Goal: Task Accomplishment & Management: Use online tool/utility

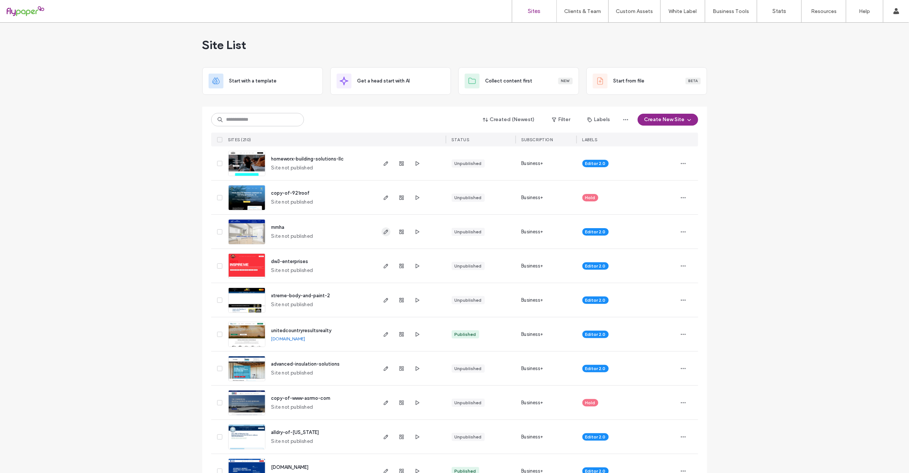
click at [385, 232] on icon "button" at bounding box center [386, 232] width 6 height 6
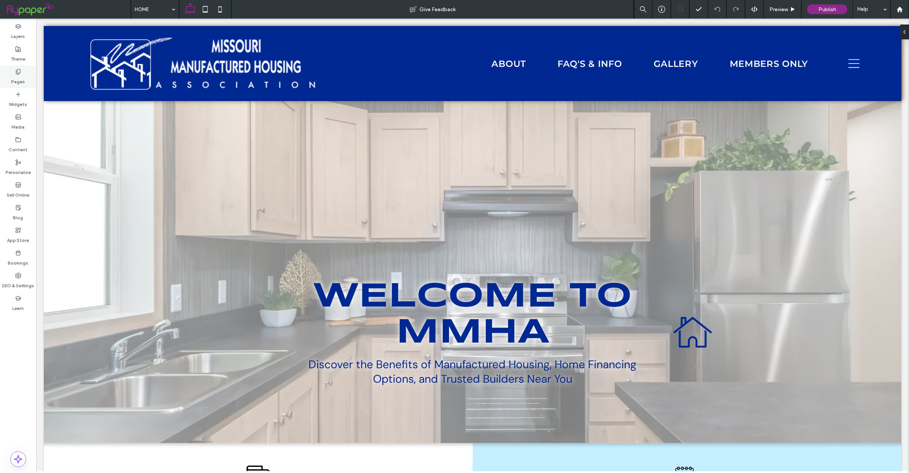
click at [20, 72] on use at bounding box center [18, 71] width 4 height 5
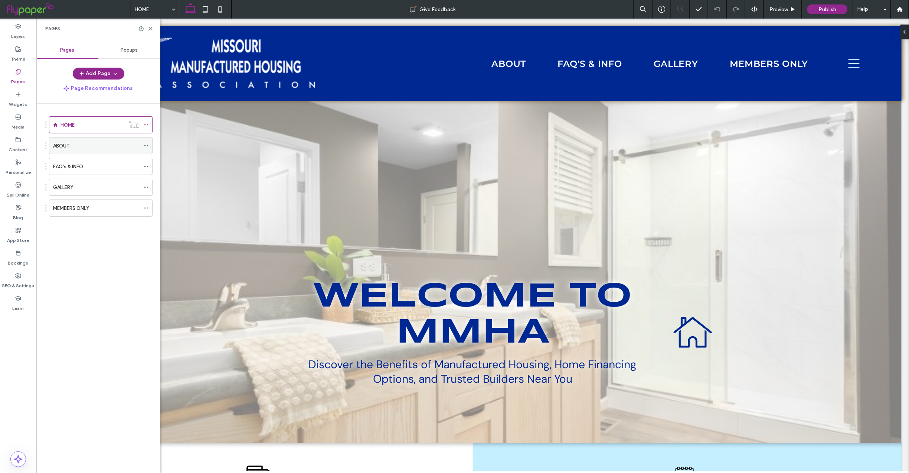
click at [101, 143] on div "ABOUT" at bounding box center [96, 146] width 86 height 8
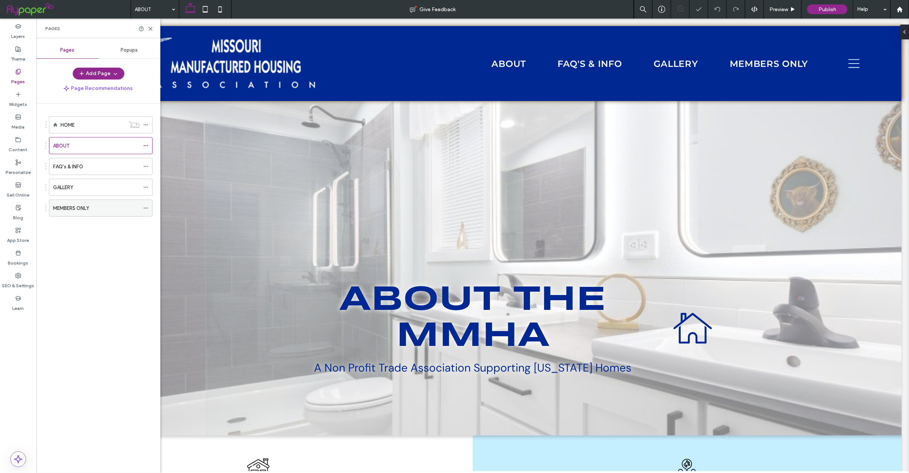
click at [101, 212] on div "MEMBERS ONLY" at bounding box center [96, 208] width 86 height 8
click at [151, 26] on icon at bounding box center [151, 29] width 6 height 6
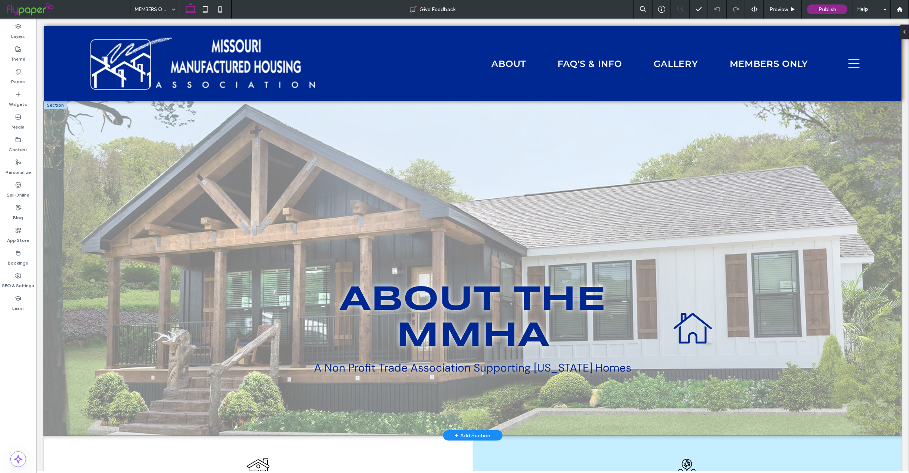
click at [174, 167] on div at bounding box center [472, 268] width 858 height 334
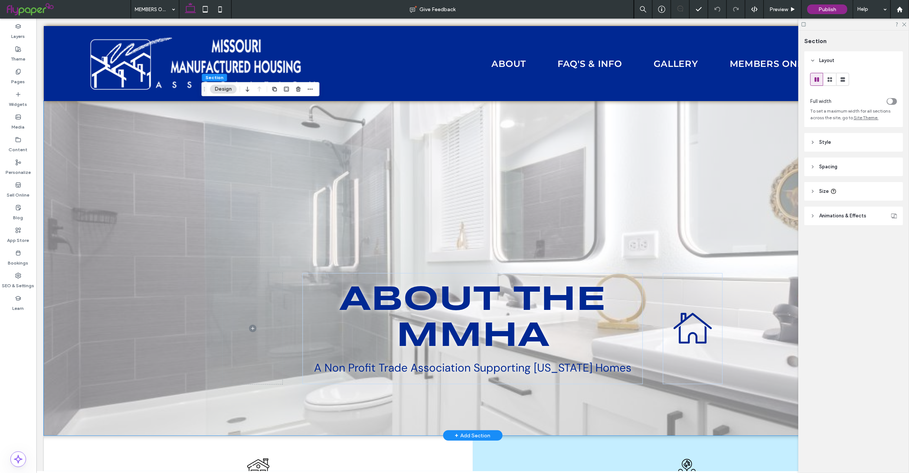
click at [805, 23] on icon at bounding box center [804, 25] width 6 height 6
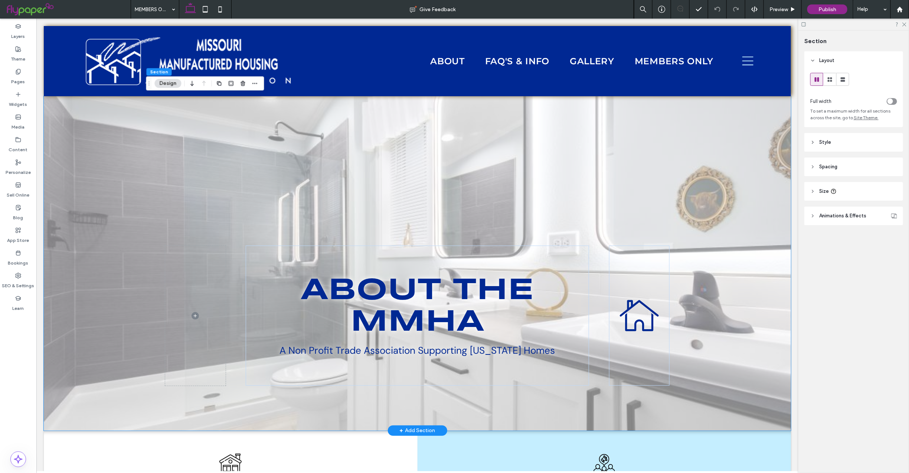
click at [820, 140] on span "Style" at bounding box center [825, 141] width 12 height 7
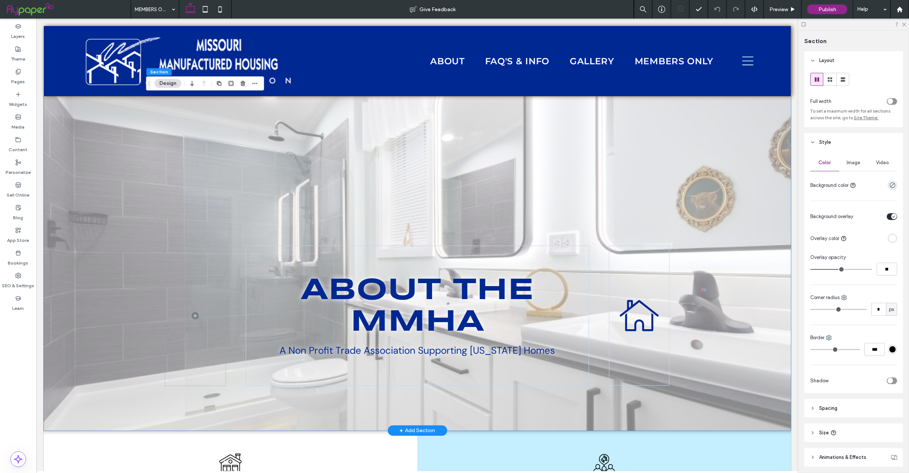
click at [852, 163] on span "Image" at bounding box center [854, 163] width 14 height 6
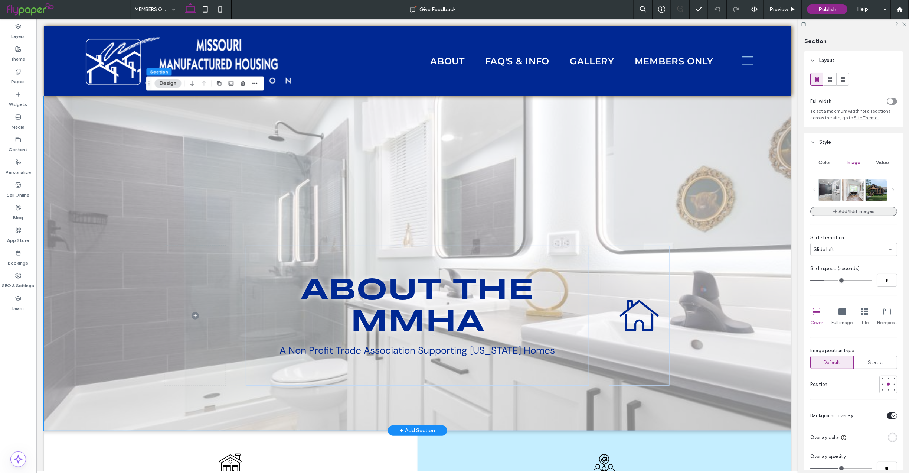
click at [849, 210] on button "Add/Edit images" at bounding box center [853, 211] width 87 height 9
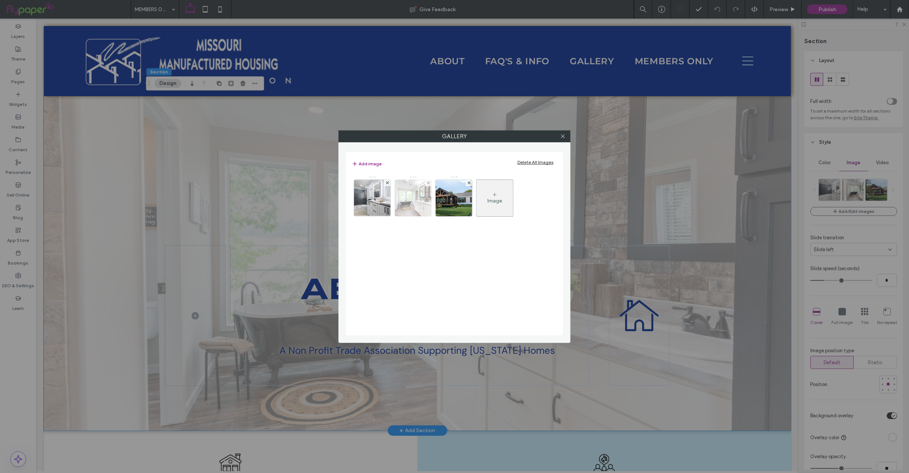
click at [365, 195] on img at bounding box center [372, 198] width 55 height 36
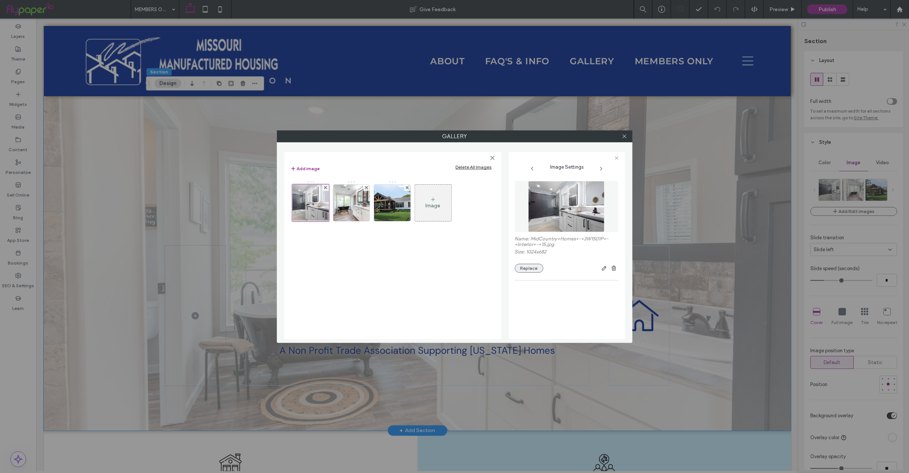
click at [521, 270] on button "Replace" at bounding box center [529, 268] width 29 height 9
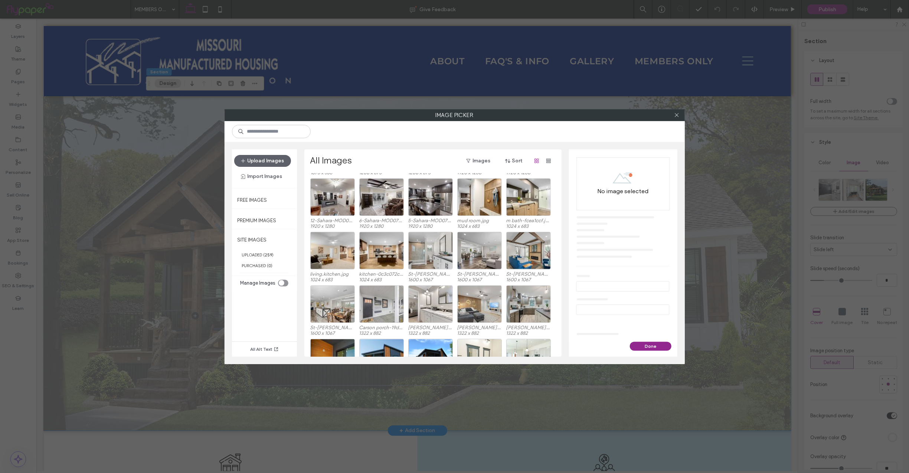
scroll to position [276, 0]
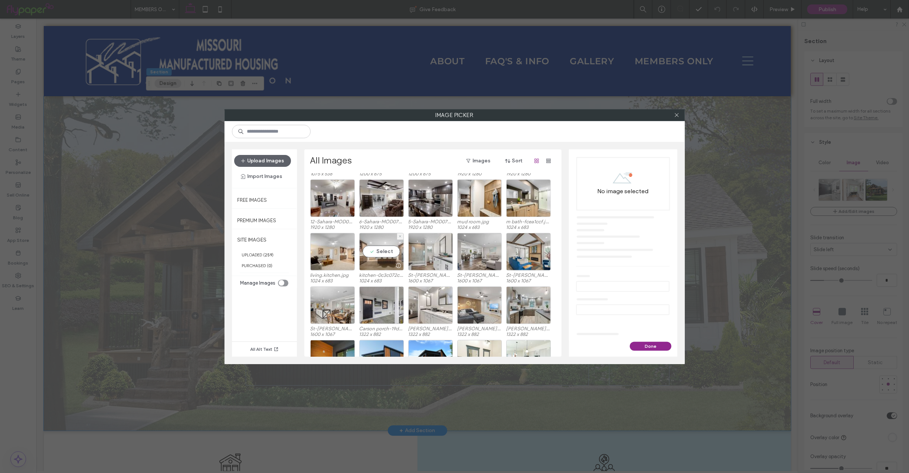
click at [373, 249] on div "Select" at bounding box center [381, 251] width 45 height 37
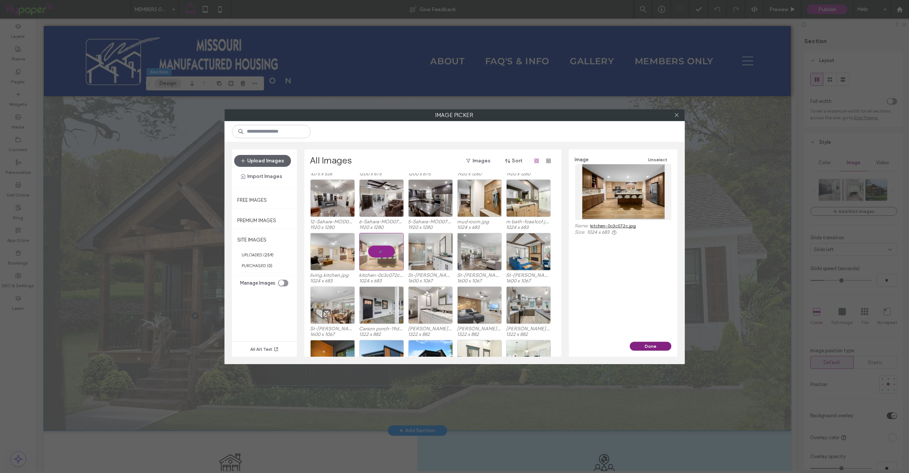
click at [663, 347] on button "Done" at bounding box center [651, 346] width 42 height 9
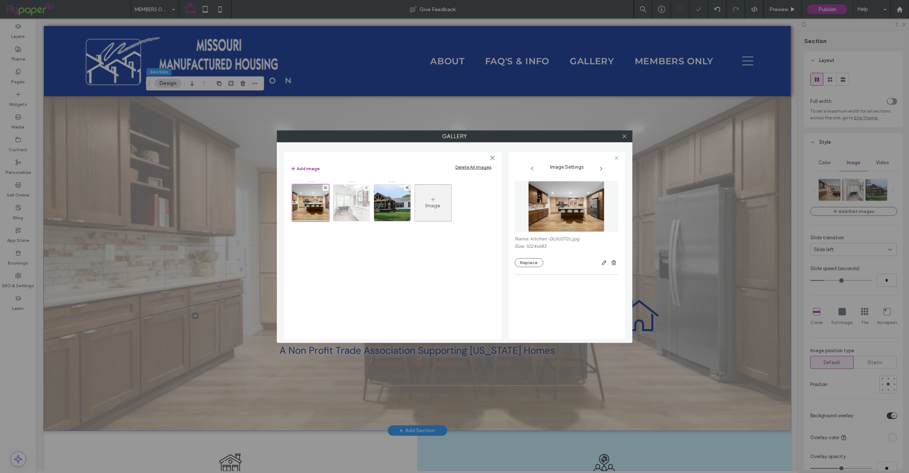
click at [348, 197] on img at bounding box center [351, 202] width 55 height 36
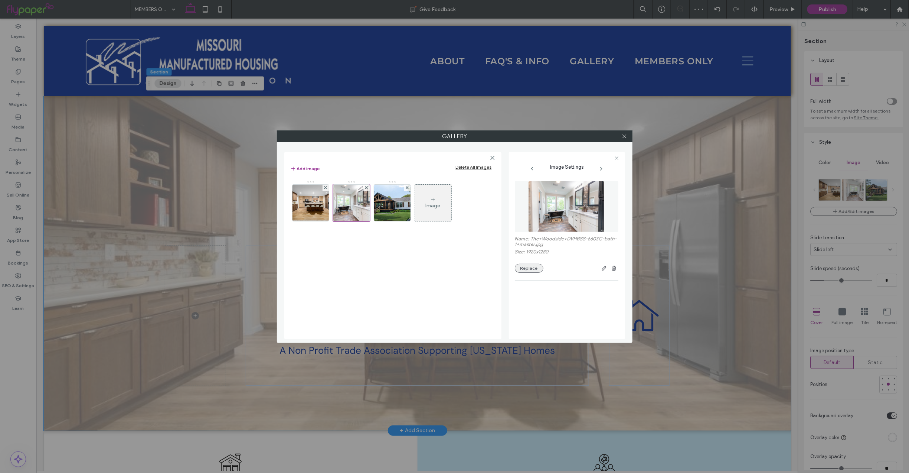
click at [524, 271] on button "Replace" at bounding box center [529, 268] width 29 height 9
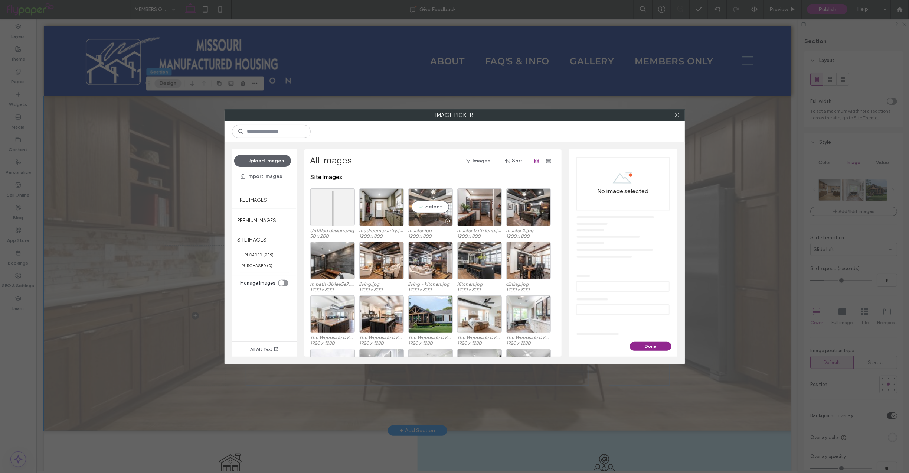
click at [424, 204] on div "Select" at bounding box center [430, 206] width 45 height 37
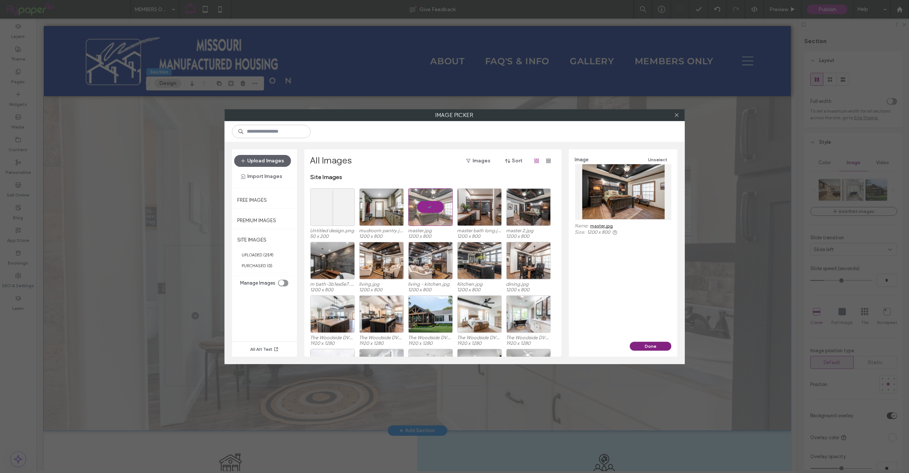
click at [662, 347] on button "Done" at bounding box center [651, 346] width 42 height 9
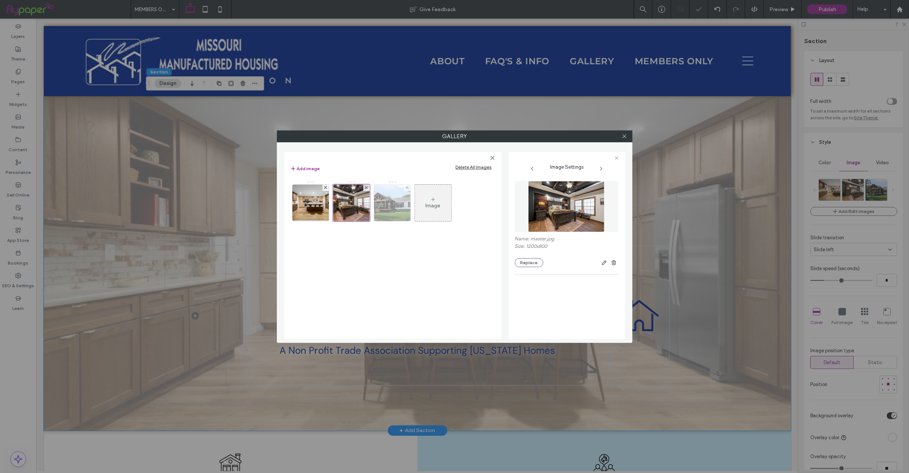
click at [388, 200] on img at bounding box center [392, 202] width 55 height 36
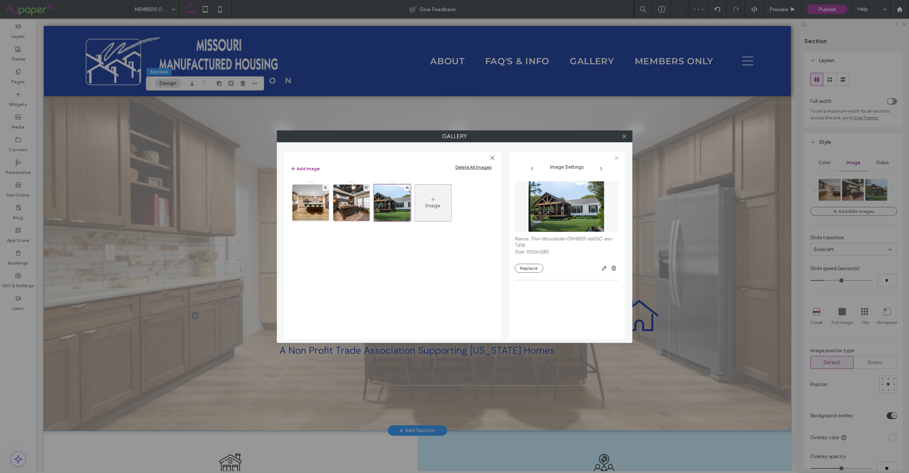
click at [524, 263] on div "Name: The+Woodside+DVHBSS-6603C-ext-1.jpg Size: 1920x1280 Replace" at bounding box center [567, 254] width 104 height 37
click at [526, 267] on button "Replace" at bounding box center [529, 268] width 29 height 9
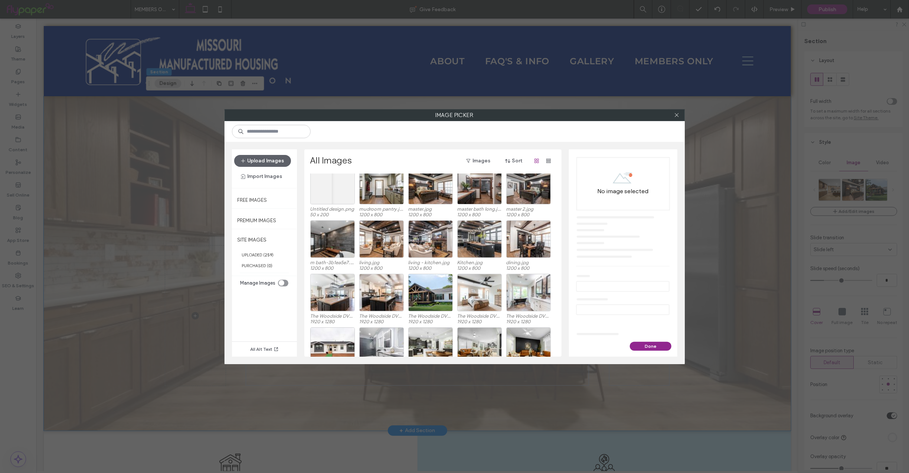
scroll to position [45, 0]
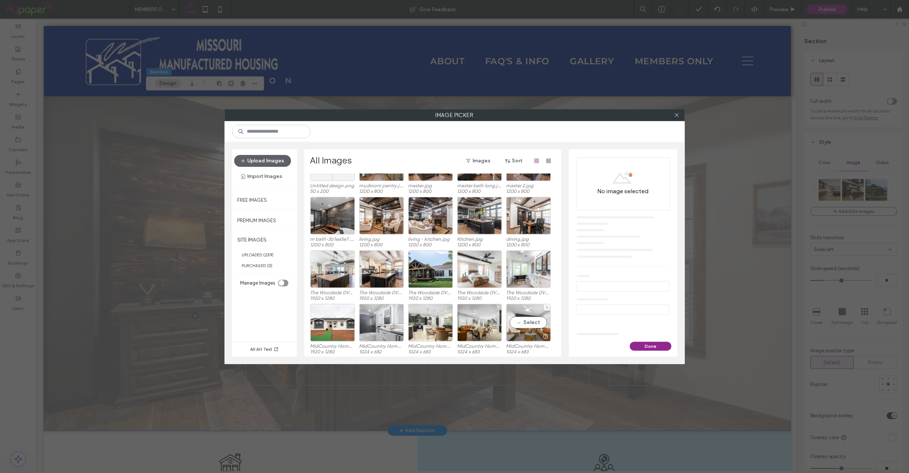
drag, startPoint x: 518, startPoint y: 323, endPoint x: 547, endPoint y: 322, distance: 28.6
click at [519, 324] on div "Select" at bounding box center [528, 322] width 45 height 37
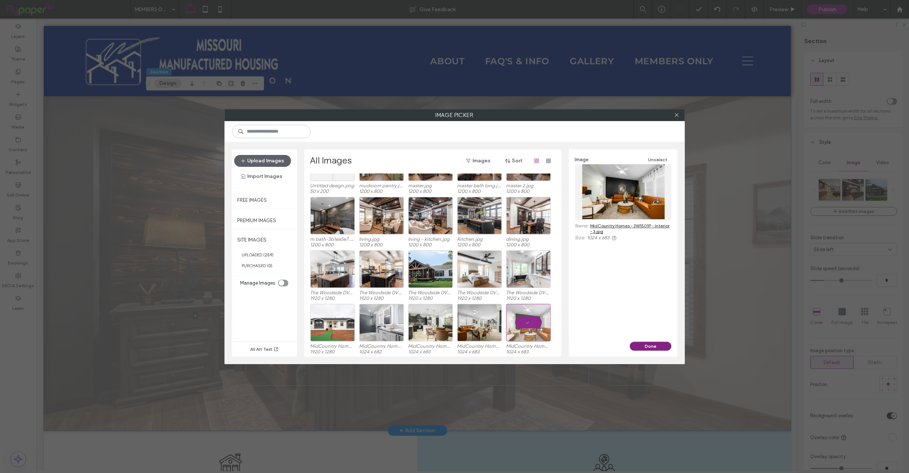
click at [650, 347] on button "Done" at bounding box center [651, 346] width 42 height 9
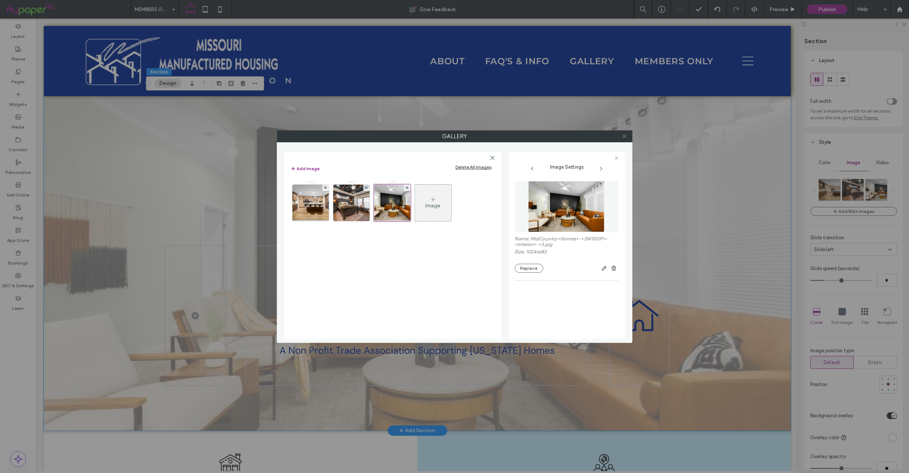
click at [625, 135] on use at bounding box center [624, 136] width 4 height 4
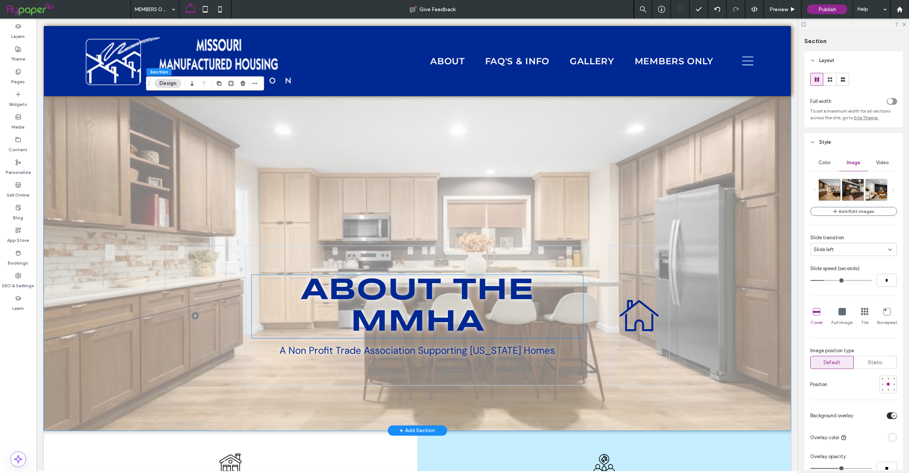
click at [418, 301] on span "About the mmha" at bounding box center [416, 305] width 233 height 61
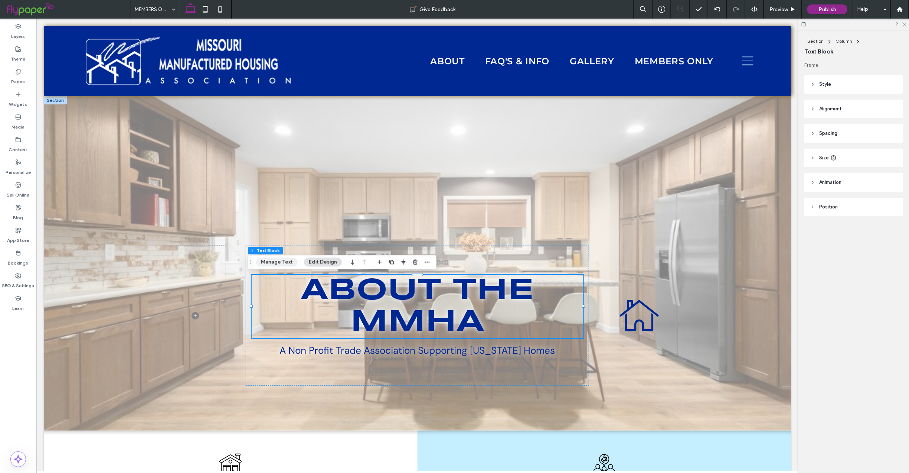
click at [279, 261] on button "Manage Text" at bounding box center [277, 261] width 42 height 9
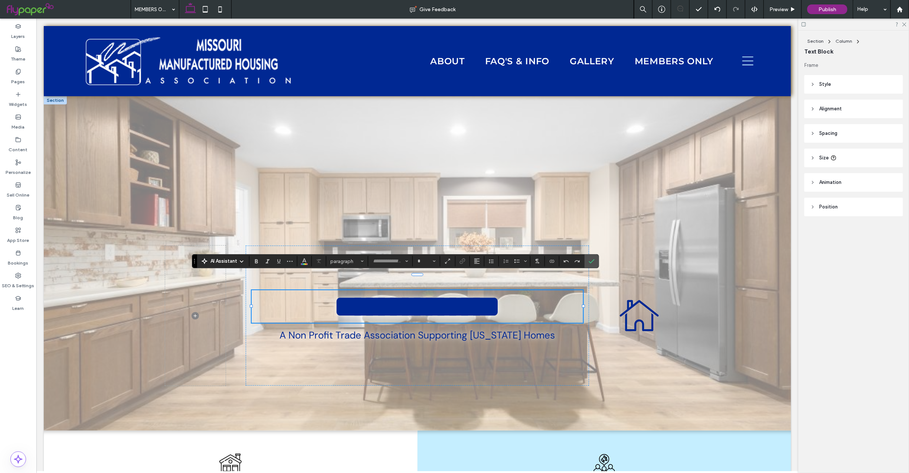
type input "*********"
type input "**"
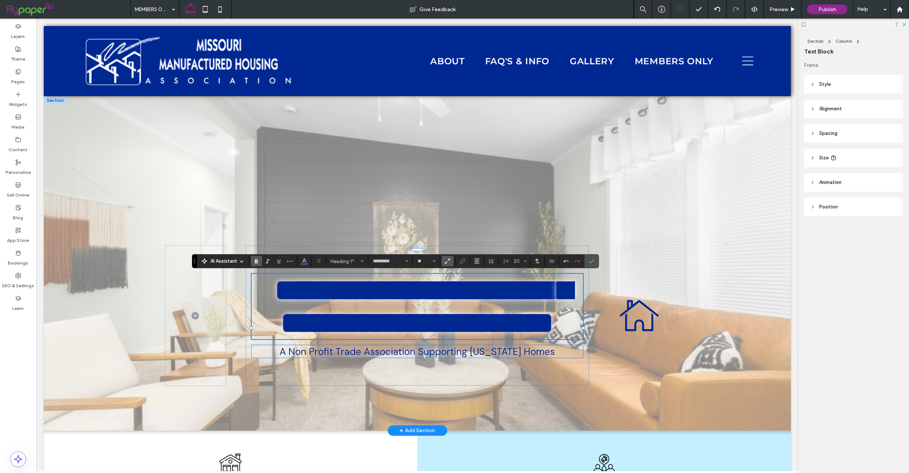
click at [474, 357] on span "A Non Profit Trade Association Supporting Missouri Homes" at bounding box center [416, 350] width 275 height 13
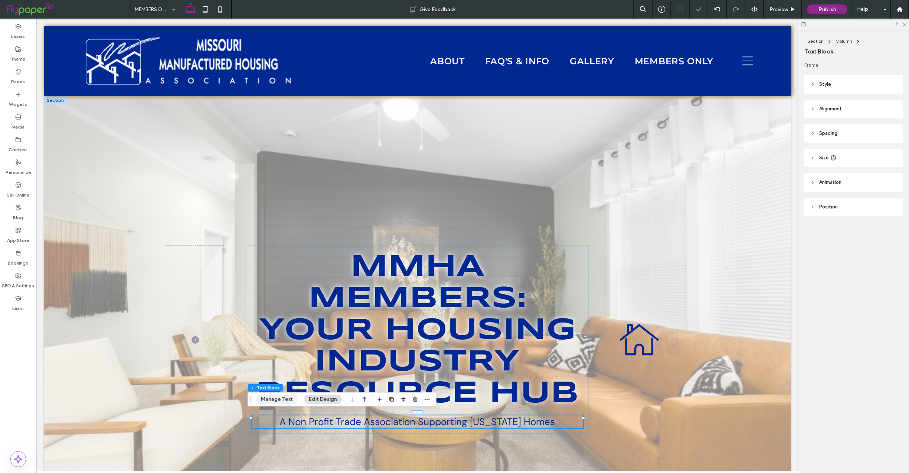
click at [269, 399] on button "Manage Text" at bounding box center [277, 399] width 42 height 9
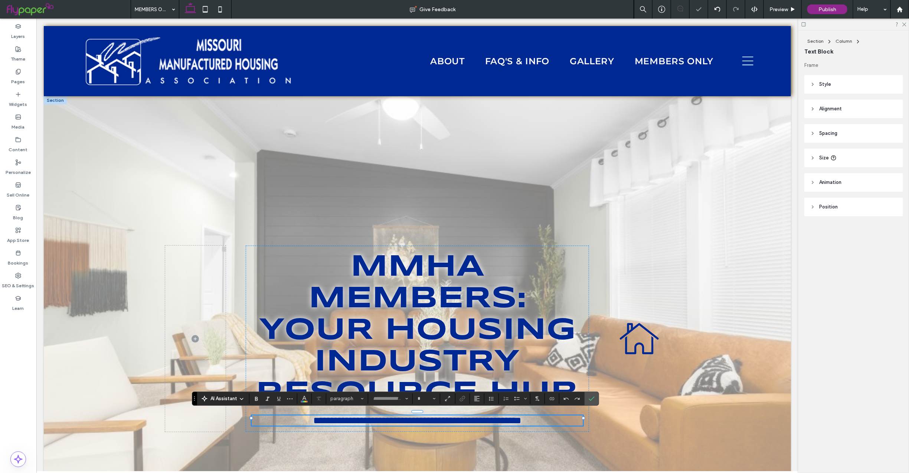
type input "*******"
type input "**"
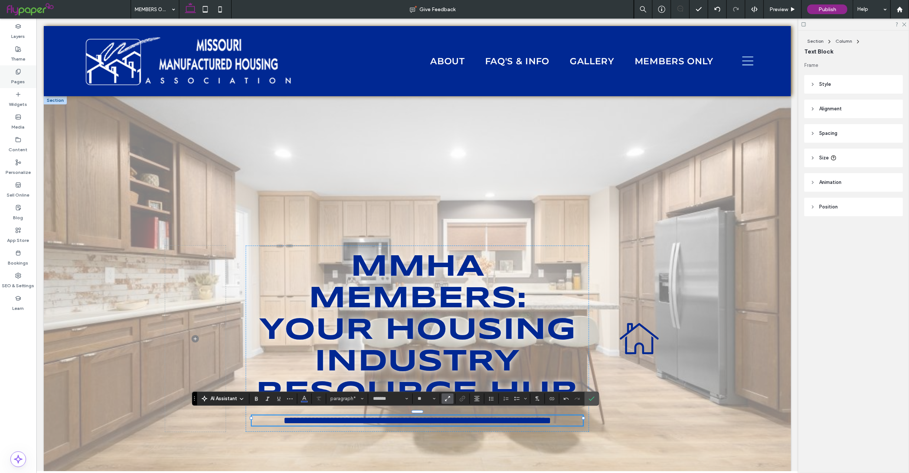
click at [19, 72] on icon at bounding box center [18, 72] width 6 height 6
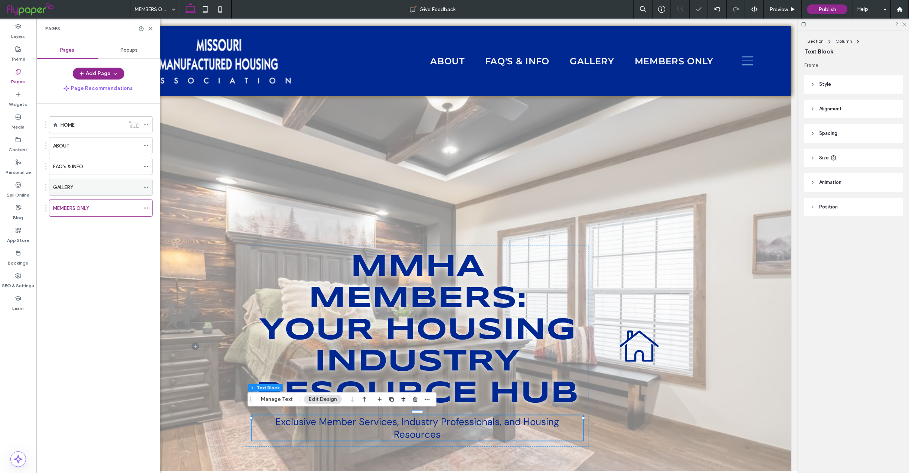
click at [112, 186] on div "GALLERY" at bounding box center [96, 187] width 86 height 8
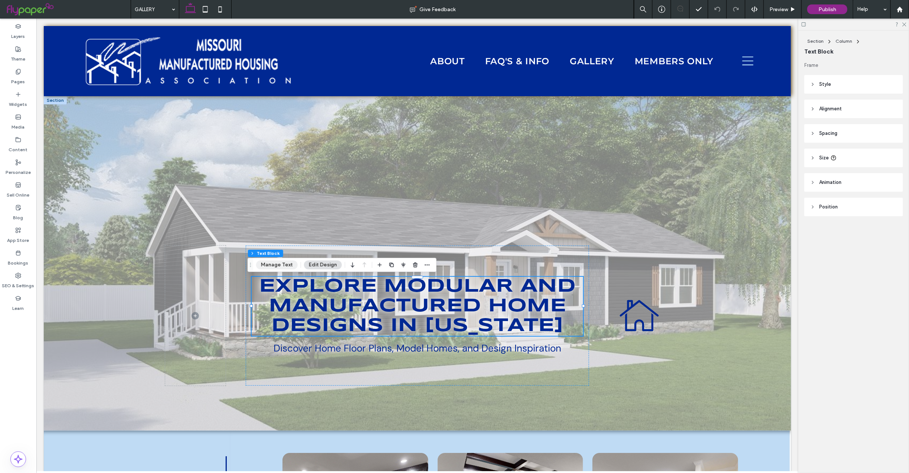
click at [276, 264] on button "Manage Text" at bounding box center [277, 264] width 42 height 9
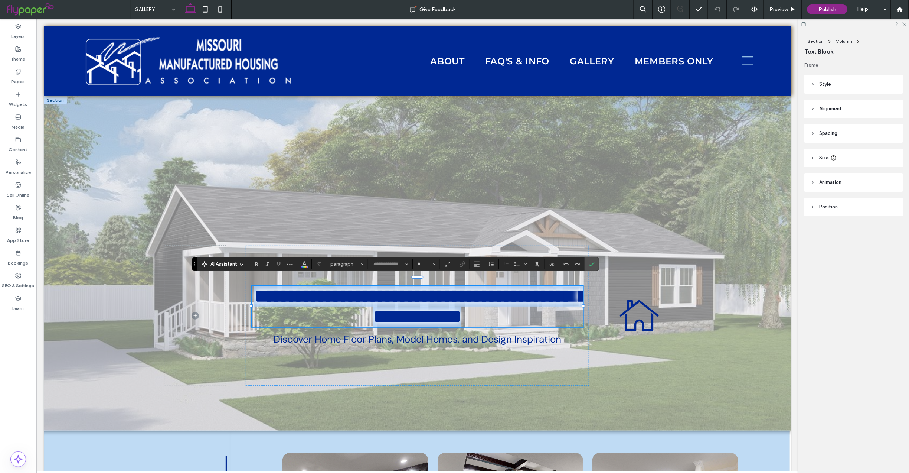
type input "*********"
type input "**"
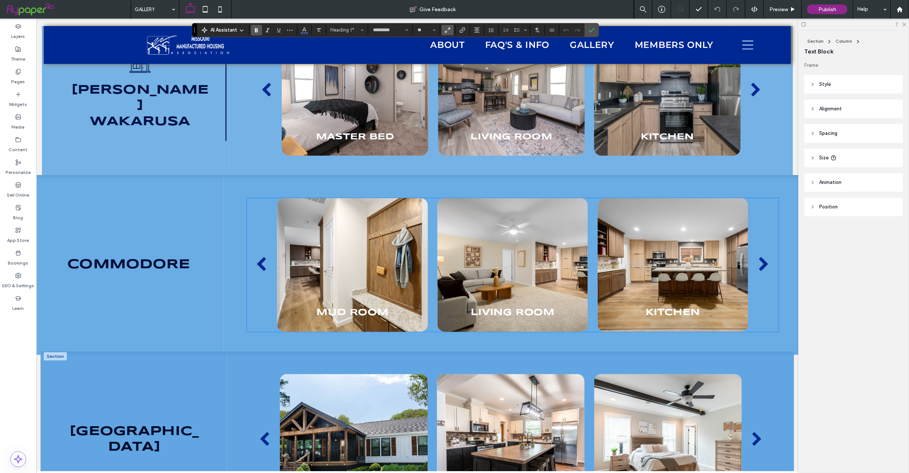
scroll to position [1556, 0]
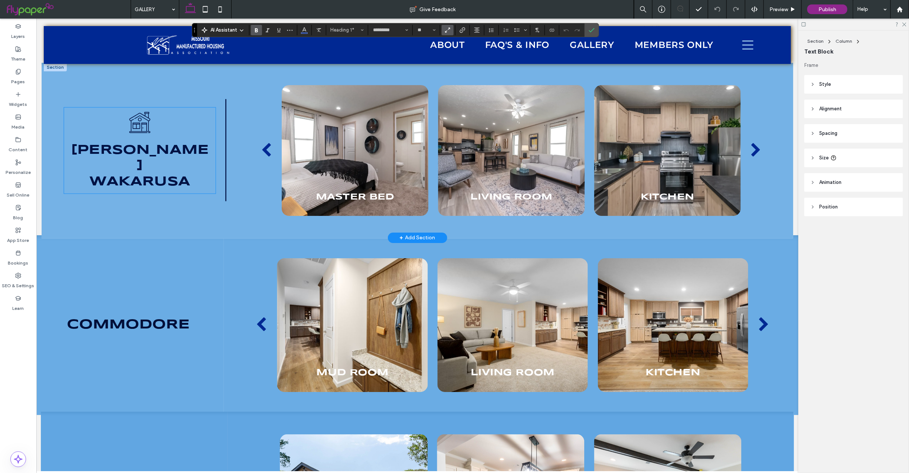
click at [138, 132] on icon "Black and white line drawing of a house with a chimney, window, door, and round…" at bounding box center [139, 122] width 22 height 22
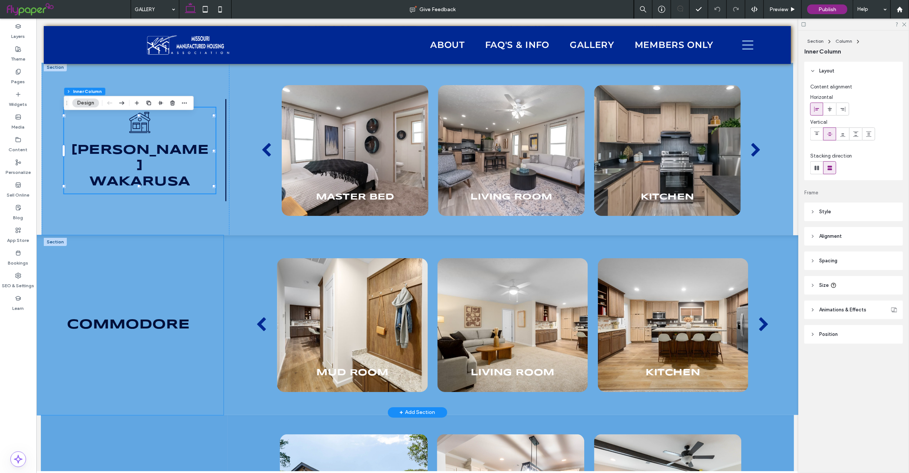
click at [135, 285] on div "Commodore" at bounding box center [128, 325] width 191 height 180
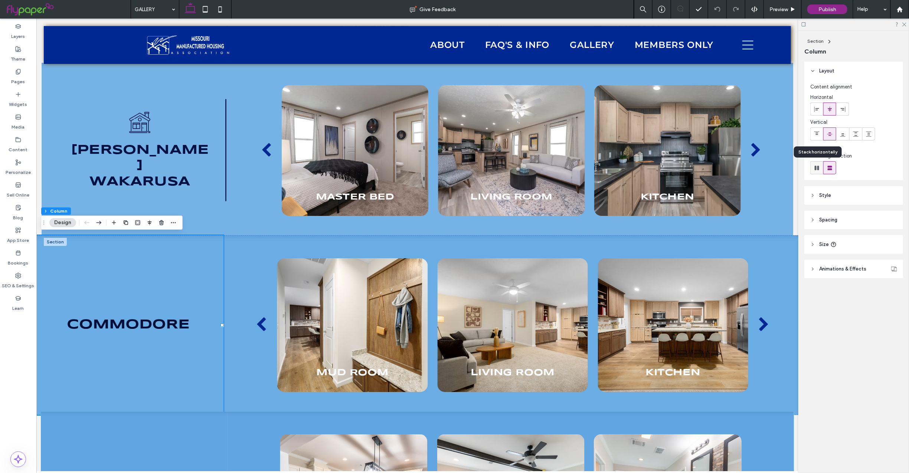
click at [816, 168] on use at bounding box center [817, 168] width 4 height 4
type input "*"
type input "**"
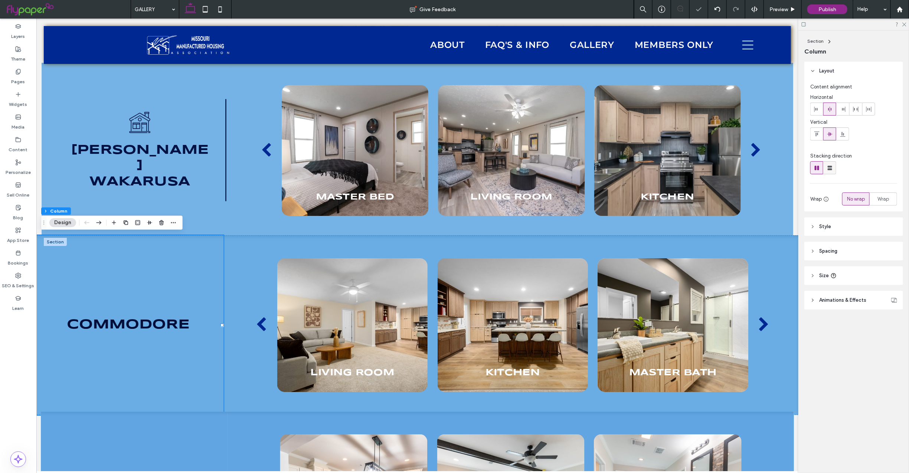
click at [827, 167] on icon at bounding box center [829, 167] width 7 height 7
type input "**"
type input "****"
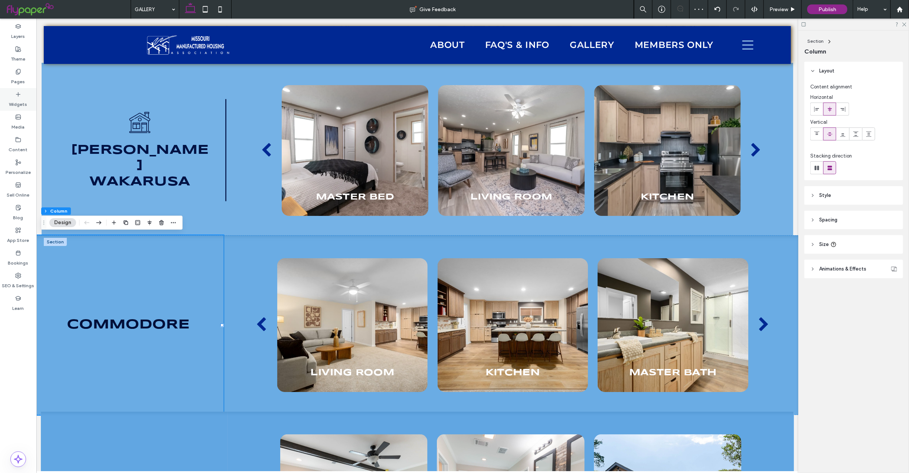
click at [14, 96] on div "Widgets" at bounding box center [18, 99] width 36 height 23
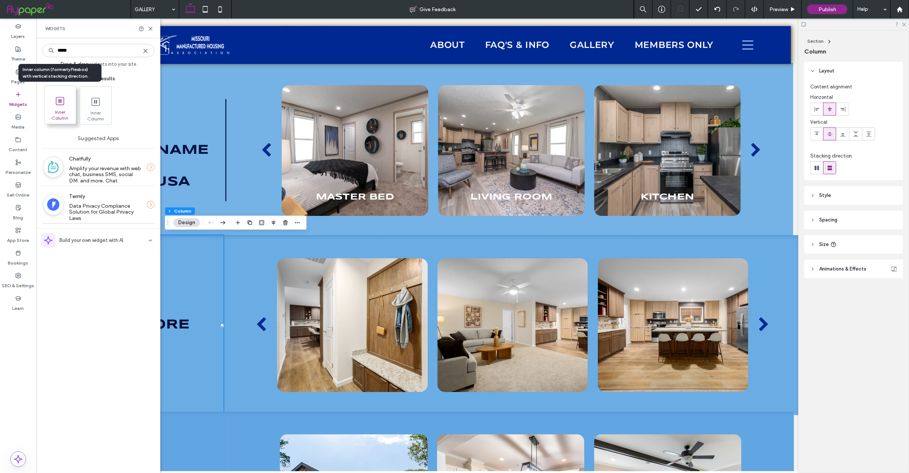
type input "*****"
click at [65, 103] on icon at bounding box center [60, 101] width 12 height 12
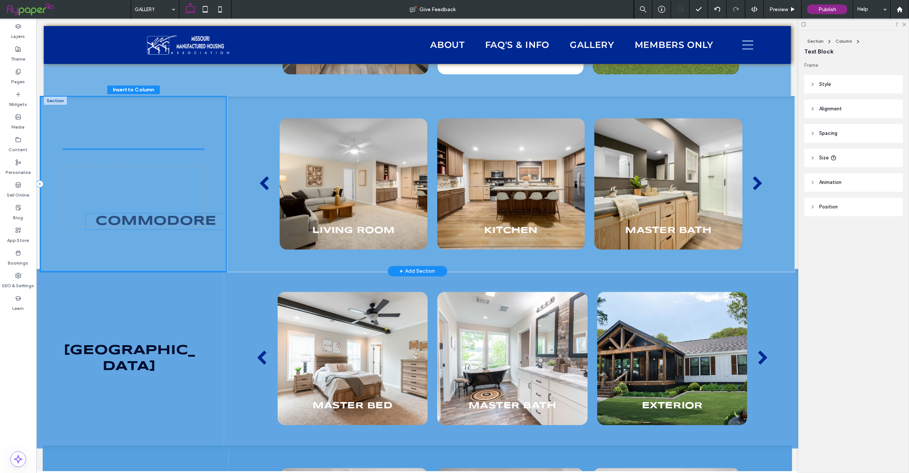
scroll to position [1694, 0]
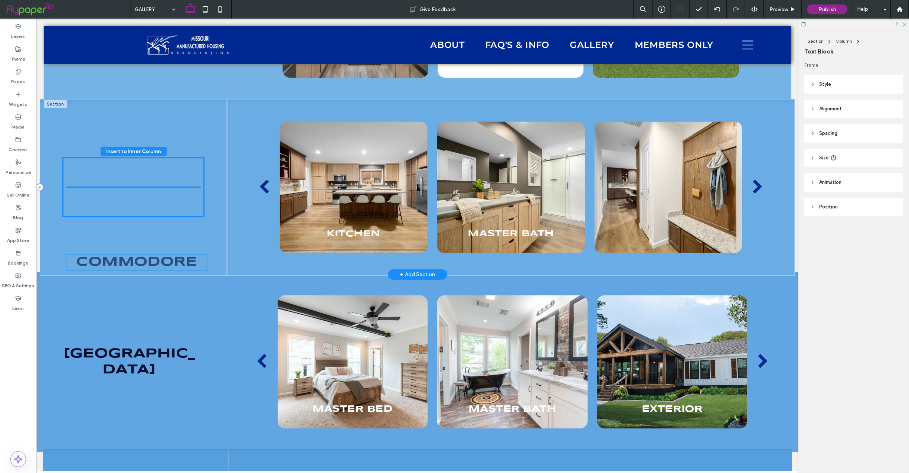
drag, startPoint x: 132, startPoint y: 357, endPoint x: 139, endPoint y: 177, distance: 180.9
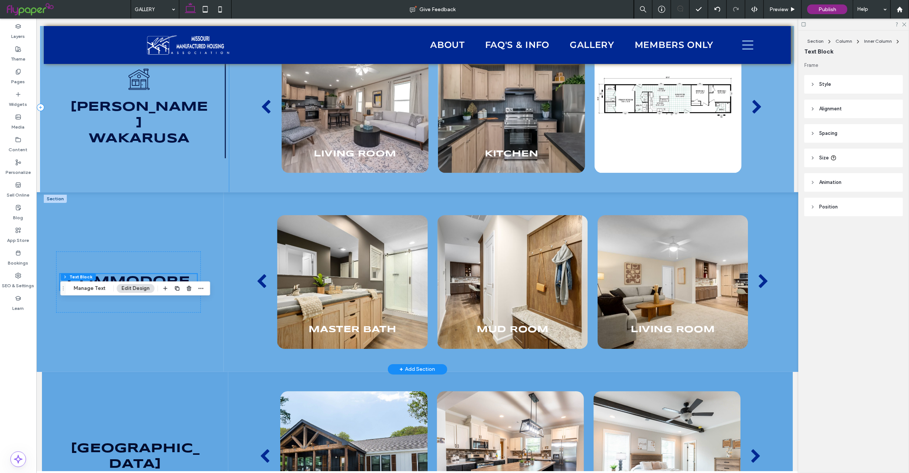
scroll to position [1533, 0]
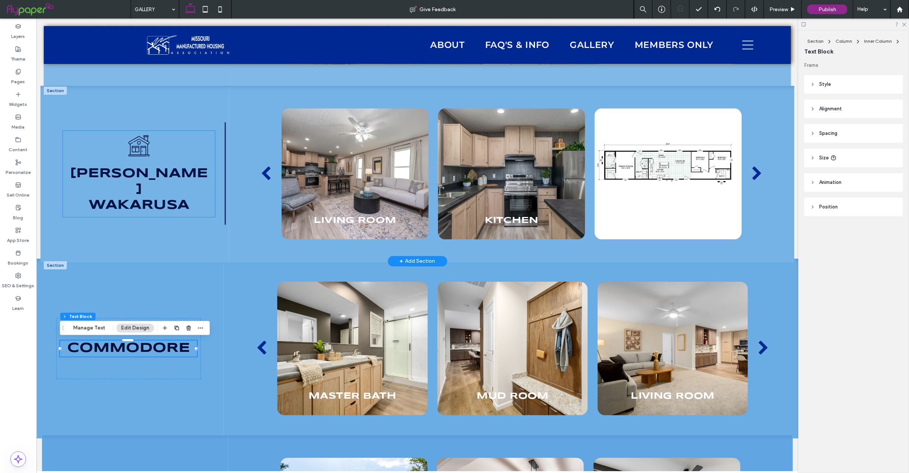
click at [137, 150] on icon "Black and white line drawing of a house with a chimney, window, door, and round…" at bounding box center [138, 145] width 23 height 23
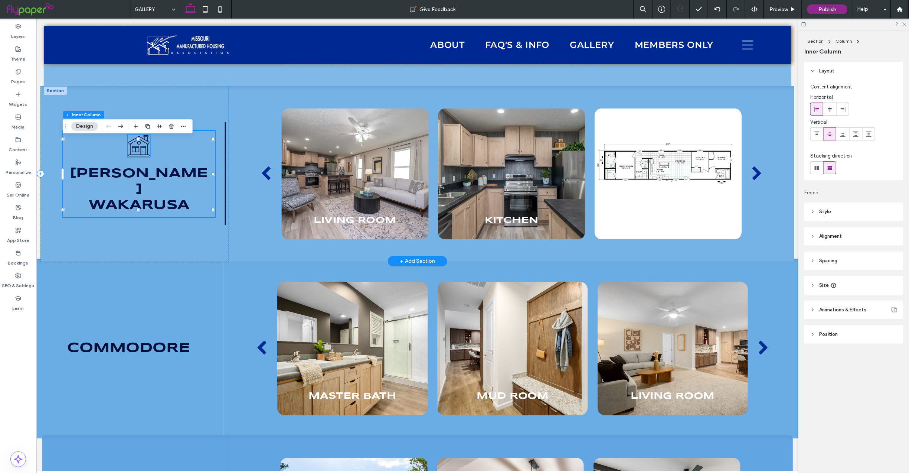
click at [134, 151] on icon "Black and white line drawing of a house with a chimney, window, door, and round…" at bounding box center [138, 145] width 23 height 23
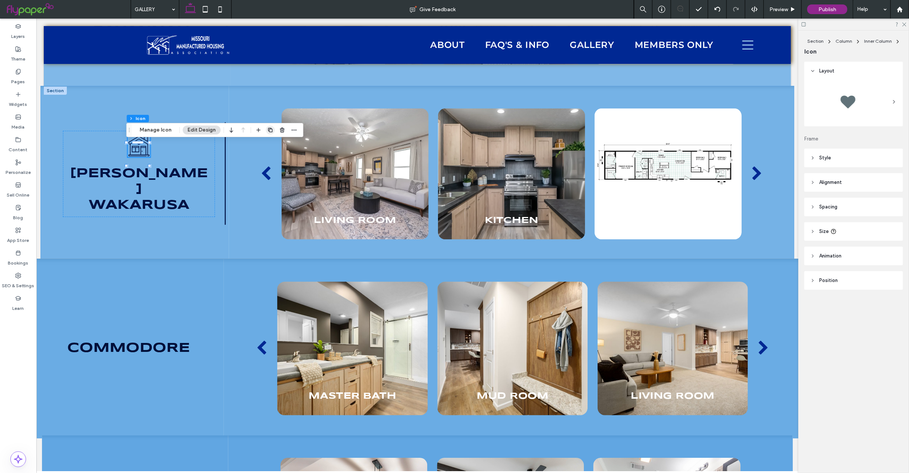
click at [269, 130] on icon "button" at bounding box center [270, 130] width 6 height 6
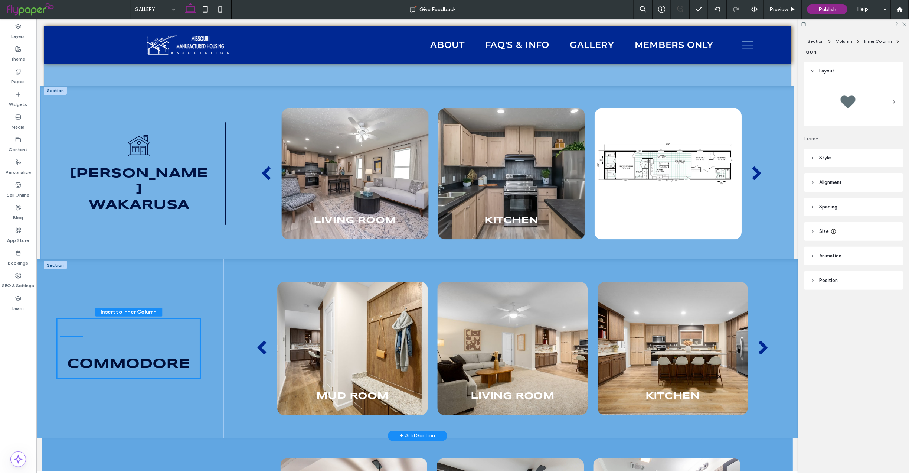
drag, startPoint x: 140, startPoint y: 170, endPoint x: 163, endPoint y: 355, distance: 186.7
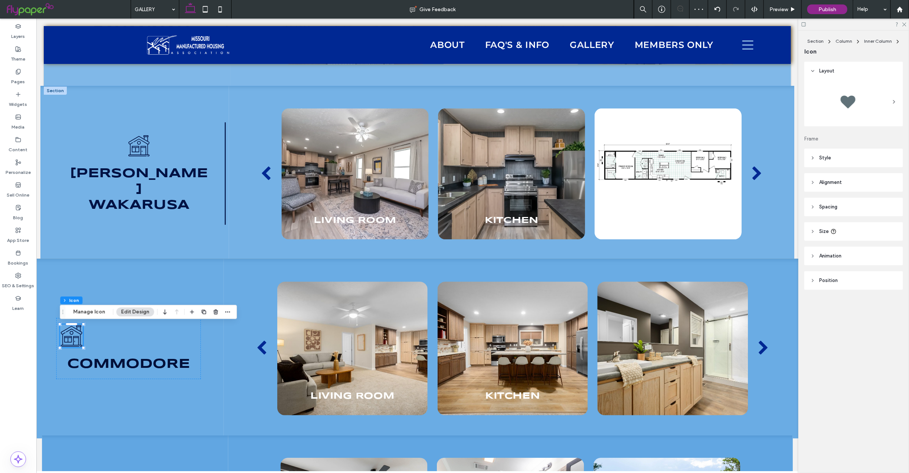
click at [812, 188] on header "Alignment" at bounding box center [853, 182] width 99 height 19
click at [830, 203] on icon at bounding box center [830, 201] width 6 height 6
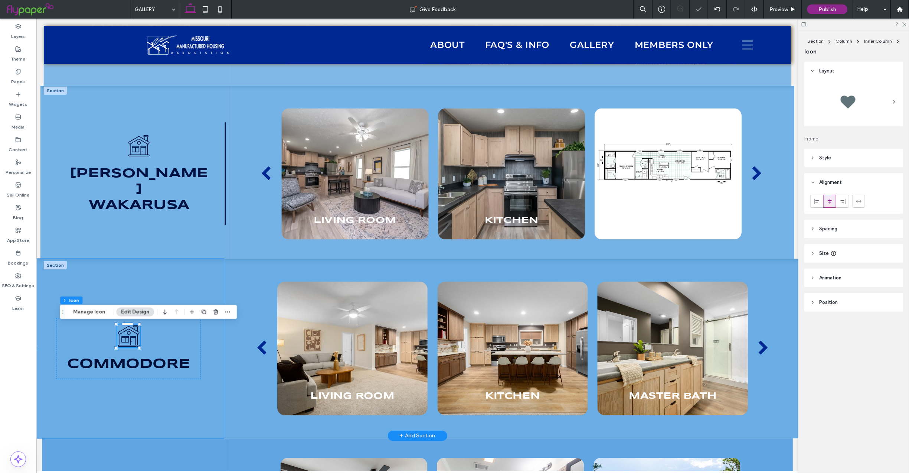
click at [201, 287] on div "Black and white line drawing of a house with a chimney, window, door, and round…" at bounding box center [128, 347] width 190 height 179
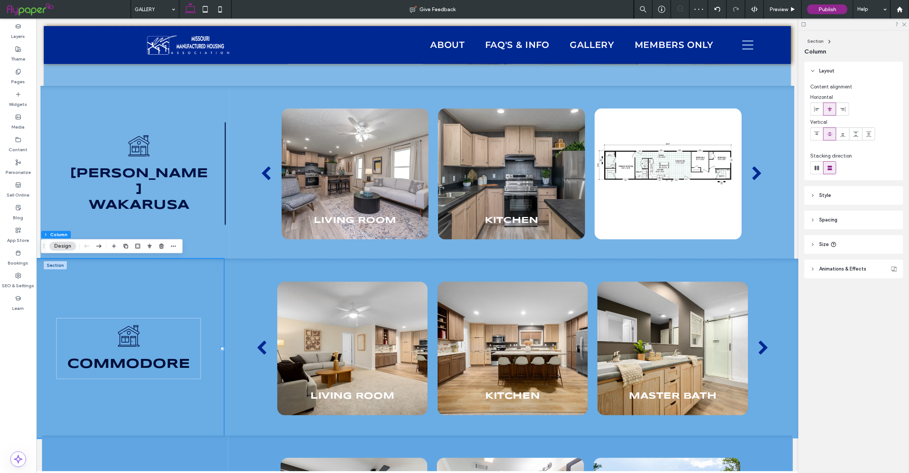
click at [817, 168] on icon at bounding box center [816, 167] width 7 height 7
type input "*"
type input "**"
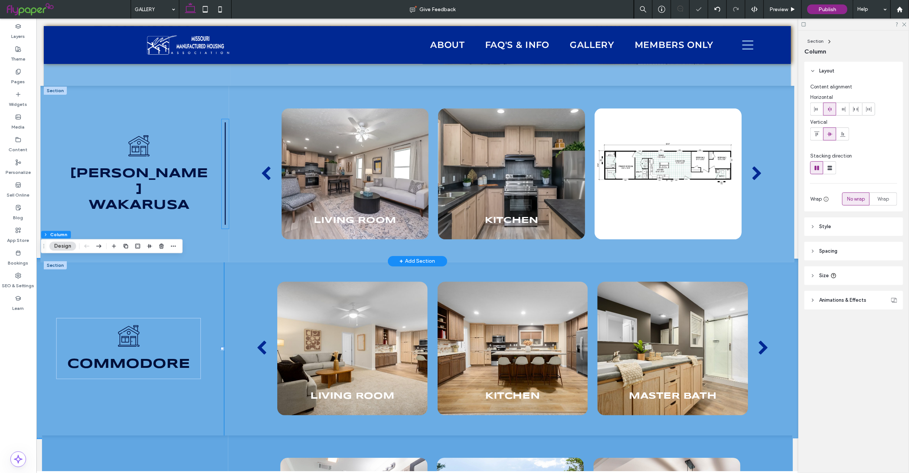
click at [221, 163] on icon at bounding box center [224, 173] width 7 height 110
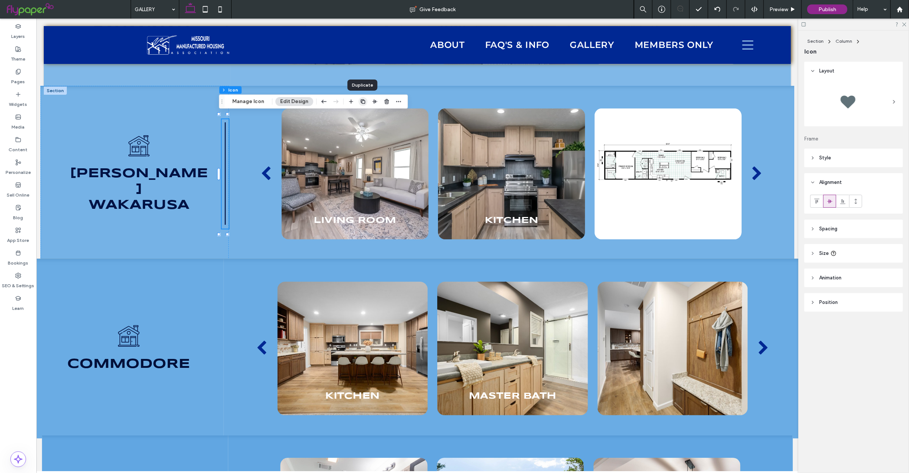
click at [363, 101] on icon "button" at bounding box center [363, 101] width 6 height 6
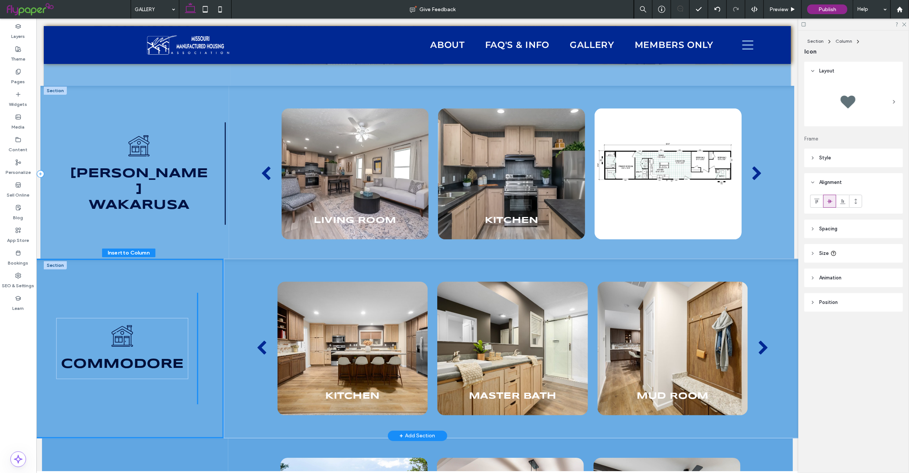
drag, startPoint x: 210, startPoint y: 138, endPoint x: 206, endPoint y: 287, distance: 149.3
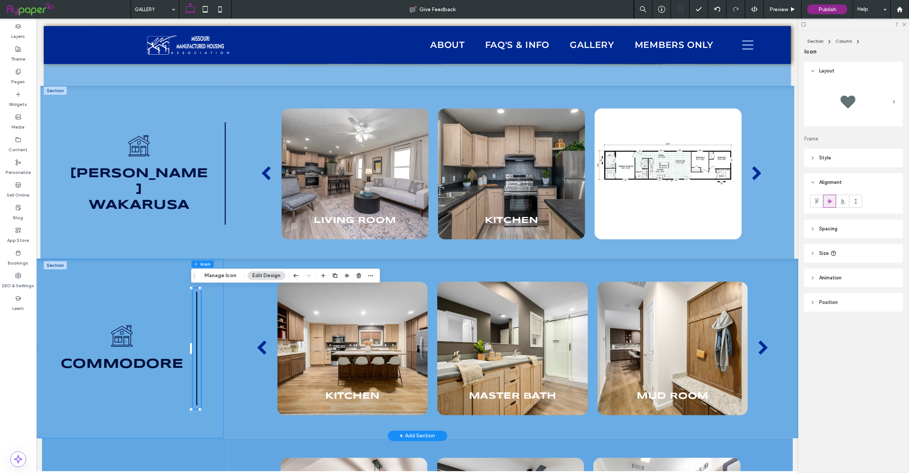
click at [128, 264] on div "Black and white line drawing of a house with a chimney, window, door, and round…" at bounding box center [128, 347] width 190 height 179
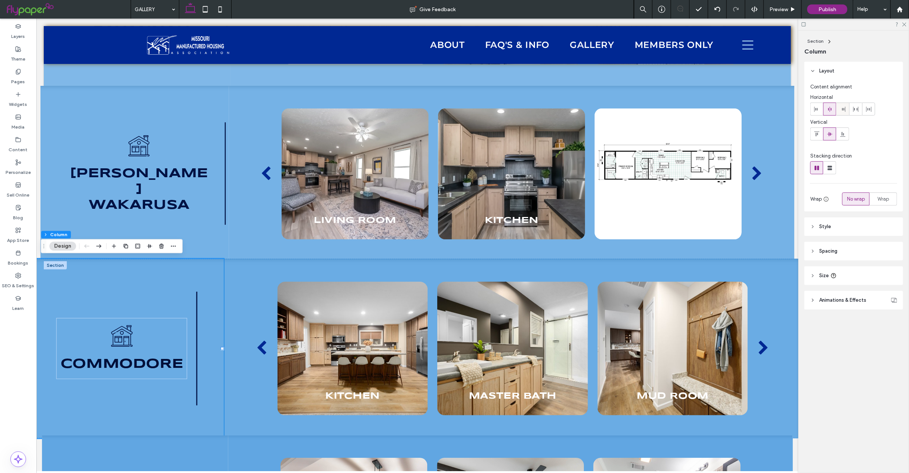
click at [843, 108] on icon at bounding box center [843, 109] width 6 height 6
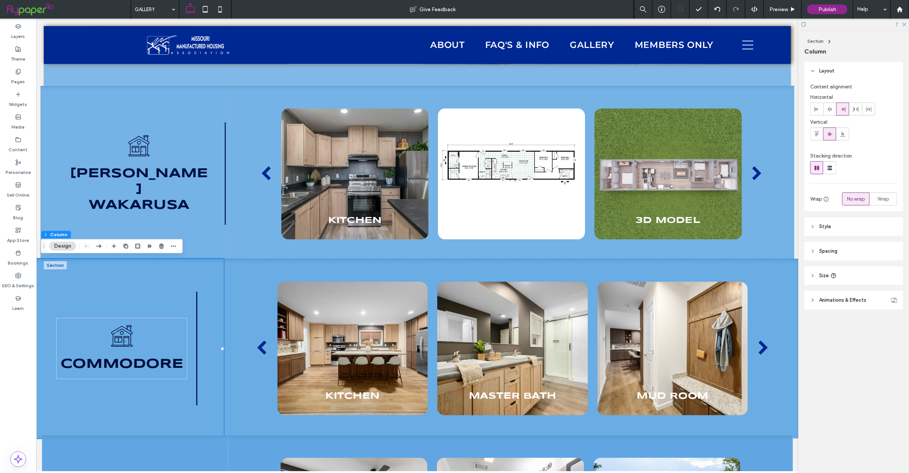
click at [815, 253] on icon at bounding box center [812, 250] width 5 height 5
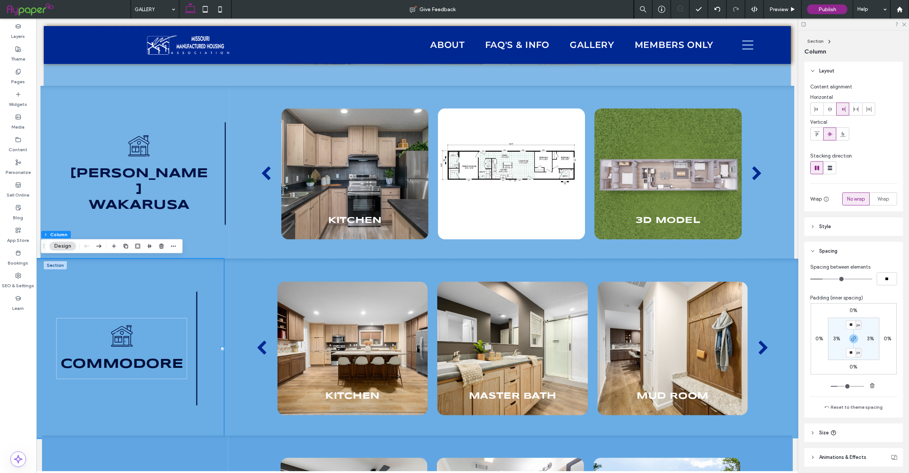
click at [867, 337] on label "3%" at bounding box center [870, 338] width 7 height 6
type input "*"
click at [853, 339] on icon "button" at bounding box center [854, 339] width 6 height 6
click at [865, 337] on input "*" at bounding box center [868, 338] width 10 height 9
type input "*"
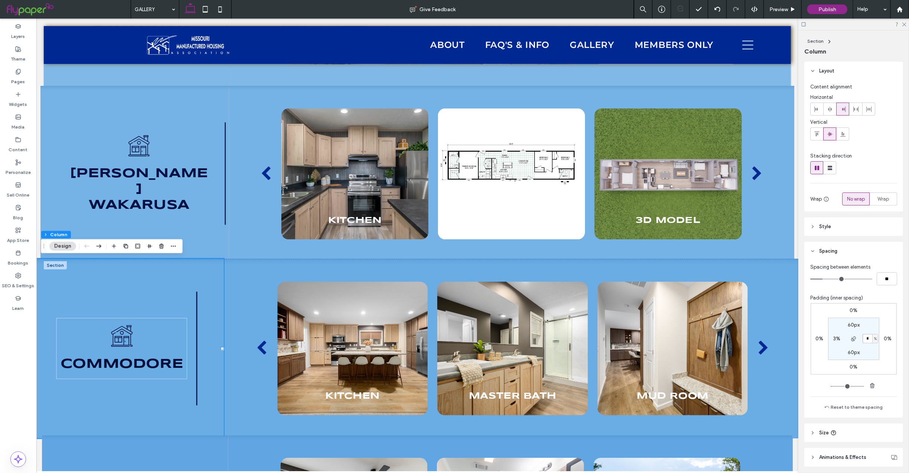
type input "*"
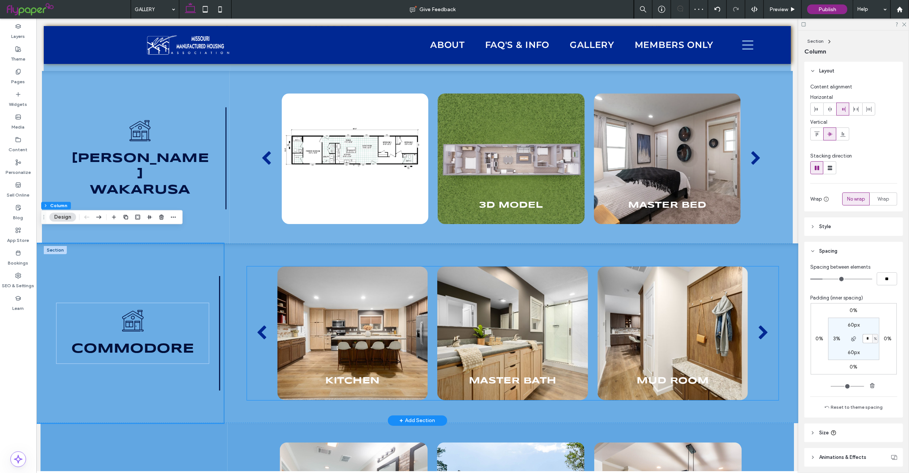
scroll to position [1572, 0]
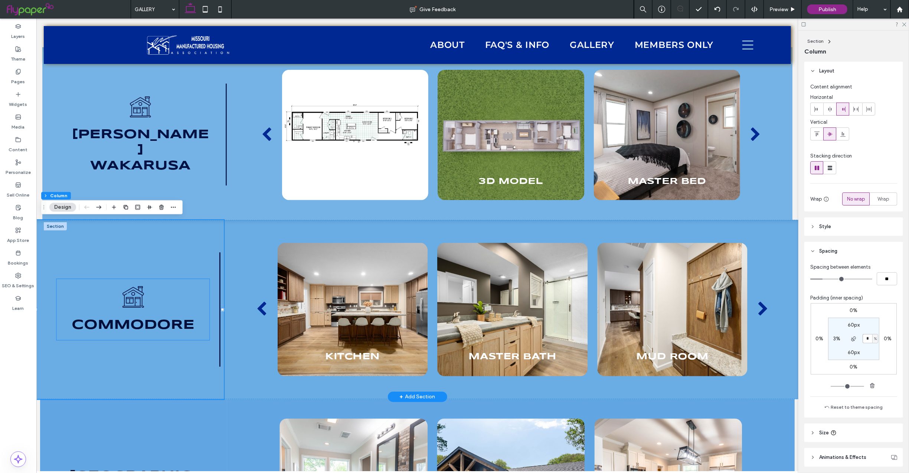
click at [173, 323] on span "Commodore" at bounding box center [132, 324] width 123 height 13
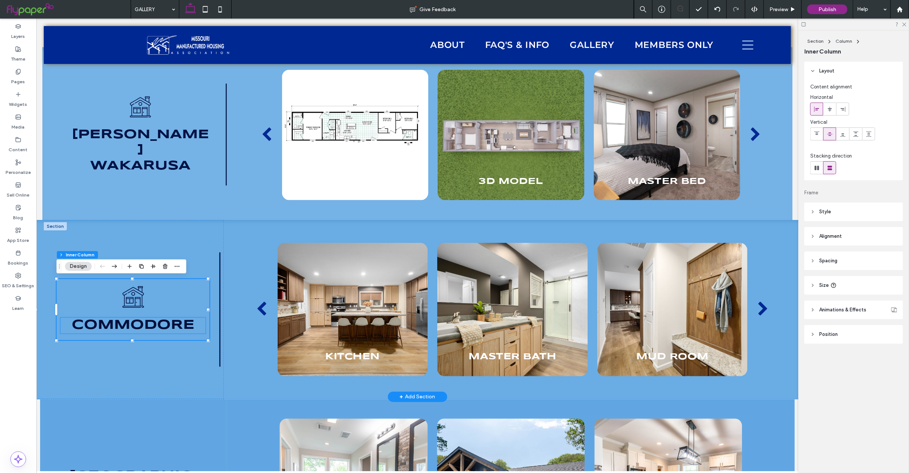
click at [159, 321] on span "Commodore" at bounding box center [132, 324] width 123 height 13
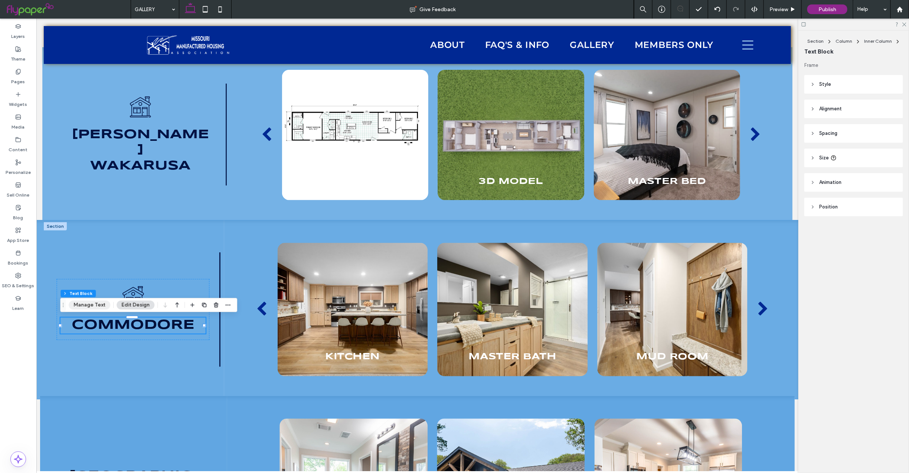
click at [83, 302] on button "Manage Text" at bounding box center [90, 304] width 42 height 9
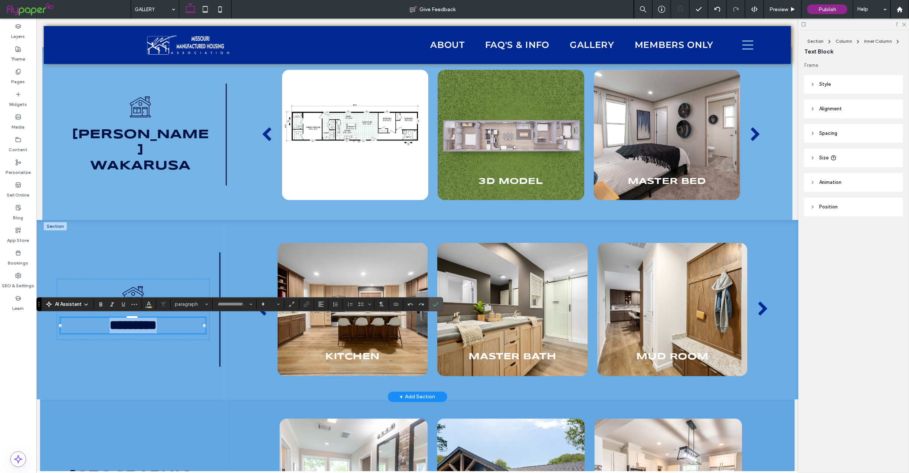
type input "*********"
type input "**"
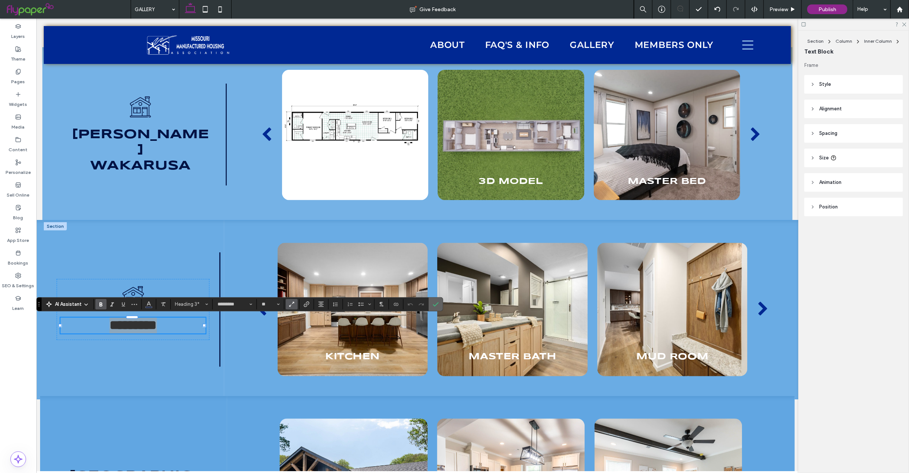
click at [437, 302] on icon "Confirm" at bounding box center [436, 304] width 6 height 6
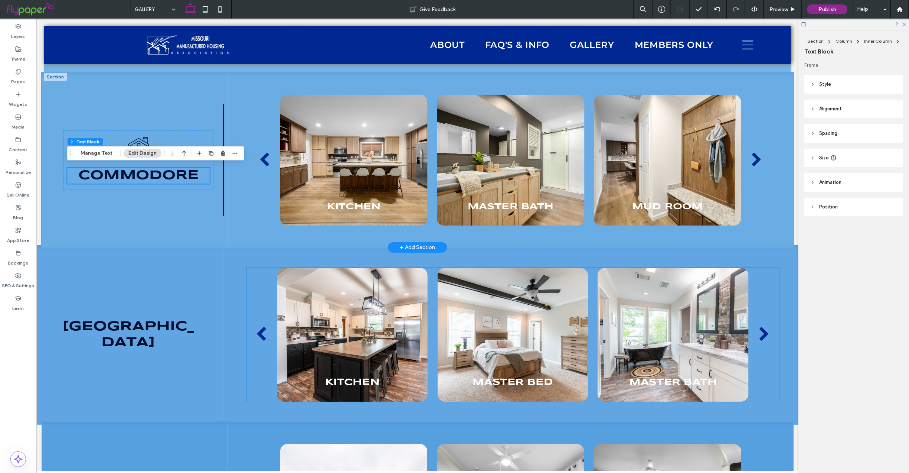
scroll to position [1723, 0]
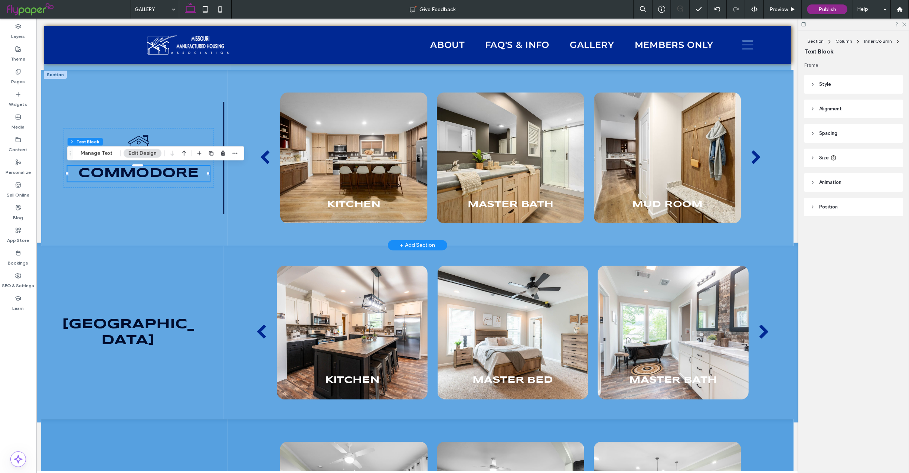
click at [143, 171] on span "Commodore" at bounding box center [138, 173] width 120 height 12
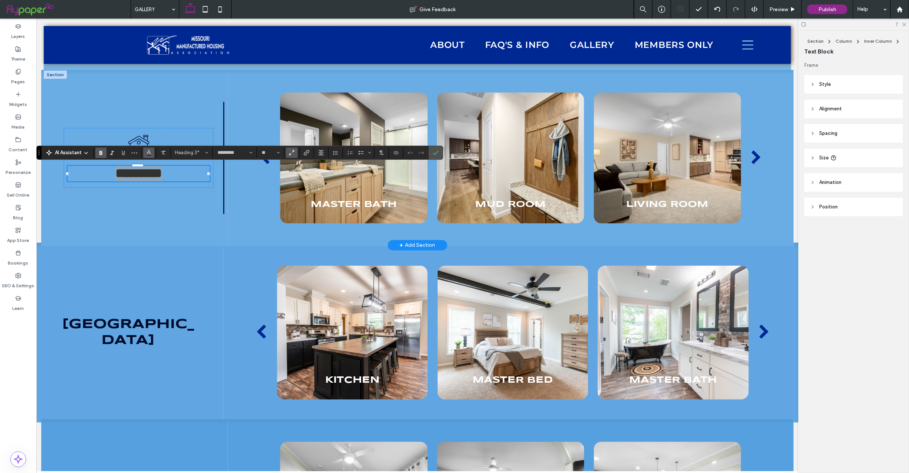
click at [152, 153] on icon "Color" at bounding box center [149, 152] width 6 height 6
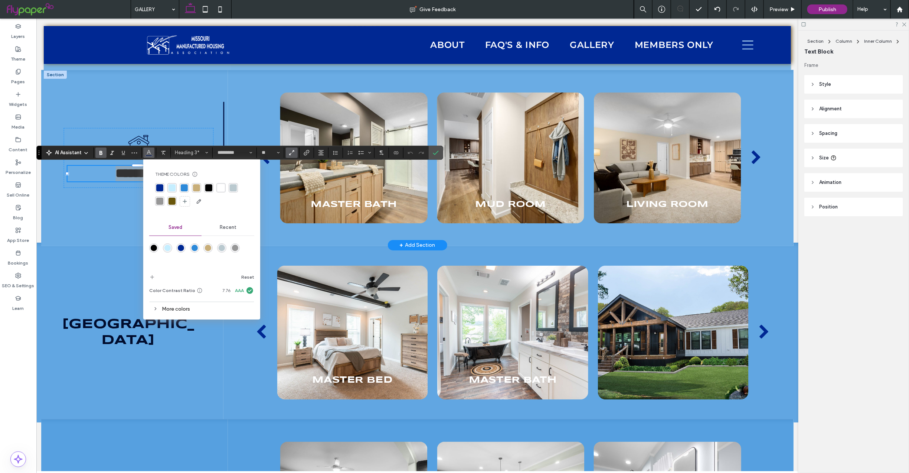
click at [169, 304] on div "More colors" at bounding box center [201, 309] width 105 height 10
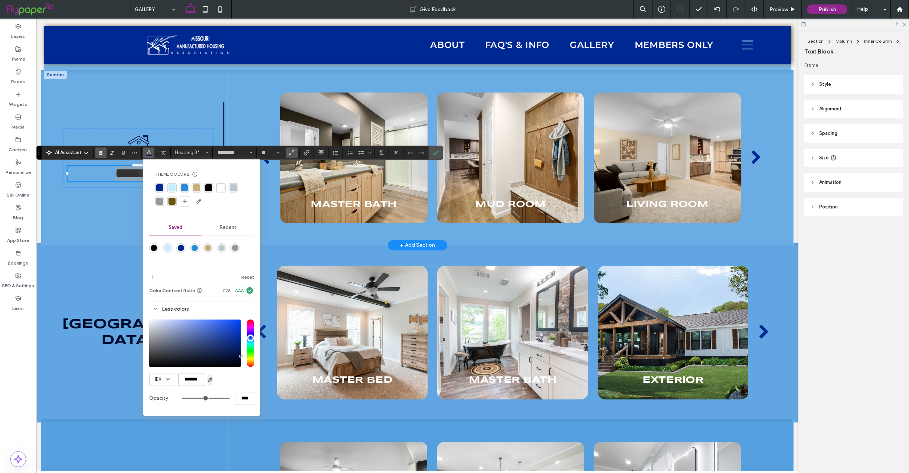
drag, startPoint x: 185, startPoint y: 378, endPoint x: 211, endPoint y: 379, distance: 26.4
click at [211, 379] on div "HEX *******" at bounding box center [201, 379] width 105 height 13
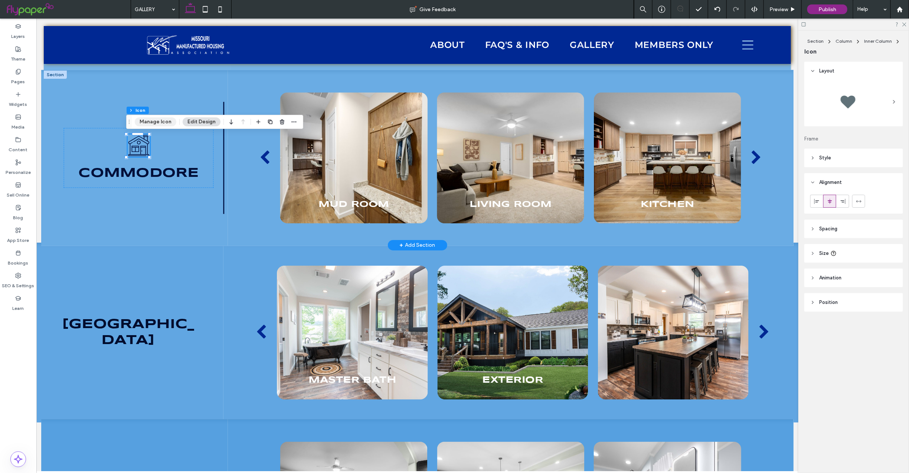
click at [165, 119] on button "Manage Icon" at bounding box center [156, 121] width 42 height 9
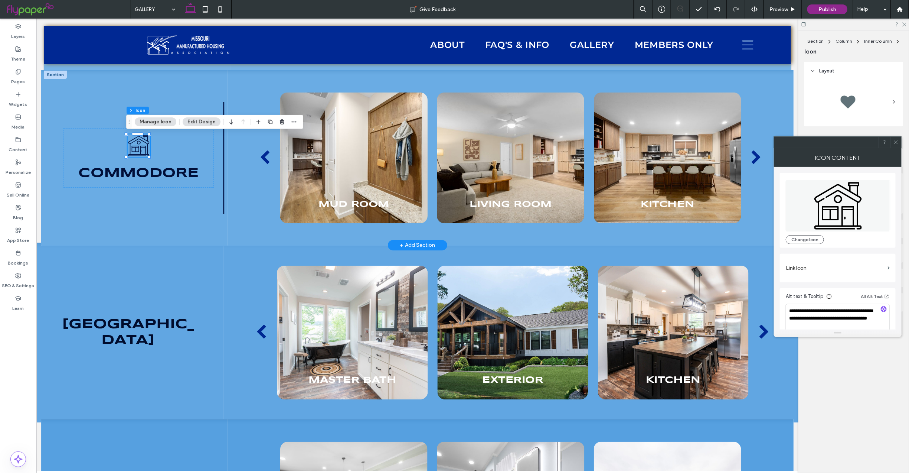
click at [895, 142] on icon at bounding box center [896, 142] width 6 height 6
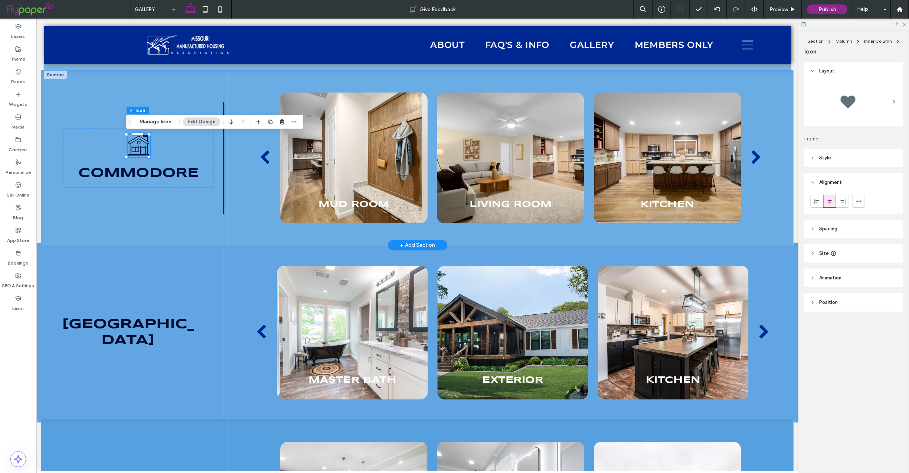
click at [835, 156] on header "Style" at bounding box center [853, 157] width 99 height 19
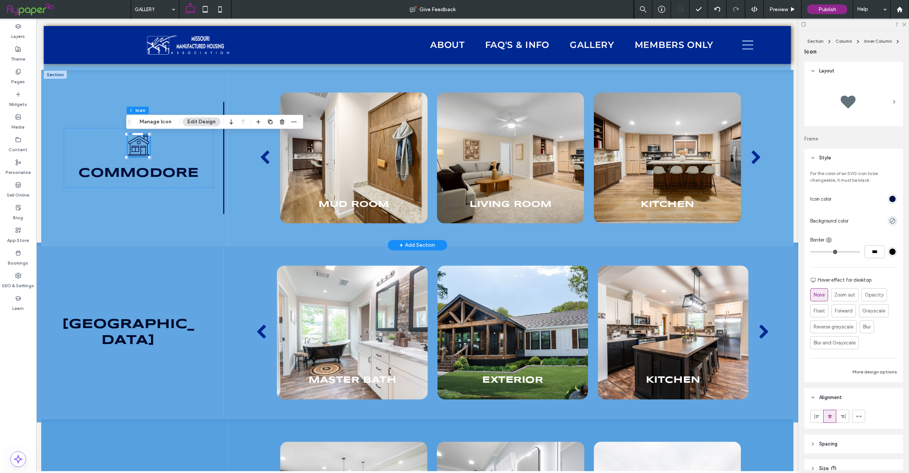
click at [889, 198] on div "rgb(0, 18, 68)" at bounding box center [892, 199] width 6 height 6
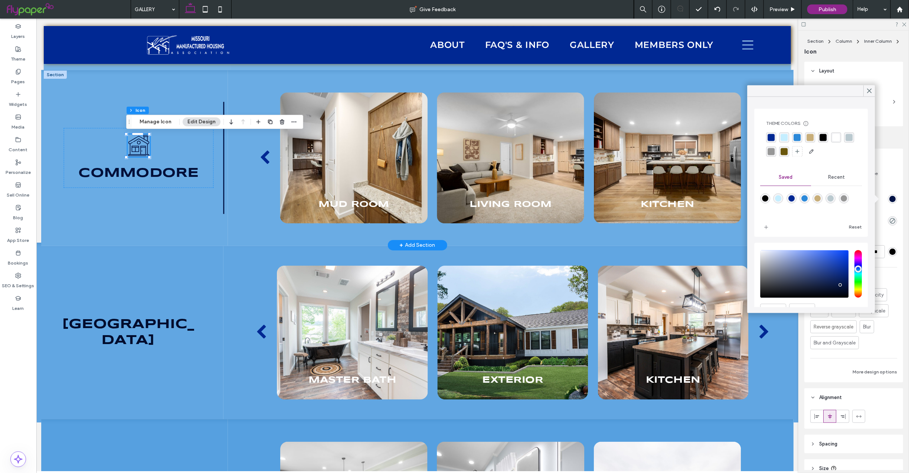
scroll to position [38, 0]
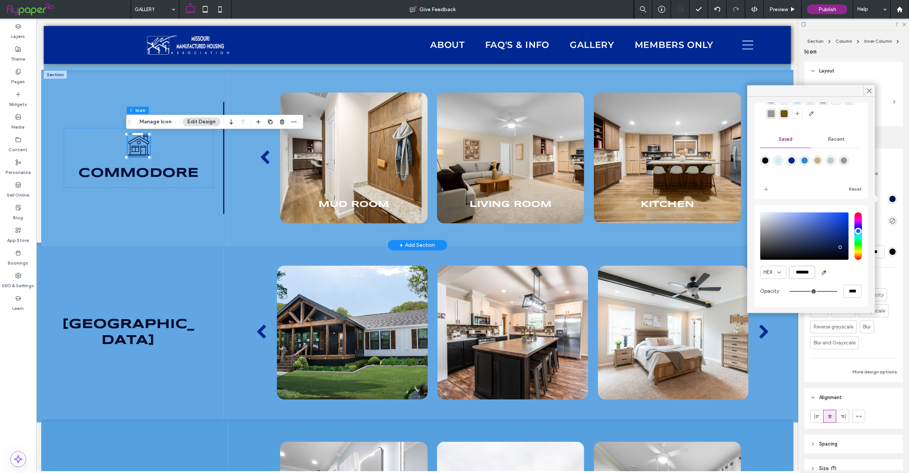
drag, startPoint x: 792, startPoint y: 272, endPoint x: 835, endPoint y: 274, distance: 43.4
click at [835, 274] on div "HEX *******" at bounding box center [812, 272] width 102 height 13
paste input "color picker textbox"
type input "*******"
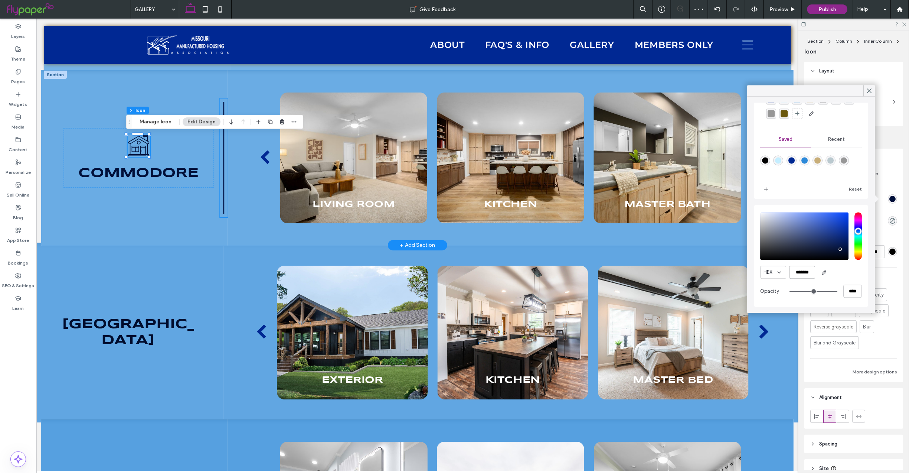
click at [220, 137] on icon at bounding box center [224, 157] width 8 height 119
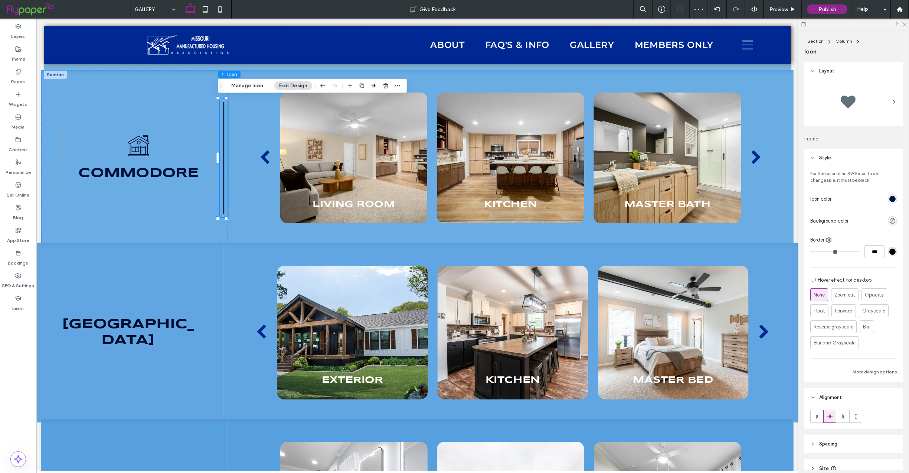
click at [889, 197] on div "rgb(0, 18, 68)" at bounding box center [892, 199] width 6 height 6
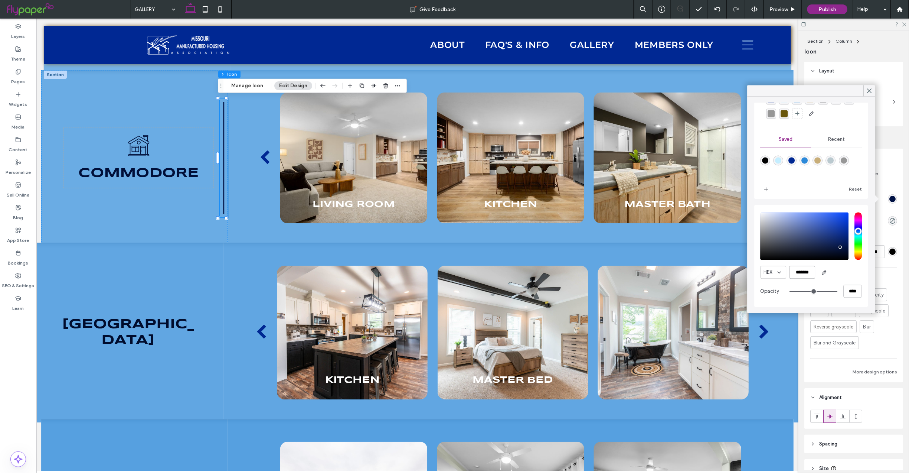
drag, startPoint x: 791, startPoint y: 271, endPoint x: 851, endPoint y: 274, distance: 59.8
click at [851, 274] on div "HEX *******" at bounding box center [812, 272] width 102 height 13
paste input "color picker textbox"
type input "*******"
click at [869, 91] on use at bounding box center [869, 91] width 4 height 4
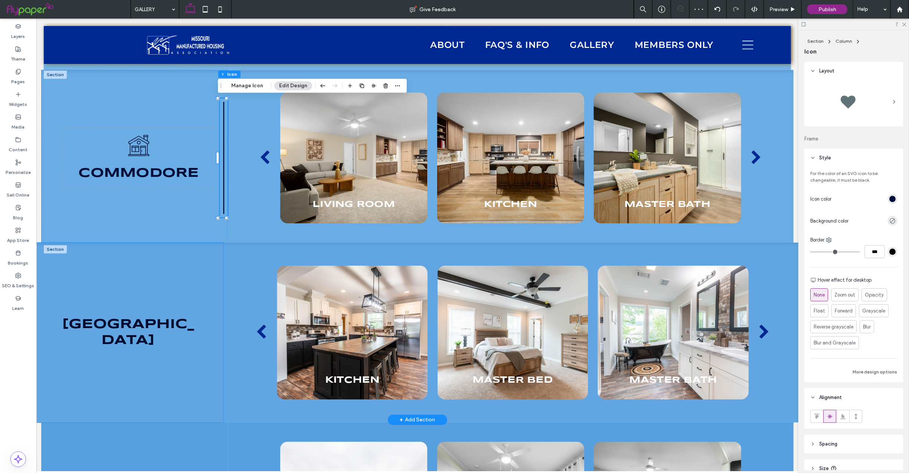
click at [181, 265] on div "[GEOGRAPHIC_DATA]" at bounding box center [127, 332] width 191 height 180
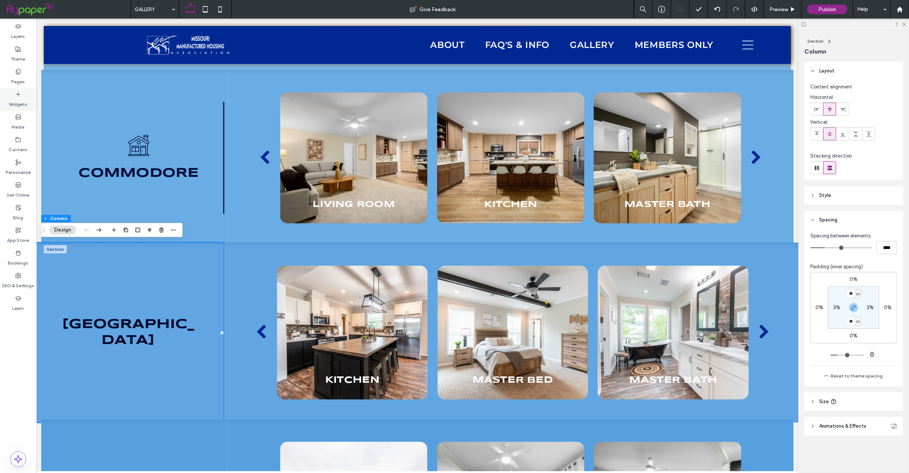
click at [19, 90] on div "Widgets" at bounding box center [18, 99] width 36 height 23
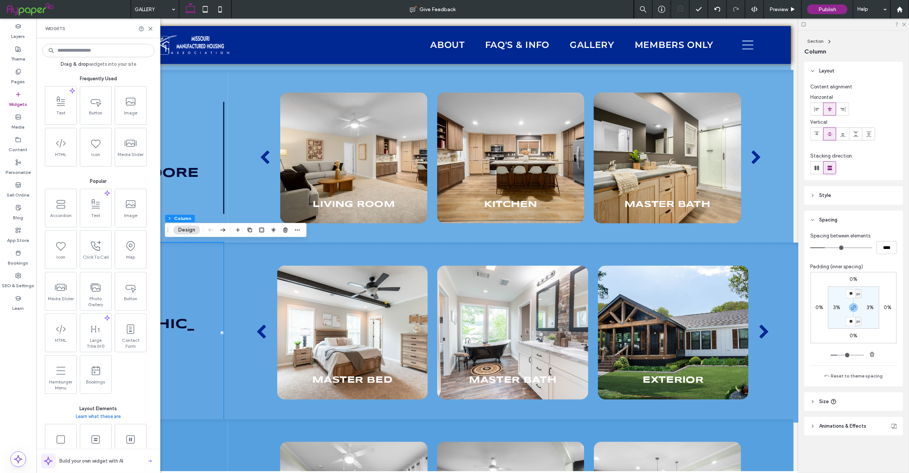
type input "*"
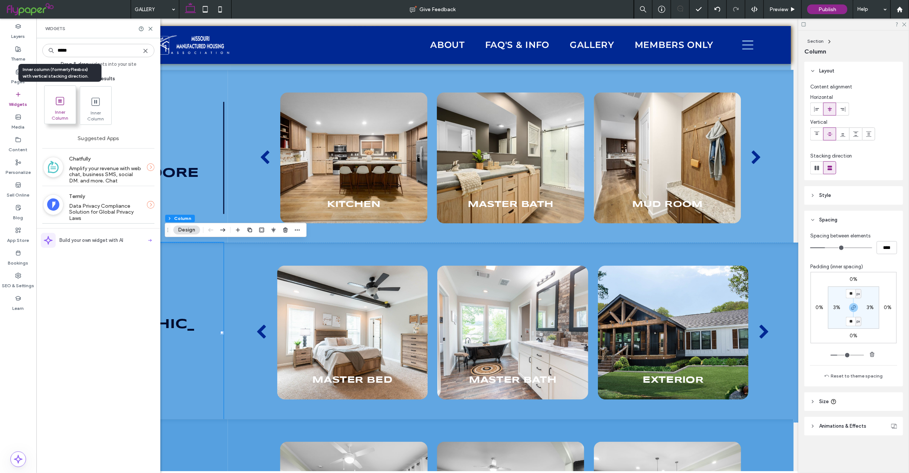
type input "*****"
click at [56, 103] on icon at bounding box center [60, 101] width 12 height 12
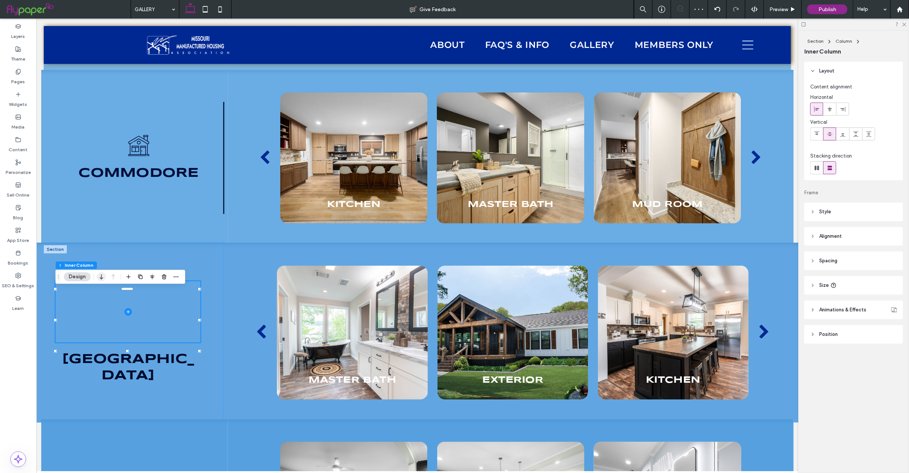
click at [100, 278] on icon "button" at bounding box center [101, 276] width 9 height 13
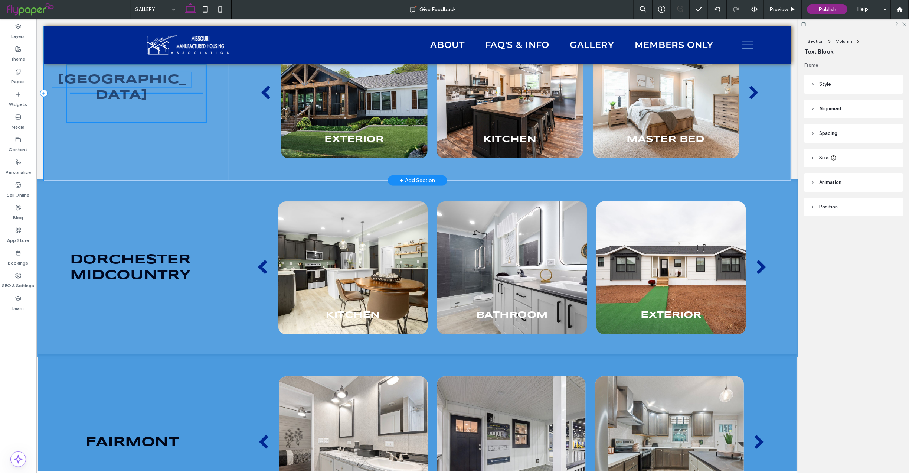
scroll to position [1959, 0]
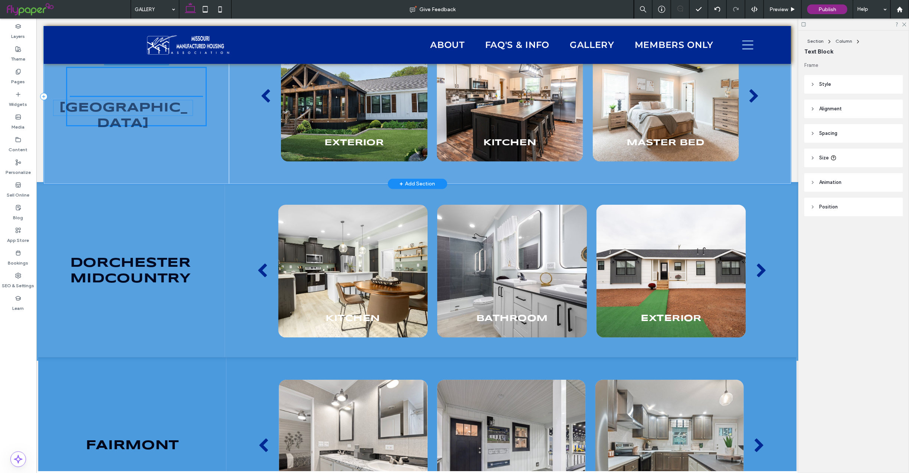
drag, startPoint x: 147, startPoint y: 288, endPoint x: 138, endPoint y: 110, distance: 179.2
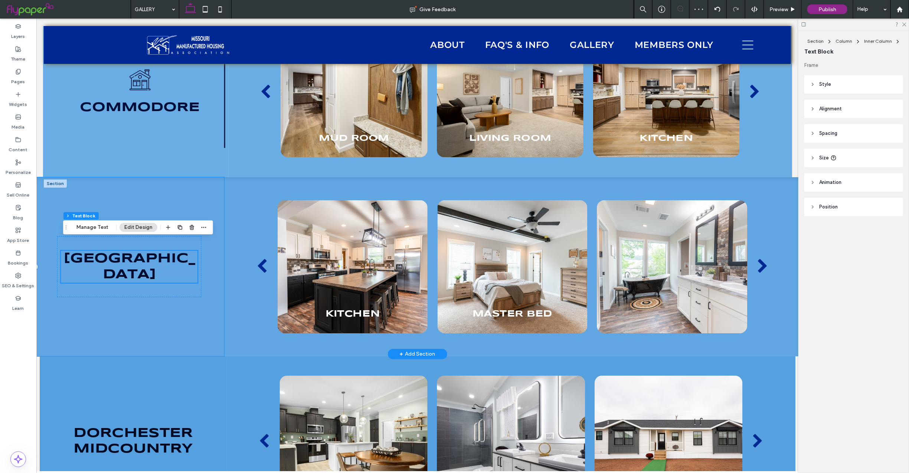
scroll to position [1757, 0]
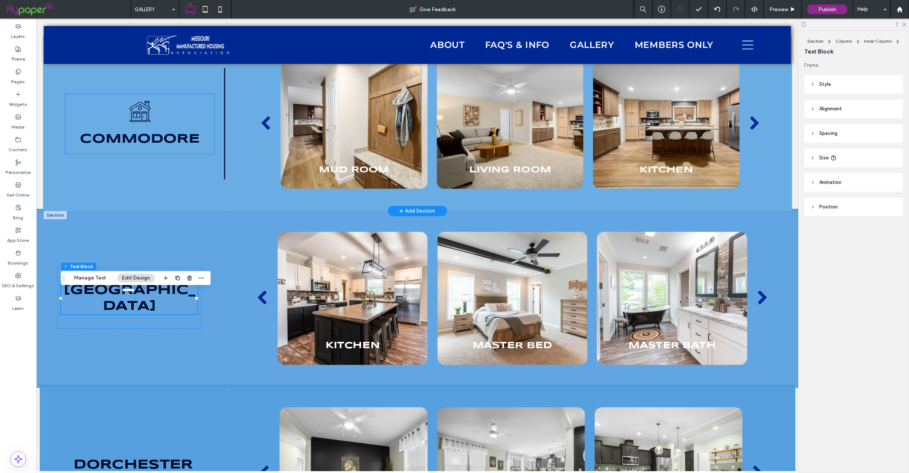
click at [144, 114] on icon "Black and white line drawing of a house with a chimney, window, door, and round…" at bounding box center [139, 111] width 22 height 22
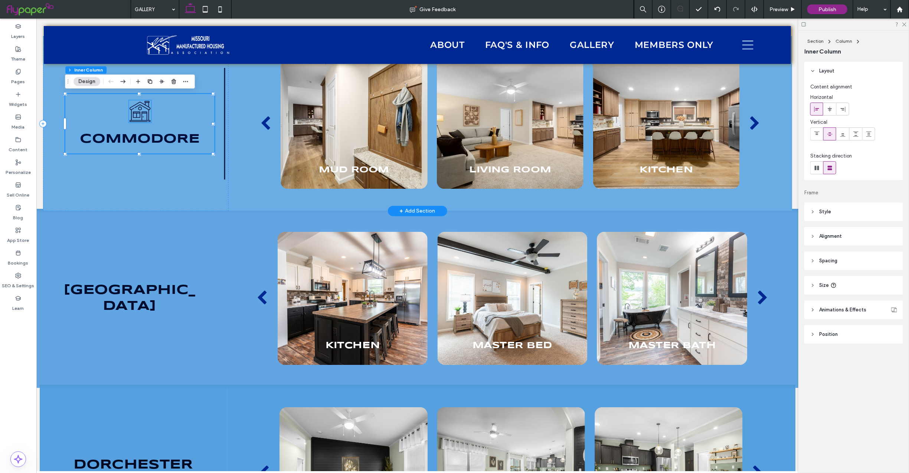
click at [138, 108] on icon "Black and white line drawing of a house with a chimney, window, door, and round…" at bounding box center [139, 111] width 22 height 22
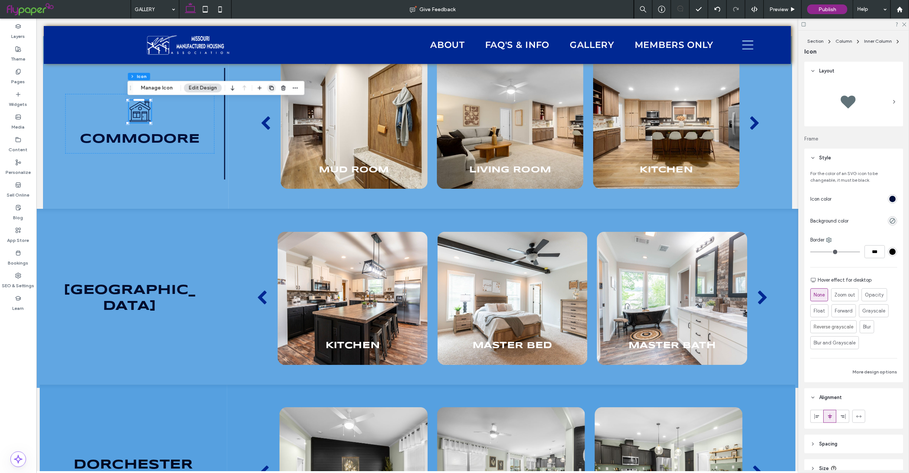
click at [274, 86] on span "button" at bounding box center [271, 88] width 9 height 9
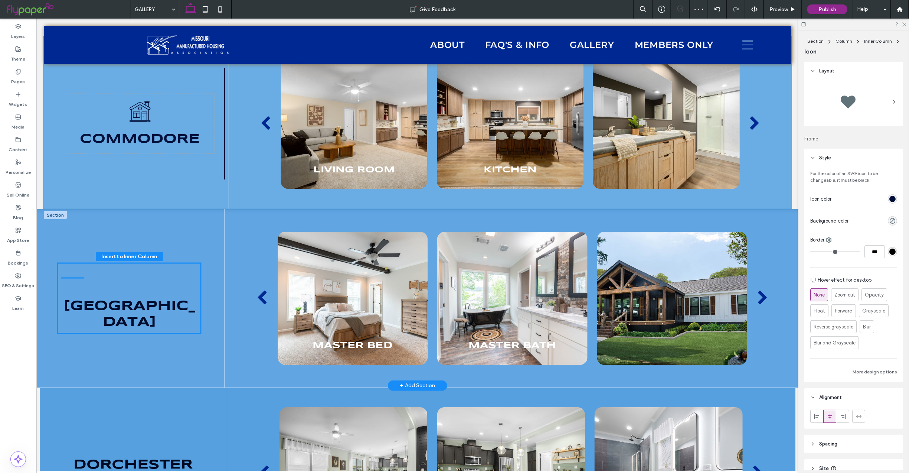
drag, startPoint x: 141, startPoint y: 128, endPoint x: 127, endPoint y: 285, distance: 158.1
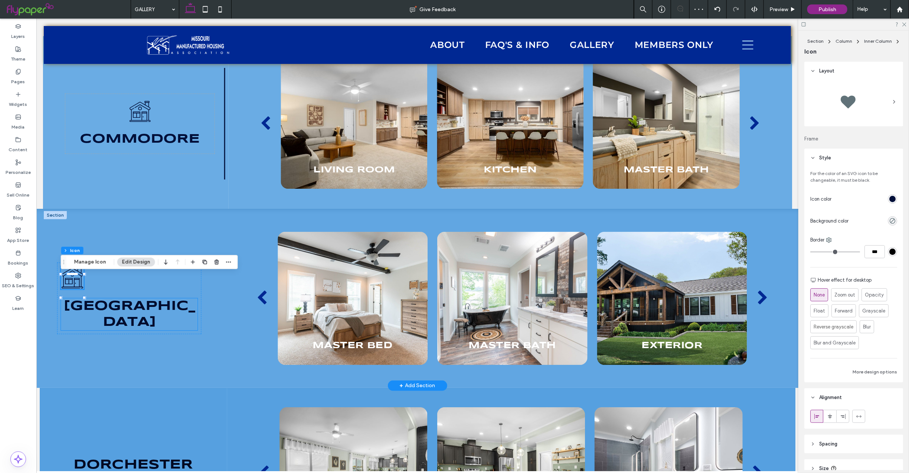
click at [122, 314] on span "[GEOGRAPHIC_DATA]" at bounding box center [128, 313] width 131 height 29
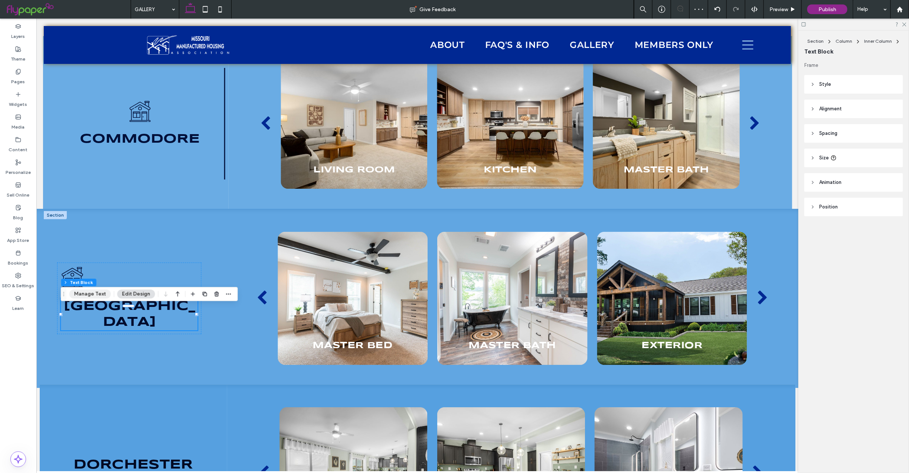
click at [80, 296] on button "Manage Text" at bounding box center [90, 293] width 42 height 9
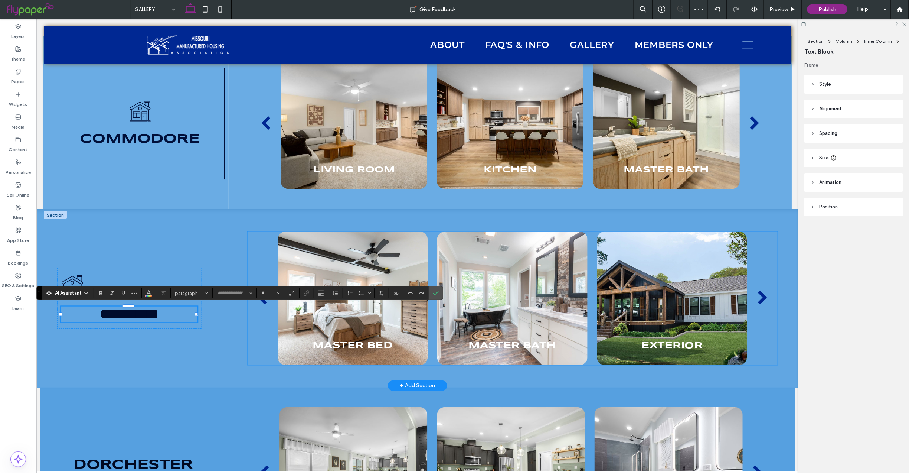
type input "*********"
type input "**"
click at [151, 293] on icon "Color" at bounding box center [149, 292] width 6 height 6
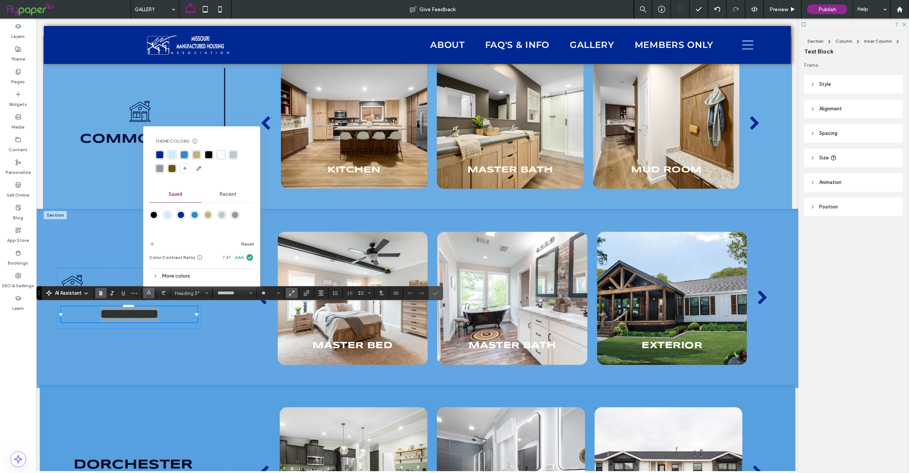
click at [158, 277] on icon at bounding box center [155, 275] width 5 height 5
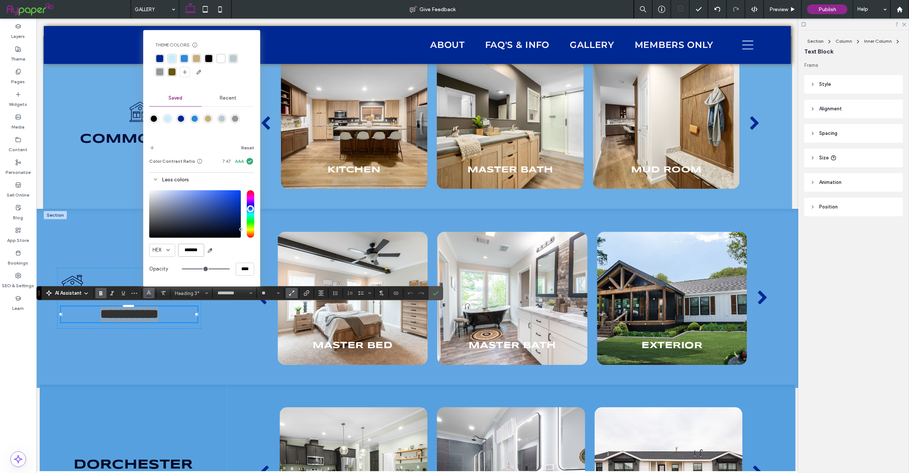
scroll to position [0, 1]
drag, startPoint x: 181, startPoint y: 249, endPoint x: 224, endPoint y: 248, distance: 42.7
click at [224, 248] on div "HEX *******" at bounding box center [201, 250] width 105 height 13
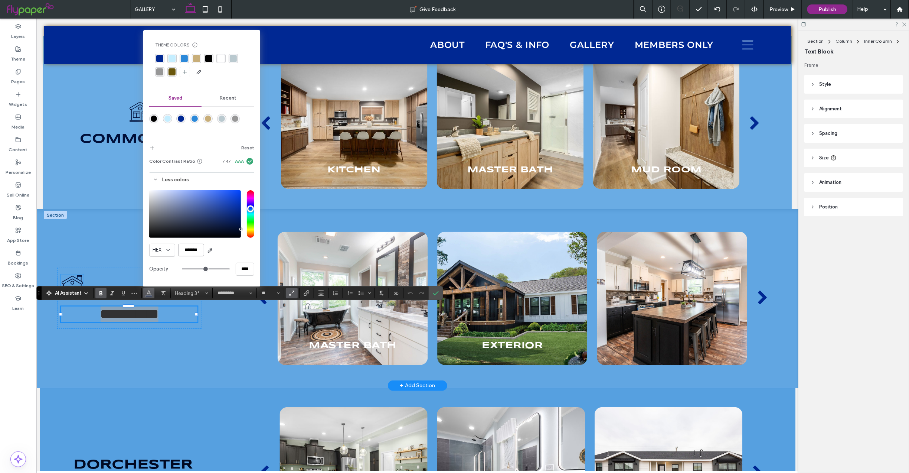
click at [77, 278] on icon at bounding box center [72, 285] width 22 height 22
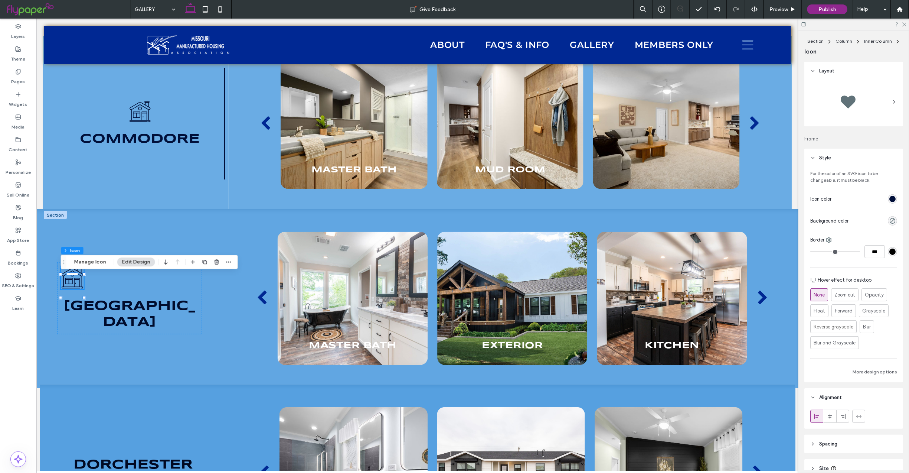
click at [889, 198] on div "rgb(0, 15, 57)" at bounding box center [892, 199] width 6 height 6
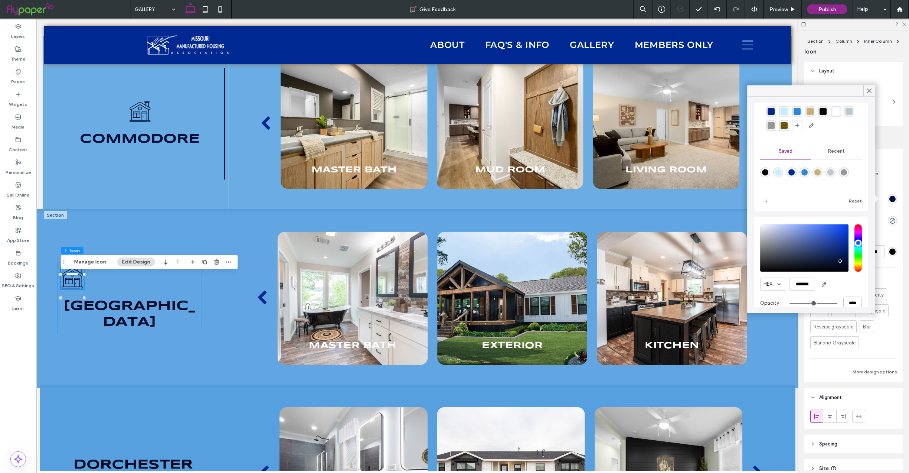
scroll to position [38, 0]
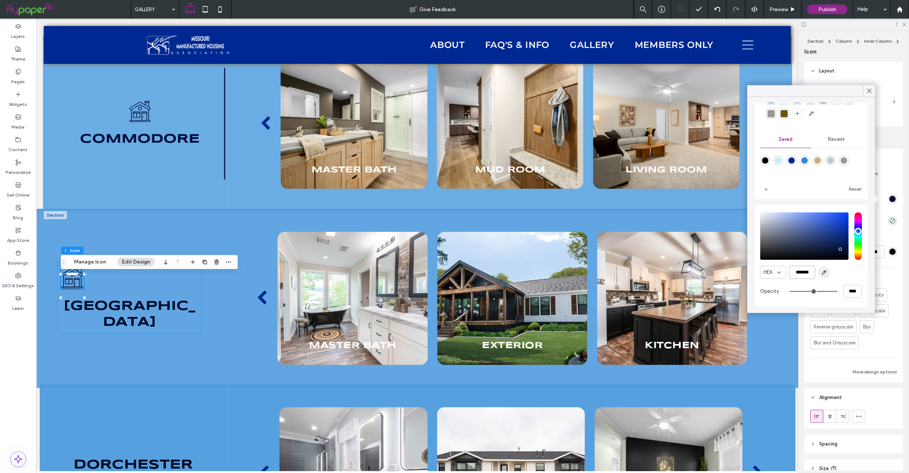
drag, startPoint x: 793, startPoint y: 271, endPoint x: 826, endPoint y: 276, distance: 33.4
click at [826, 276] on div "HEX *******" at bounding box center [812, 272] width 102 height 13
paste input "color picker textbox"
type input "*******"
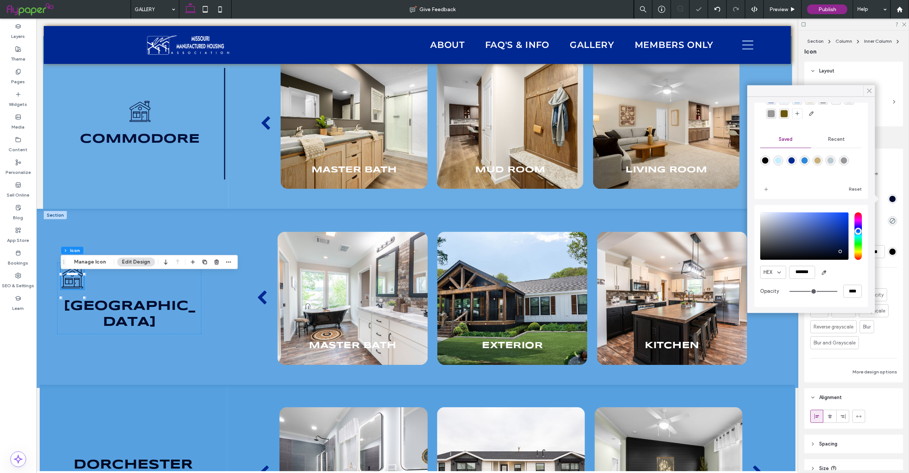
click at [868, 90] on icon at bounding box center [869, 91] width 7 height 7
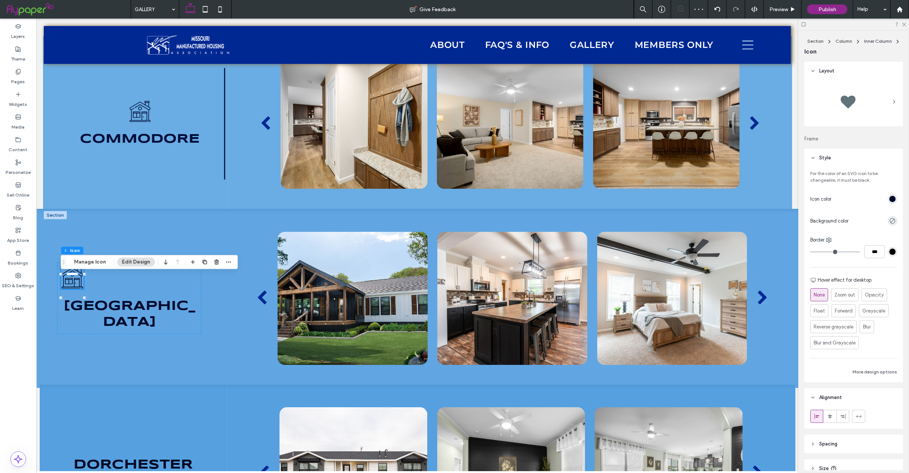
scroll to position [2, 0]
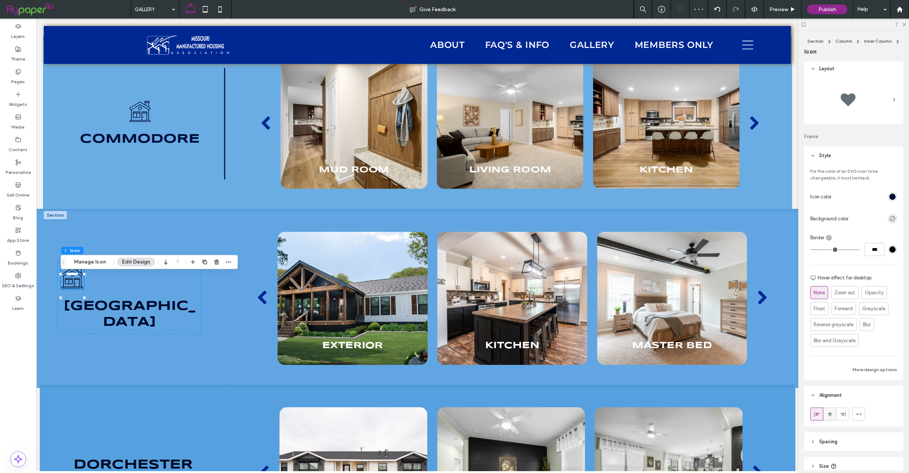
click at [833, 413] on div at bounding box center [830, 414] width 12 height 12
click at [183, 361] on div "Black and white line drawing of a house with a chimney, window, door, and round…" at bounding box center [129, 297] width 190 height 179
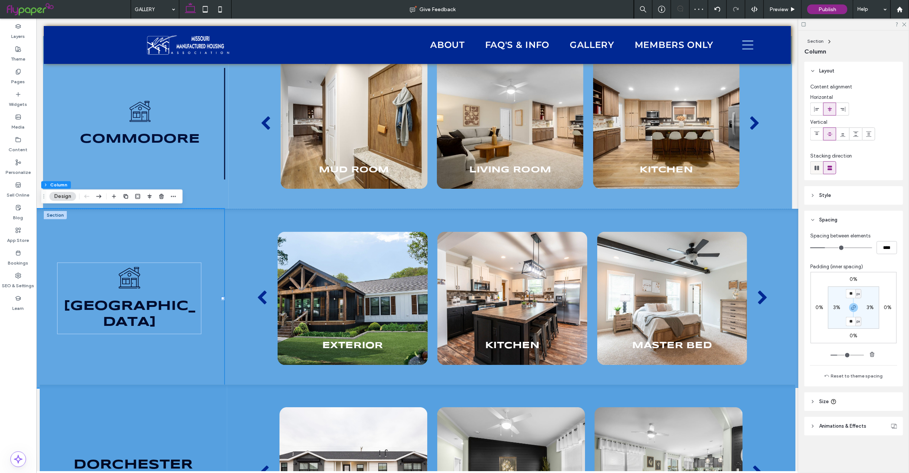
click at [814, 167] on icon at bounding box center [816, 167] width 7 height 7
type input "*"
type input "**"
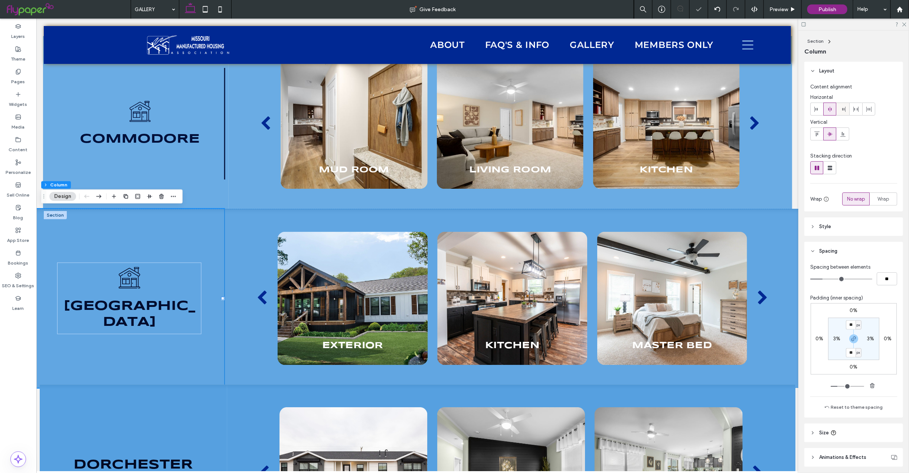
click at [845, 115] on label at bounding box center [842, 108] width 13 height 13
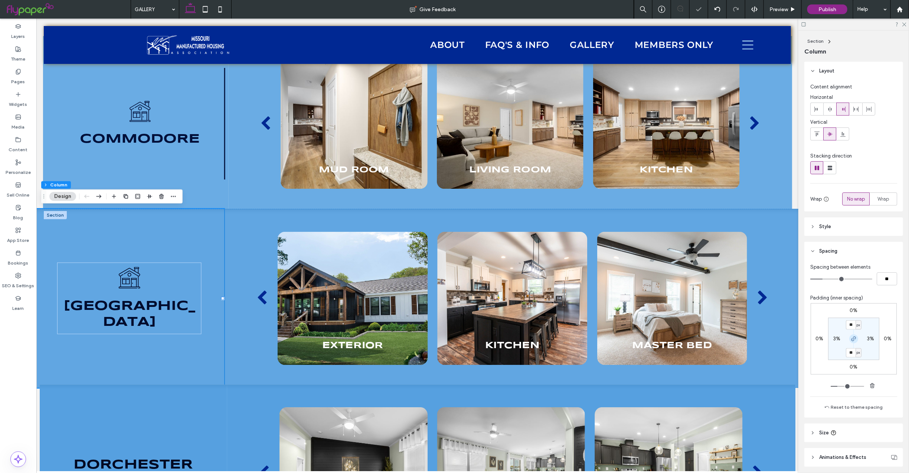
click at [851, 337] on icon "button" at bounding box center [854, 339] width 6 height 6
click at [221, 115] on icon at bounding box center [224, 123] width 8 height 119
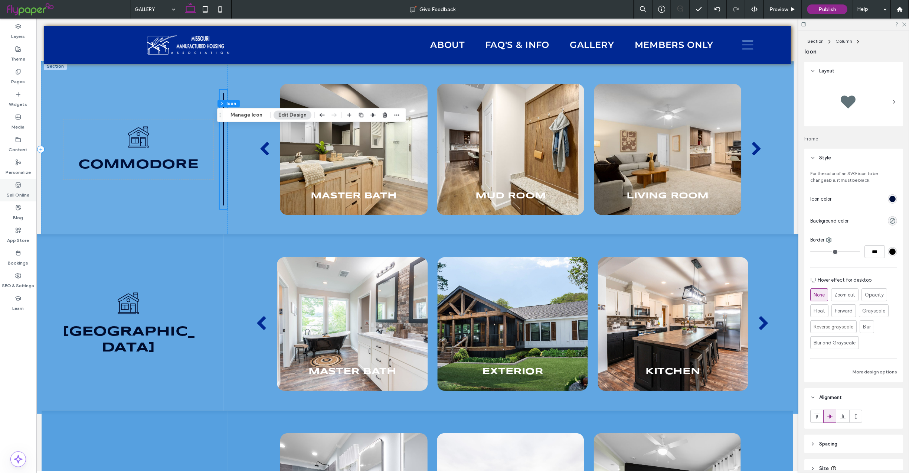
scroll to position [1694, 0]
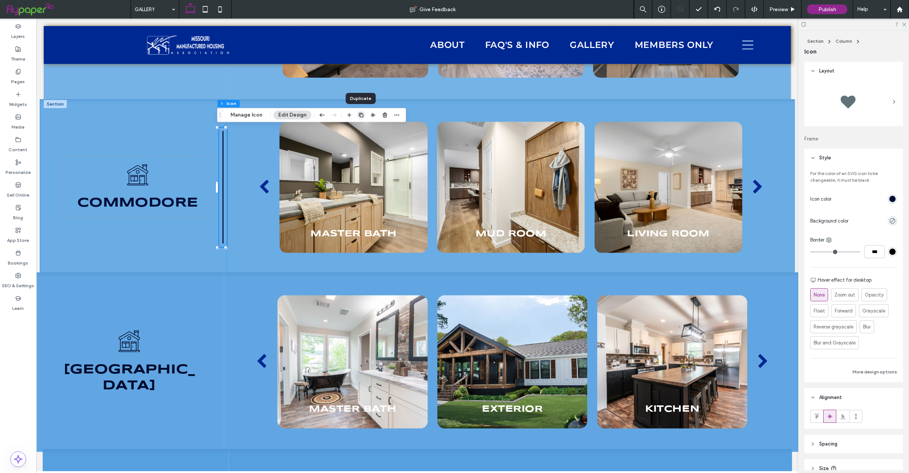
click at [363, 115] on icon "button" at bounding box center [361, 115] width 6 height 6
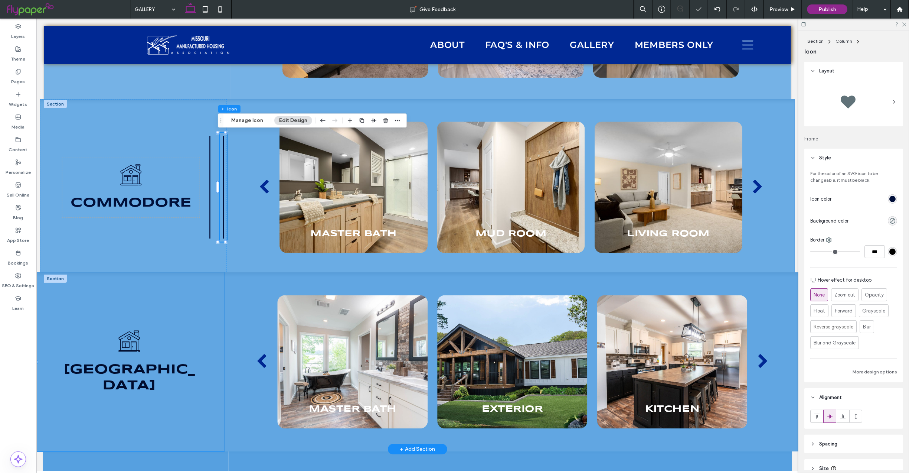
click at [215, 312] on div "Black and white line drawing of a house with a chimney, window, door, and round…" at bounding box center [129, 361] width 190 height 179
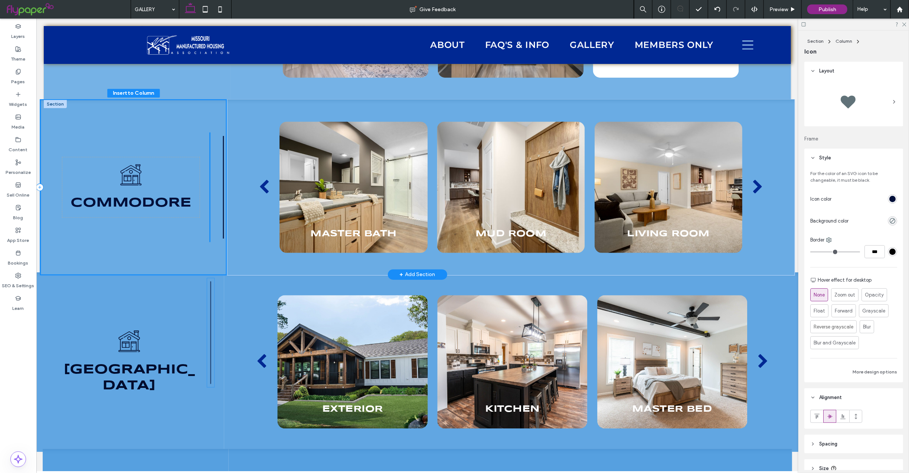
scroll to position [86, 0]
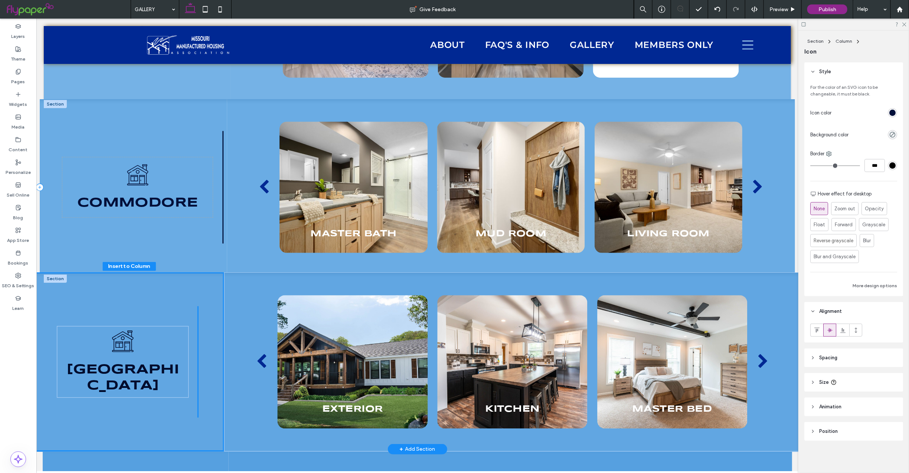
drag, startPoint x: 205, startPoint y: 178, endPoint x: 205, endPoint y: 291, distance: 112.8
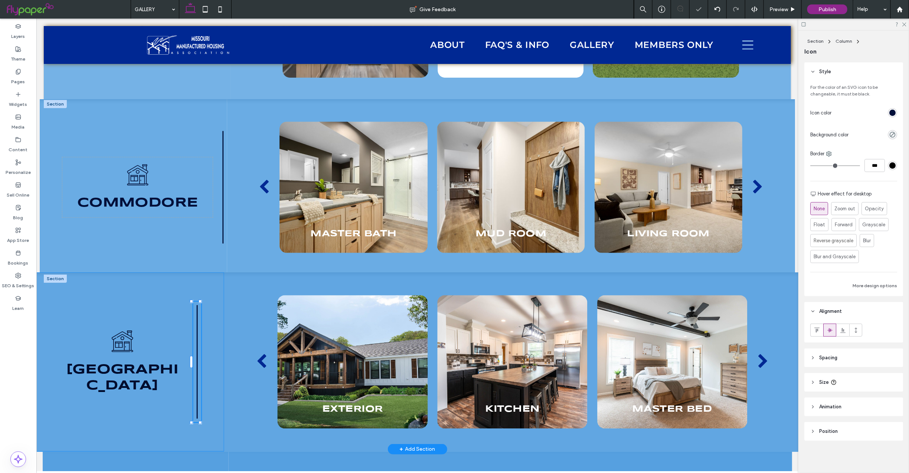
drag, startPoint x: 214, startPoint y: 298, endPoint x: 238, endPoint y: 307, distance: 26.2
click at [214, 298] on div "Black and white line drawing of a house with a chimney, window, door, and round…" at bounding box center [129, 361] width 190 height 179
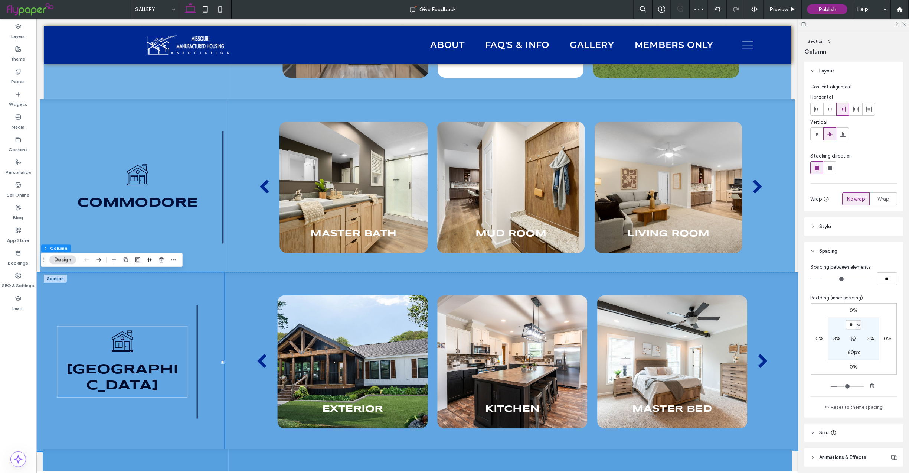
click at [867, 337] on label "3%" at bounding box center [870, 338] width 7 height 6
type input "*"
click at [863, 338] on input "*" at bounding box center [868, 338] width 10 height 9
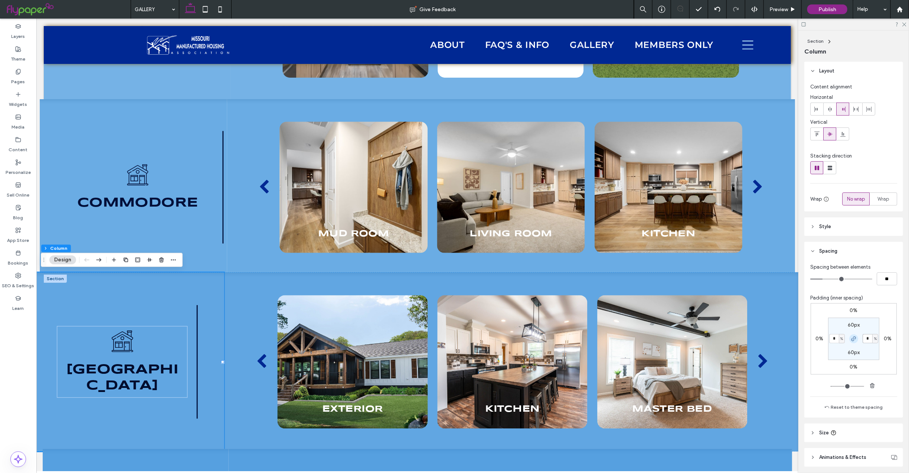
type input "*"
click at [852, 340] on use "button" at bounding box center [854, 338] width 4 height 4
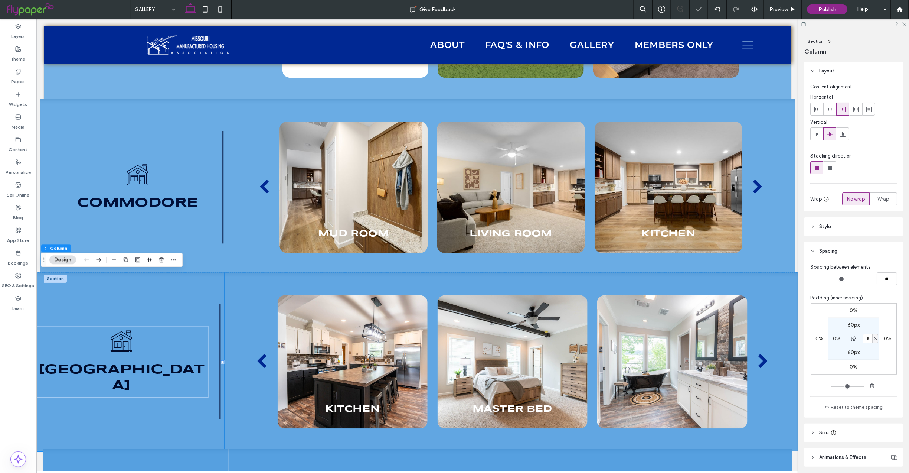
click at [833, 337] on label "0%" at bounding box center [837, 338] width 8 height 6
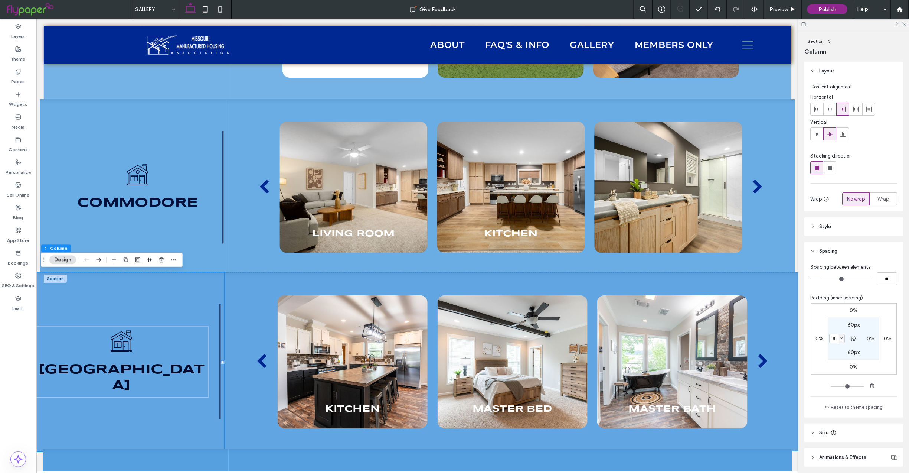
type input "*"
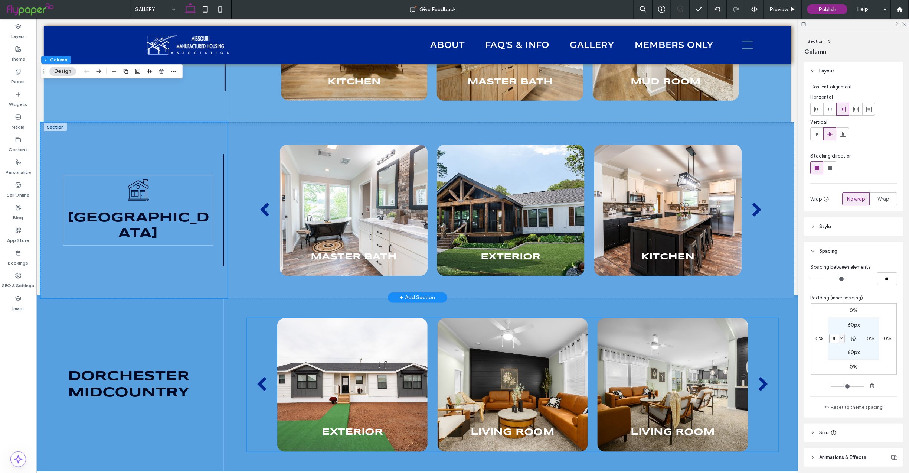
scroll to position [1910, 0]
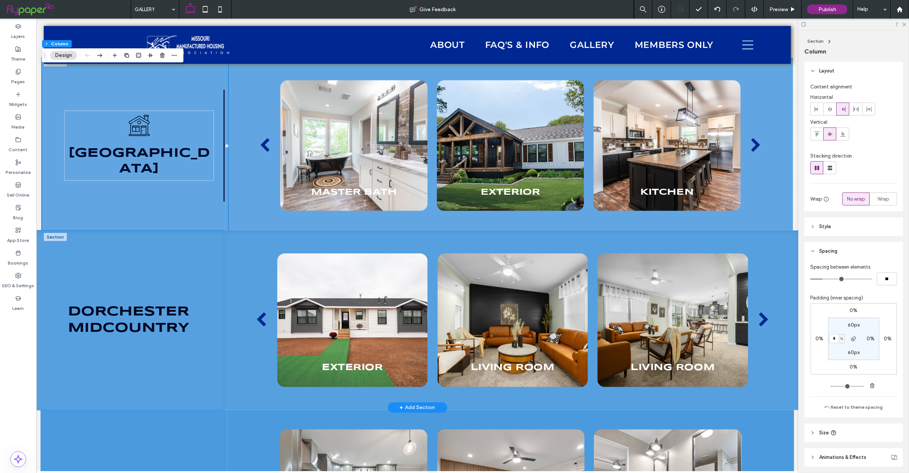
click at [166, 272] on div "Dorchester midcountry" at bounding box center [128, 319] width 190 height 179
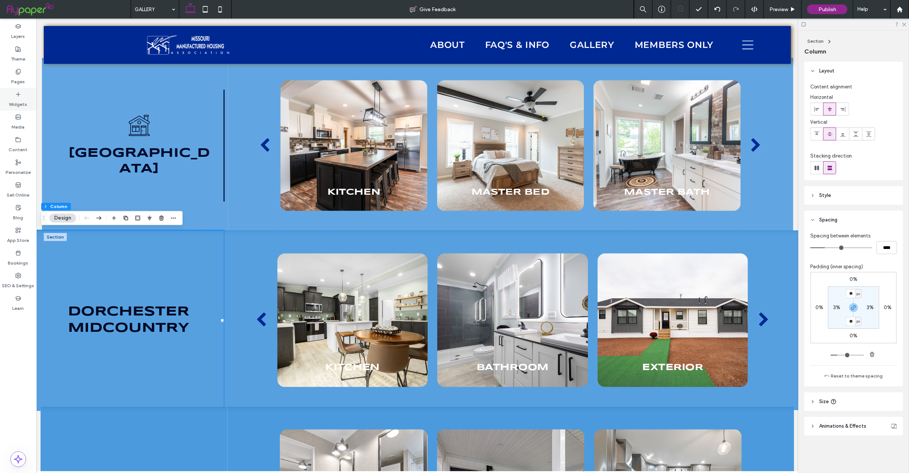
click at [22, 98] on label "Widgets" at bounding box center [18, 102] width 18 height 10
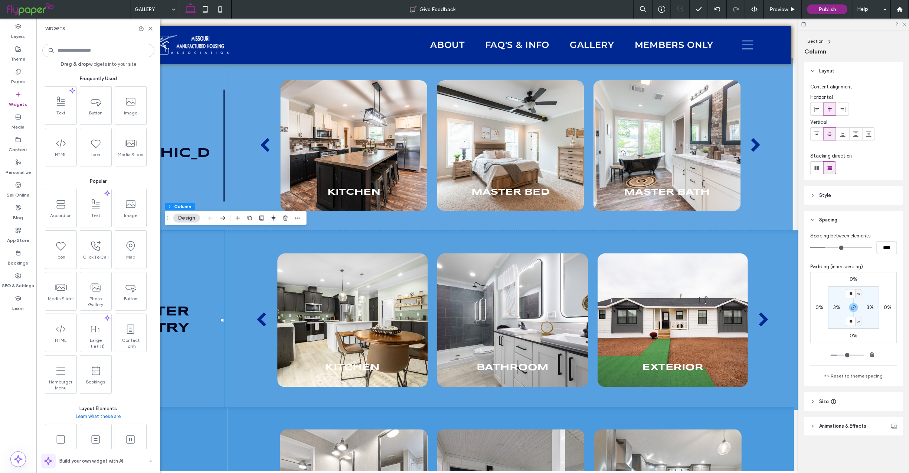
click at [92, 50] on input at bounding box center [98, 50] width 112 height 13
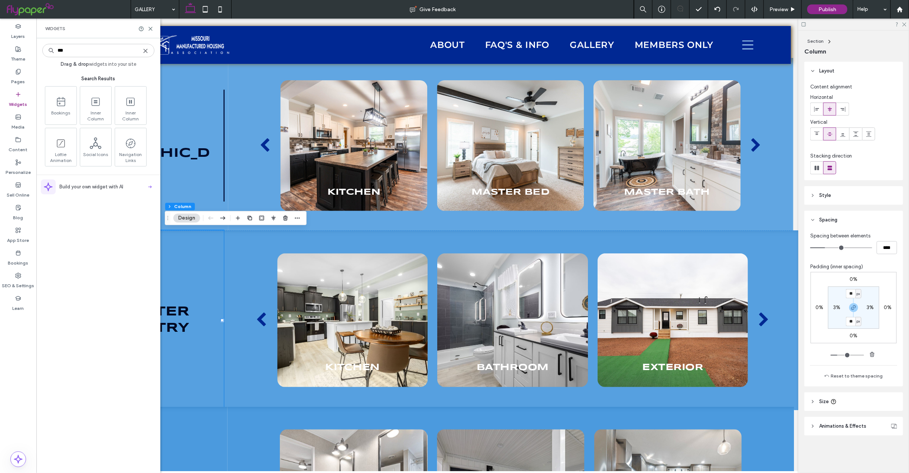
type input "***"
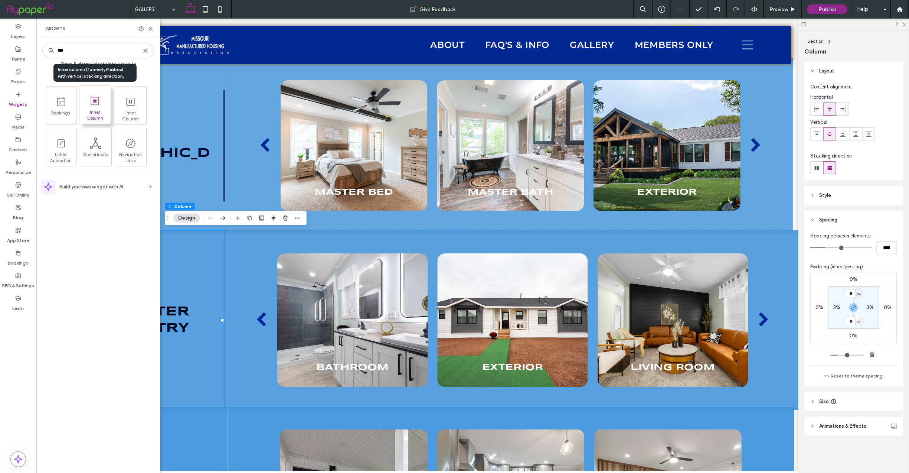
click at [93, 103] on icon at bounding box center [95, 101] width 12 height 12
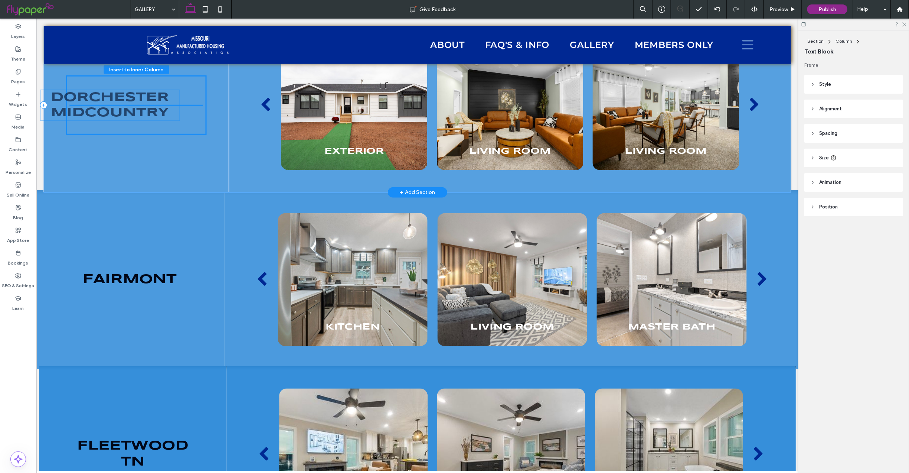
scroll to position [2118, 0]
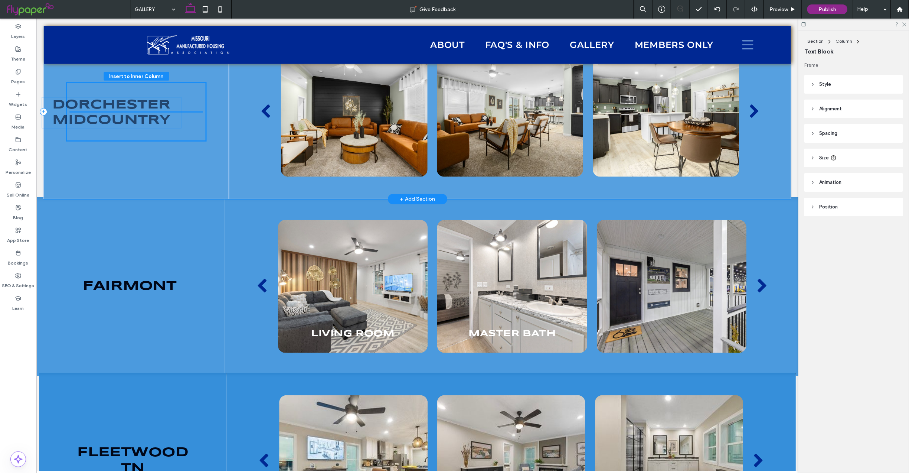
drag, startPoint x: 151, startPoint y: 353, endPoint x: 130, endPoint y: 105, distance: 248.8
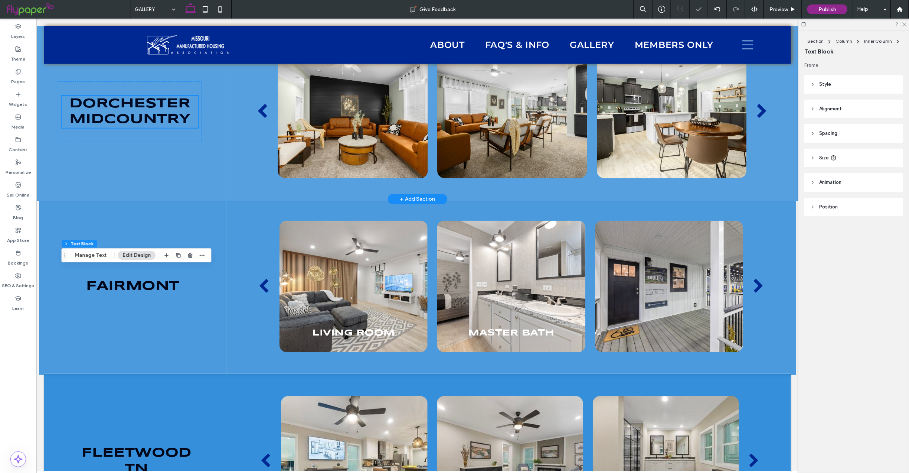
scroll to position [1947, 0]
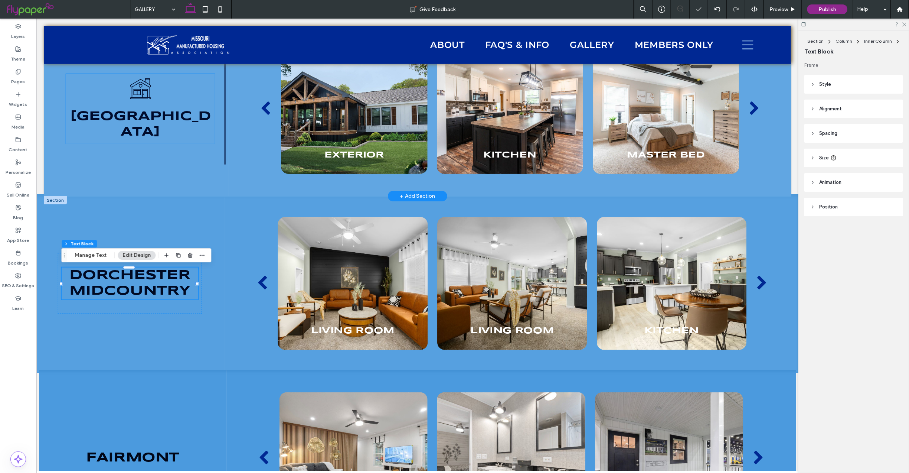
click at [145, 94] on icon "Black and white line drawing of a house with a chimney, window, door, and round…" at bounding box center [140, 88] width 22 height 22
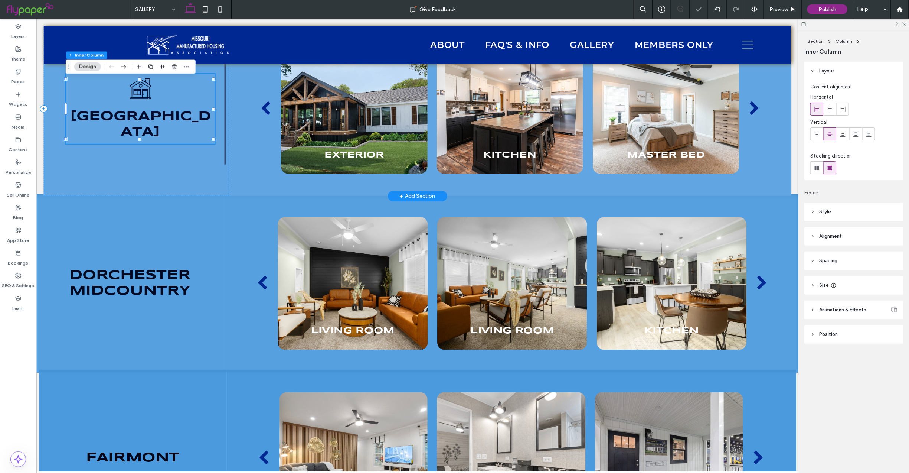
click at [138, 99] on icon "Black and white line drawing of a house with a chimney, window, door, and round…" at bounding box center [140, 88] width 22 height 22
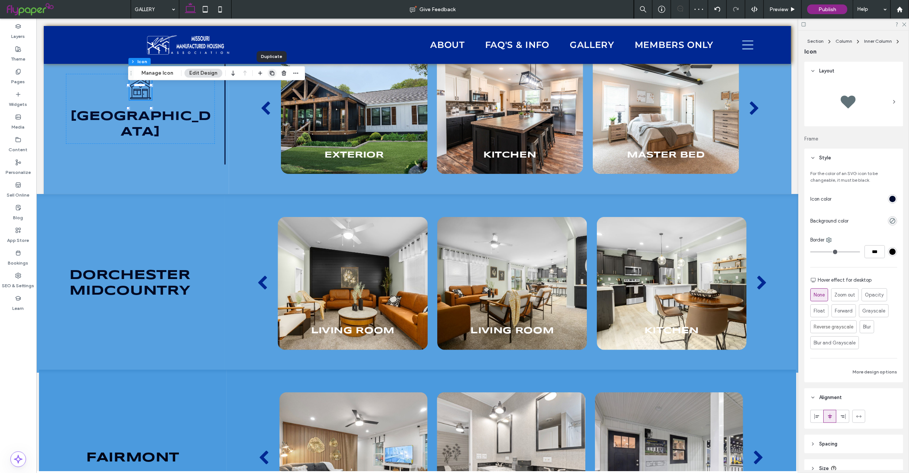
click at [269, 71] on icon "button" at bounding box center [272, 73] width 6 height 6
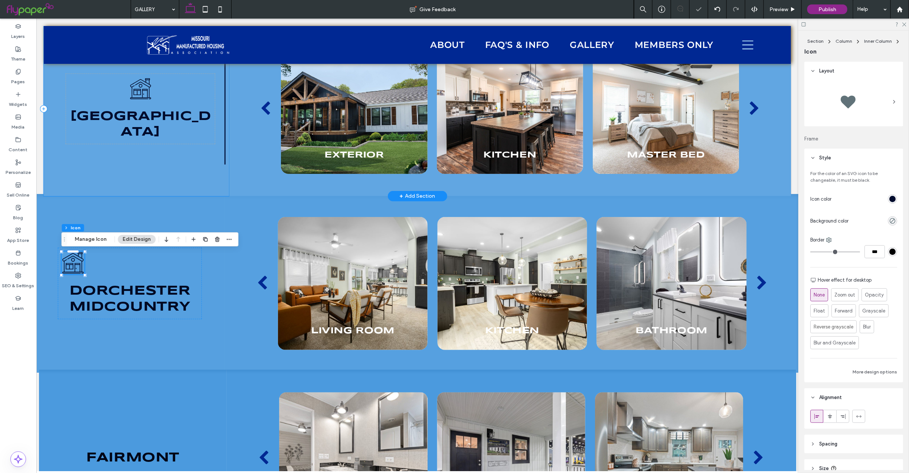
scroll to position [1947, 0]
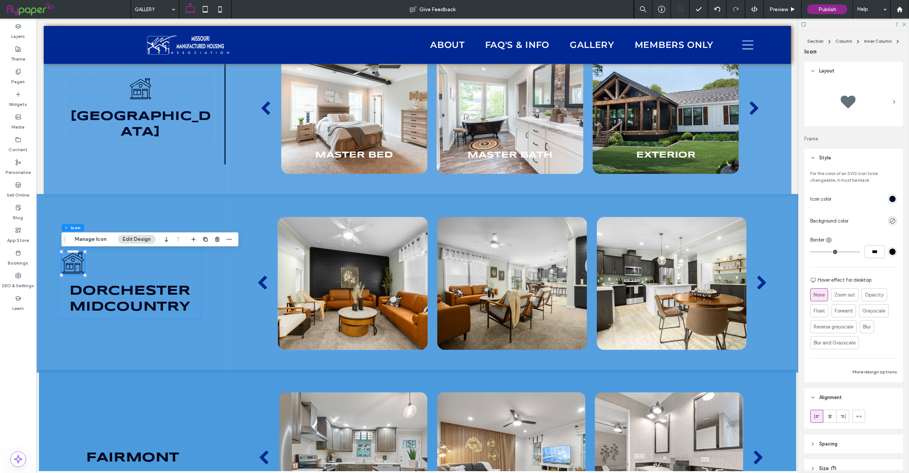
drag, startPoint x: 831, startPoint y: 414, endPoint x: 821, endPoint y: 413, distance: 9.3
click at [831, 414] on icon at bounding box center [830, 416] width 6 height 6
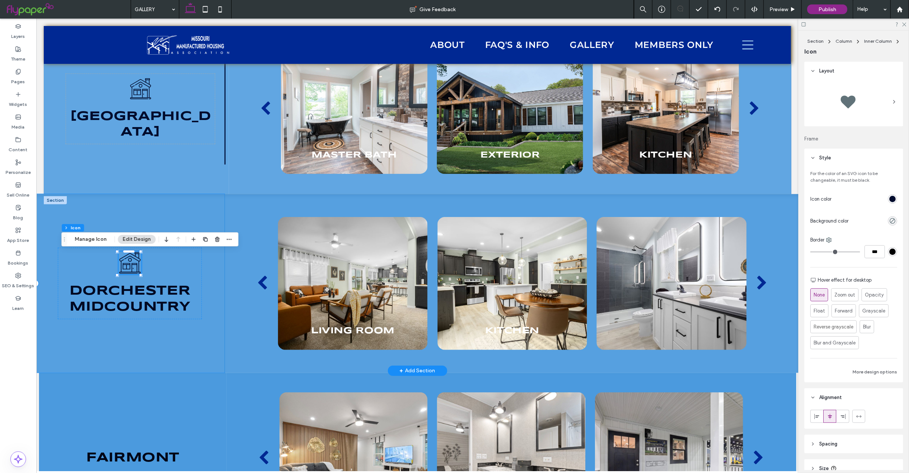
click at [153, 346] on div "Black and white line drawing of a house with a chimney, window, door, and round…" at bounding box center [130, 282] width 190 height 179
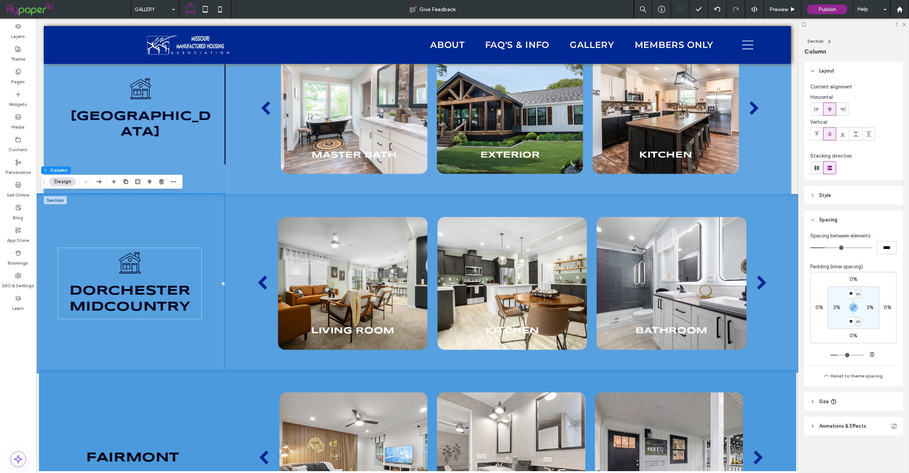
click at [815, 166] on use at bounding box center [817, 168] width 4 height 4
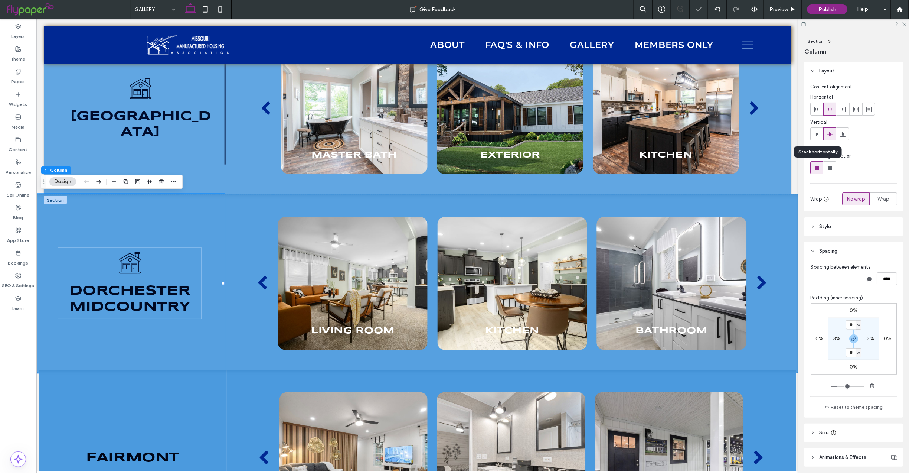
type input "*"
type input "**"
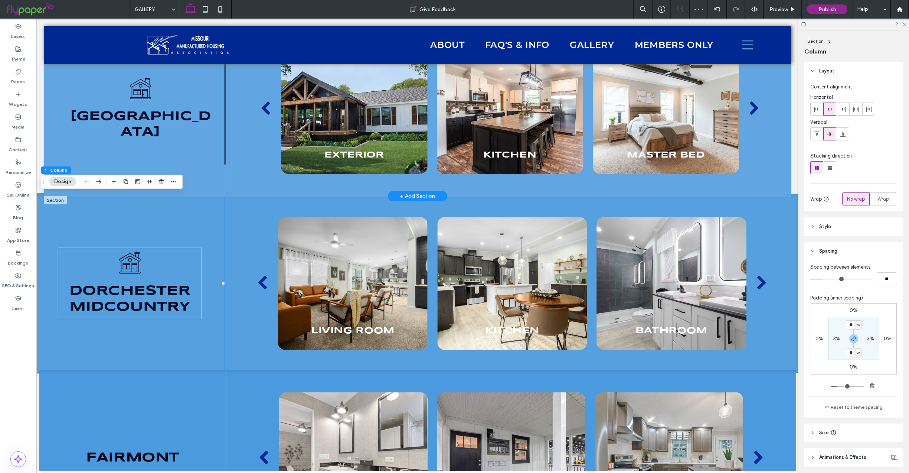
click at [221, 122] on icon at bounding box center [225, 108] width 8 height 118
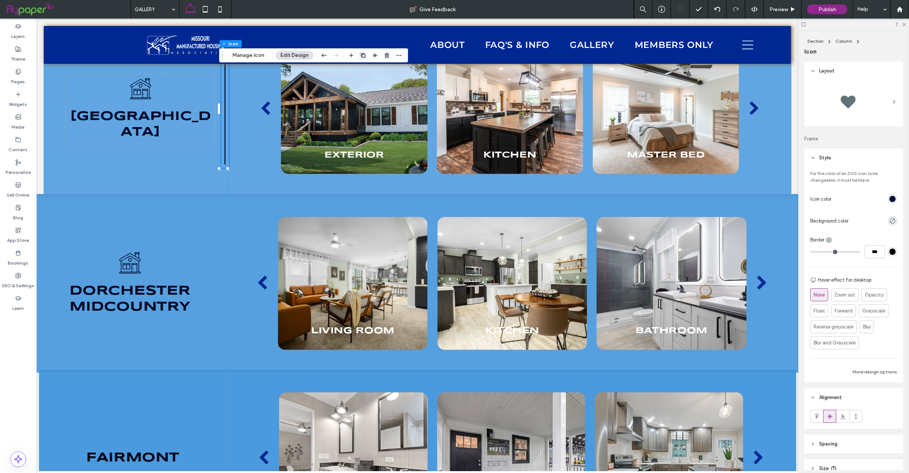
click at [362, 52] on icon "button" at bounding box center [363, 55] width 6 height 6
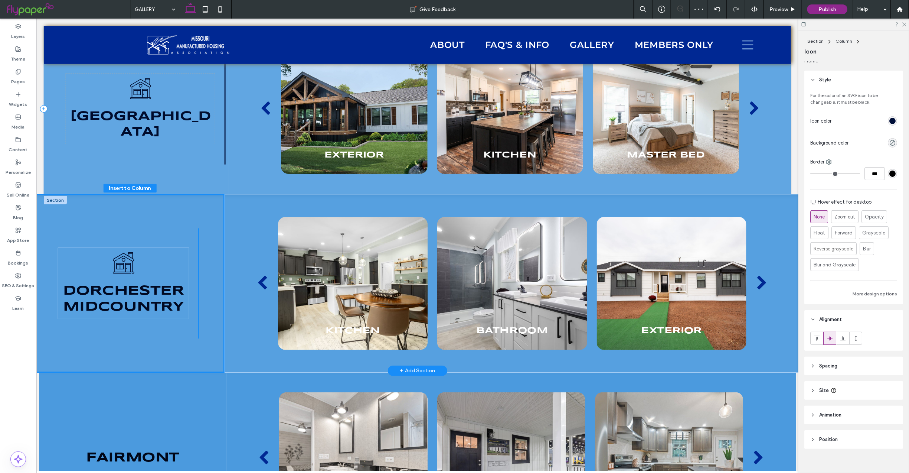
scroll to position [86, 0]
drag, startPoint x: 210, startPoint y: 105, endPoint x: 196, endPoint y: 261, distance: 156.2
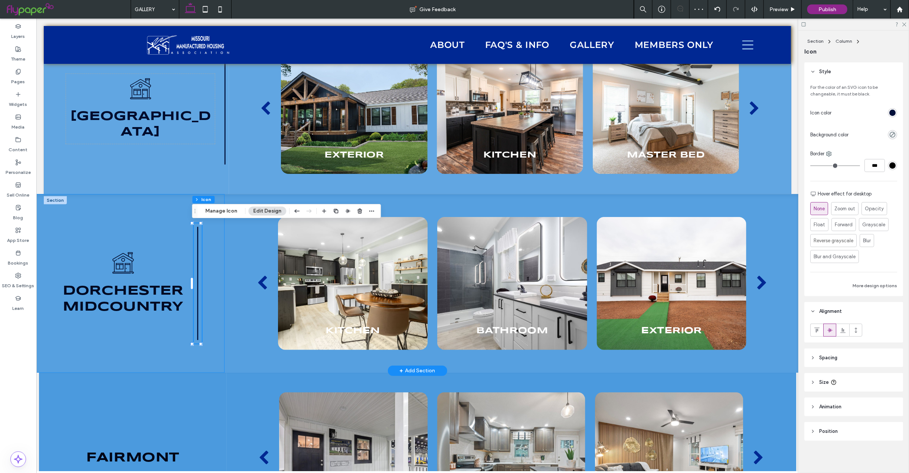
click at [160, 210] on div "Black and white line drawing of a house with a chimney, window, door, and round…" at bounding box center [130, 282] width 190 height 179
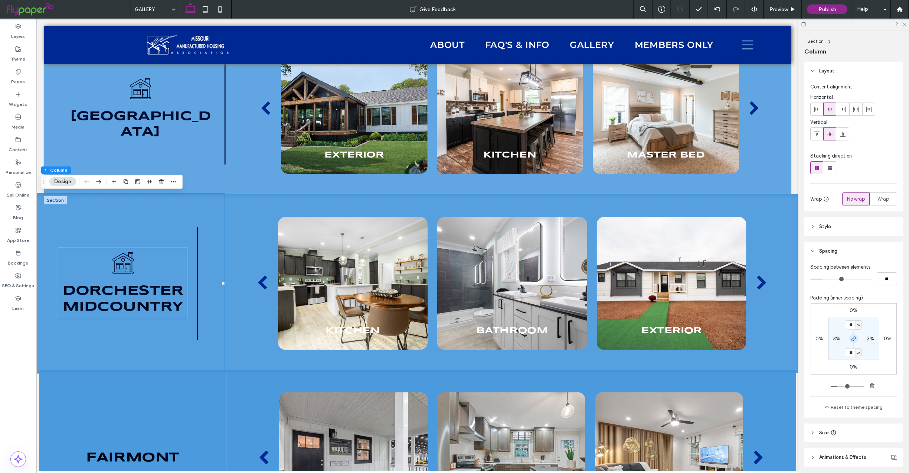
drag, startPoint x: 850, startPoint y: 337, endPoint x: 852, endPoint y: 341, distance: 4.5
click at [851, 338] on icon "button" at bounding box center [854, 339] width 6 height 6
click at [867, 338] on label "3%" at bounding box center [870, 338] width 7 height 6
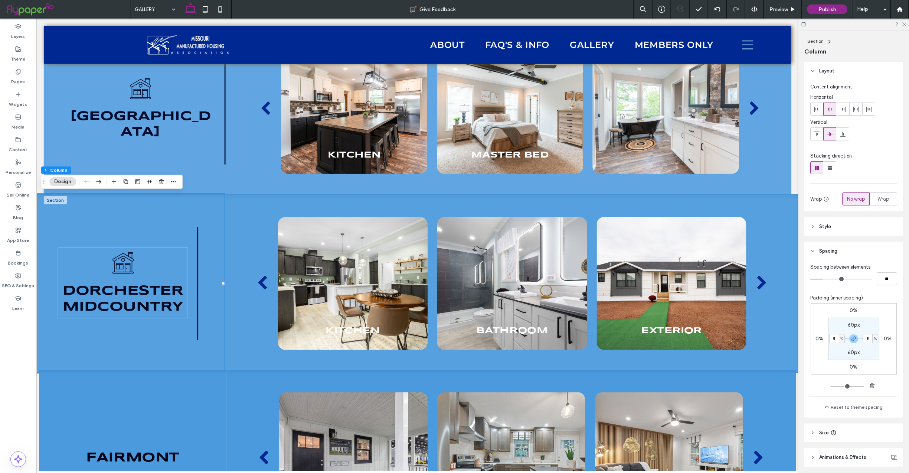
type input "*"
drag, startPoint x: 853, startPoint y: 338, endPoint x: 854, endPoint y: 342, distance: 3.8
click at [853, 340] on icon "button" at bounding box center [854, 339] width 6 height 6
click at [863, 338] on input "*" at bounding box center [868, 338] width 10 height 9
type input "*"
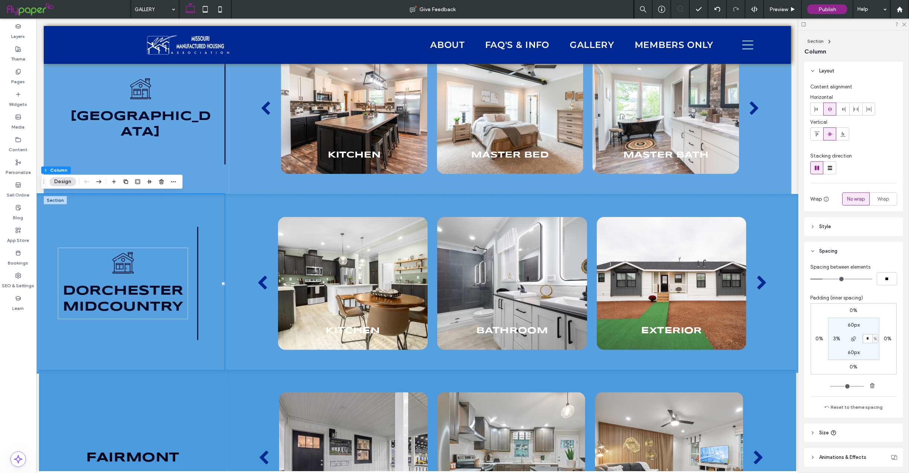
type input "*"
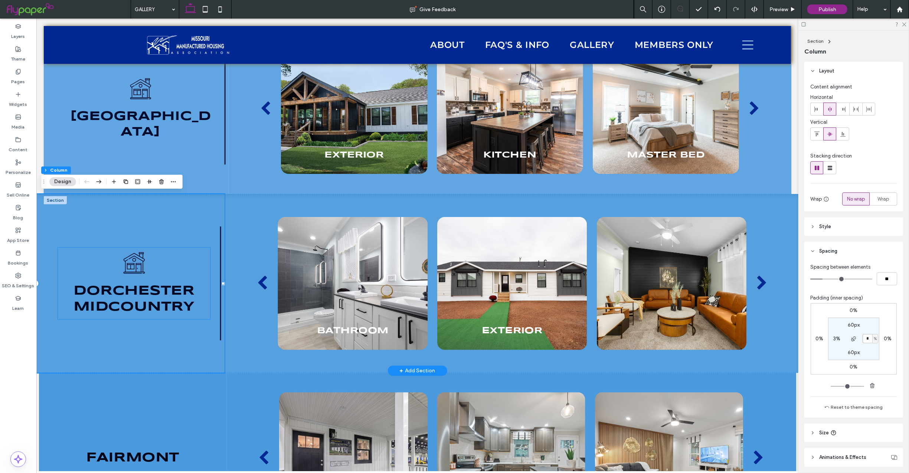
click at [121, 294] on span "Dorchester" at bounding box center [133, 290] width 121 height 13
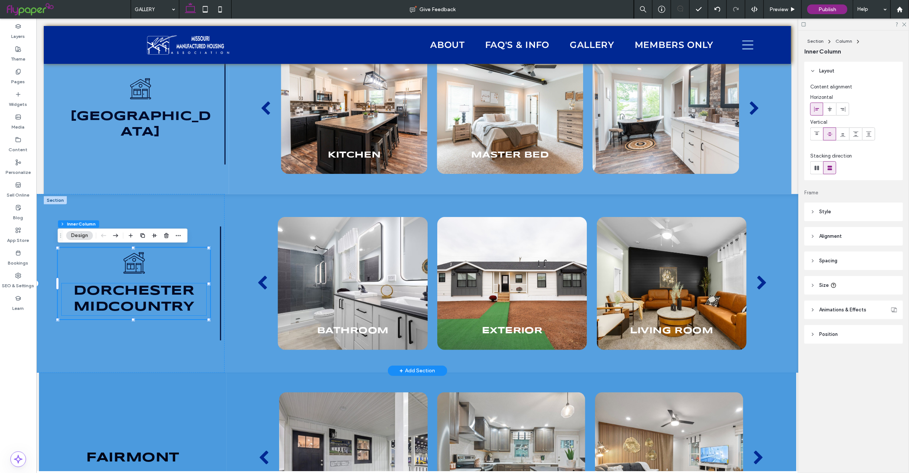
click at [120, 300] on span "midcountry" at bounding box center [133, 306] width 121 height 13
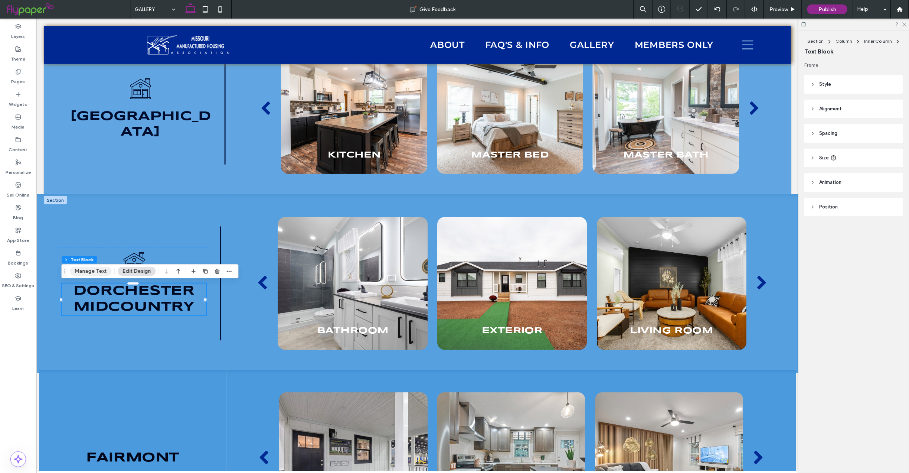
click at [98, 269] on button "Manage Text" at bounding box center [91, 271] width 42 height 9
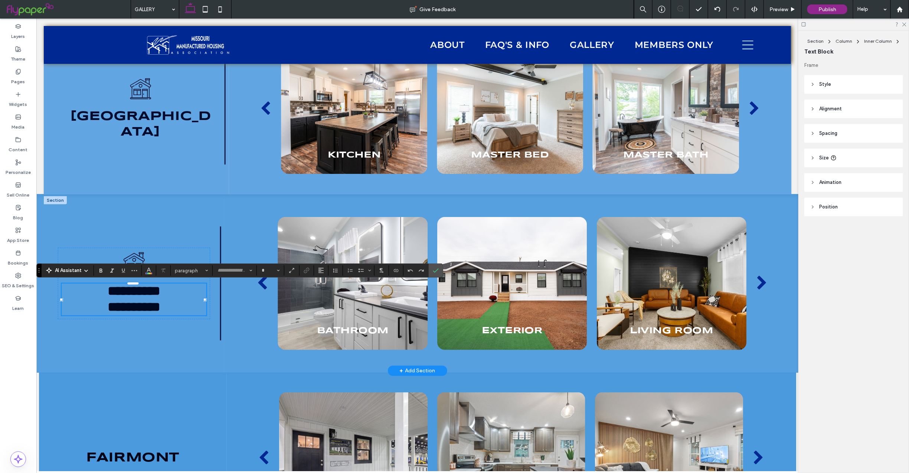
type input "*********"
type input "**"
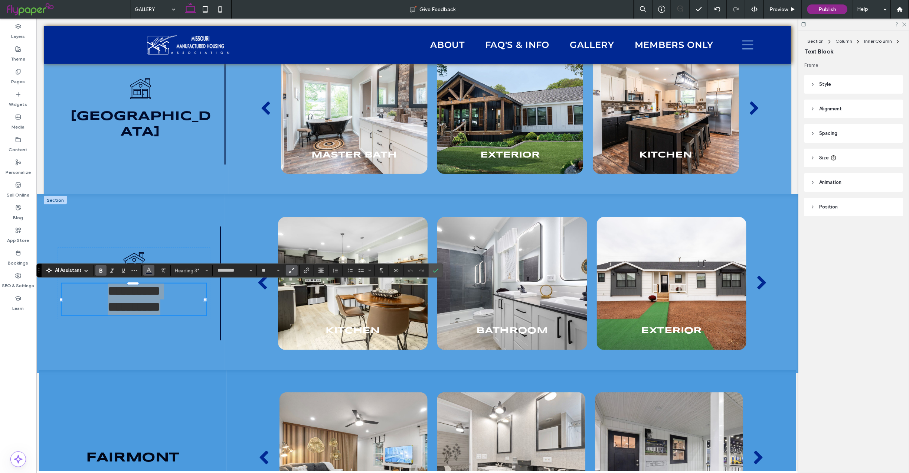
click at [151, 269] on icon "Color" at bounding box center [149, 270] width 6 height 6
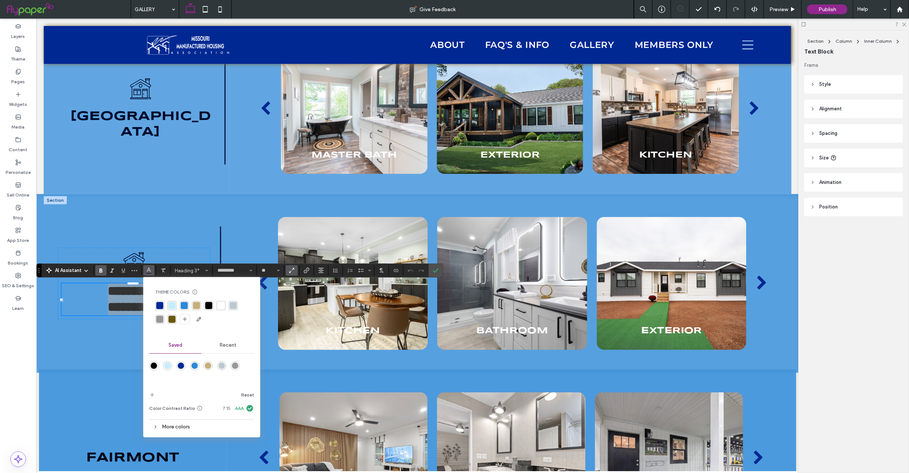
click at [174, 426] on div "More colors" at bounding box center [201, 426] width 105 height 10
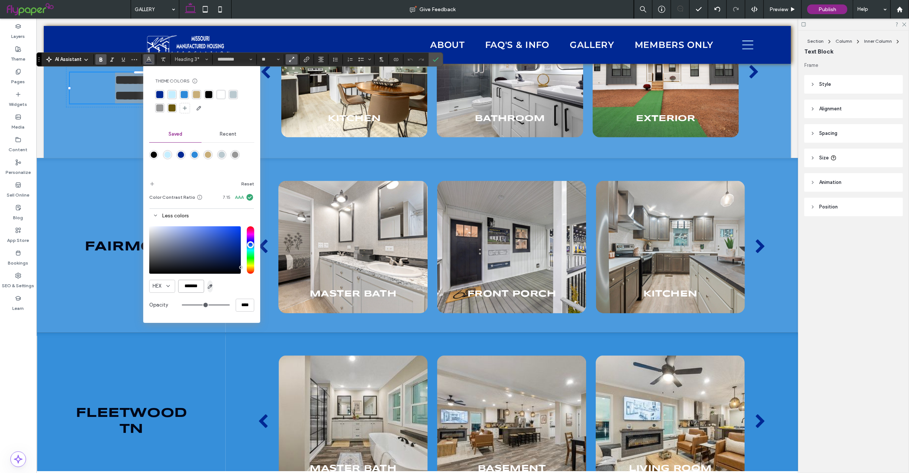
scroll to position [0, 0]
drag, startPoint x: 181, startPoint y: 285, endPoint x: 220, endPoint y: 284, distance: 39.7
click at [220, 284] on div "HEX *******" at bounding box center [201, 286] width 105 height 13
drag, startPoint x: 437, startPoint y: 60, endPoint x: 356, endPoint y: 259, distance: 215.6
click at [437, 60] on icon "Confirm" at bounding box center [436, 59] width 6 height 6
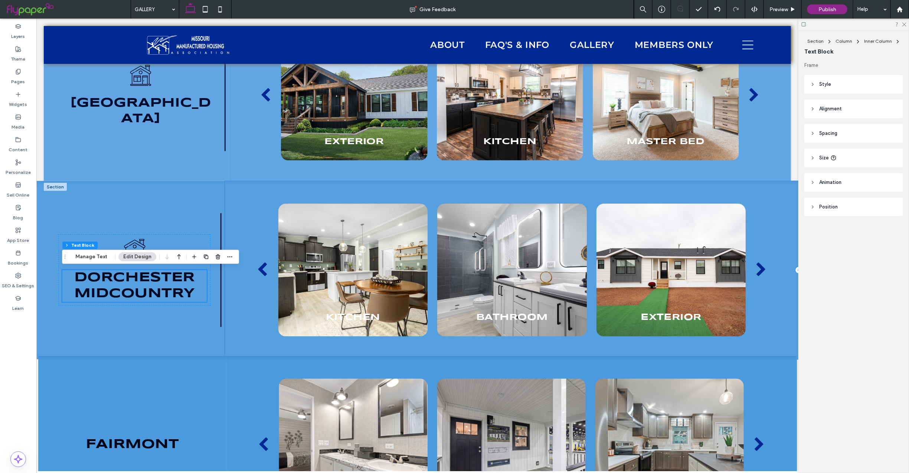
scroll to position [1970, 0]
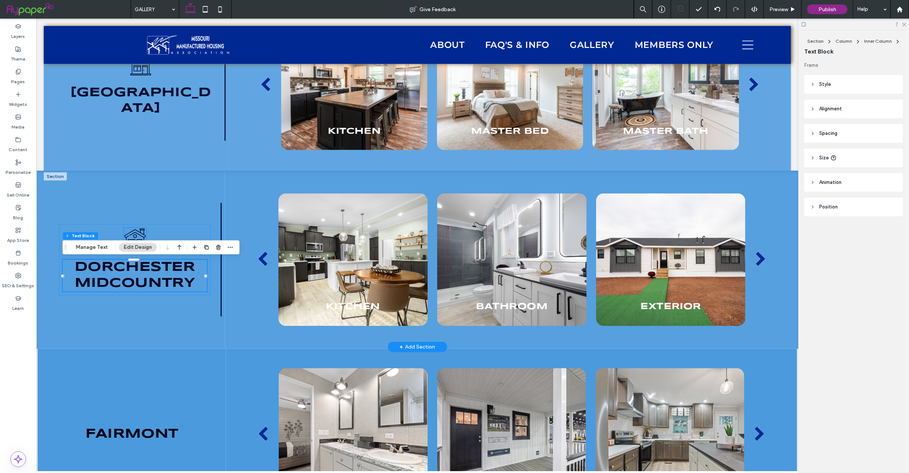
click at [135, 230] on icon "Black and white line drawing of a house with a chimney, window, door, and round…" at bounding box center [134, 238] width 23 height 23
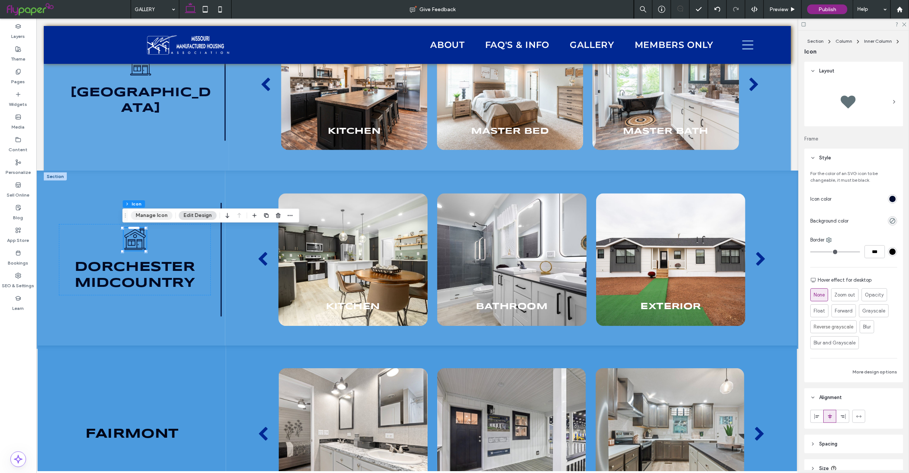
click at [147, 214] on button "Manage Icon" at bounding box center [152, 215] width 42 height 9
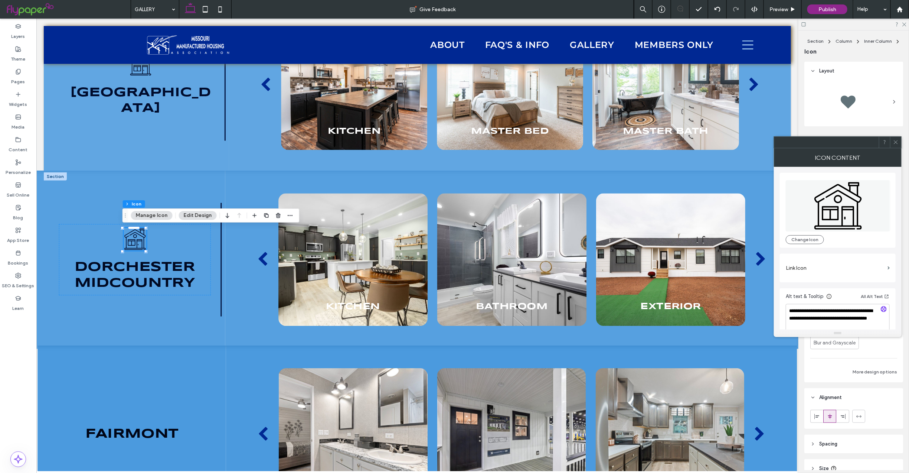
click at [893, 140] on icon at bounding box center [896, 142] width 6 height 6
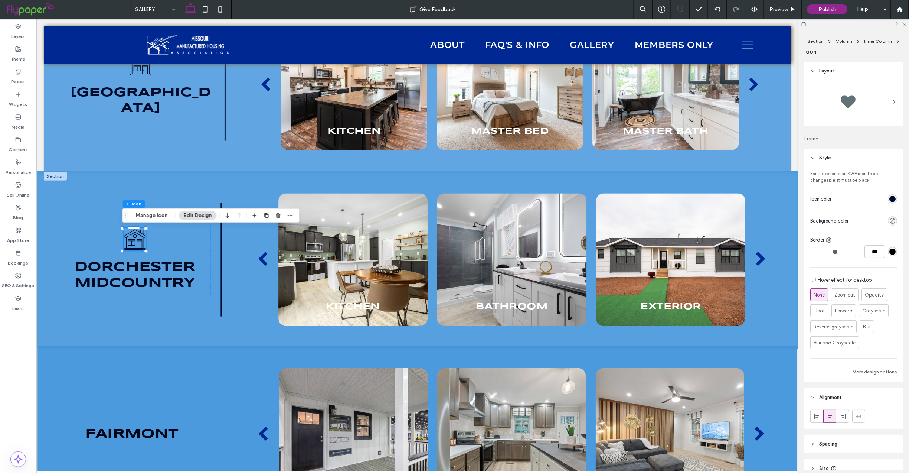
click at [889, 198] on div "rgb(0, 12, 45)" at bounding box center [892, 199] width 6 height 6
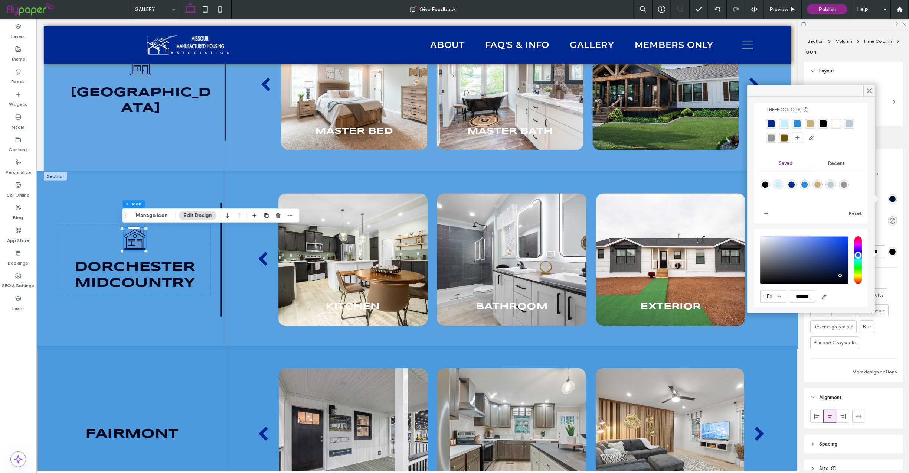
scroll to position [38, 0]
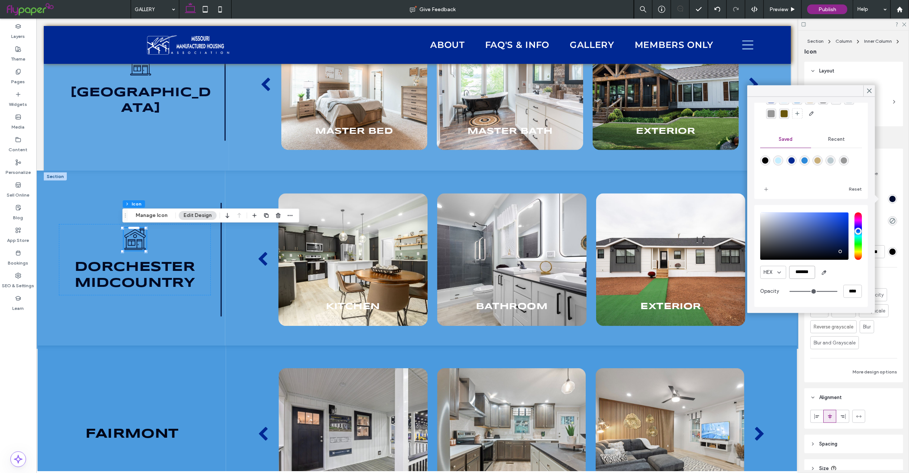
drag, startPoint x: 791, startPoint y: 271, endPoint x: 856, endPoint y: 274, distance: 65.0
click at [856, 274] on div "HEX ******* Opacity ****" at bounding box center [812, 256] width 114 height 102
paste input "color picker textbox"
type input "*******"
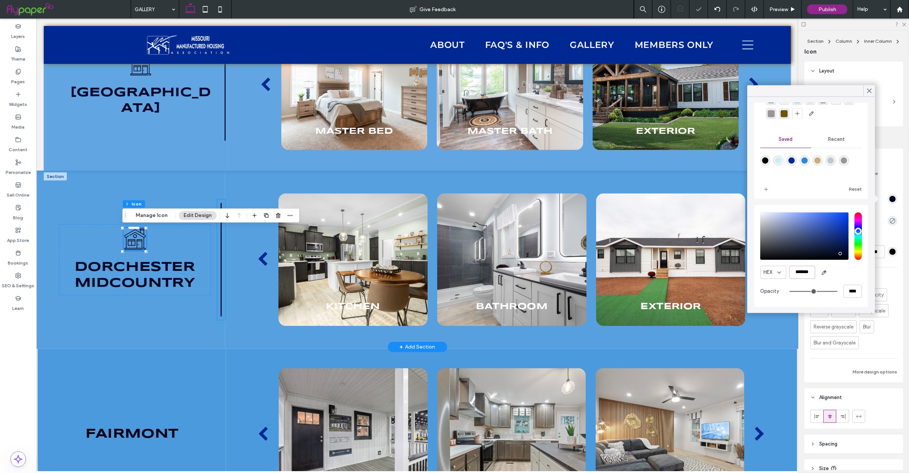
click at [220, 251] on icon at bounding box center [221, 259] width 8 height 121
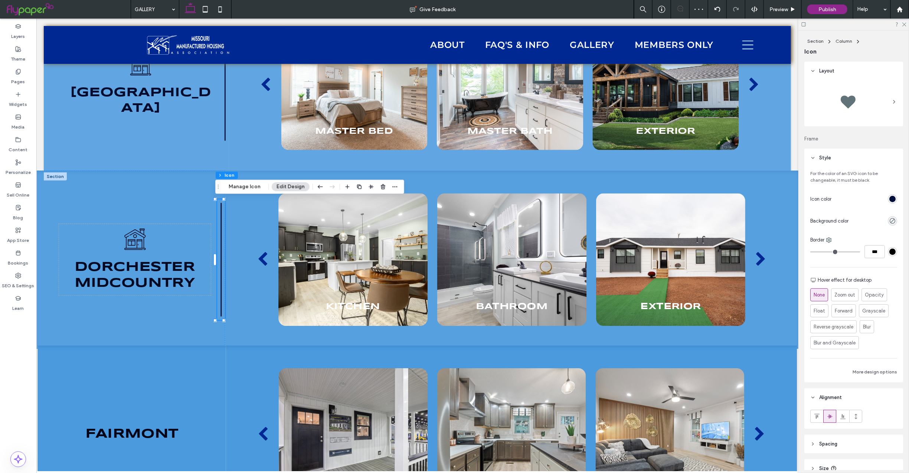
click at [889, 197] on div "rgb(0, 15, 57)" at bounding box center [892, 199] width 6 height 6
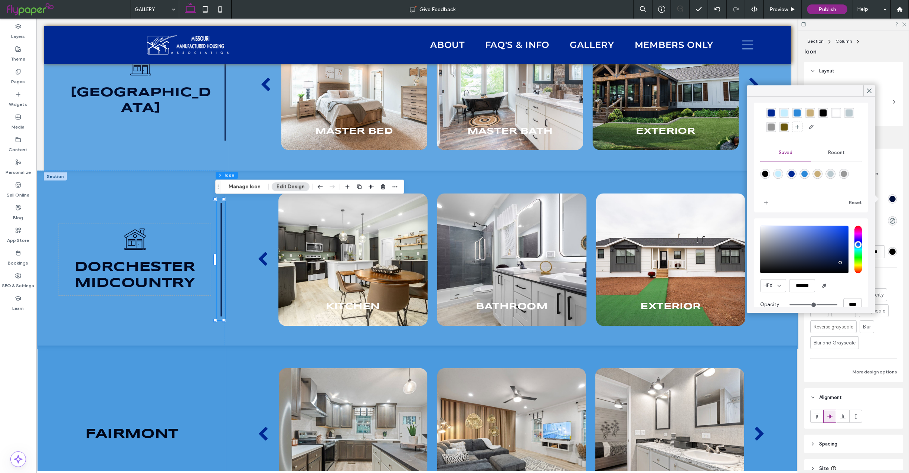
scroll to position [38, 0]
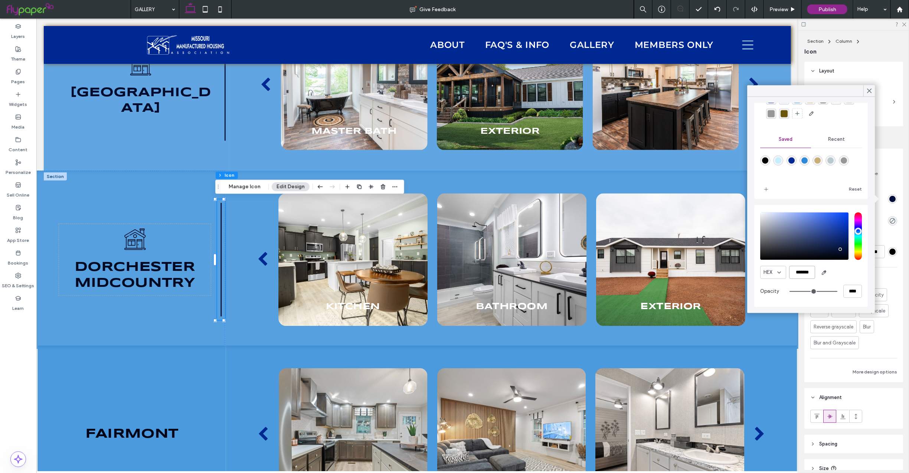
drag, startPoint x: 790, startPoint y: 269, endPoint x: 872, endPoint y: 282, distance: 83.1
click at [872, 282] on div "Theme Colors Save time with Theme Colors Create a color palette to instantly ad…" at bounding box center [812, 205] width 128 height 216
paste input "color picker textbox"
type input "*******"
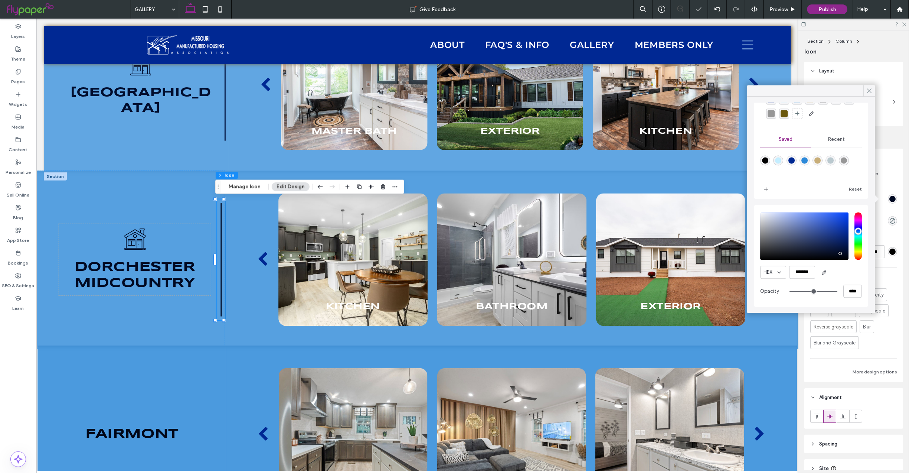
scroll to position [0, 0]
click at [870, 89] on icon at bounding box center [869, 91] width 7 height 7
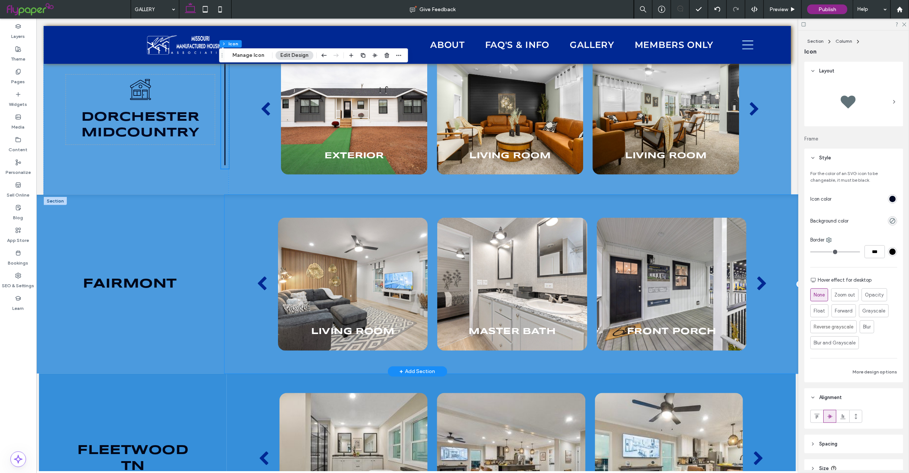
scroll to position [2118, 0]
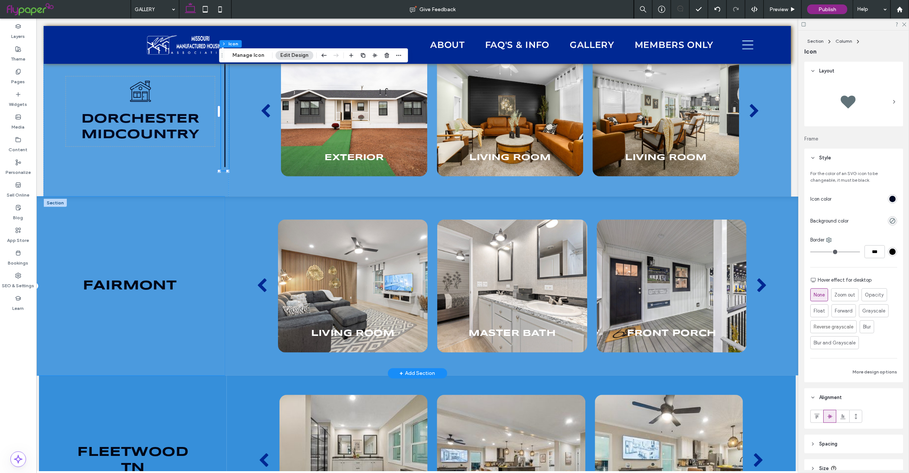
click at [190, 212] on div "Fairmont" at bounding box center [130, 285] width 190 height 179
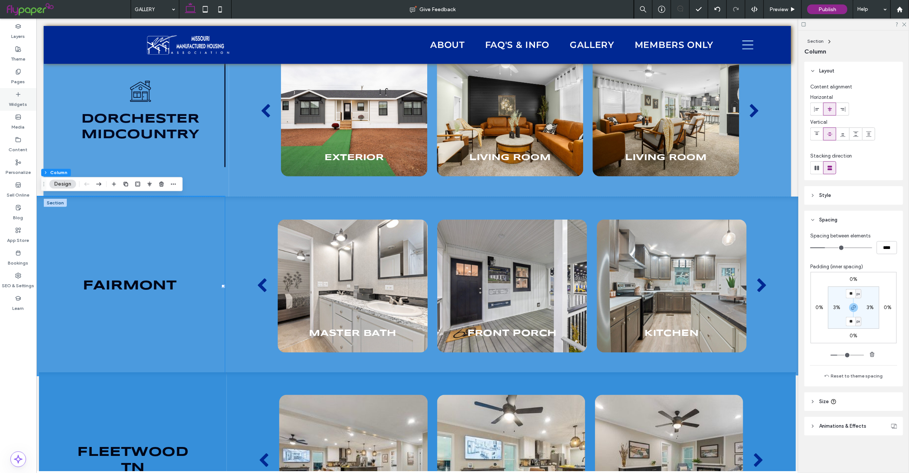
click at [18, 101] on label "Widgets" at bounding box center [18, 102] width 18 height 10
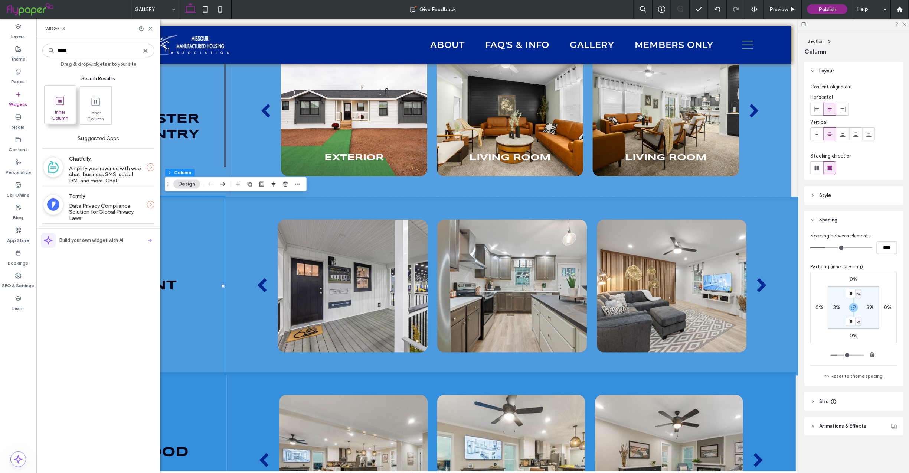
type input "*****"
drag, startPoint x: 61, startPoint y: 103, endPoint x: 22, endPoint y: 79, distance: 45.8
click at [61, 103] on icon at bounding box center [60, 101] width 12 height 12
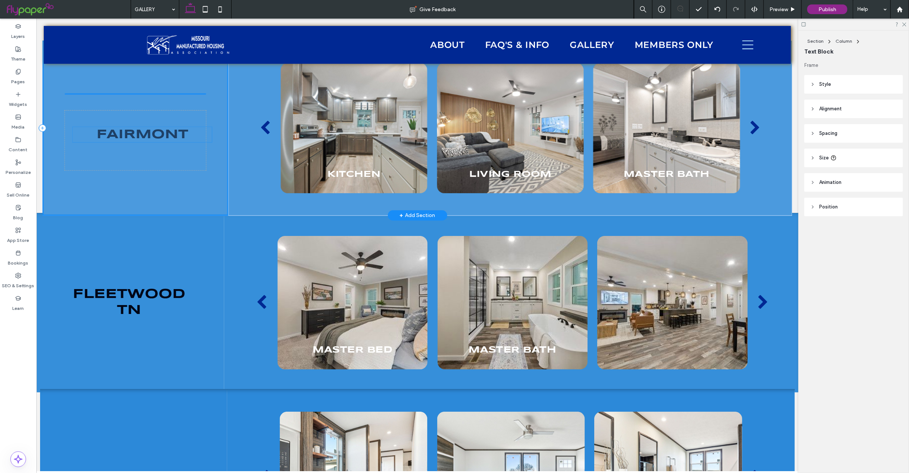
scroll to position [2271, 0]
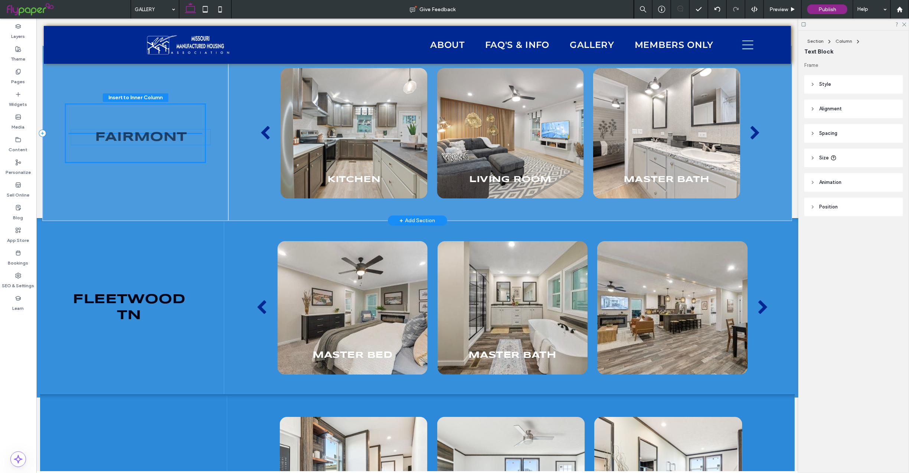
drag, startPoint x: 140, startPoint y: 322, endPoint x: 148, endPoint y: 111, distance: 211.0
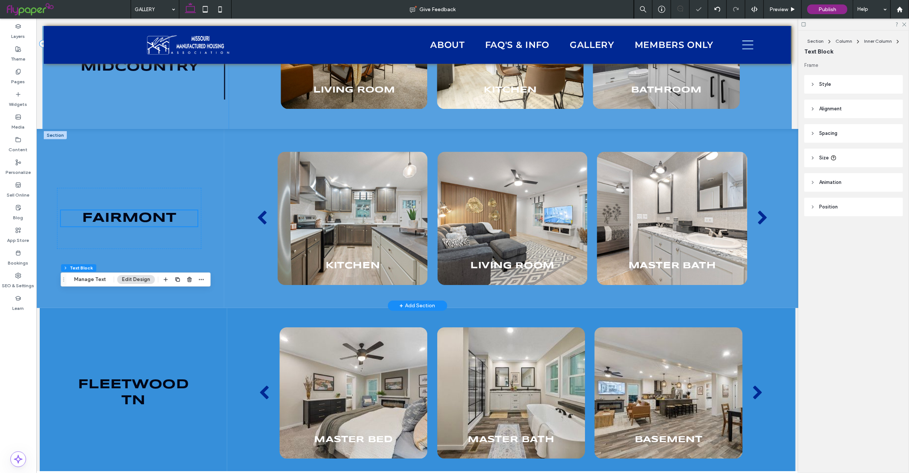
scroll to position [2105, 0]
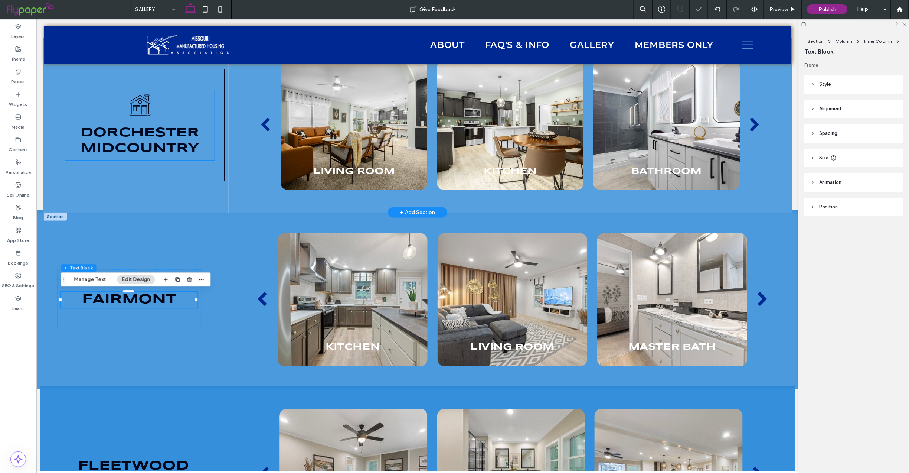
click at [138, 105] on icon at bounding box center [139, 104] width 21 height 21
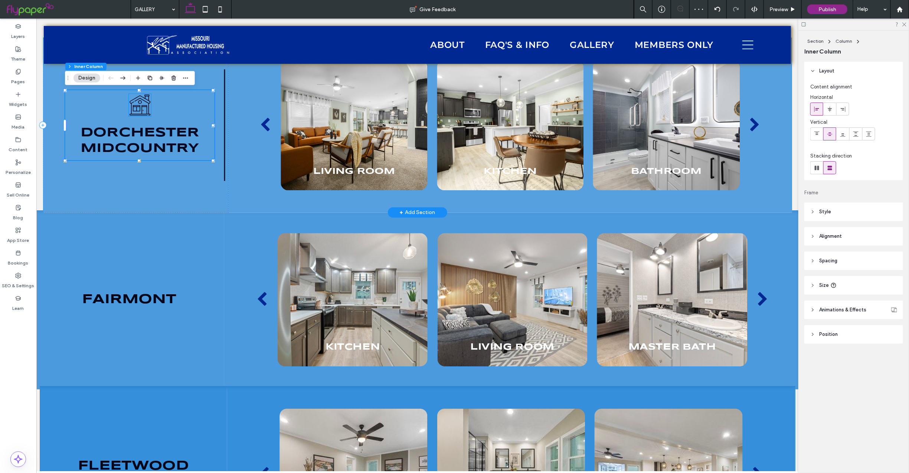
drag, startPoint x: 137, startPoint y: 104, endPoint x: 203, endPoint y: 88, distance: 68.5
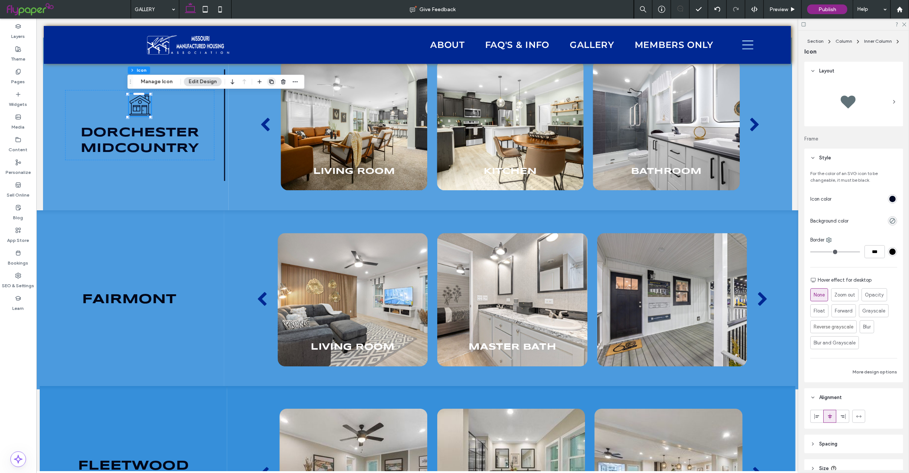
click at [269, 79] on icon "button" at bounding box center [271, 82] width 6 height 6
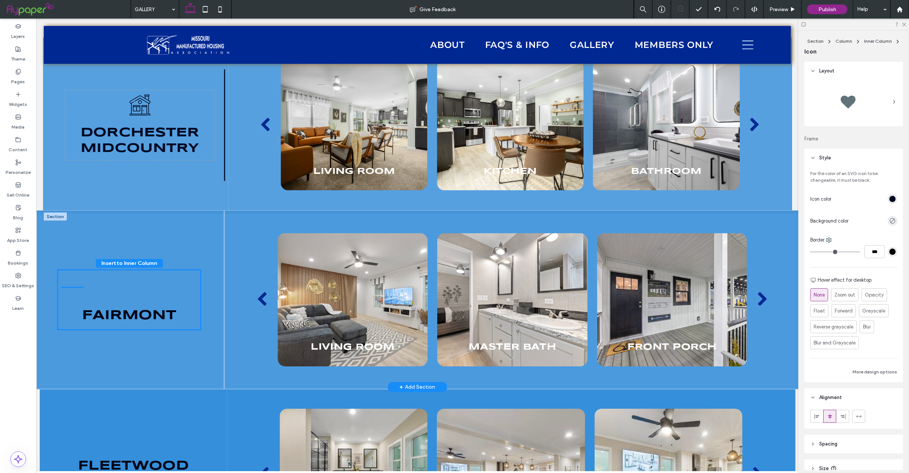
drag, startPoint x: 135, startPoint y: 120, endPoint x: 124, endPoint y: 289, distance: 168.9
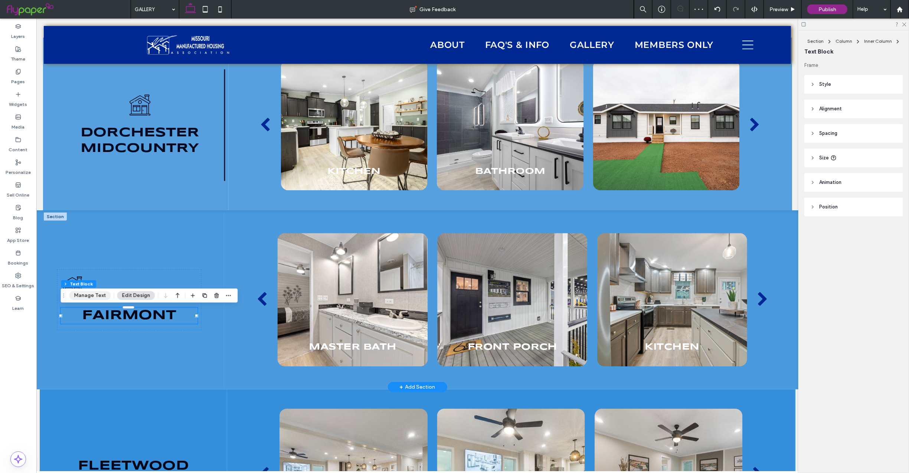
click at [87, 296] on button "Manage Text" at bounding box center [90, 295] width 42 height 9
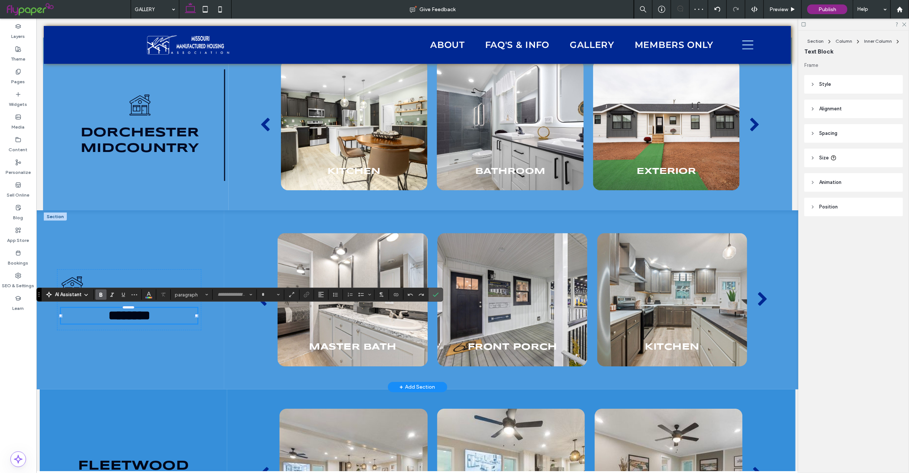
type input "*********"
type input "**"
click at [149, 291] on icon "Color" at bounding box center [149, 294] width 6 height 6
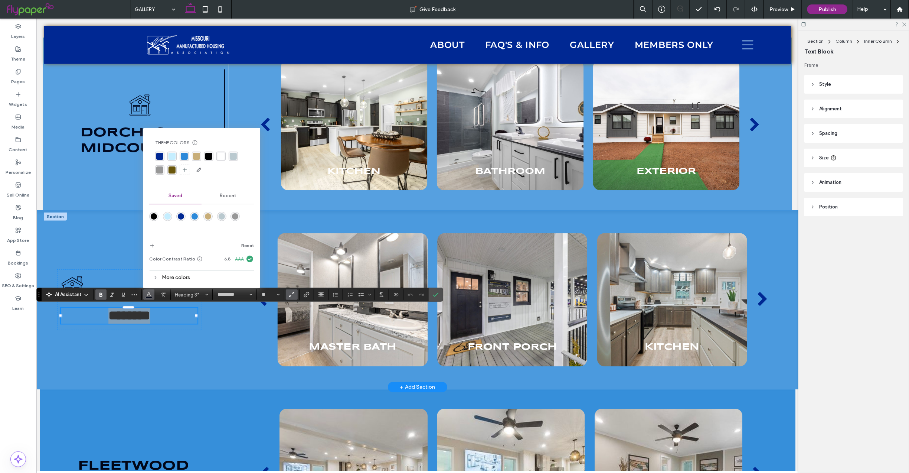
click at [182, 280] on div "More colors" at bounding box center [201, 277] width 105 height 10
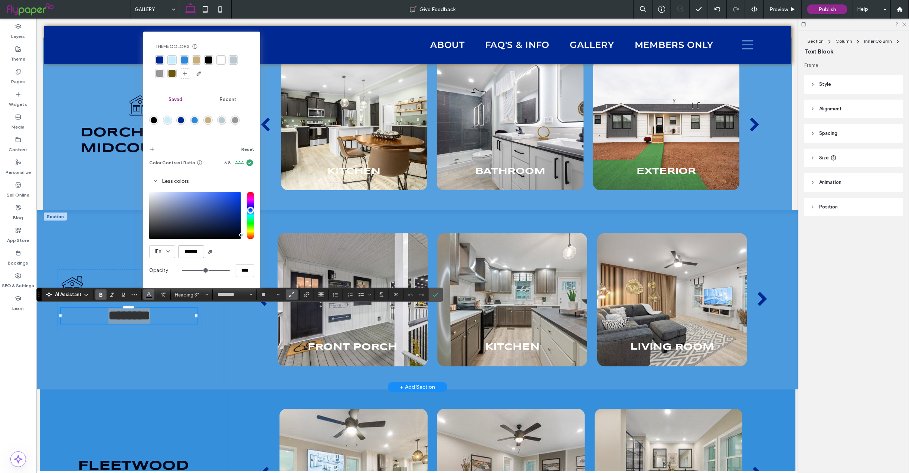
drag, startPoint x: 179, startPoint y: 251, endPoint x: 231, endPoint y: 252, distance: 52.7
click at [231, 252] on div "HEX *******" at bounding box center [201, 251] width 105 height 13
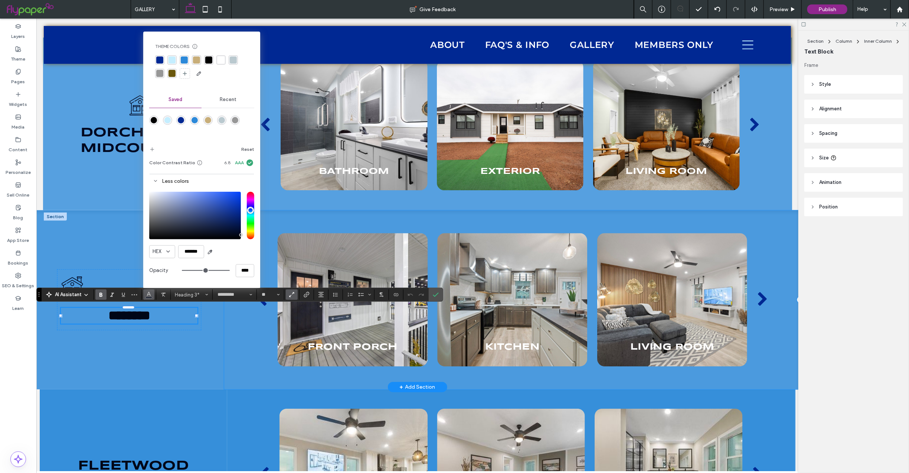
click at [291, 216] on div "Front Porch Kitchen Living Room Master Bath Front Porch Kitchen a a a a" at bounding box center [512, 299] width 576 height 179
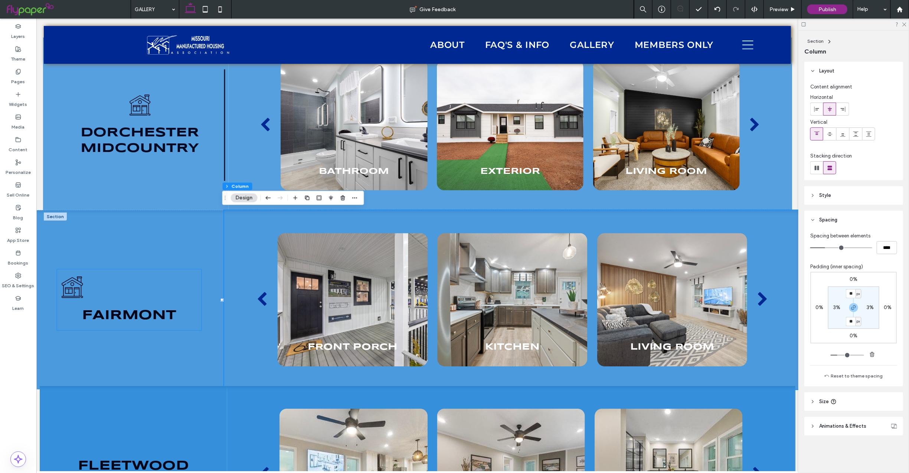
click at [75, 290] on icon "Black and white line drawing of a house with a chimney, window, door, and round…" at bounding box center [72, 286] width 23 height 23
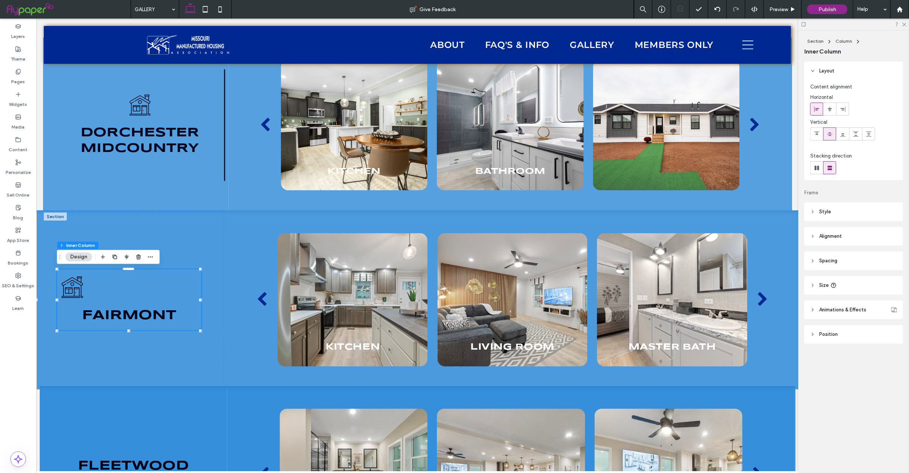
click at [84, 289] on div "Black and white line drawing of a house with a chimney, window, door, and round…" at bounding box center [129, 299] width 144 height 61
click at [832, 212] on header "Style" at bounding box center [853, 211] width 99 height 19
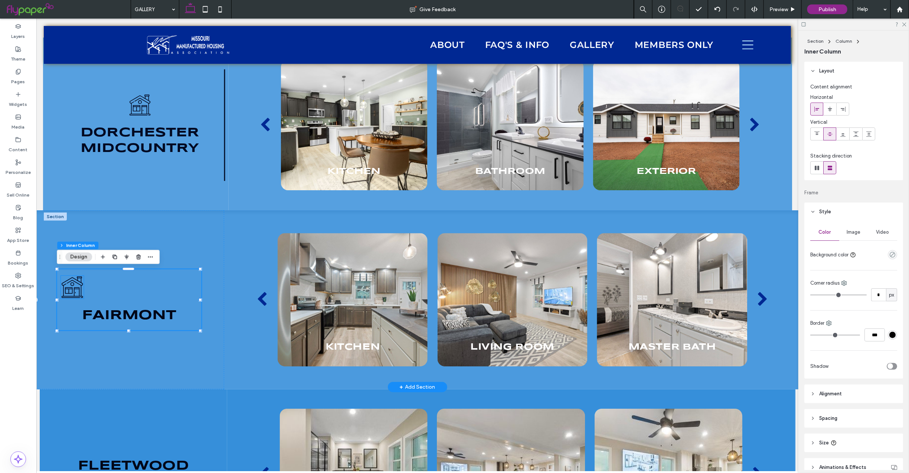
click at [76, 285] on icon "Black and white line drawing of a house with a chimney, window, door, and round…" at bounding box center [72, 286] width 23 height 23
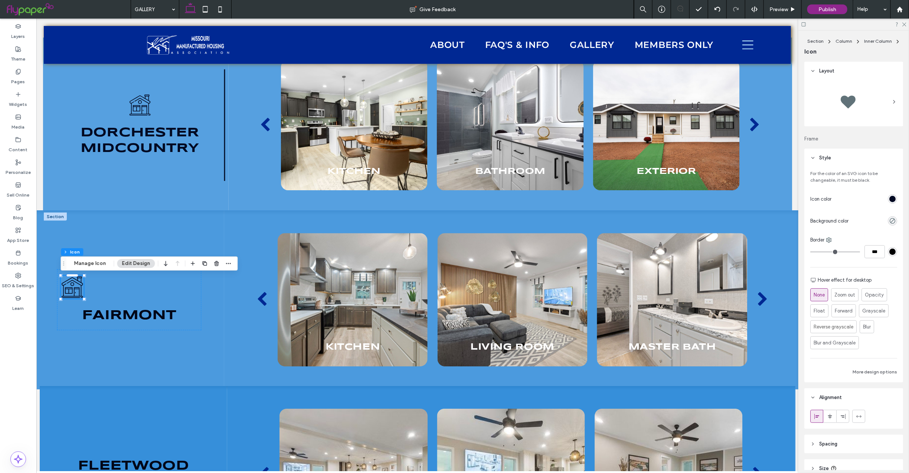
click at [890, 197] on div "rgb(0, 9, 34)" at bounding box center [892, 198] width 9 height 9
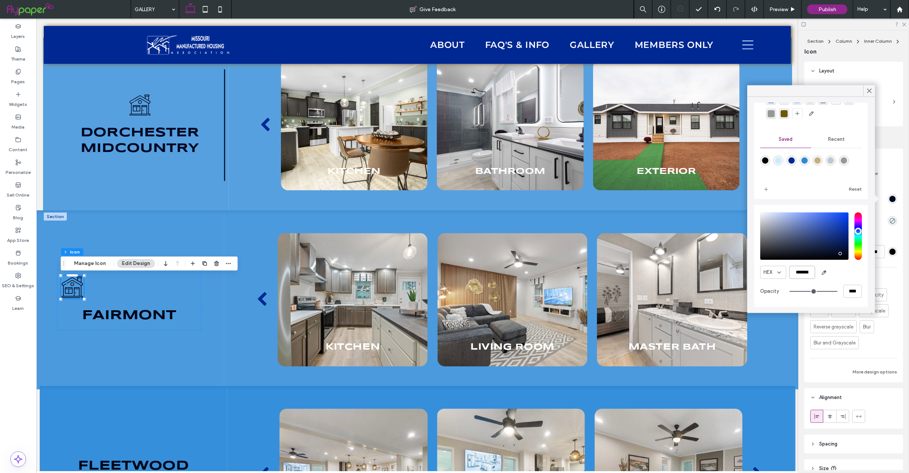
scroll to position [0, 0]
drag, startPoint x: 793, startPoint y: 273, endPoint x: 836, endPoint y: 273, distance: 43.8
click at [836, 273] on div "HEX *******" at bounding box center [812, 272] width 102 height 13
paste input "color picker textbox"
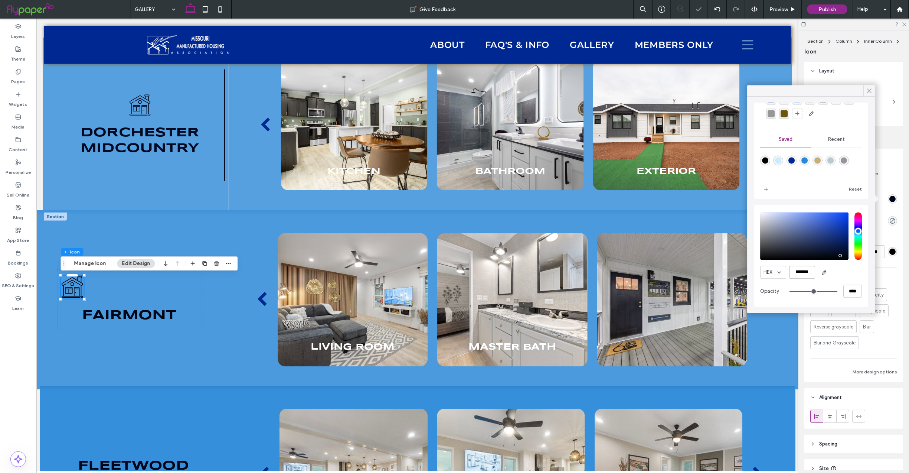
type input "*******"
click at [871, 90] on icon at bounding box center [869, 91] width 7 height 7
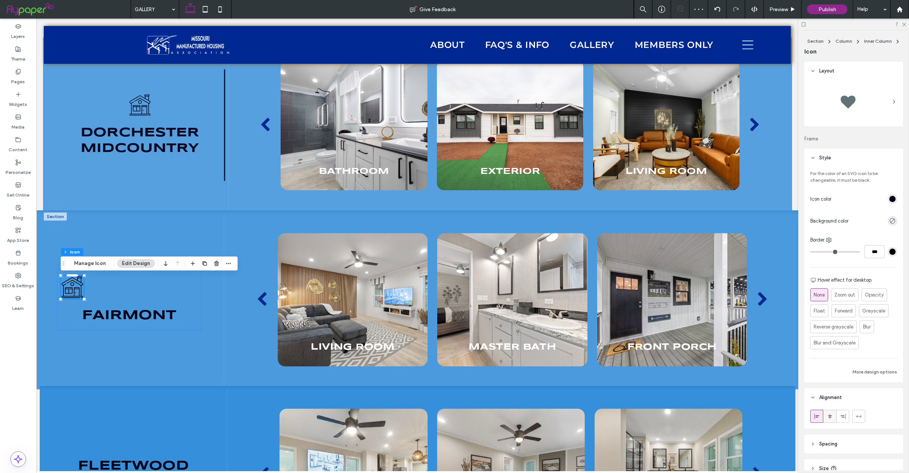
click at [826, 415] on div at bounding box center [830, 416] width 12 height 12
click at [156, 354] on div "Black and white line drawing of a house with a chimney, window, door, and round…" at bounding box center [129, 299] width 190 height 179
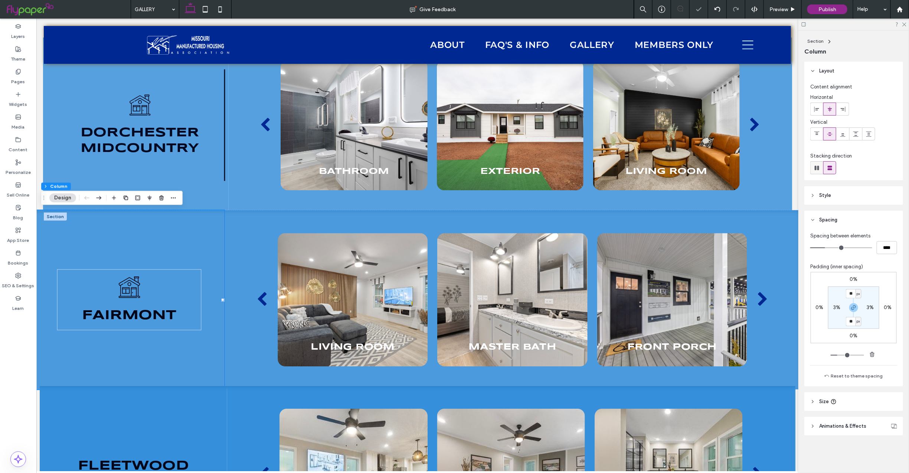
click at [819, 169] on use at bounding box center [817, 168] width 4 height 4
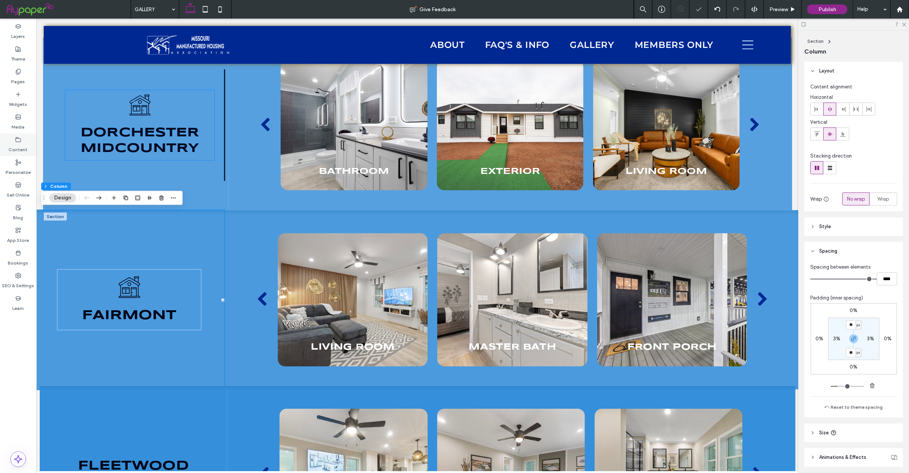
type input "*"
type input "**"
click at [220, 130] on icon at bounding box center [224, 124] width 8 height 119
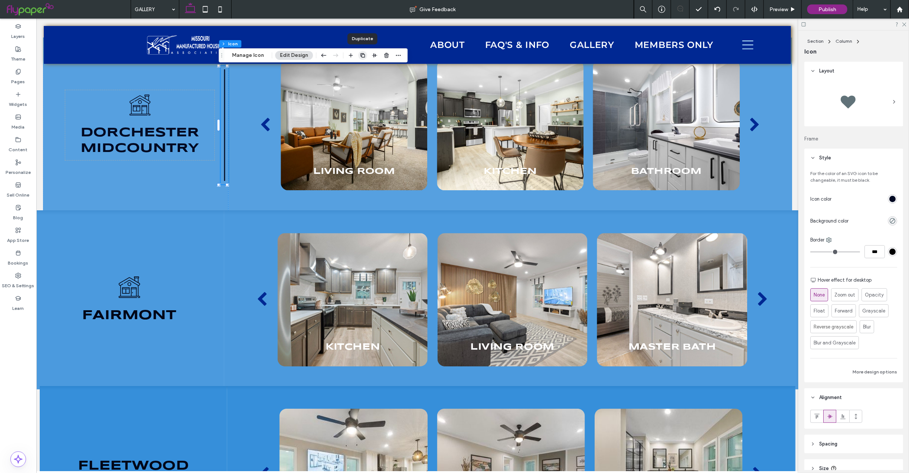
click at [363, 56] on icon "button" at bounding box center [363, 55] width 6 height 6
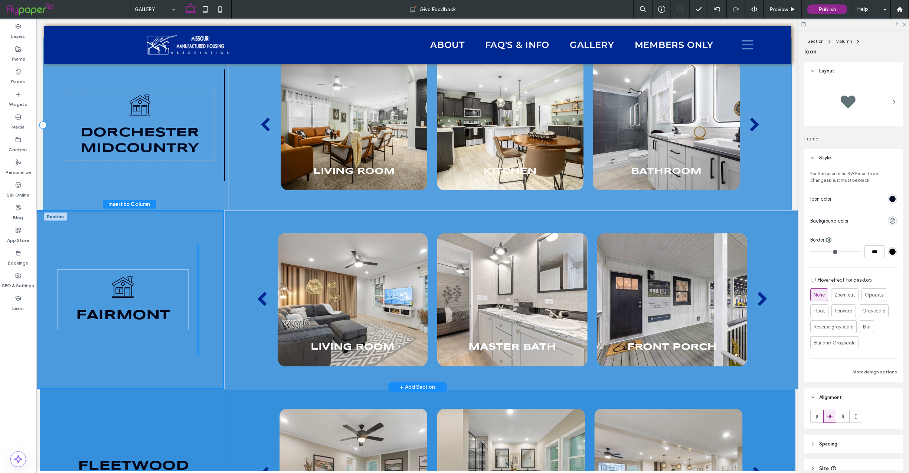
drag, startPoint x: 221, startPoint y: 82, endPoint x: 206, endPoint y: 239, distance: 157.8
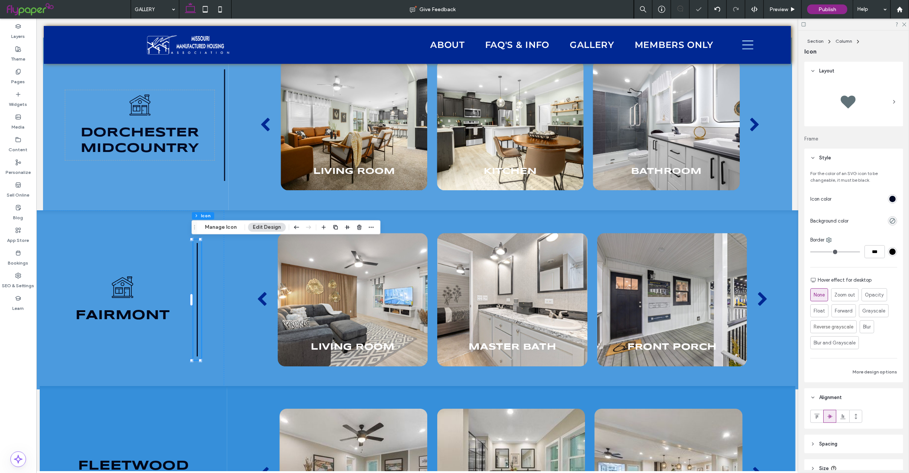
click at [889, 197] on div "rgb(0, 9, 34)" at bounding box center [892, 199] width 6 height 6
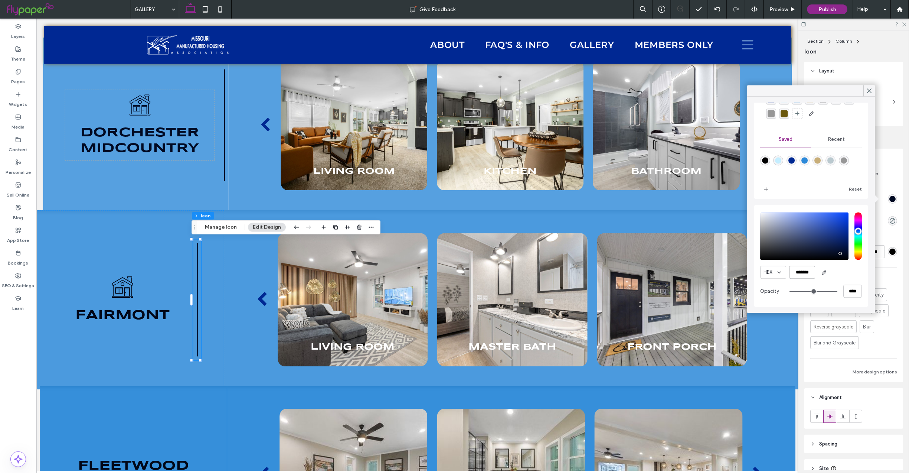
scroll to position [0, 0]
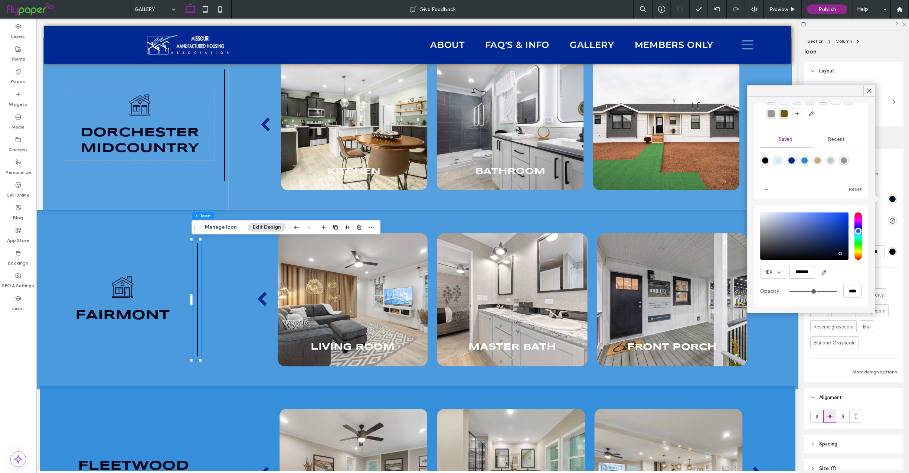
drag, startPoint x: 793, startPoint y: 272, endPoint x: 845, endPoint y: 270, distance: 52.4
click at [835, 274] on div "HEX *******" at bounding box center [812, 272] width 102 height 13
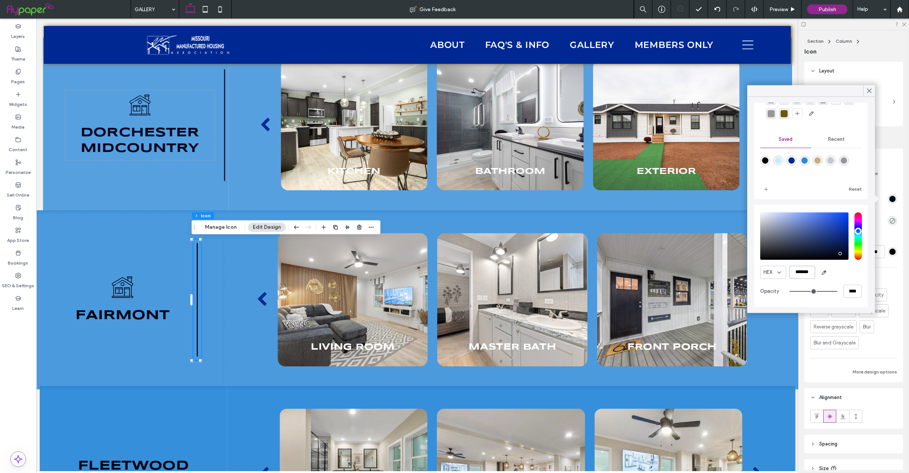
paste input "color picker textbox"
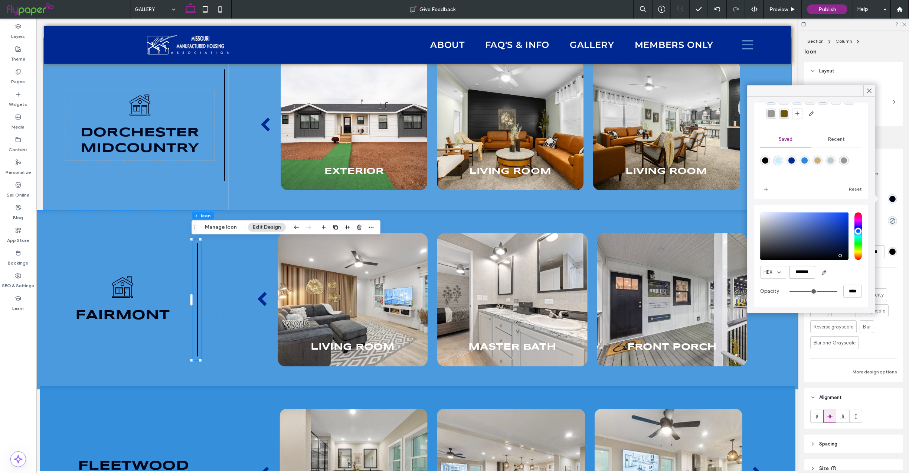
type input "*******"
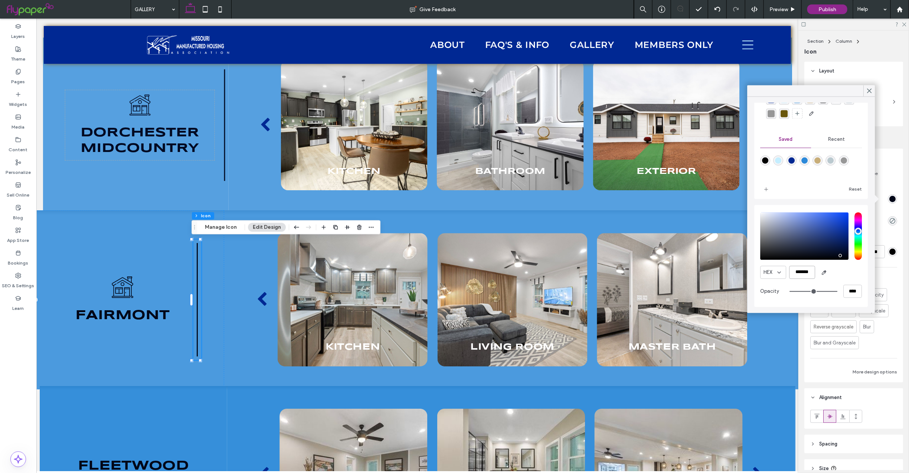
drag, startPoint x: 793, startPoint y: 273, endPoint x: 837, endPoint y: 271, distance: 44.6
click at [837, 273] on div "HEX *******" at bounding box center [812, 272] width 102 height 13
click at [200, 377] on div "Black and white line drawing of a house with a chimney, window, door, and round…" at bounding box center [129, 299] width 190 height 179
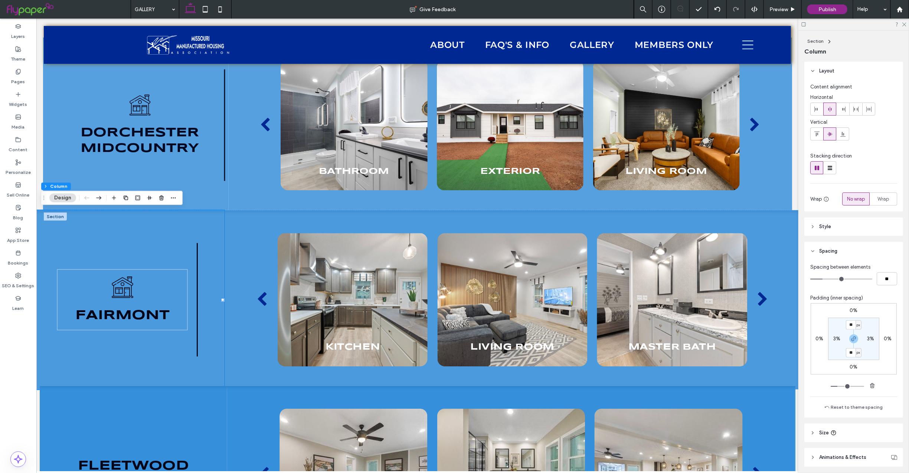
click at [867, 340] on label "3%" at bounding box center [870, 338] width 7 height 6
type input "*"
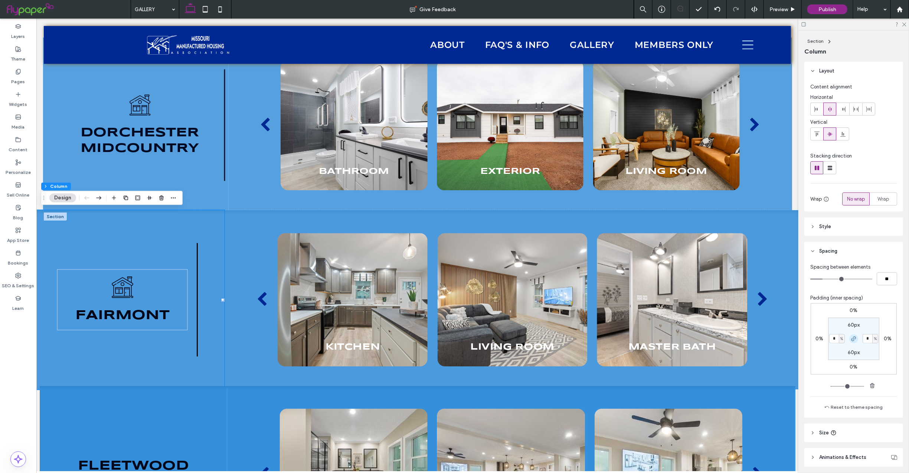
click at [851, 339] on icon "button" at bounding box center [854, 339] width 6 height 6
click at [866, 337] on input "*" at bounding box center [868, 338] width 10 height 9
type input "*"
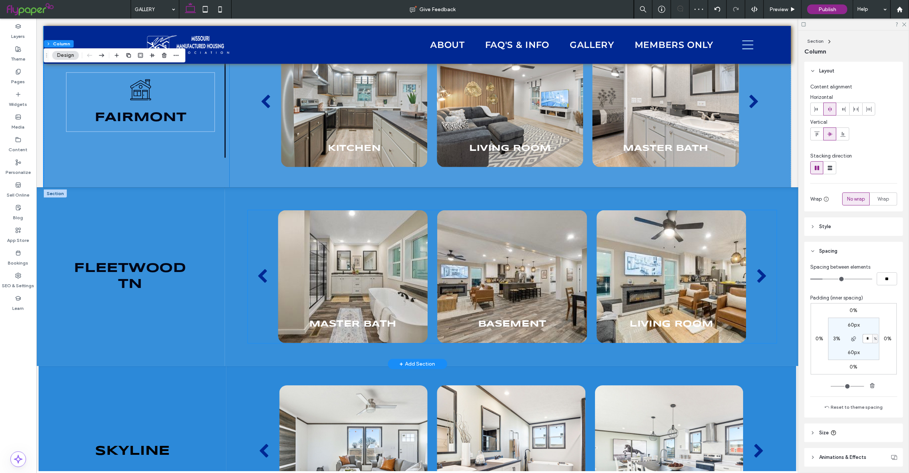
scroll to position [2307, 0]
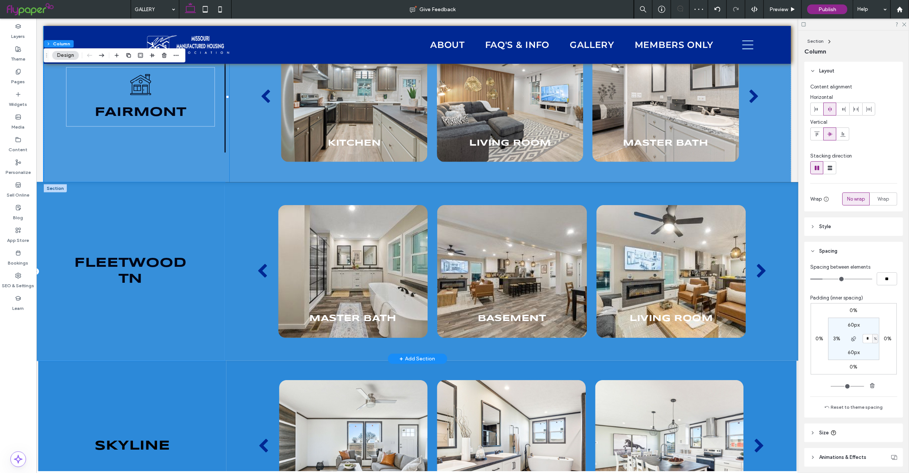
click at [133, 326] on div "Fleetwood tn" at bounding box center [129, 271] width 189 height 178
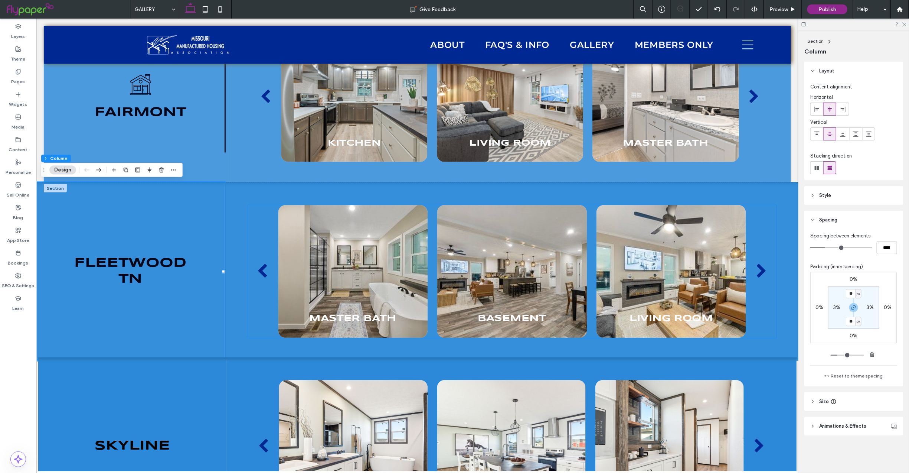
scroll to position [2307, 0]
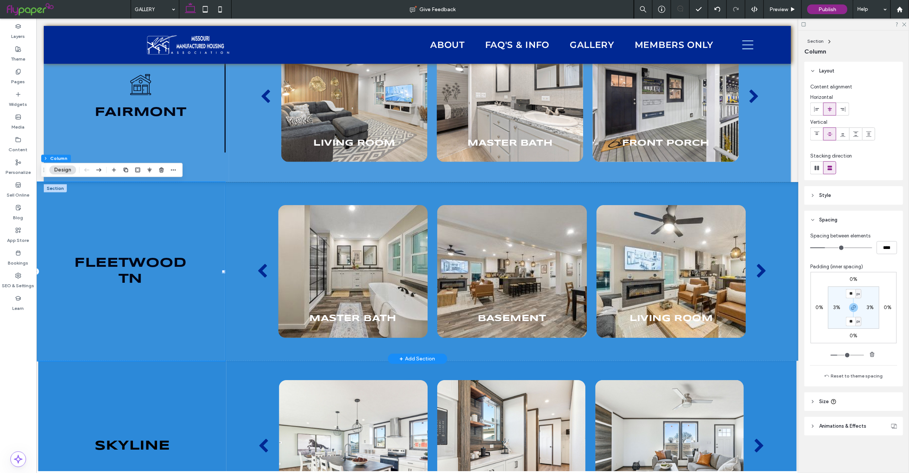
click at [188, 310] on div "Fleetwood tn" at bounding box center [129, 271] width 189 height 178
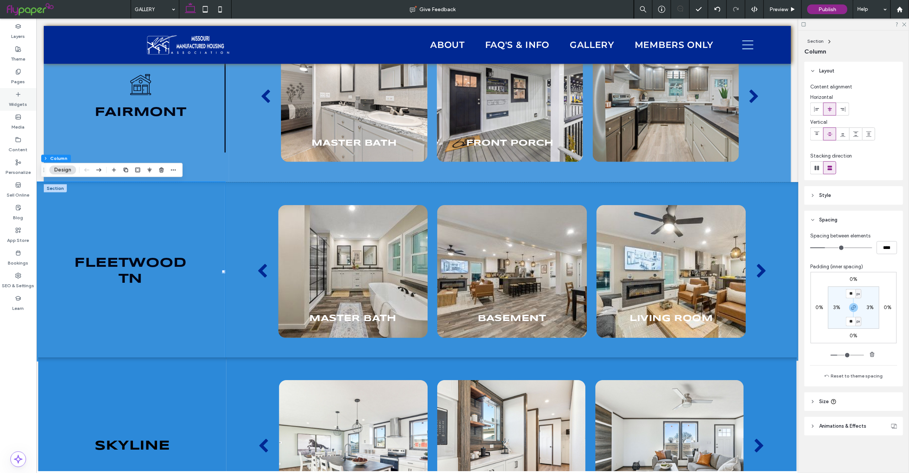
click at [15, 96] on icon at bounding box center [18, 94] width 6 height 6
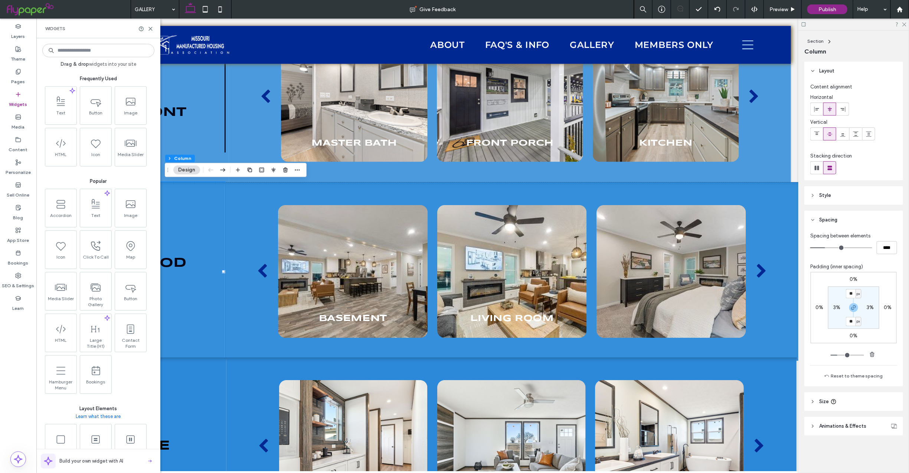
click at [72, 48] on input at bounding box center [98, 50] width 112 height 13
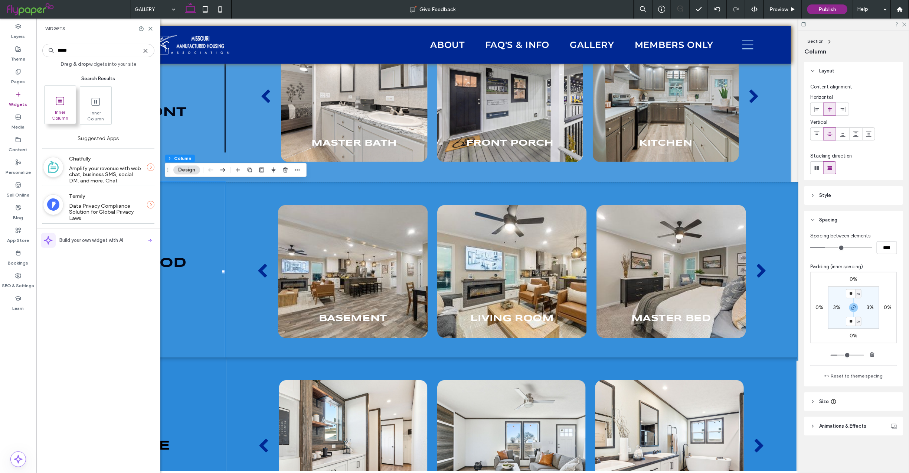
type input "*****"
click at [64, 101] on icon at bounding box center [60, 101] width 12 height 12
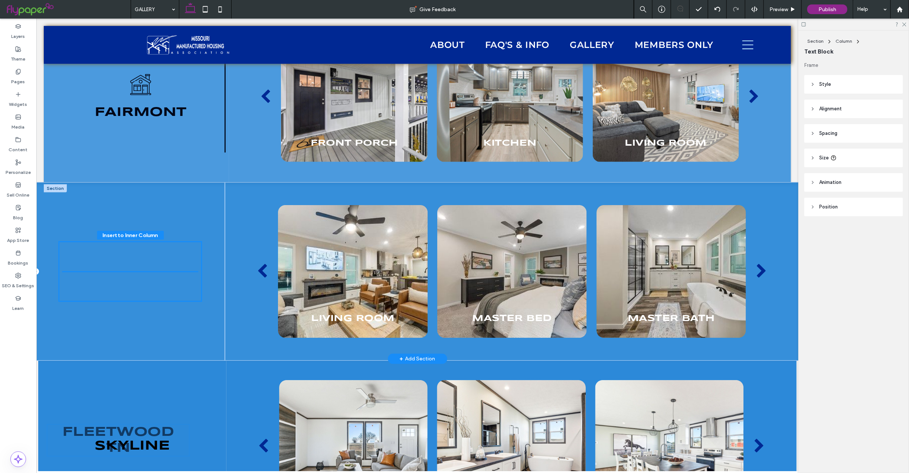
drag, startPoint x: 162, startPoint y: 299, endPoint x: 151, endPoint y: 264, distance: 36.9
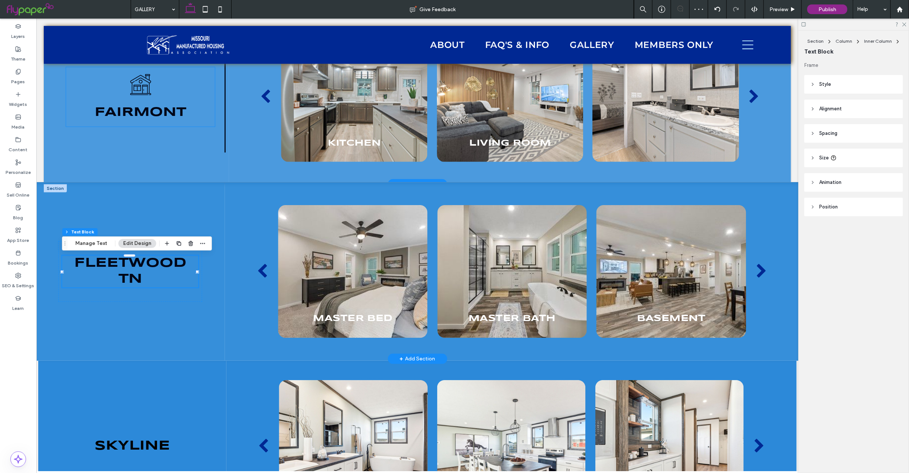
click at [138, 85] on icon at bounding box center [140, 84] width 21 height 21
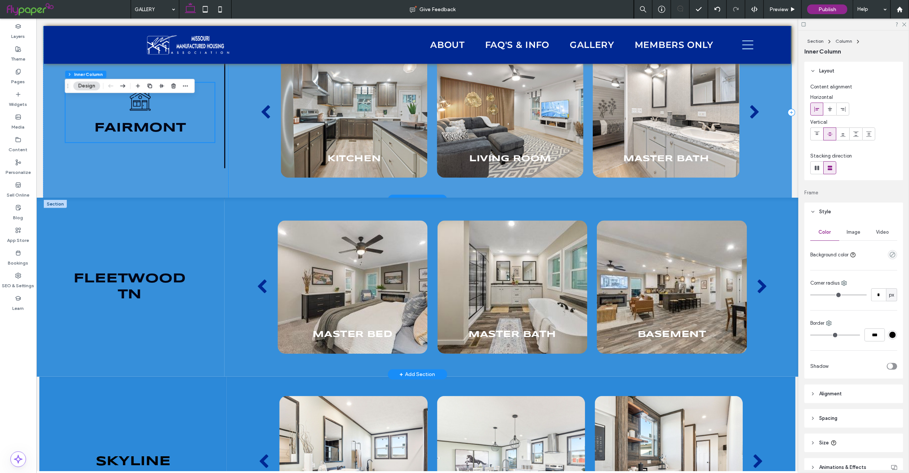
scroll to position [2273, 0]
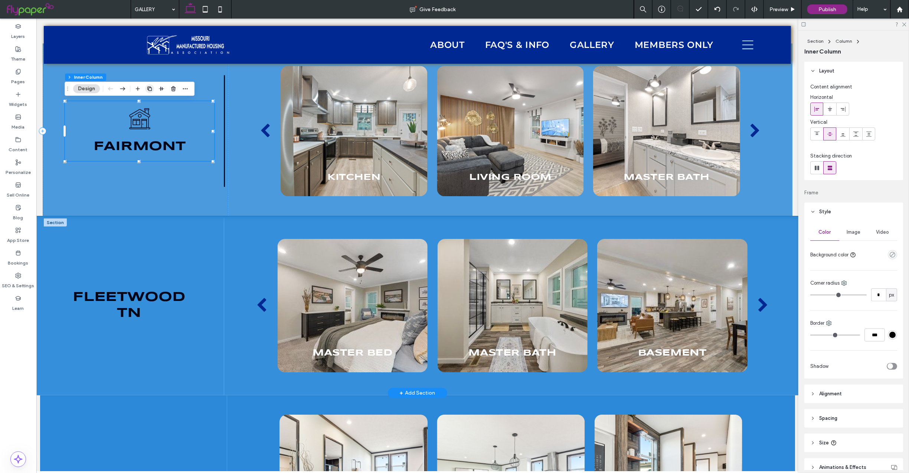
click at [150, 86] on icon "button" at bounding box center [150, 89] width 6 height 6
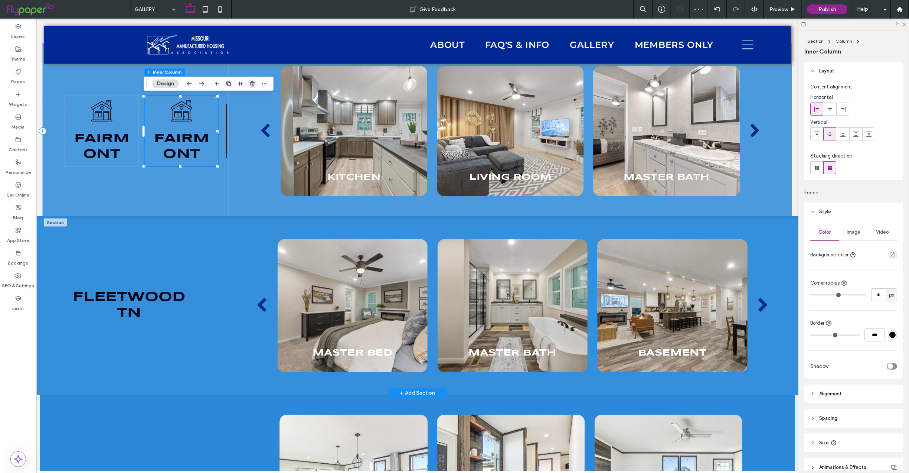
drag, startPoint x: 251, startPoint y: 83, endPoint x: 214, endPoint y: 63, distance: 41.8
click at [251, 83] on use "button" at bounding box center [252, 83] width 4 height 5
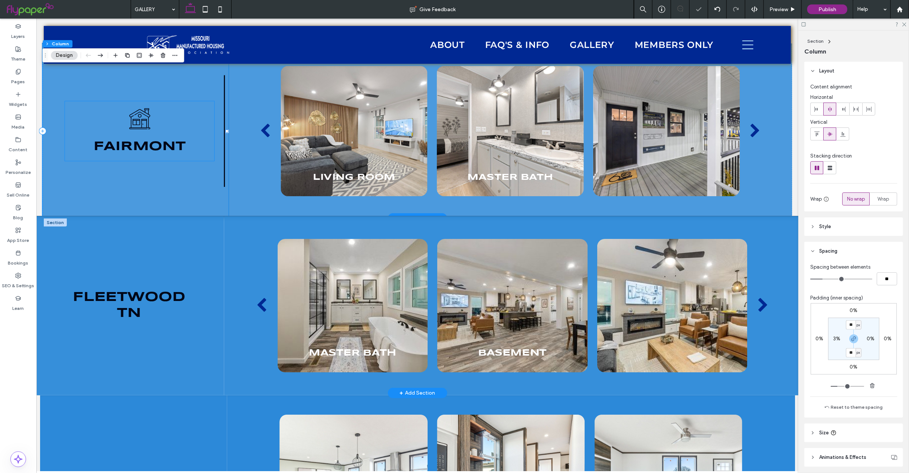
click at [131, 119] on icon at bounding box center [139, 118] width 21 height 21
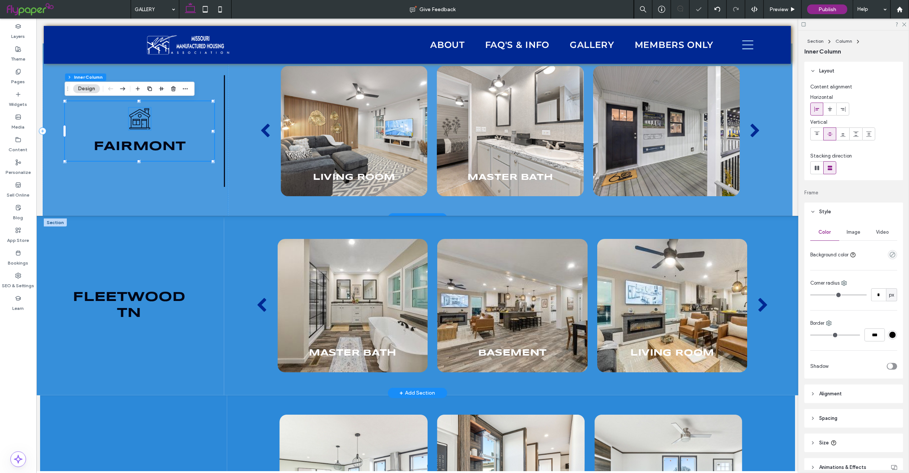
click at [137, 118] on icon "Black and white line drawing of a house with a chimney, window, door, and round…" at bounding box center [139, 118] width 22 height 22
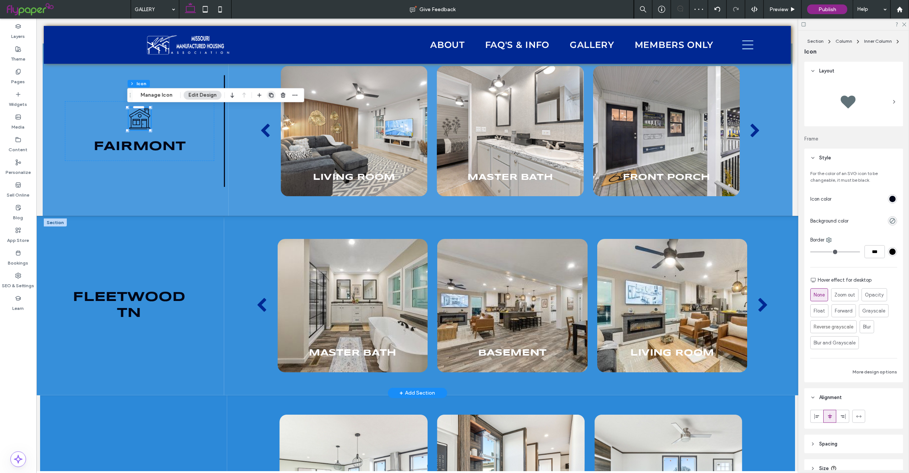
click at [272, 93] on icon "button" at bounding box center [271, 95] width 6 height 6
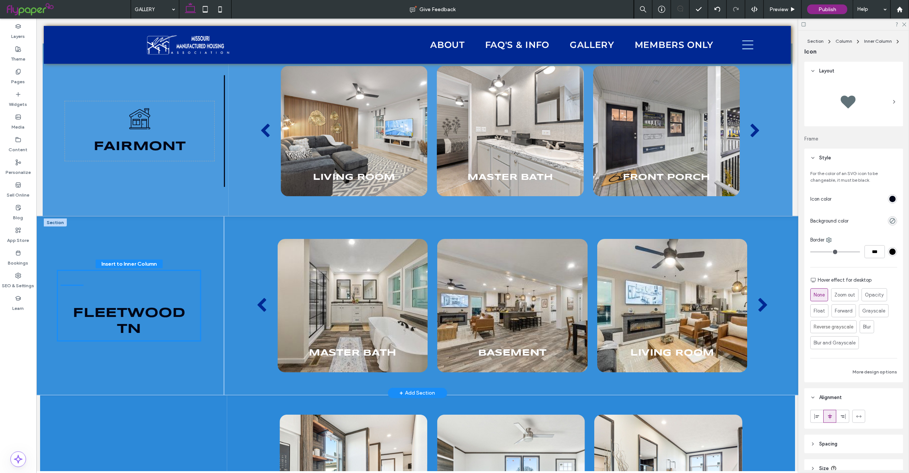
drag, startPoint x: 142, startPoint y: 134, endPoint x: 126, endPoint y: 288, distance: 154.8
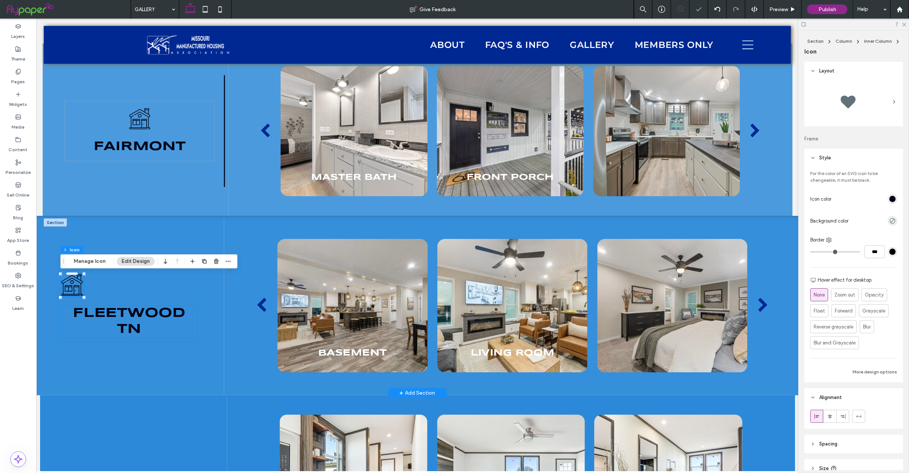
click at [118, 323] on span "tn" at bounding box center [129, 329] width 24 height 13
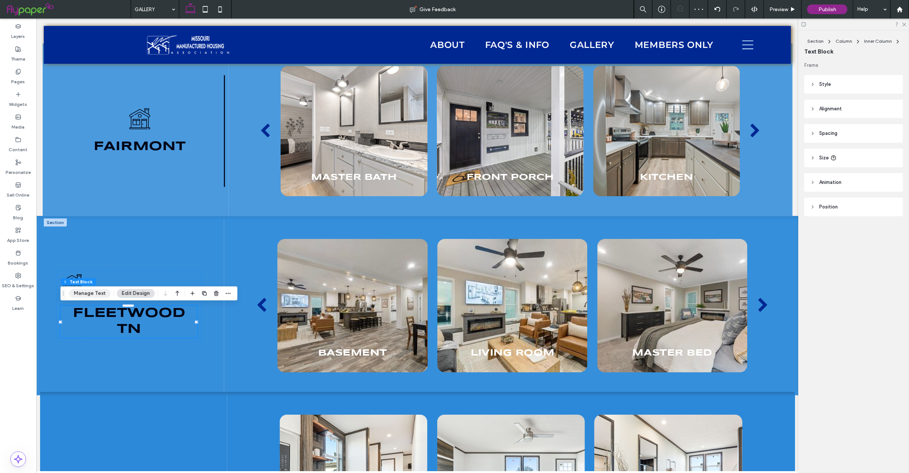
click at [96, 293] on button "Manage Text" at bounding box center [90, 293] width 42 height 9
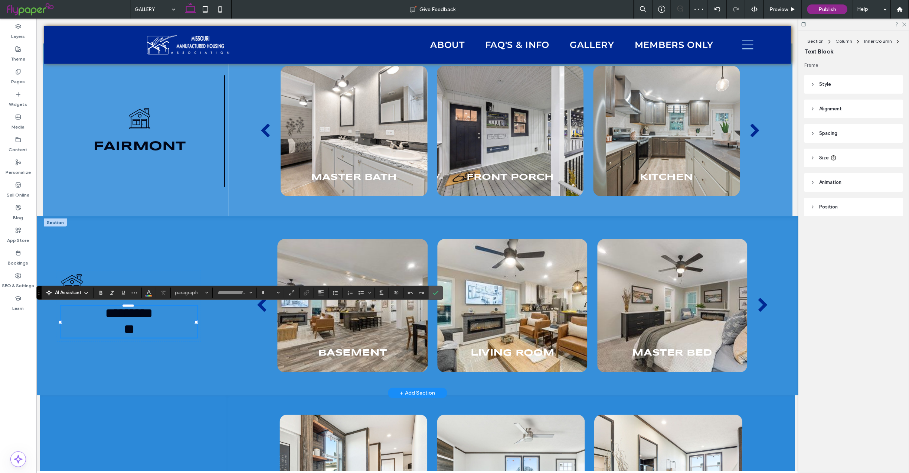
type input "*********"
type input "**"
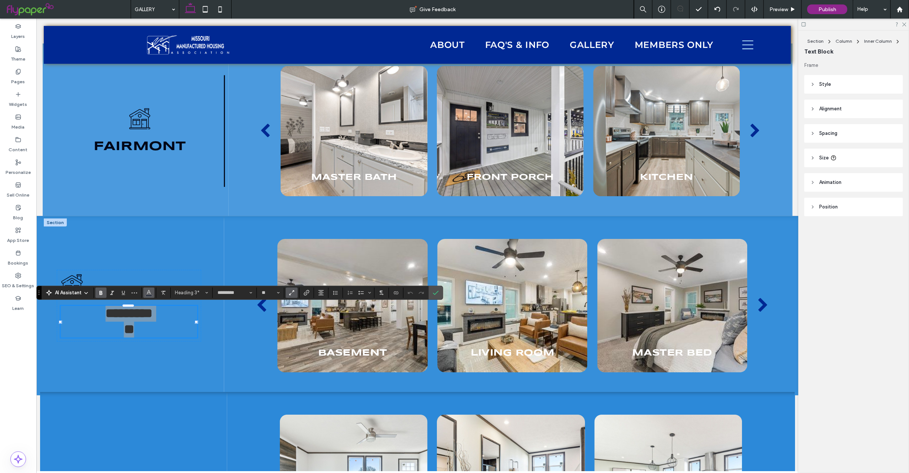
click at [151, 290] on icon "Color" at bounding box center [149, 292] width 6 height 6
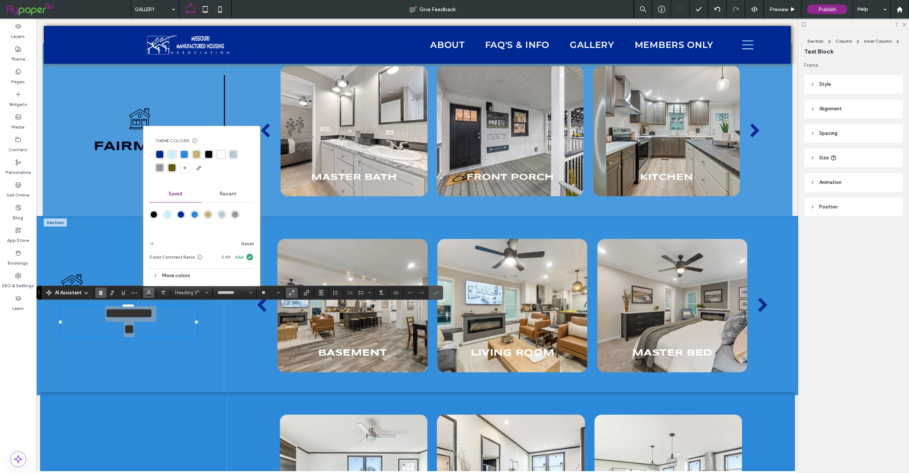
click at [165, 273] on div "More colors" at bounding box center [201, 275] width 105 height 10
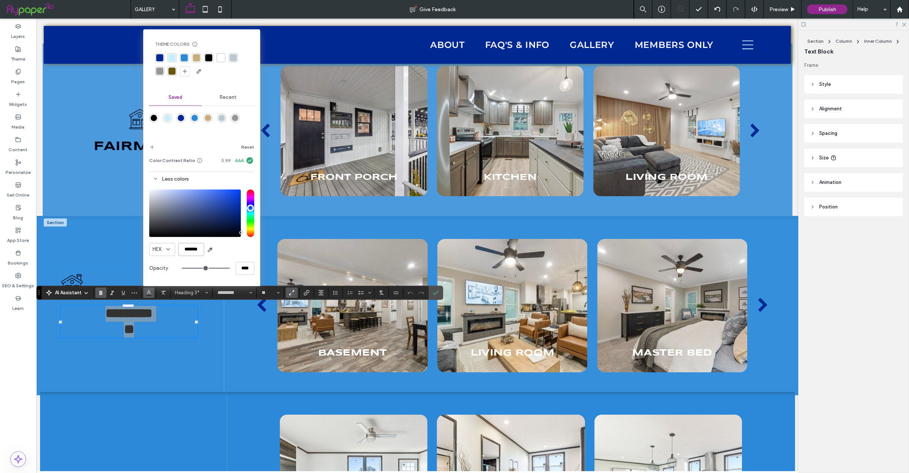
drag, startPoint x: 180, startPoint y: 249, endPoint x: 239, endPoint y: 249, distance: 59.8
click at [239, 249] on div "HEX *******" at bounding box center [201, 249] width 105 height 13
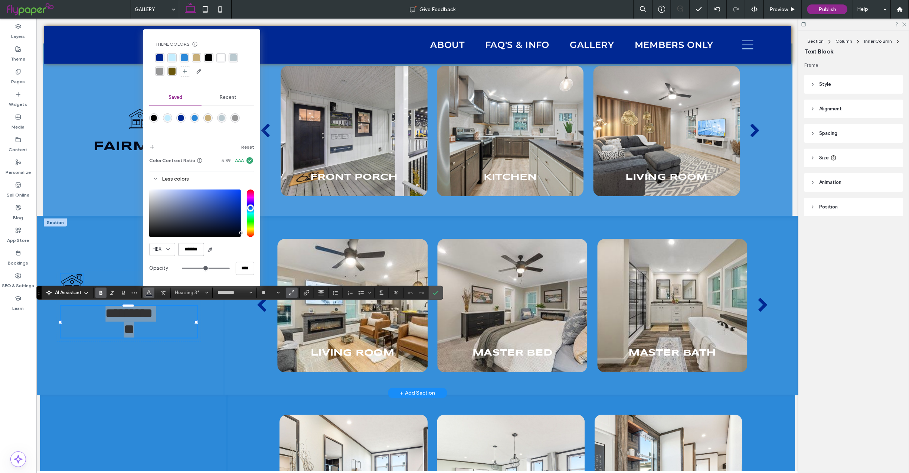
click at [68, 281] on icon "Black and white line drawing of a house with a chimney, window, door, and round…" at bounding box center [72, 284] width 23 height 23
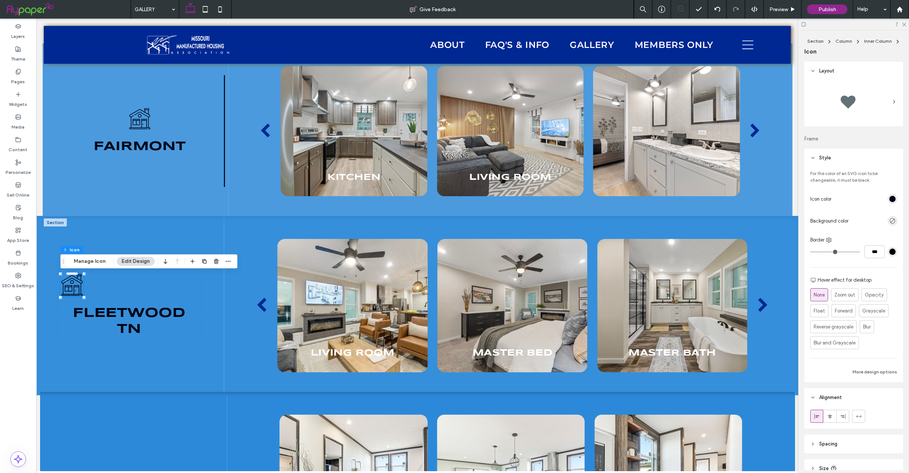
drag, startPoint x: 826, startPoint y: 415, endPoint x: 821, endPoint y: 432, distance: 17.1
click at [827, 415] on icon at bounding box center [830, 416] width 6 height 6
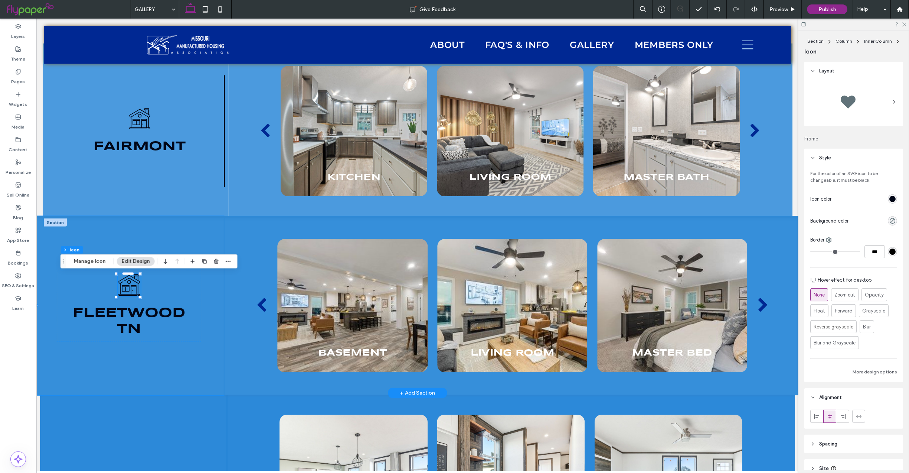
click at [189, 382] on div "Black and white line drawing of a house with a chimney, window, door, and round…" at bounding box center [128, 305] width 190 height 179
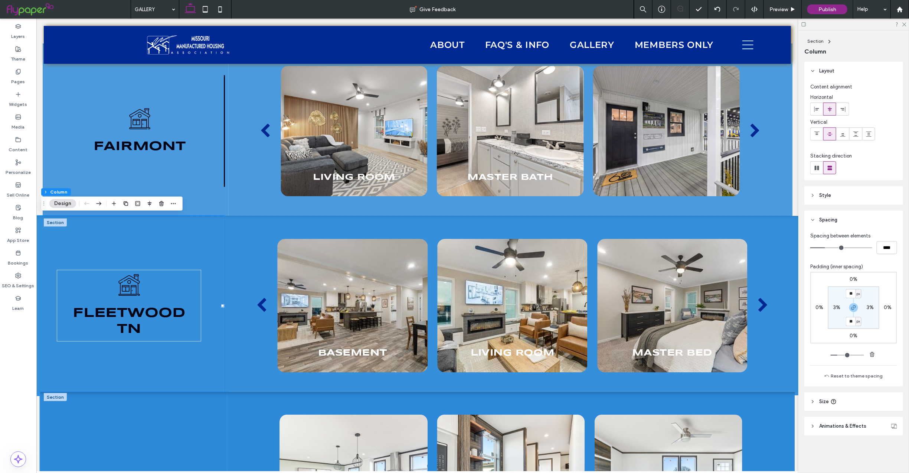
click at [179, 428] on div "SkyLine" at bounding box center [133, 479] width 187 height 176
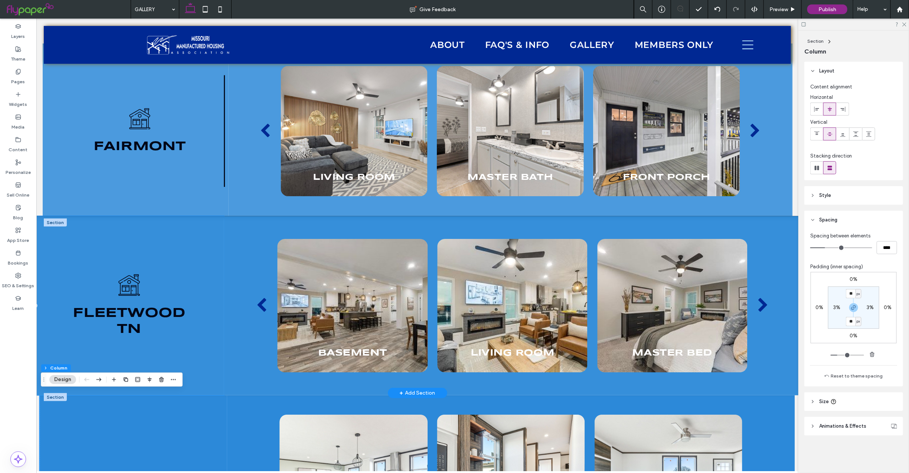
click at [195, 342] on div "Black and white line drawing of a house with a chimney, window, door, and round…" at bounding box center [128, 305] width 190 height 179
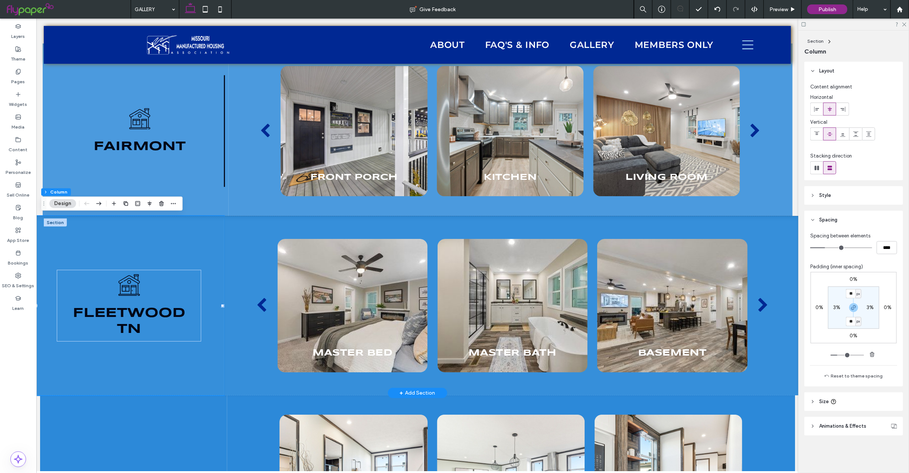
click at [196, 365] on div "Black and white line drawing of a house with a chimney, window, door, and round…" at bounding box center [128, 305] width 190 height 179
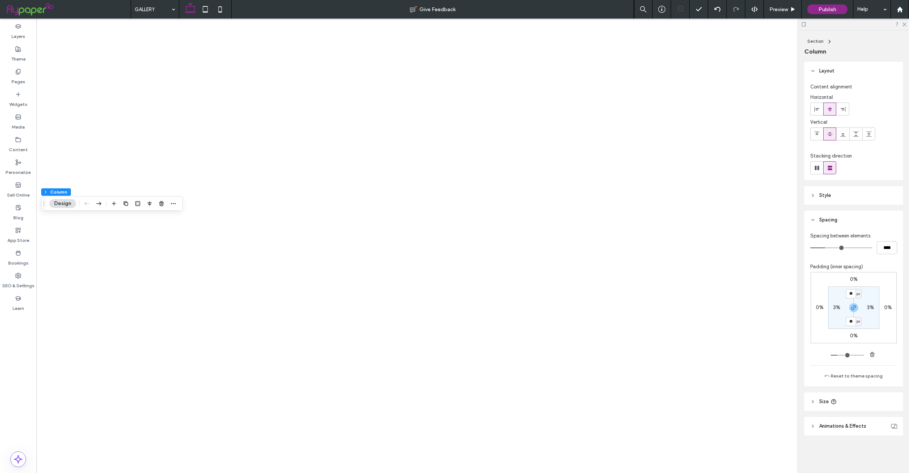
click at [819, 164] on icon at bounding box center [816, 167] width 7 height 7
type input "*"
type input "**"
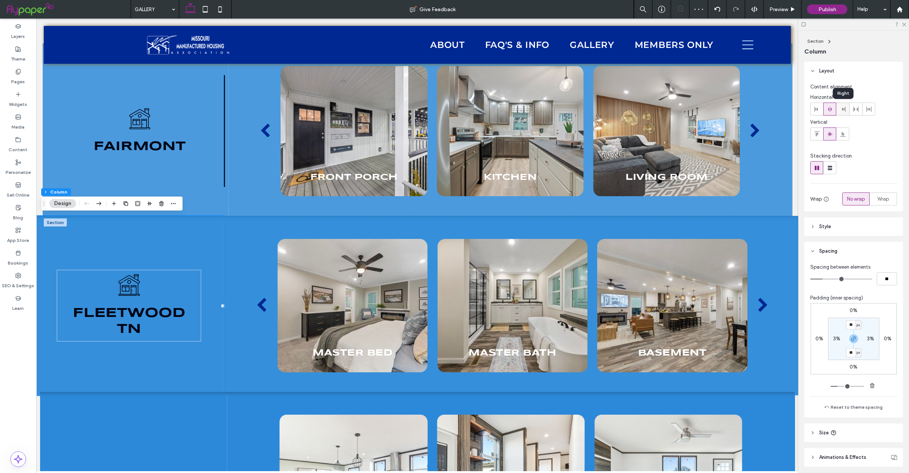
click at [845, 111] on icon at bounding box center [843, 109] width 6 height 6
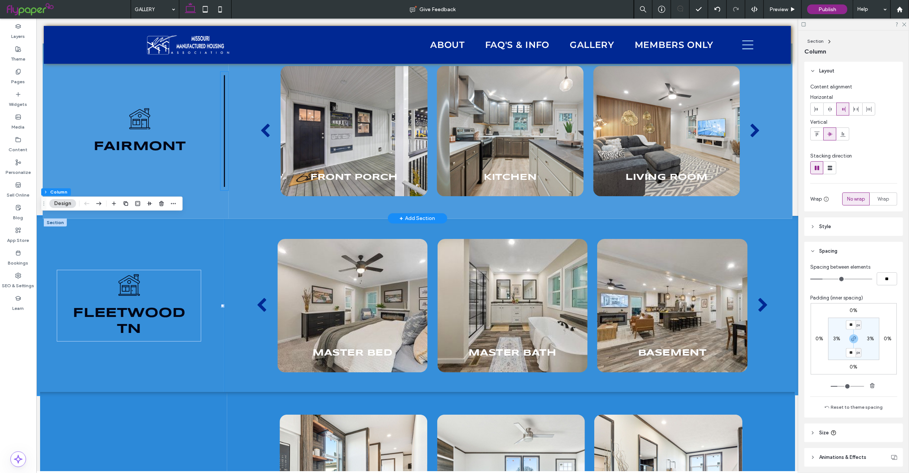
click at [223, 132] on icon at bounding box center [224, 130] width 8 height 119
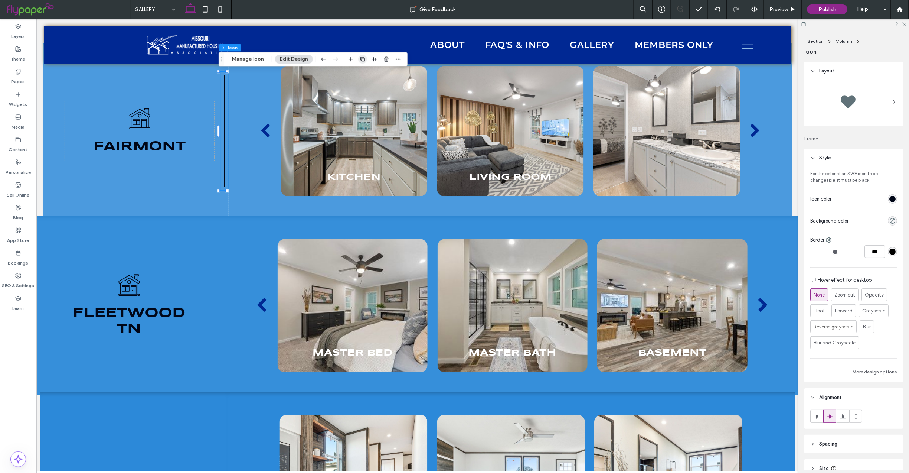
click at [360, 56] on icon "button" at bounding box center [363, 59] width 6 height 6
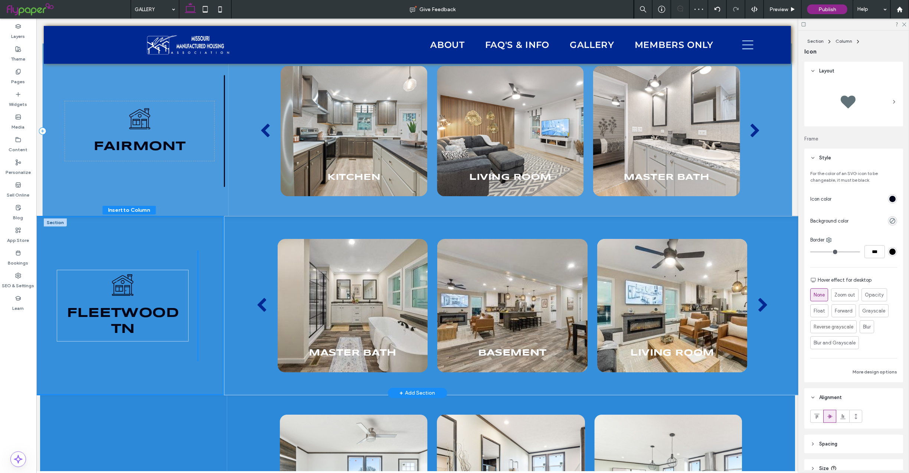
drag, startPoint x: 221, startPoint y: 86, endPoint x: 196, endPoint y: 238, distance: 153.5
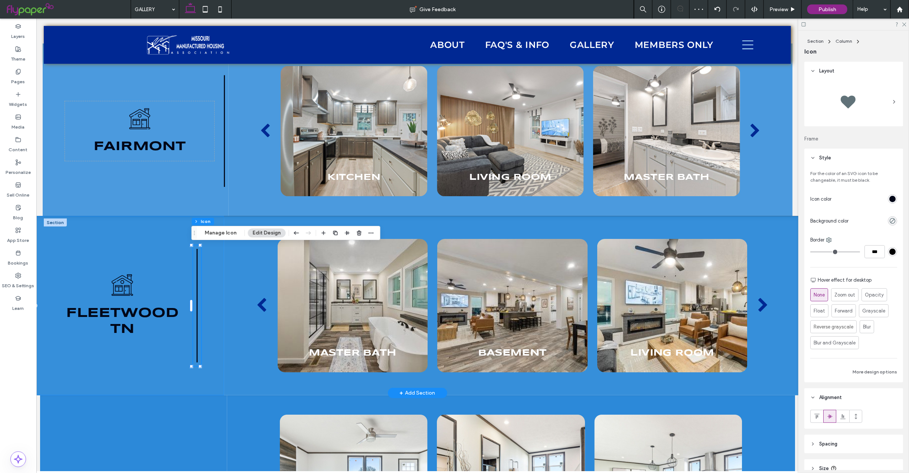
click at [158, 235] on div "Black and white line drawing of a house with a chimney, window, door, and round…" at bounding box center [128, 305] width 190 height 179
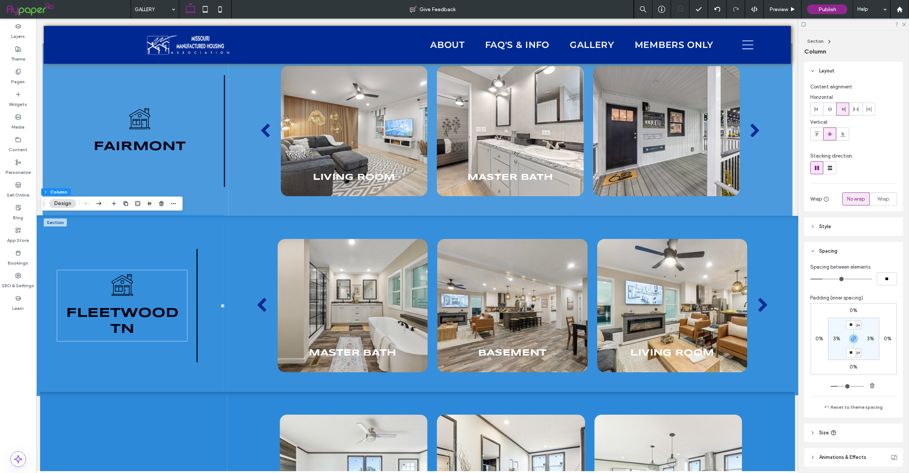
click at [867, 335] on label "3%" at bounding box center [870, 338] width 7 height 6
type input "*"
click at [851, 340] on icon "button" at bounding box center [854, 339] width 6 height 6
click at [867, 340] on input "*" at bounding box center [868, 338] width 10 height 9
type input "*"
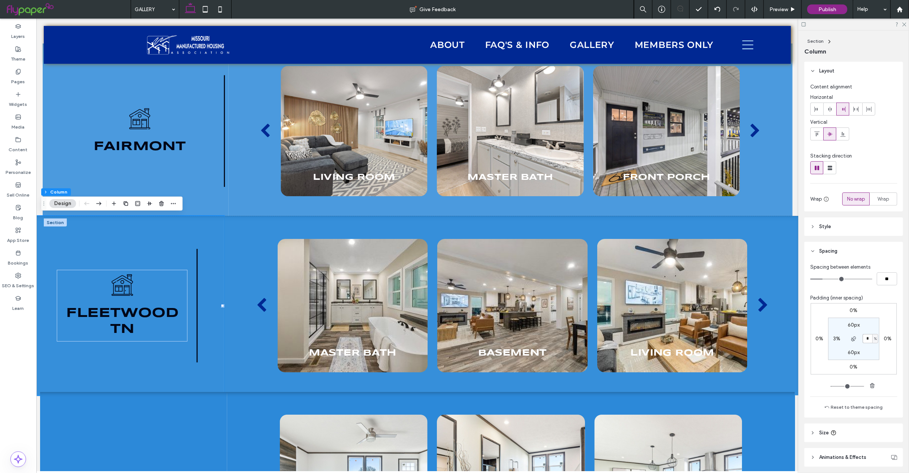
type input "*"
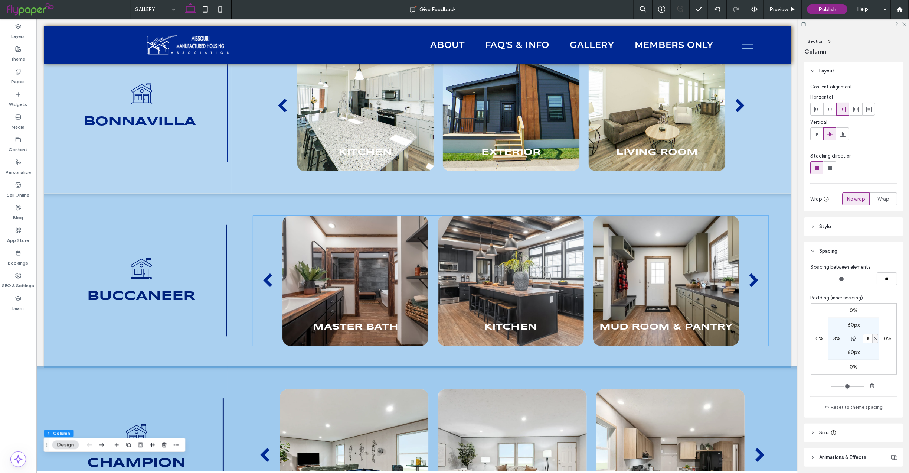
scroll to position [518, 0]
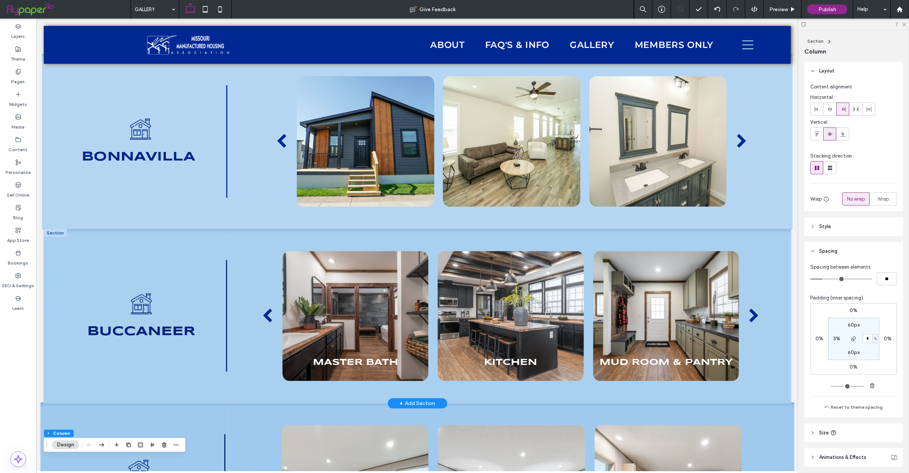
click at [49, 228] on div at bounding box center [54, 232] width 23 height 8
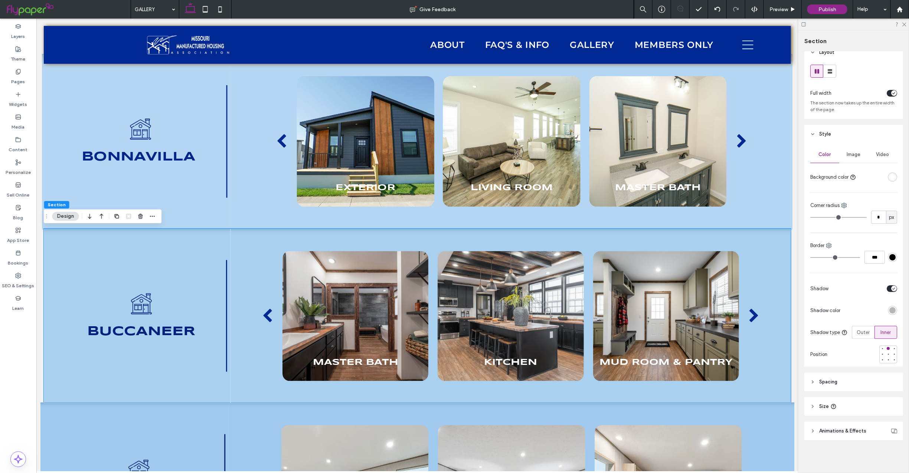
scroll to position [10, 0]
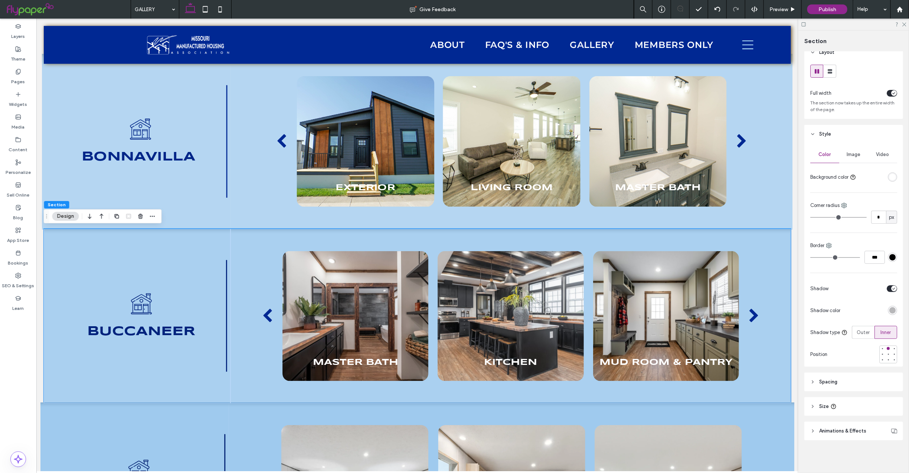
click at [835, 431] on span "Animations & Effects" at bounding box center [842, 430] width 47 height 7
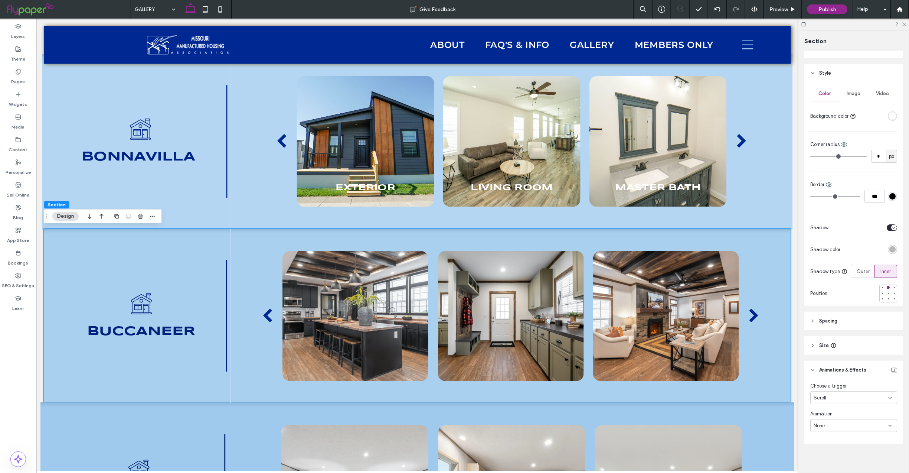
scroll to position [75, 0]
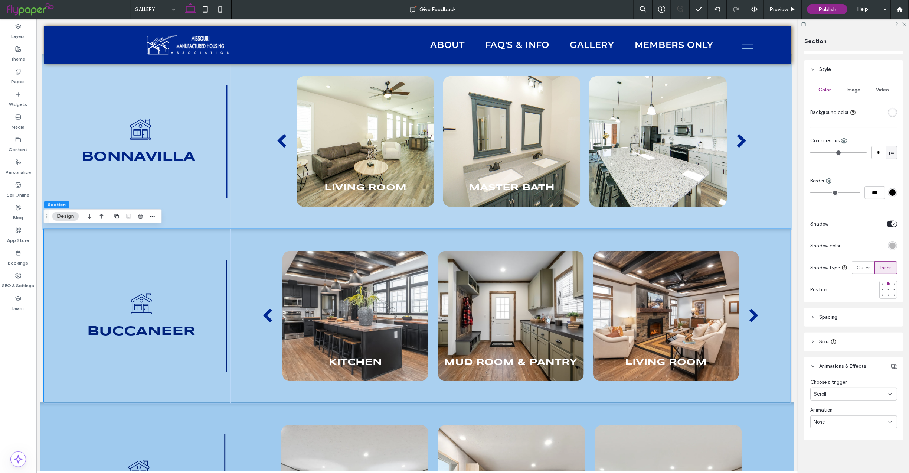
click at [880, 421] on div "None" at bounding box center [851, 421] width 75 height 7
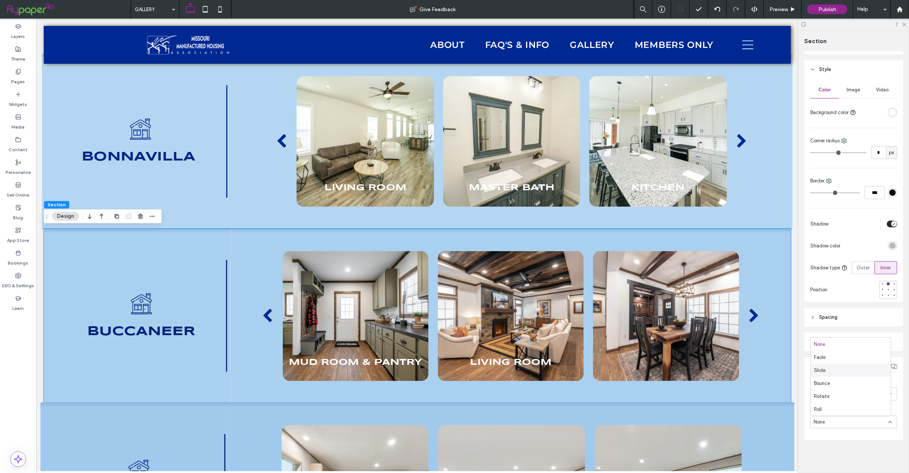
click at [842, 368] on div "Slide" at bounding box center [851, 369] width 80 height 13
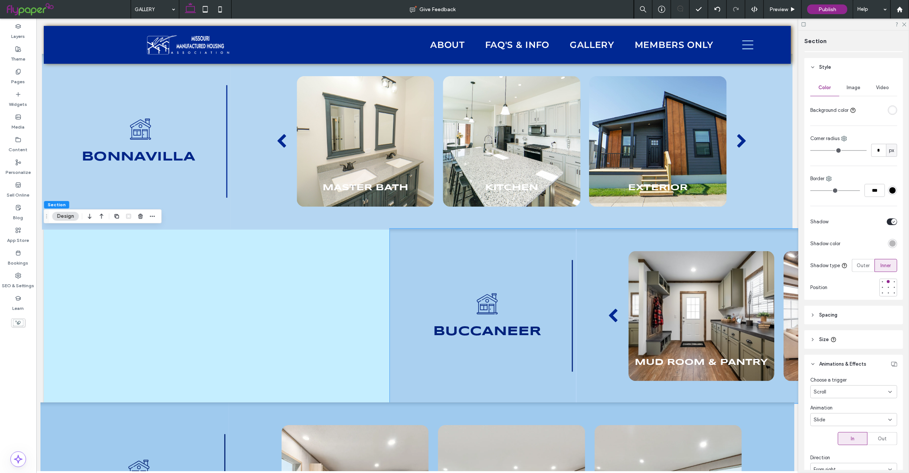
click at [887, 419] on icon at bounding box center [890, 419] width 6 height 6
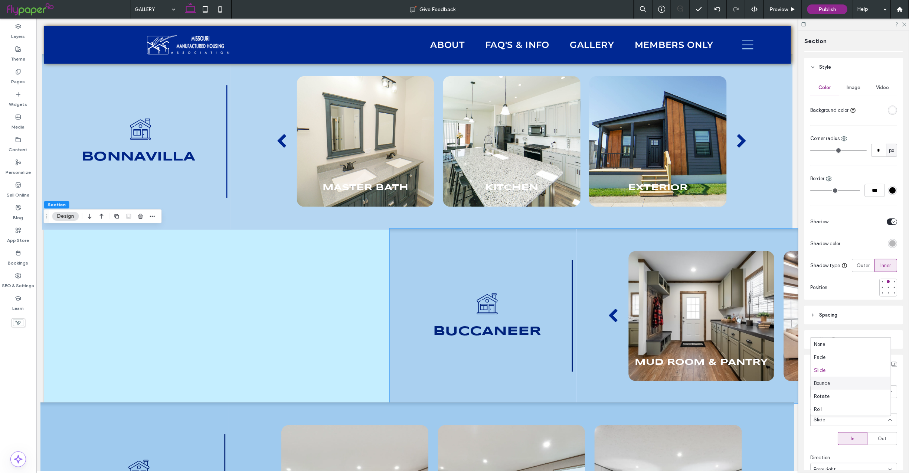
click at [849, 383] on div "Bounce" at bounding box center [851, 382] width 80 height 13
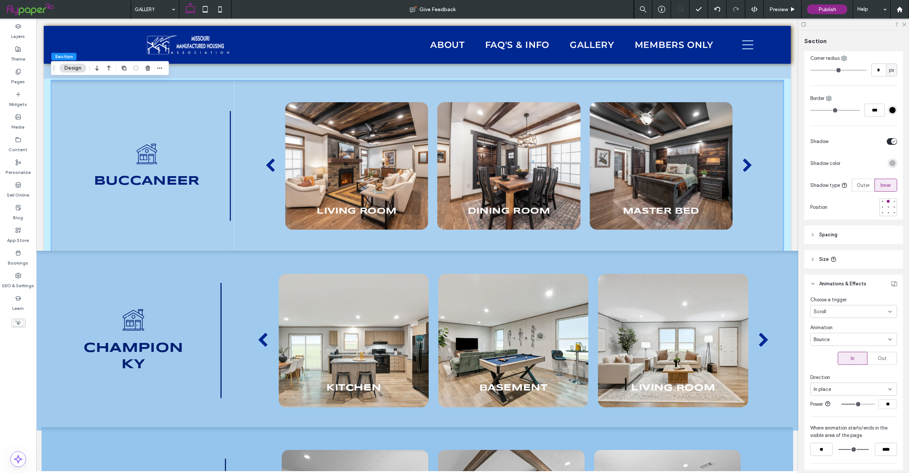
scroll to position [179, 0]
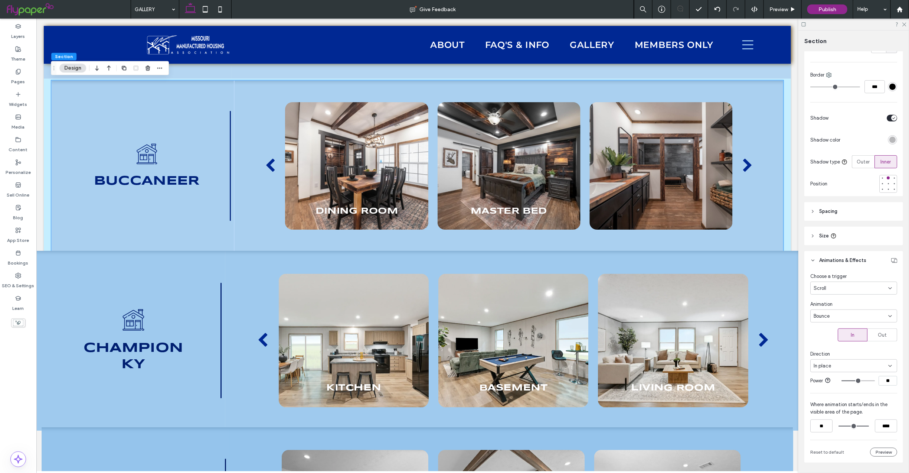
click at [887, 317] on icon at bounding box center [890, 316] width 6 height 6
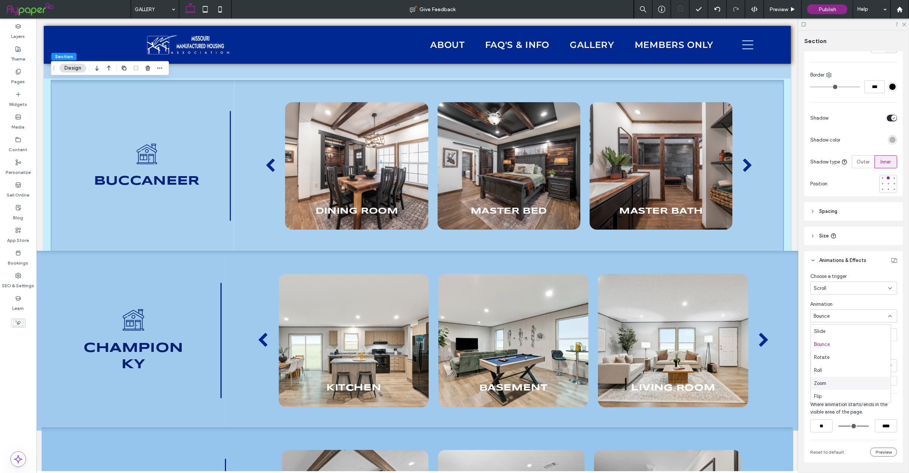
click at [835, 386] on div "Zoom" at bounding box center [851, 382] width 80 height 13
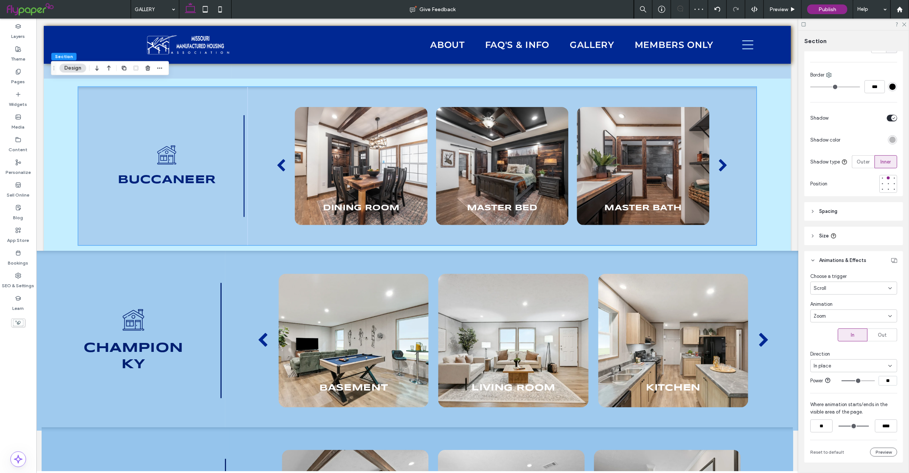
click at [887, 316] on icon at bounding box center [890, 316] width 6 height 6
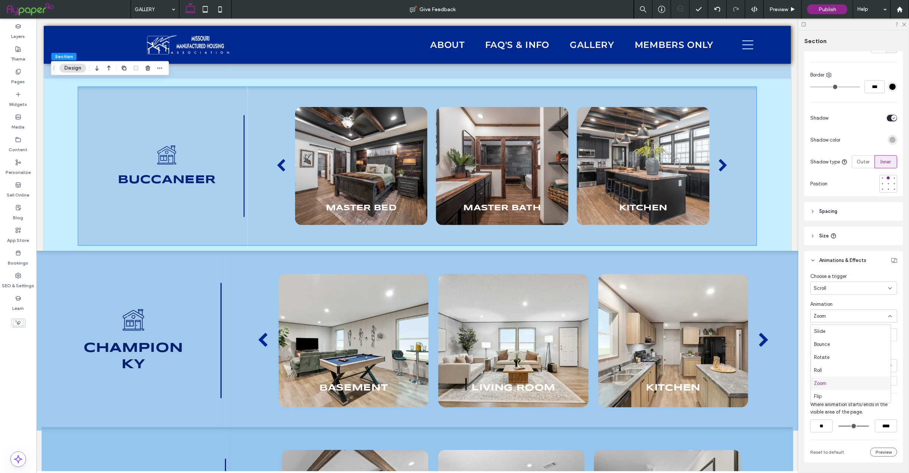
click at [833, 385] on div "Zoom" at bounding box center [851, 382] width 80 height 13
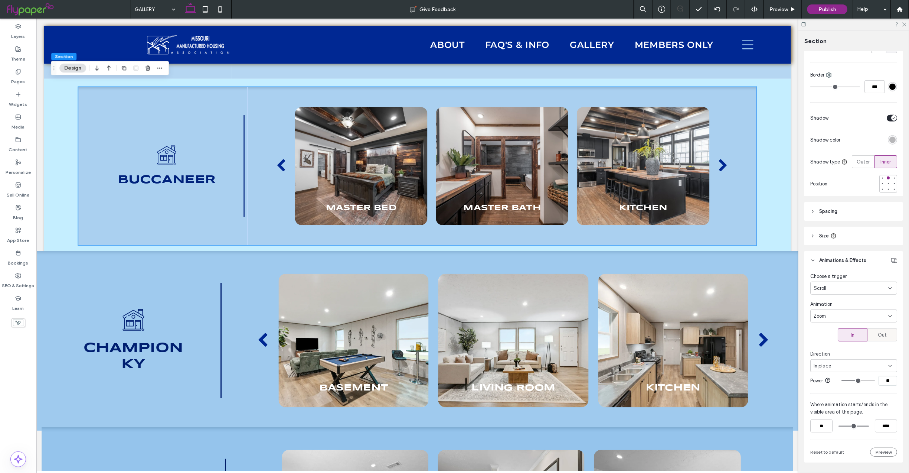
click at [878, 337] on span "Out" at bounding box center [882, 334] width 9 height 7
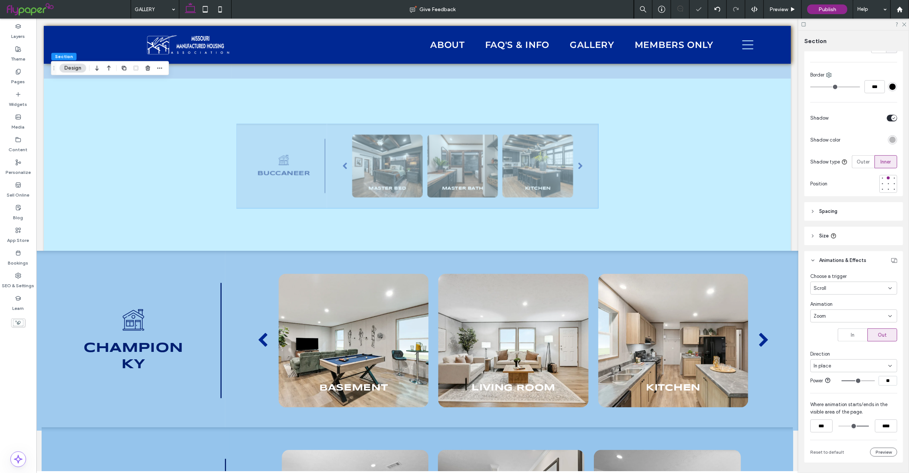
type input "***"
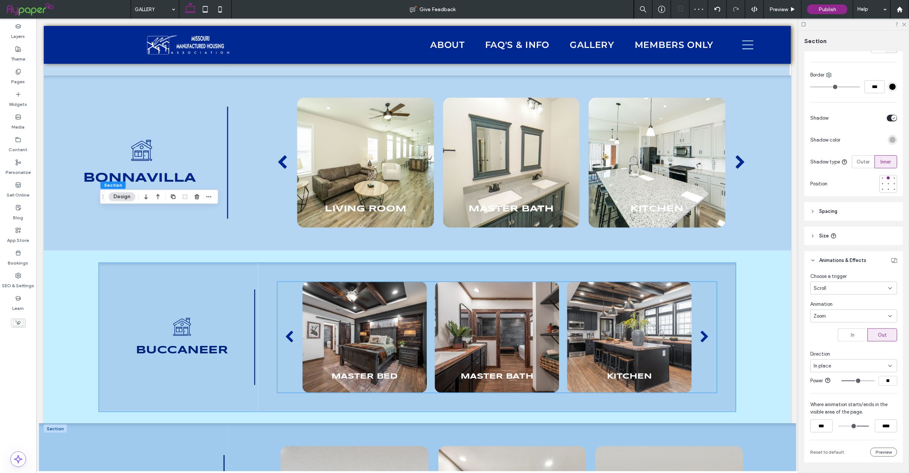
scroll to position [551, 0]
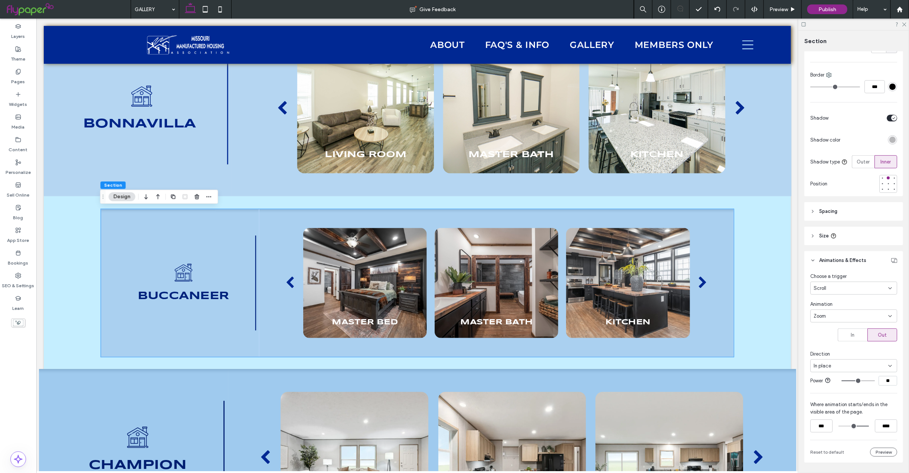
click at [869, 315] on div "Zoom" at bounding box center [851, 315] width 75 height 7
click at [846, 329] on div "None" at bounding box center [851, 330] width 80 height 13
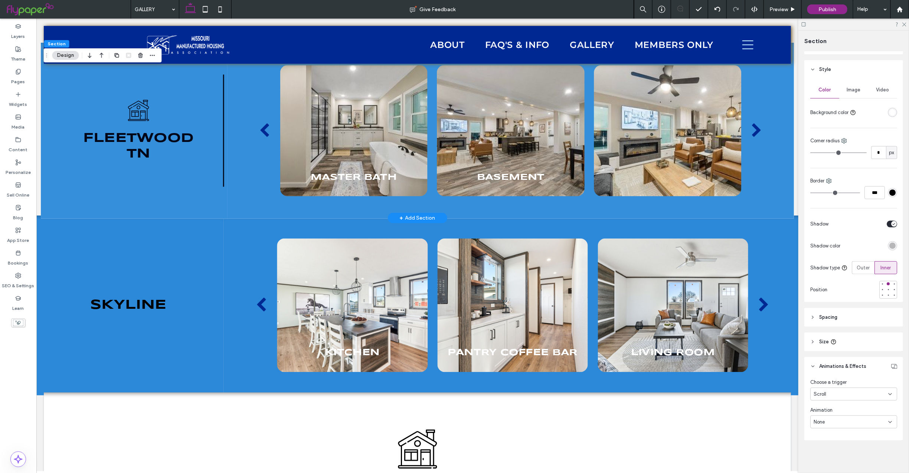
scroll to position [2336, 0]
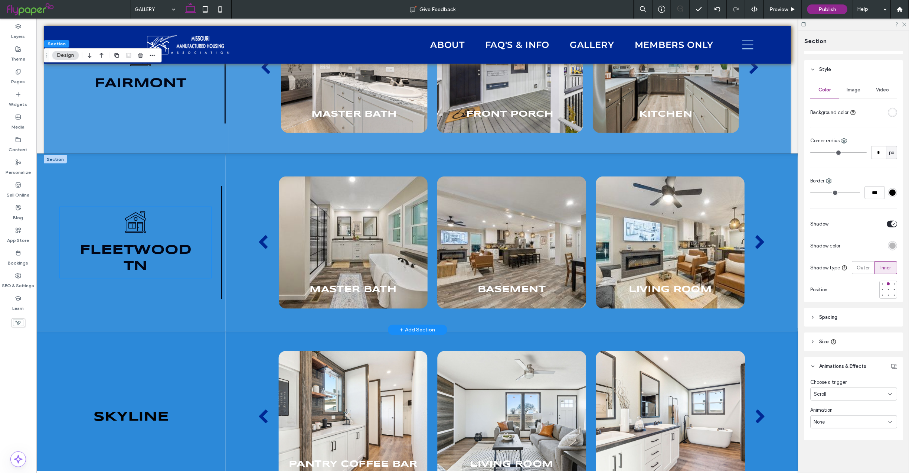
click at [133, 249] on span "Fleetwood" at bounding box center [134, 250] width 111 height 13
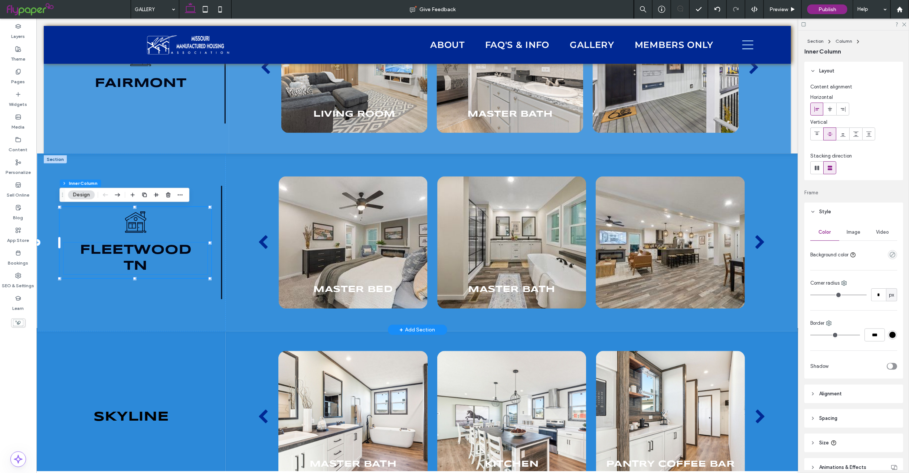
click at [137, 256] on h3 "Fleetwood" at bounding box center [135, 250] width 144 height 16
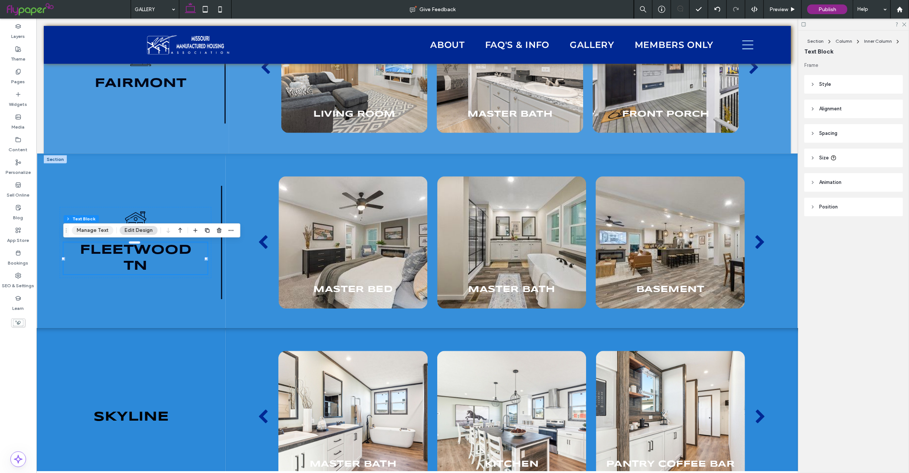
click at [101, 234] on button "Manage Text" at bounding box center [93, 230] width 42 height 9
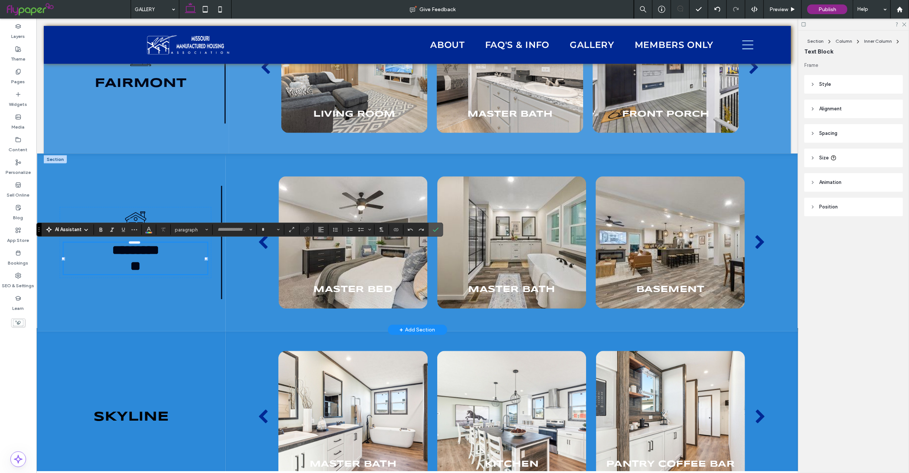
type input "*********"
type input "**"
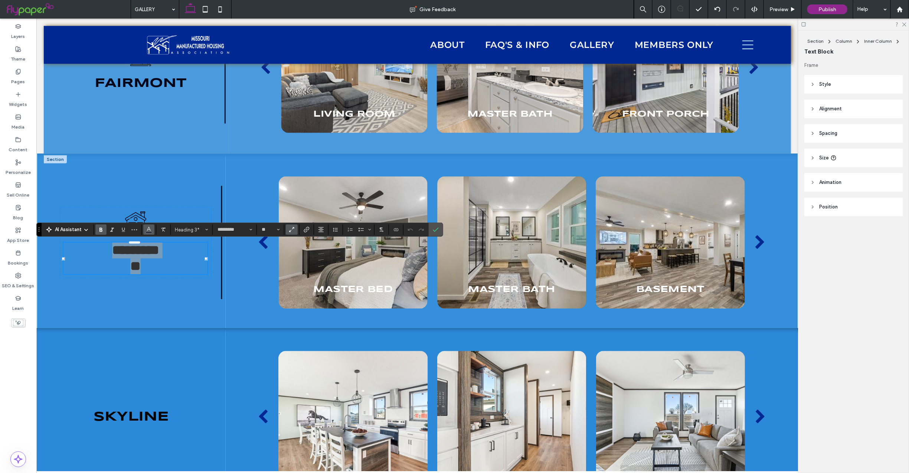
click at [149, 230] on icon "Color" at bounding box center [149, 229] width 6 height 6
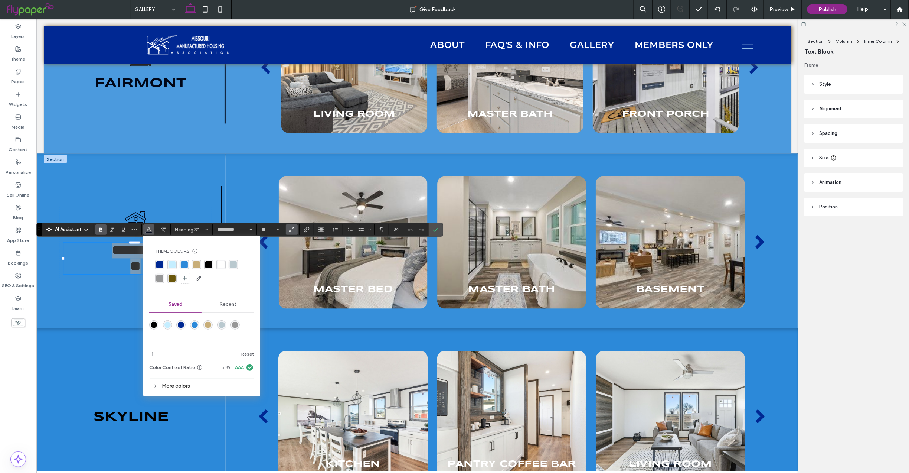
click at [175, 387] on div "More colors" at bounding box center [201, 385] width 105 height 10
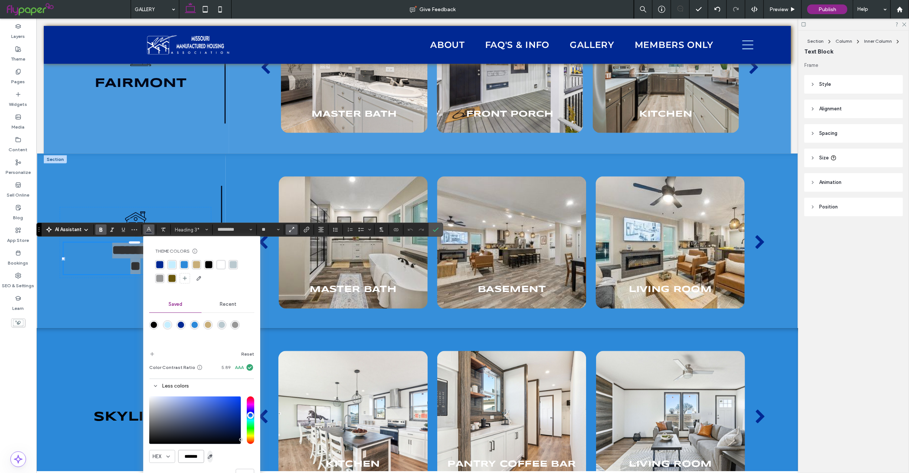
drag, startPoint x: 182, startPoint y: 456, endPoint x: 208, endPoint y: 456, distance: 26.7
click at [208, 456] on div "HEX *******" at bounding box center [201, 456] width 105 height 13
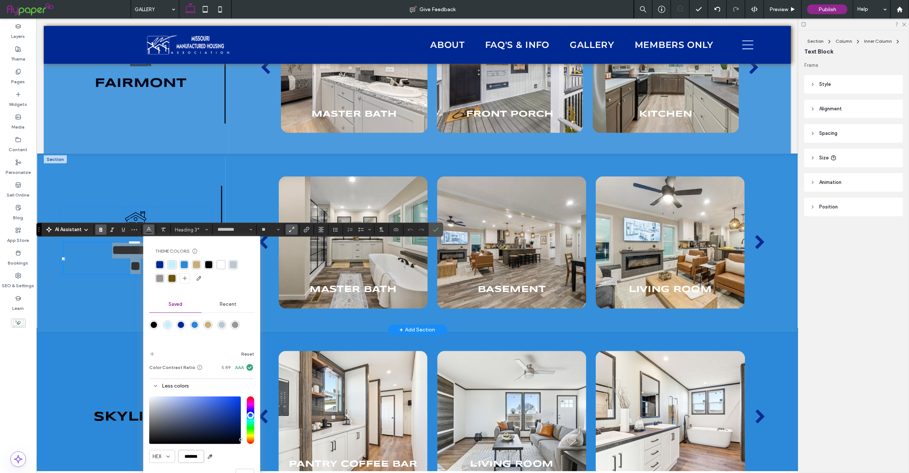
click at [135, 216] on icon "Black and white line drawing of a house with a chimney, window, door, and round…" at bounding box center [135, 221] width 23 height 23
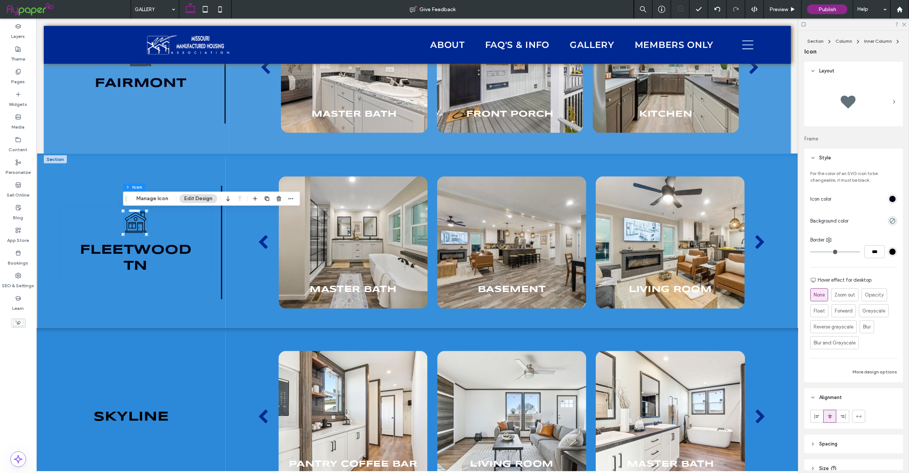
click at [889, 200] on div "rgb(0, 6, 23)" at bounding box center [892, 199] width 6 height 6
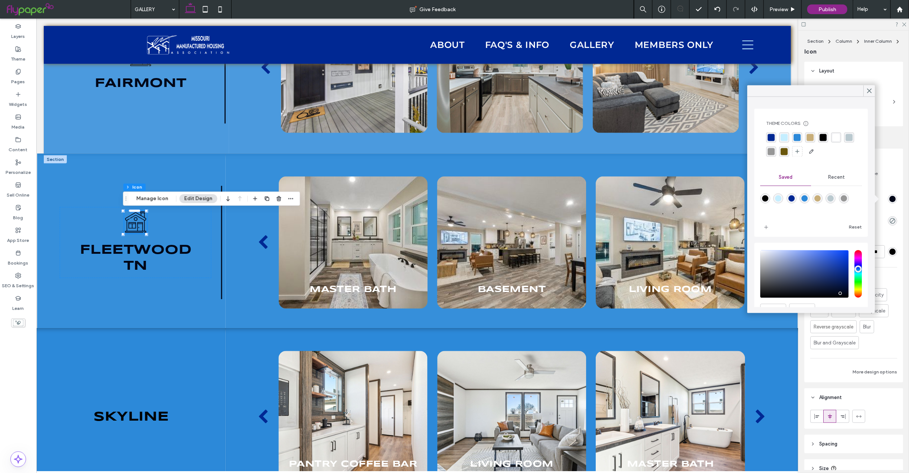
scroll to position [38, 0]
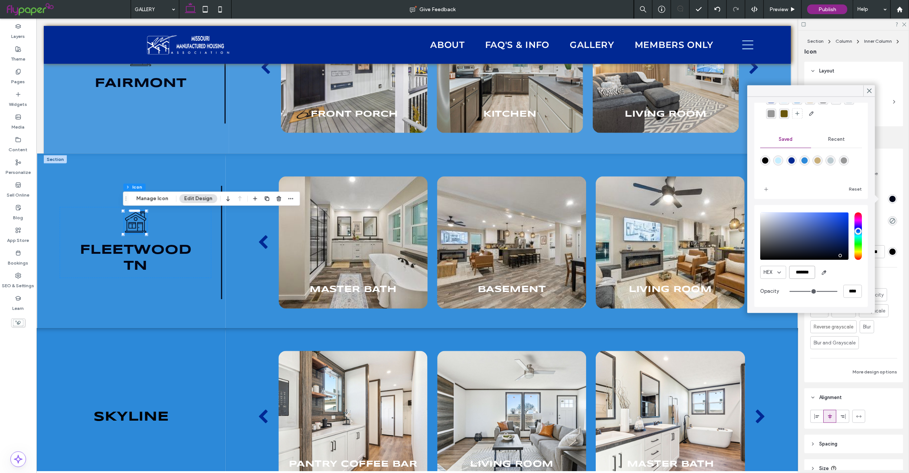
drag, startPoint x: 791, startPoint y: 270, endPoint x: 849, endPoint y: 272, distance: 57.9
click at [849, 272] on div "HEX *******" at bounding box center [812, 272] width 102 height 13
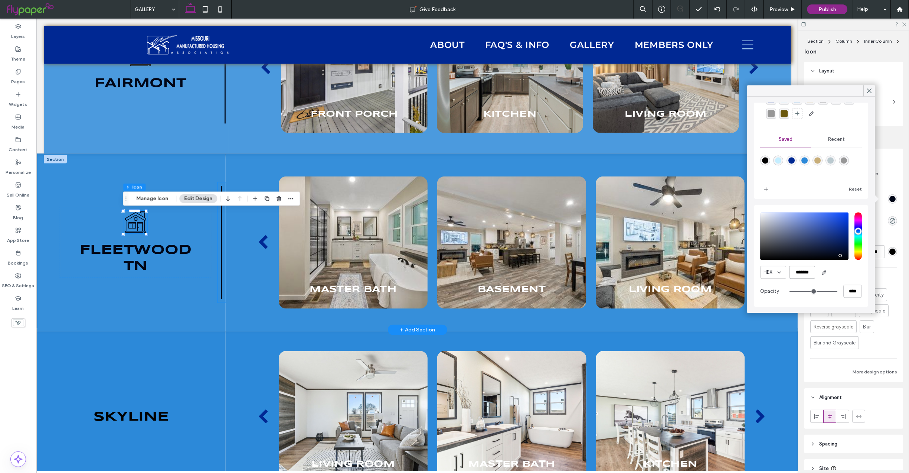
click at [221, 240] on rect at bounding box center [221, 242] width 1 height 114
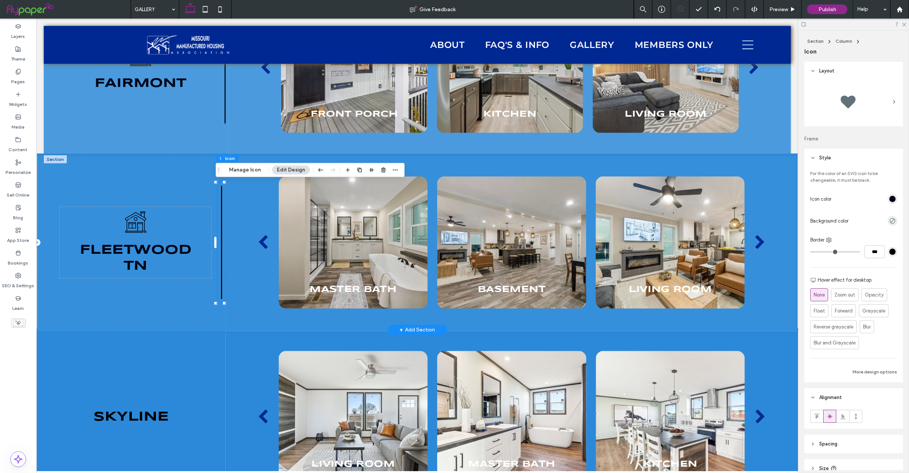
click at [221, 259] on rect at bounding box center [221, 242] width 1 height 114
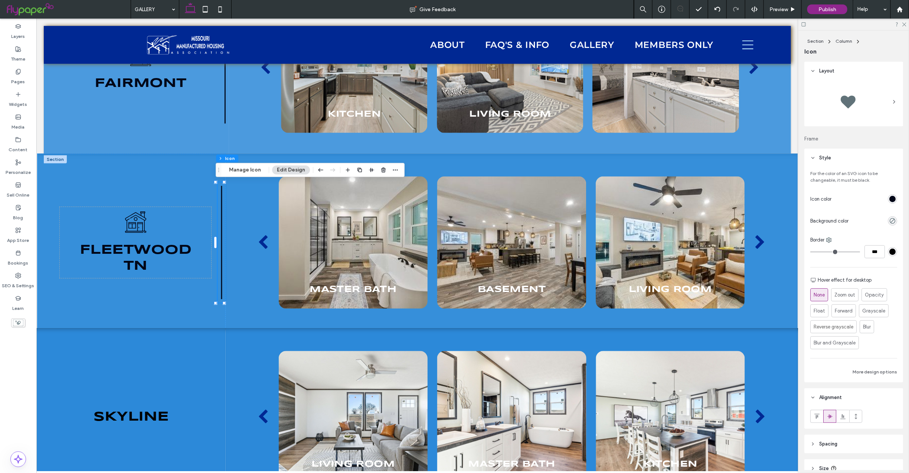
click at [888, 202] on div "rgb(0, 6, 23)" at bounding box center [892, 198] width 9 height 9
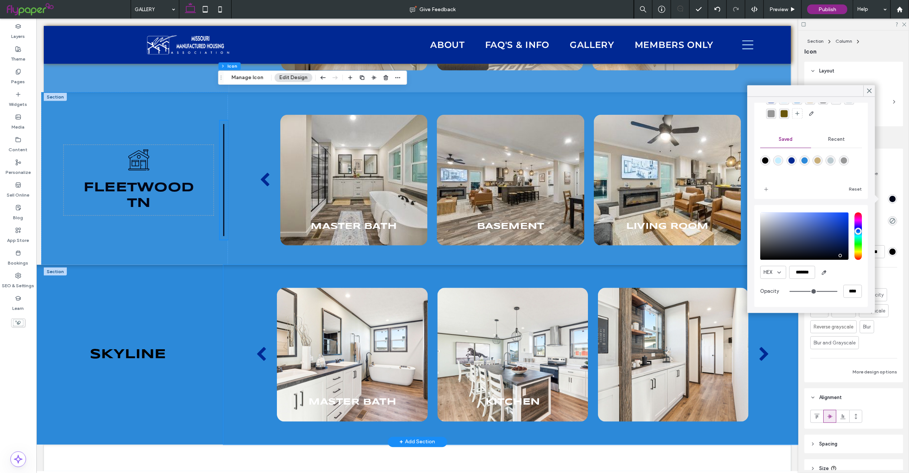
scroll to position [2431, 0]
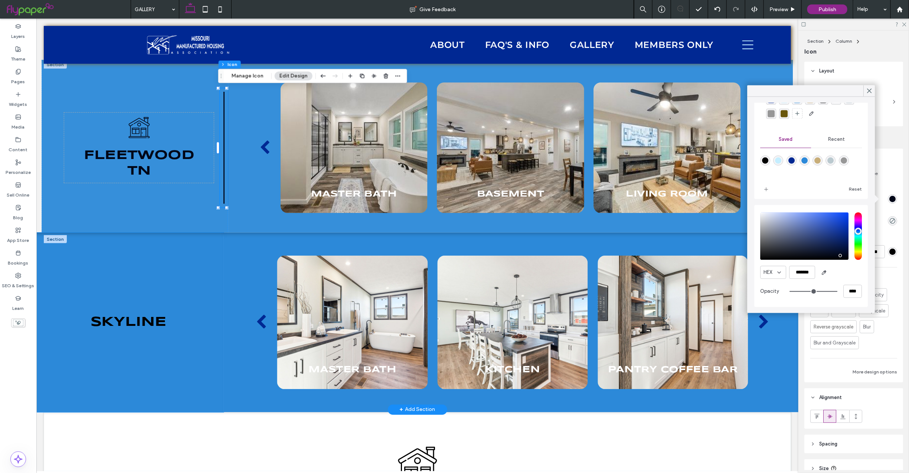
click at [168, 383] on div "SkyLine" at bounding box center [128, 321] width 191 height 179
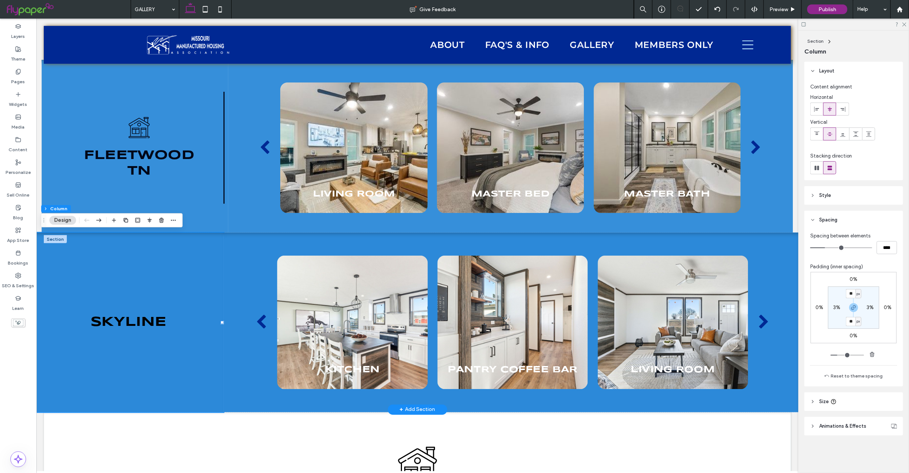
click at [205, 289] on div "SkyLine" at bounding box center [128, 321] width 191 height 179
click at [198, 384] on div "SkyLine" at bounding box center [128, 321] width 191 height 179
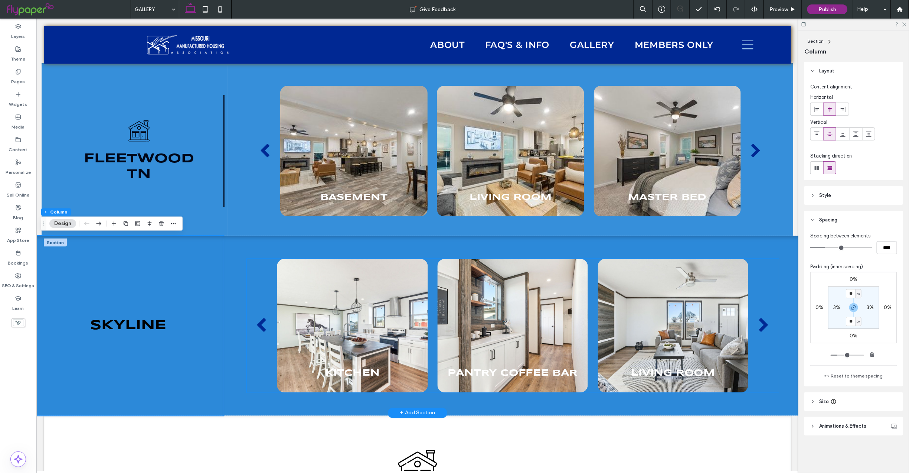
scroll to position [2427, 0]
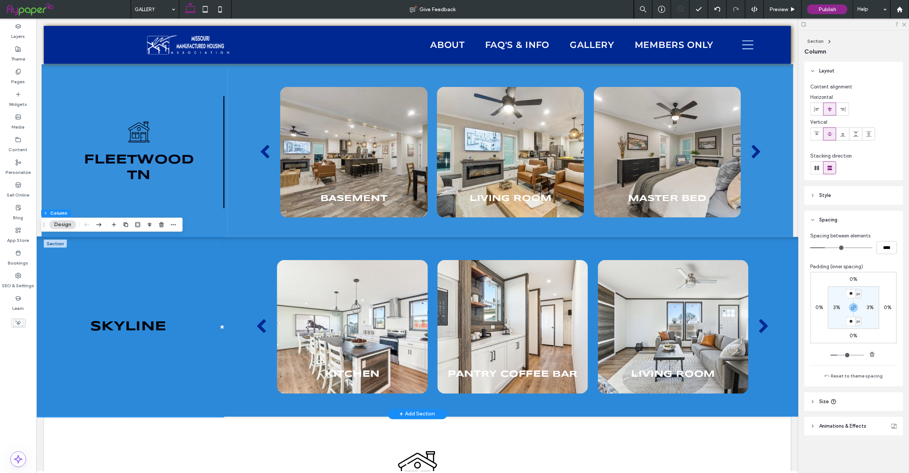
click at [179, 369] on div "SkyLine" at bounding box center [128, 326] width 191 height 180
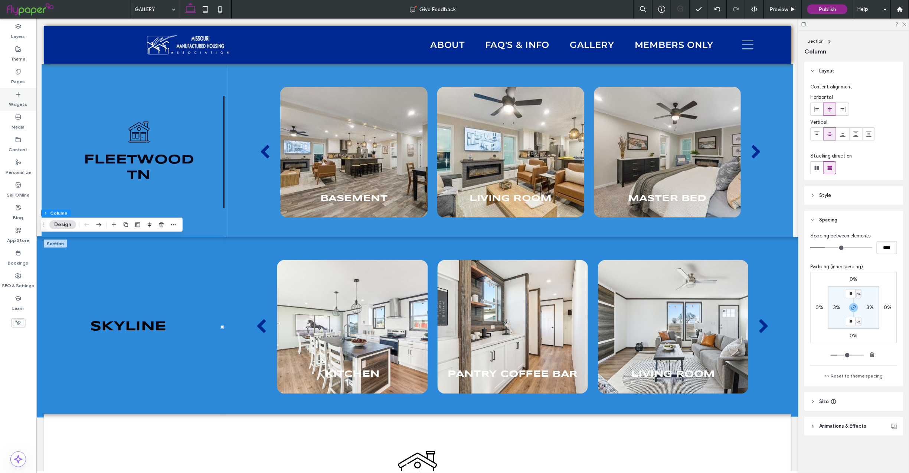
click at [16, 102] on label "Widgets" at bounding box center [18, 102] width 18 height 10
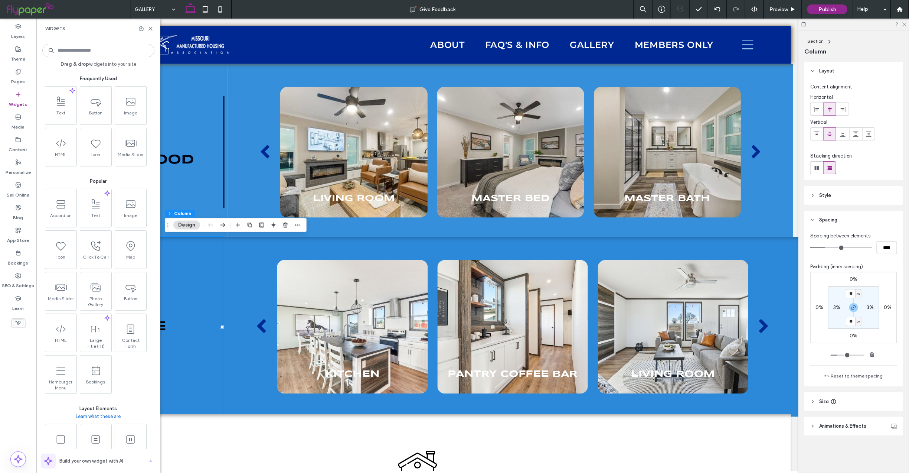
click at [92, 53] on input at bounding box center [98, 50] width 112 height 13
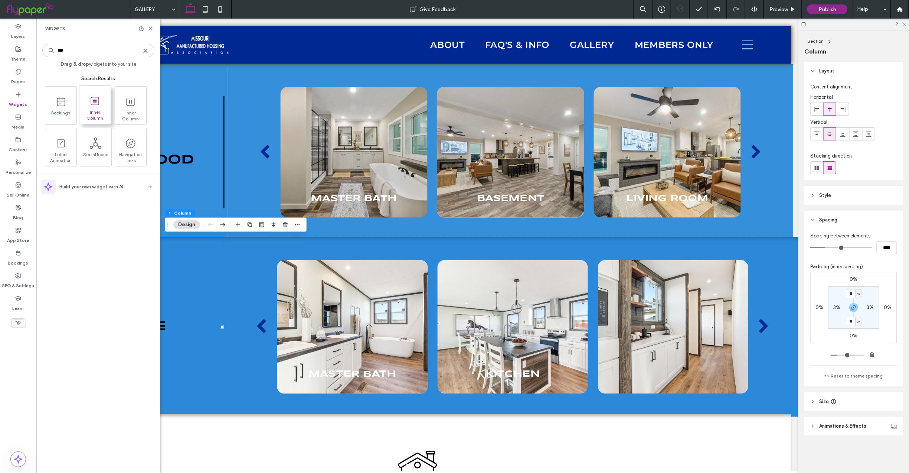
type input "***"
drag, startPoint x: 93, startPoint y: 100, endPoint x: 65, endPoint y: 109, distance: 29.9
click at [93, 100] on use at bounding box center [95, 101] width 8 height 8
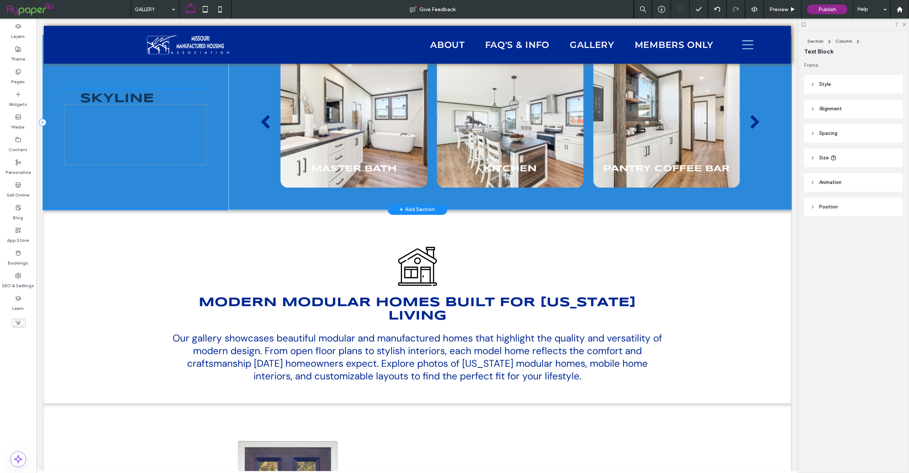
scroll to position [2614, 0]
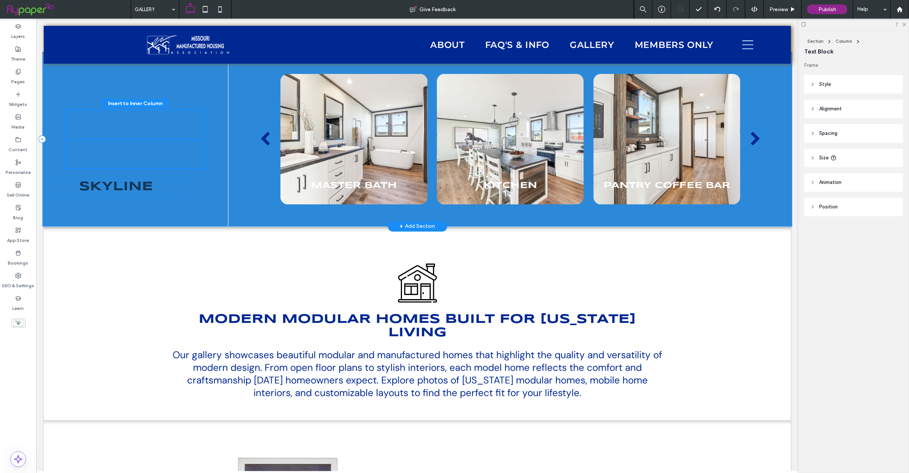
drag, startPoint x: 141, startPoint y: 361, endPoint x: 126, endPoint y: 152, distance: 209.2
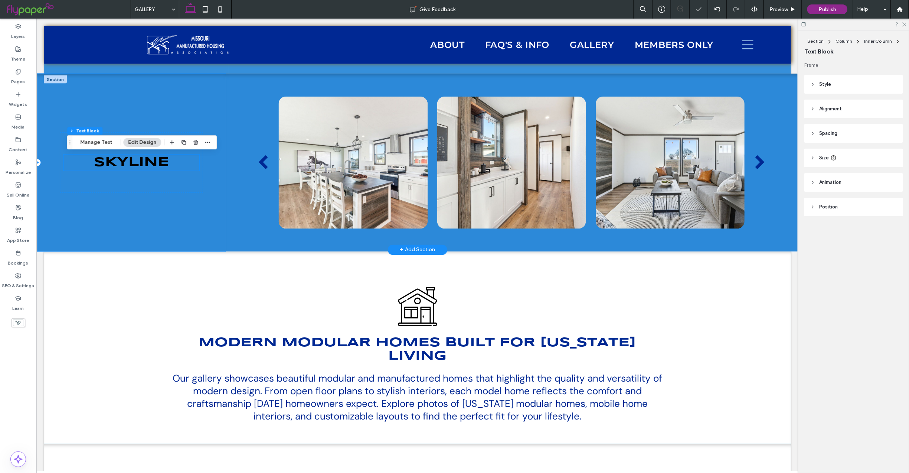
scroll to position [2447, 0]
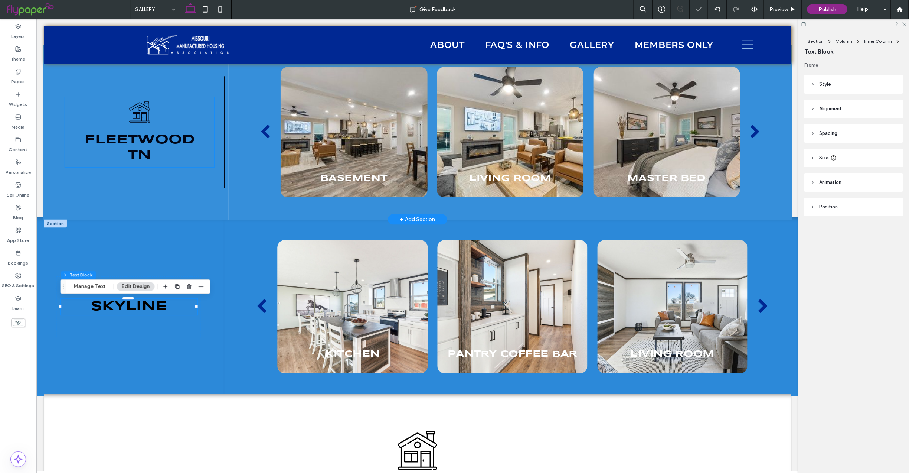
click at [135, 105] on icon at bounding box center [139, 111] width 21 height 21
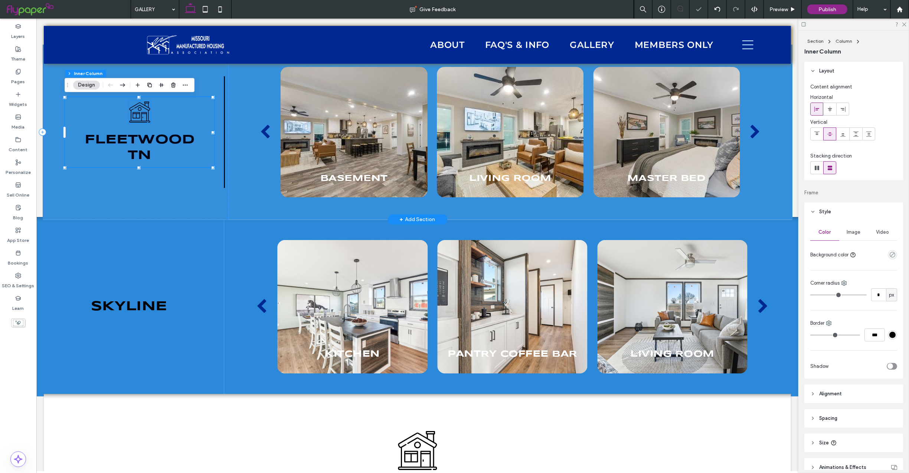
click at [140, 114] on icon at bounding box center [139, 111] width 21 height 21
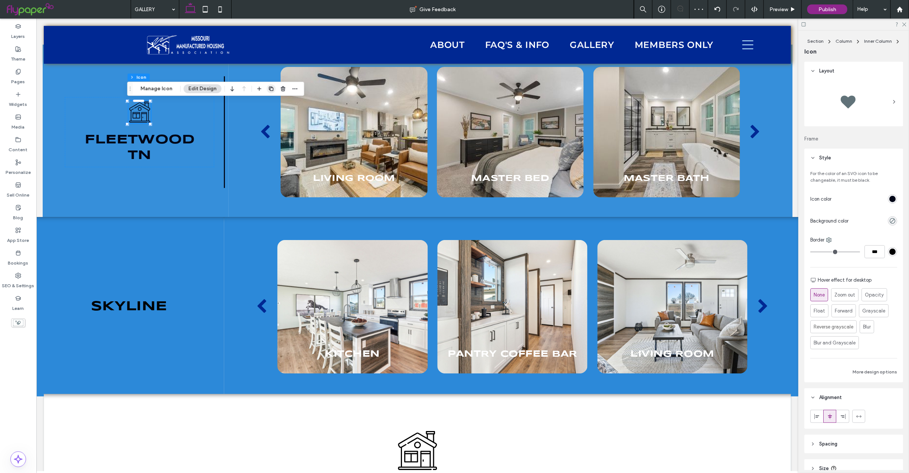
click at [268, 88] on icon "button" at bounding box center [271, 89] width 6 height 6
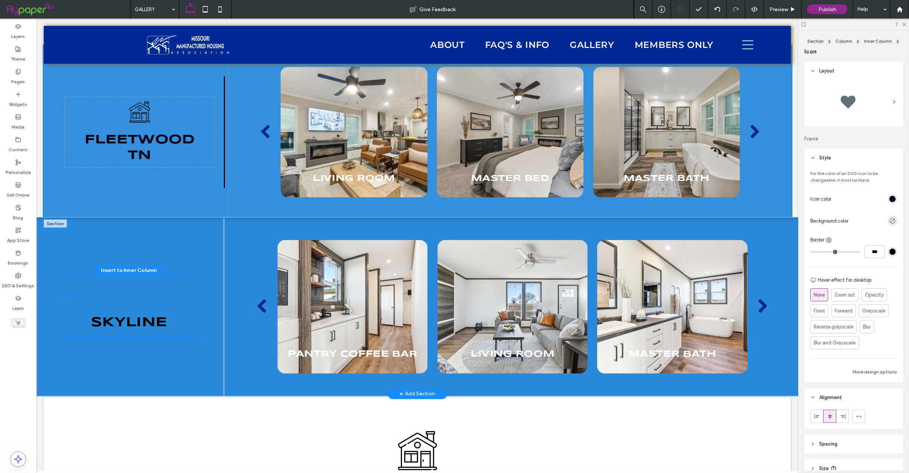
drag, startPoint x: 138, startPoint y: 128, endPoint x: 152, endPoint y: 312, distance: 184.6
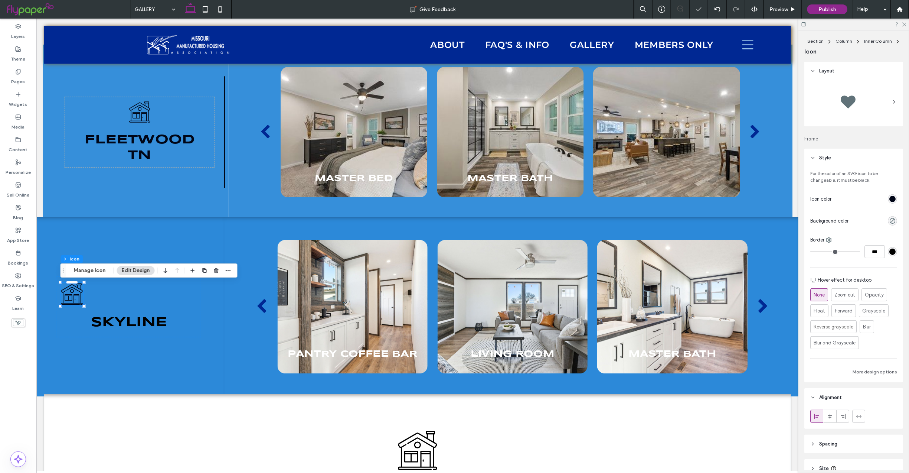
drag, startPoint x: 827, startPoint y: 411, endPoint x: 821, endPoint y: 410, distance: 5.8
click at [827, 412] on span at bounding box center [830, 416] width 6 height 12
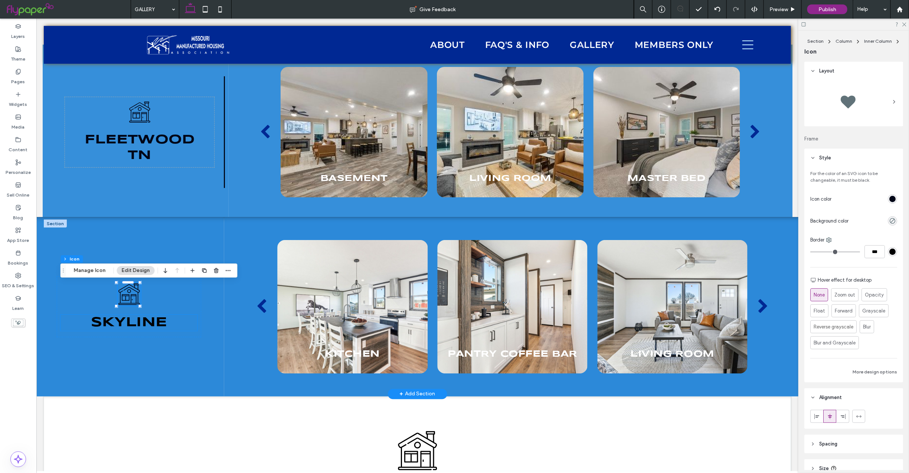
click at [152, 325] on span "SkyLine" at bounding box center [129, 322] width 76 height 13
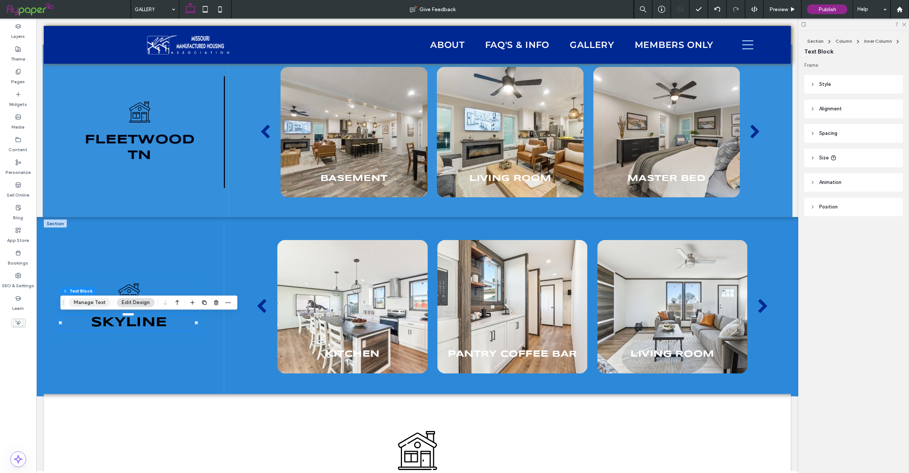
click at [98, 303] on button "Manage Text" at bounding box center [90, 302] width 42 height 9
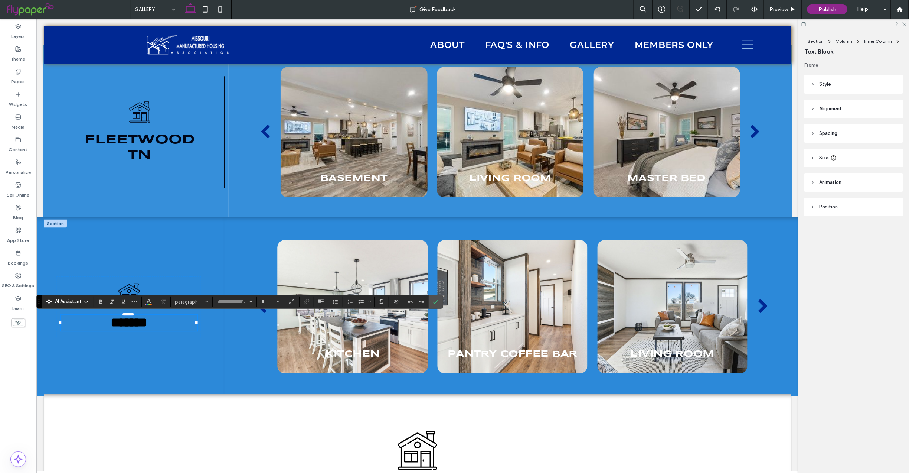
type input "*********"
type input "**"
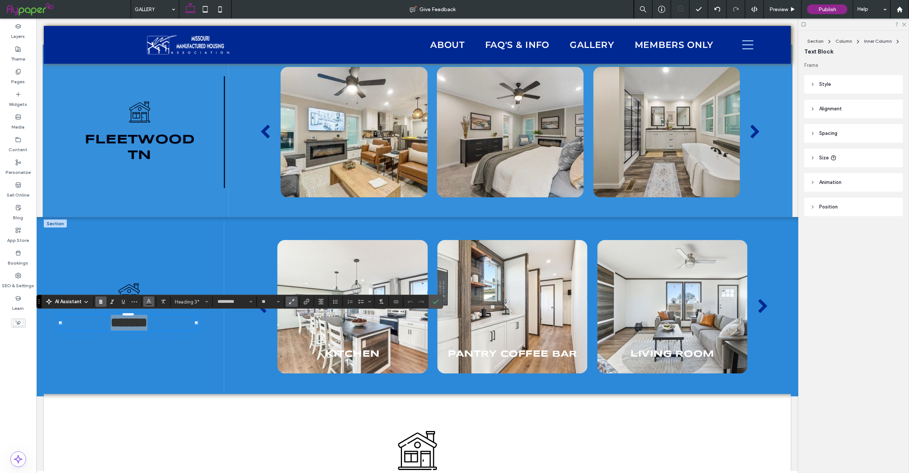
click at [150, 302] on use "Color" at bounding box center [149, 301] width 4 height 4
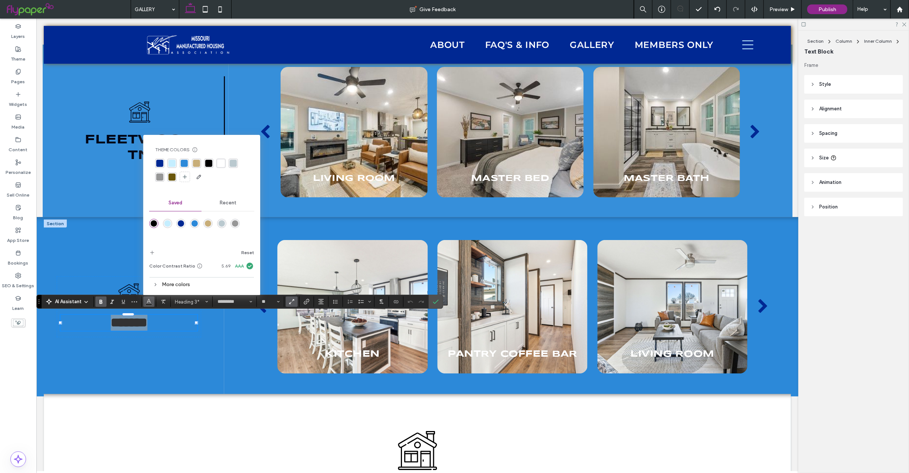
click at [182, 282] on div "More colors" at bounding box center [201, 284] width 105 height 10
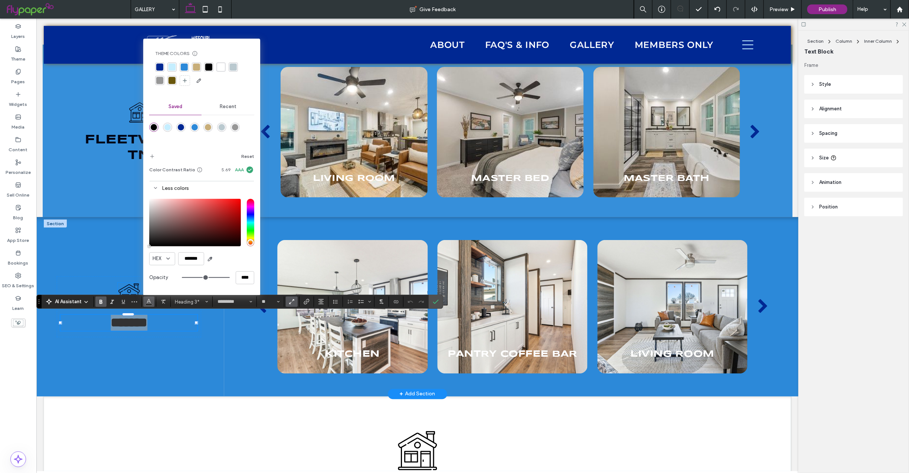
click at [126, 291] on icon at bounding box center [129, 294] width 22 height 22
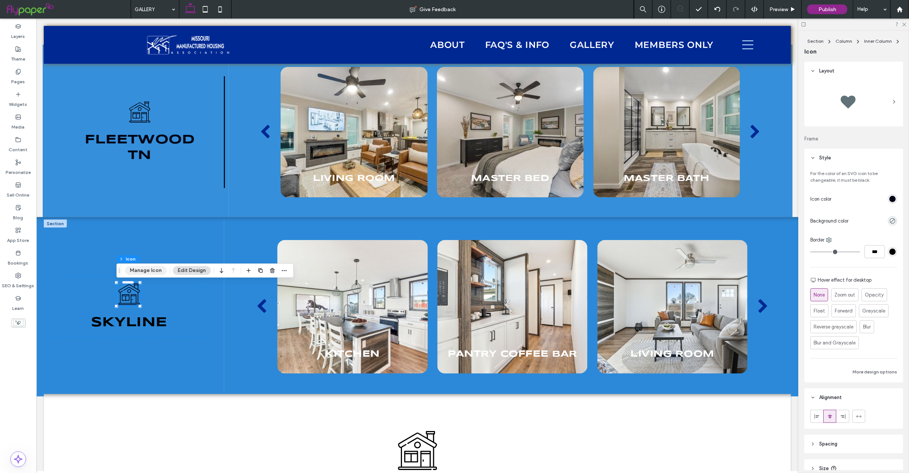
click at [150, 268] on button "Manage Icon" at bounding box center [146, 270] width 42 height 9
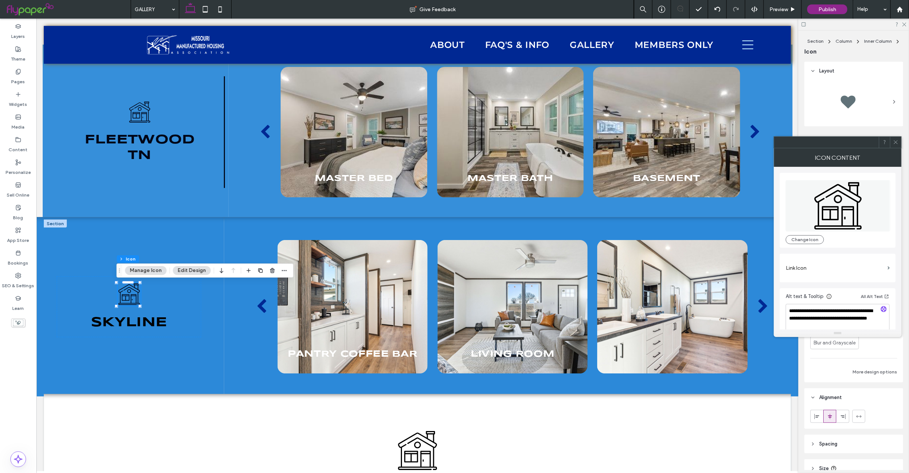
click at [896, 138] on span at bounding box center [896, 142] width 6 height 11
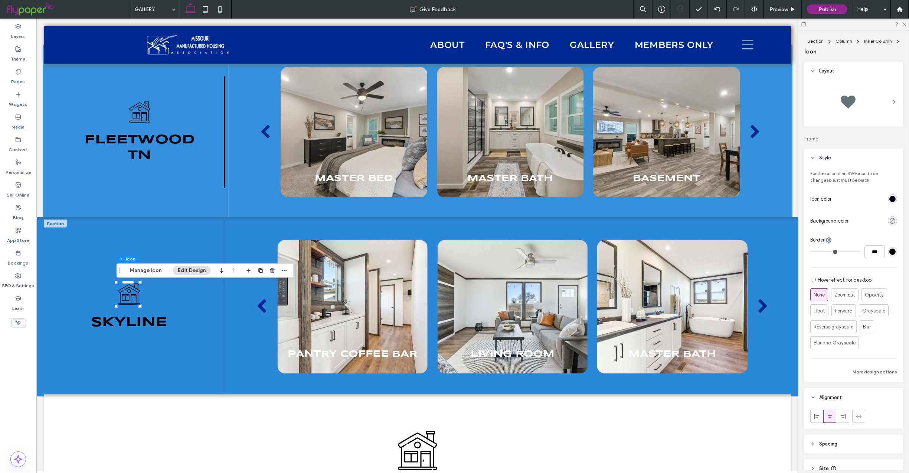
click at [889, 200] on div "rgb(0, 6, 23)" at bounding box center [892, 199] width 6 height 6
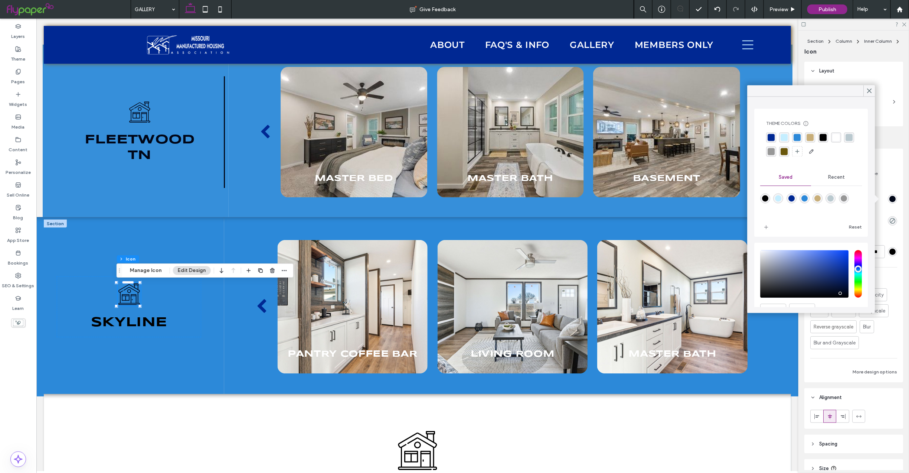
click at [767, 197] on div "rgba(0,0,0,1)" at bounding box center [765, 198] width 6 height 6
type input "*******"
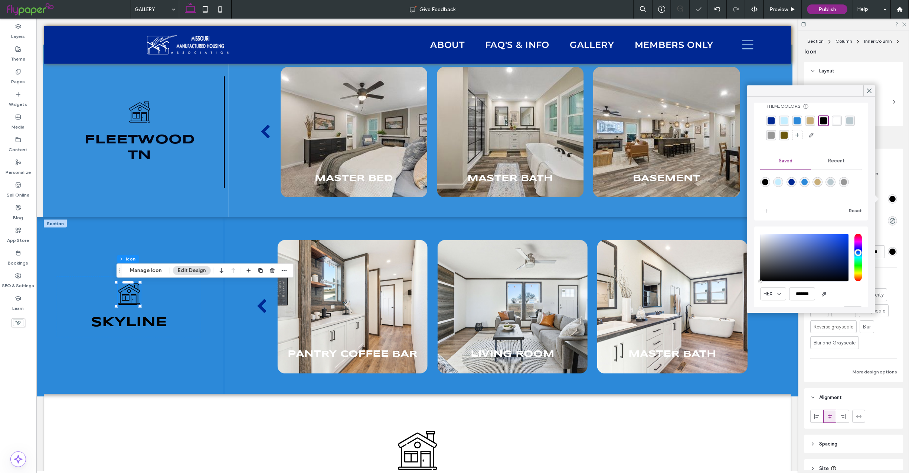
scroll to position [38, 0]
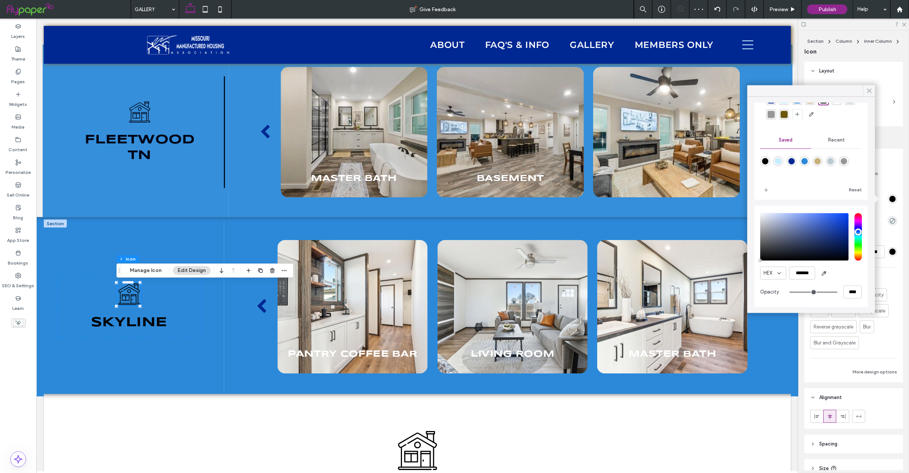
click at [870, 88] on icon at bounding box center [869, 91] width 7 height 7
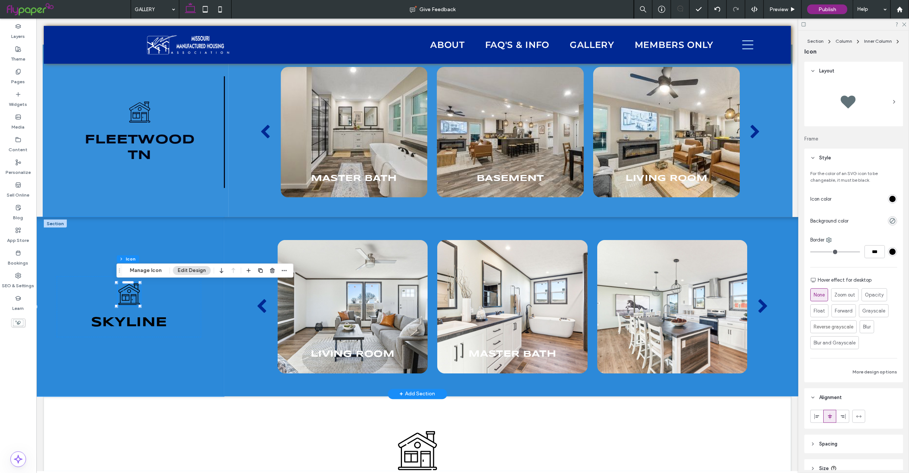
click at [204, 366] on div "Black and white line drawing of a house with a chimney, window, door, and round…" at bounding box center [128, 306] width 190 height 179
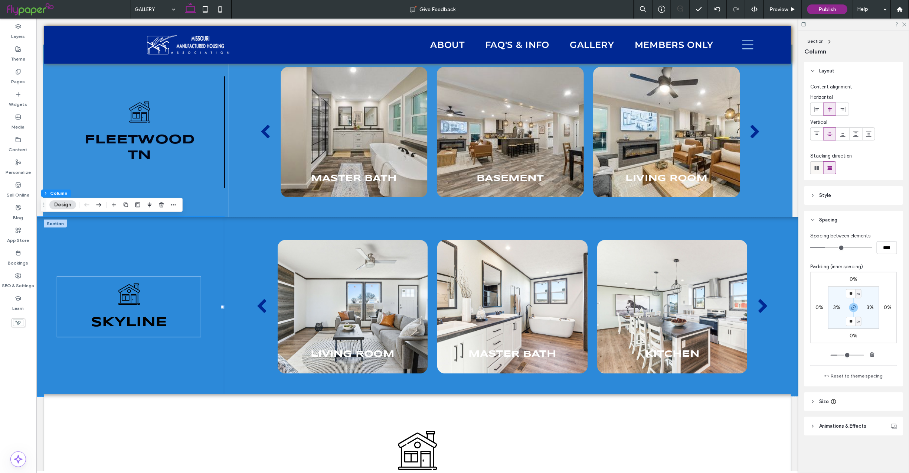
click at [819, 167] on icon at bounding box center [816, 167] width 7 height 7
type input "*"
type input "**"
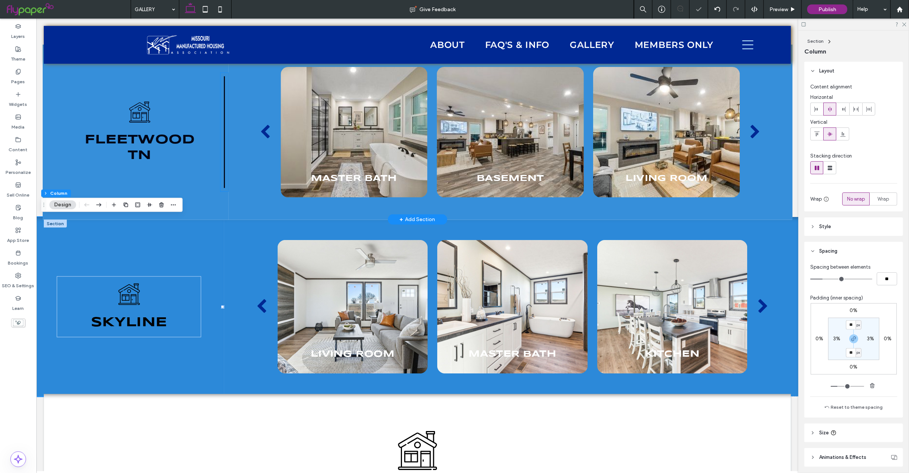
click at [221, 167] on icon at bounding box center [224, 131] width 8 height 119
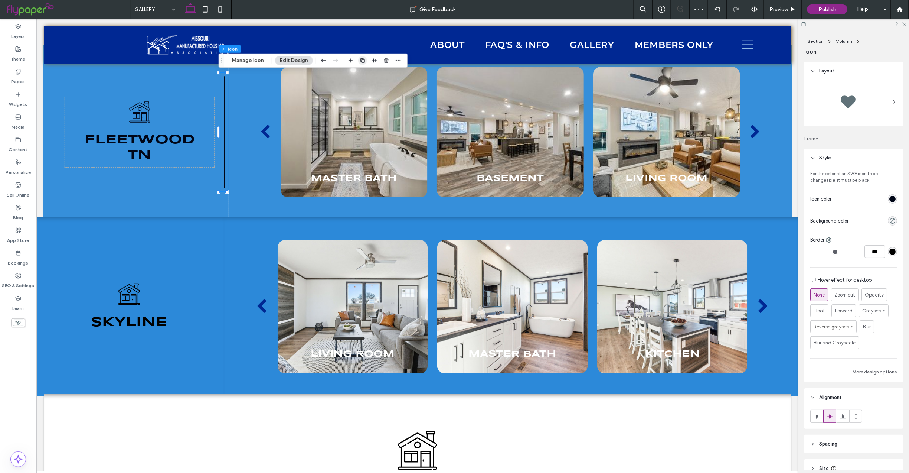
click at [360, 59] on icon "button" at bounding box center [363, 61] width 6 height 6
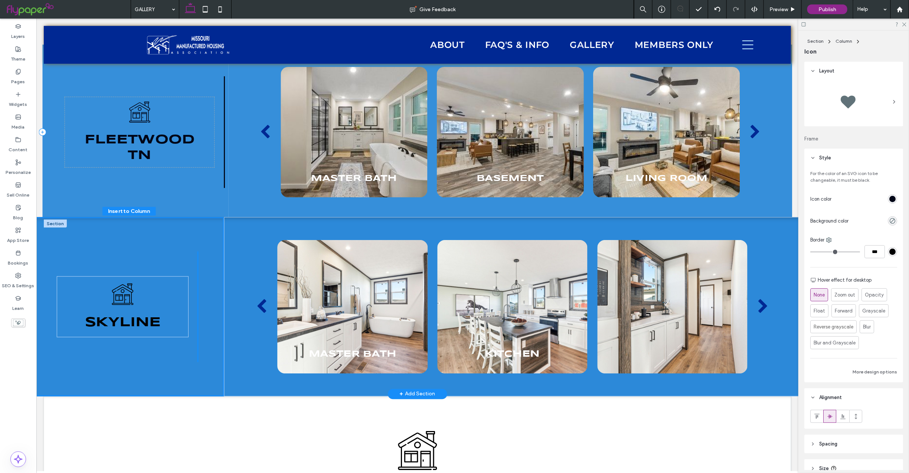
drag, startPoint x: 223, startPoint y: 92, endPoint x: 233, endPoint y: 296, distance: 204.1
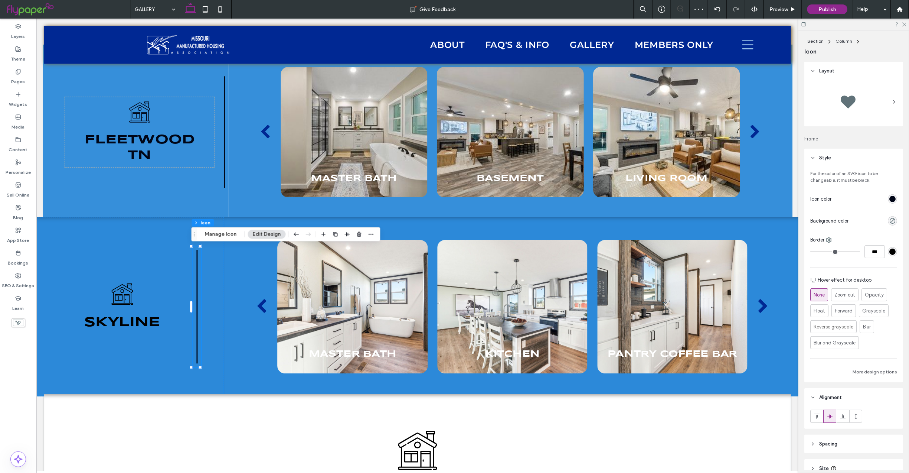
click at [889, 198] on div "rgb(0, 6, 23)" at bounding box center [892, 199] width 6 height 6
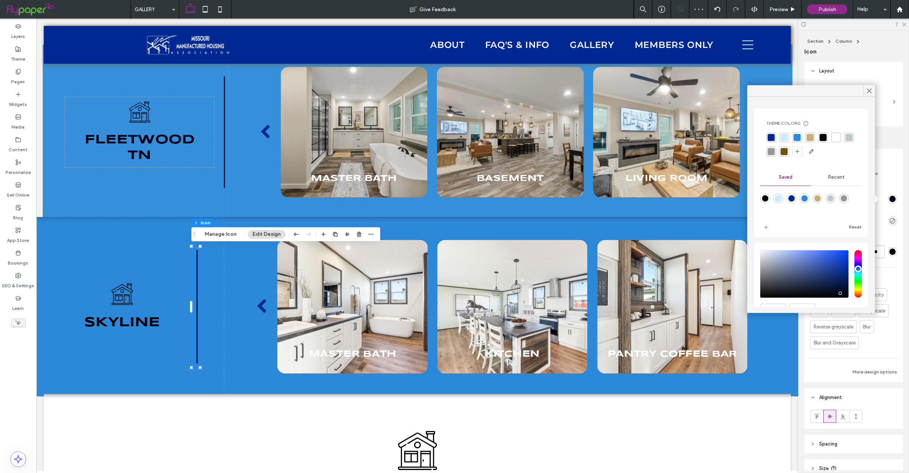
click at [766, 200] on div "rgba(0,0,0,1)" at bounding box center [765, 198] width 6 height 6
type input "*******"
click at [869, 92] on icon at bounding box center [869, 91] width 7 height 7
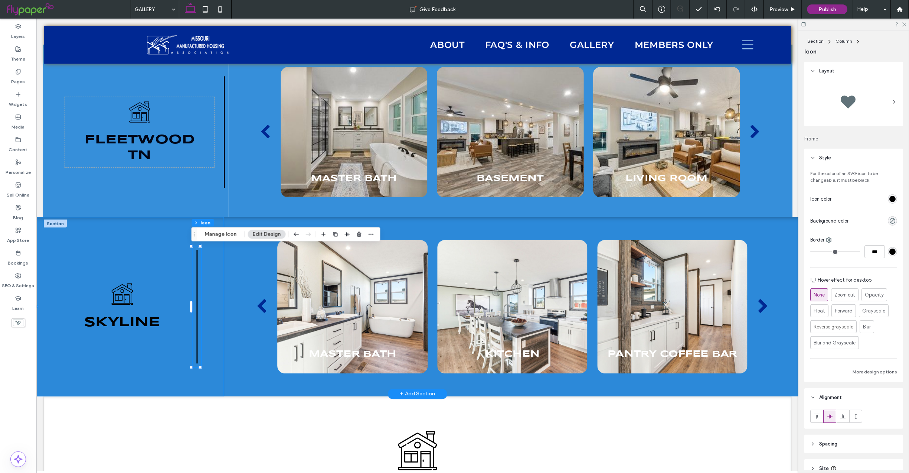
click at [161, 382] on div "Black and white line drawing of a house with a chimney, window, door, and round…" at bounding box center [128, 306] width 190 height 179
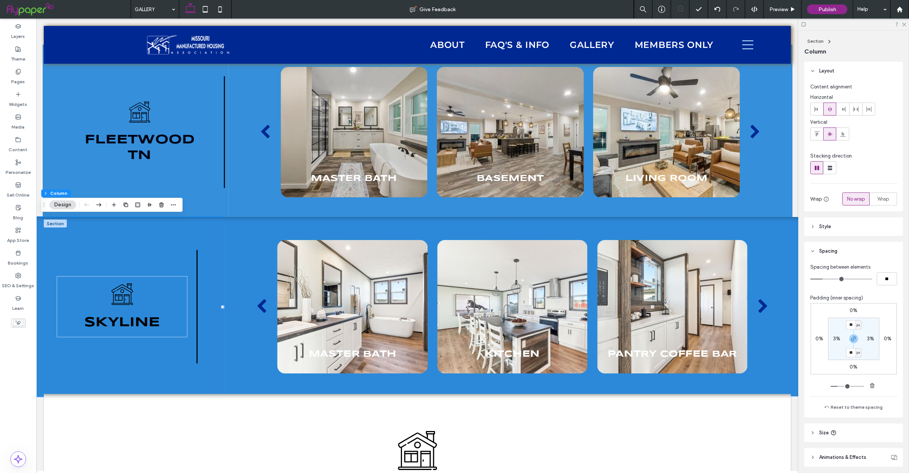
click at [867, 339] on label "3%" at bounding box center [870, 338] width 7 height 6
type input "*"
drag, startPoint x: 849, startPoint y: 338, endPoint x: 857, endPoint y: 339, distance: 8.2
click at [851, 338] on icon "button" at bounding box center [854, 339] width 6 height 6
click at [863, 339] on input "*" at bounding box center [868, 338] width 10 height 9
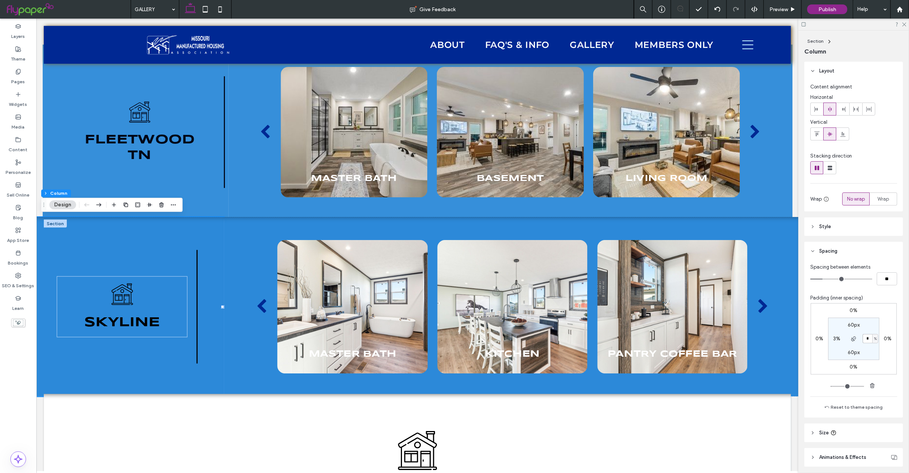
type input "*"
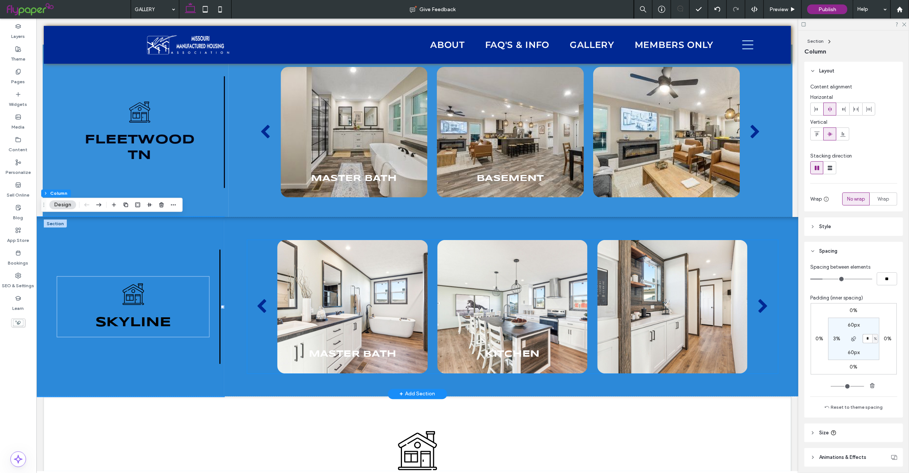
click at [264, 305] on div "back" at bounding box center [261, 305] width 11 height 15
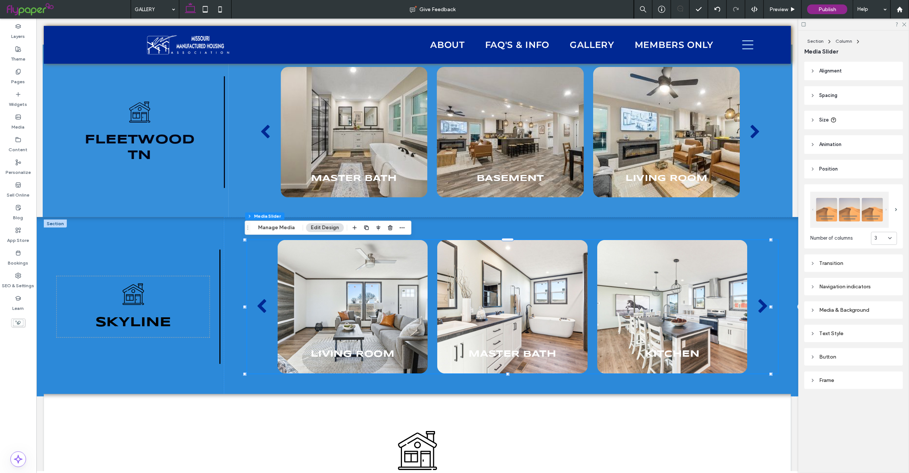
click at [833, 380] on div "Frame" at bounding box center [853, 380] width 87 height 6
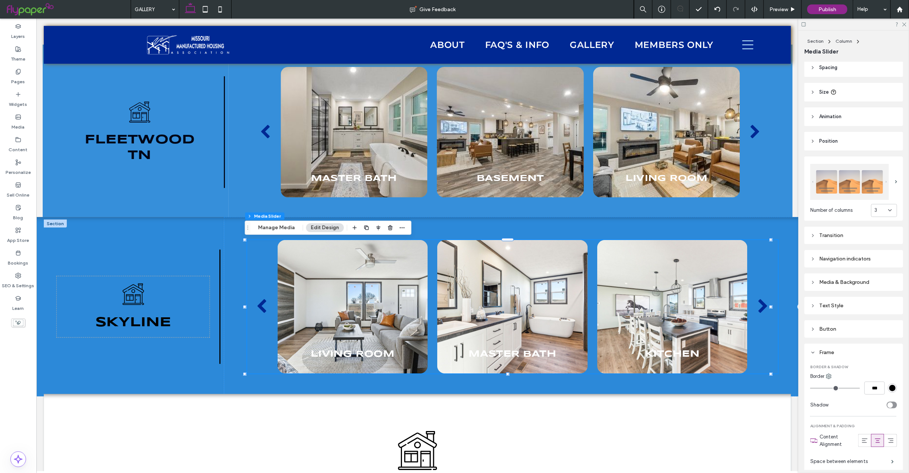
scroll to position [74, 0]
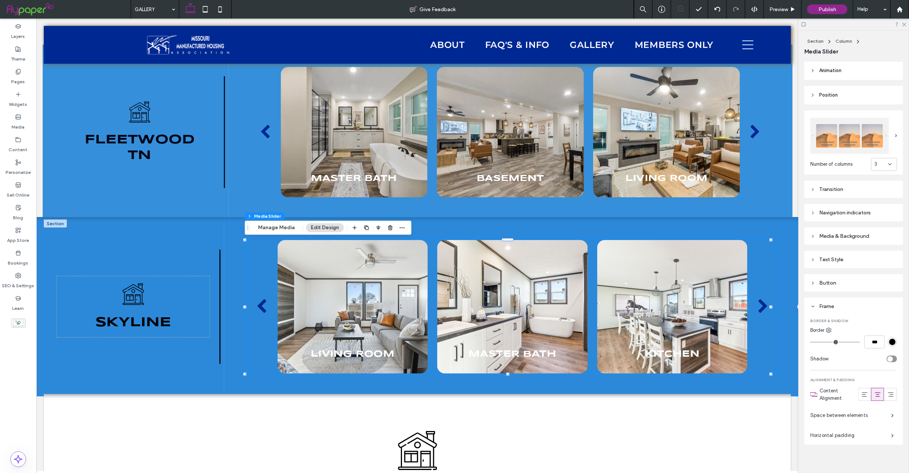
click at [824, 210] on div "Navigation indicators" at bounding box center [853, 212] width 87 height 6
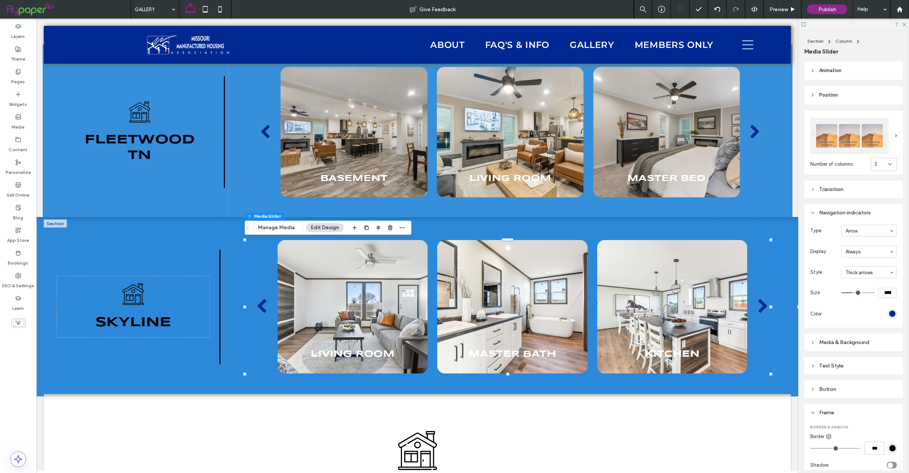
click at [889, 312] on div "rgb(0, 40, 147)" at bounding box center [892, 313] width 6 height 6
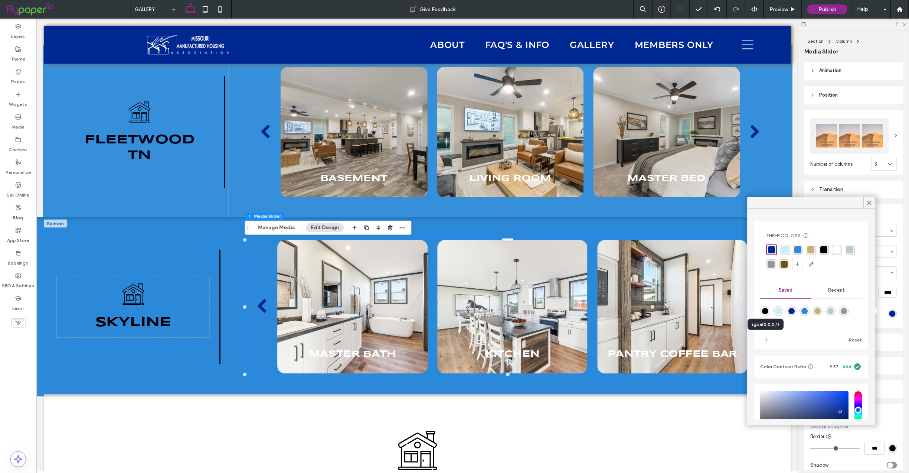
click at [768, 311] on div "rgba(0,0,0,1)" at bounding box center [765, 311] width 6 height 6
type input "*******"
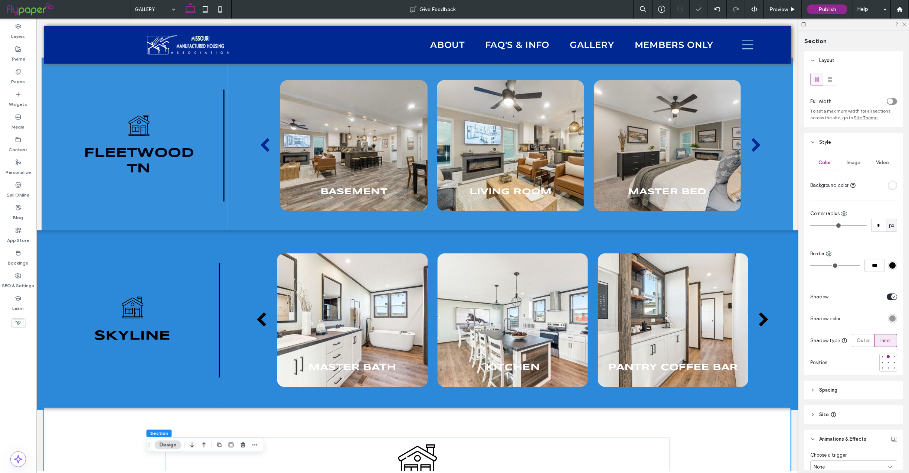
scroll to position [2311, 0]
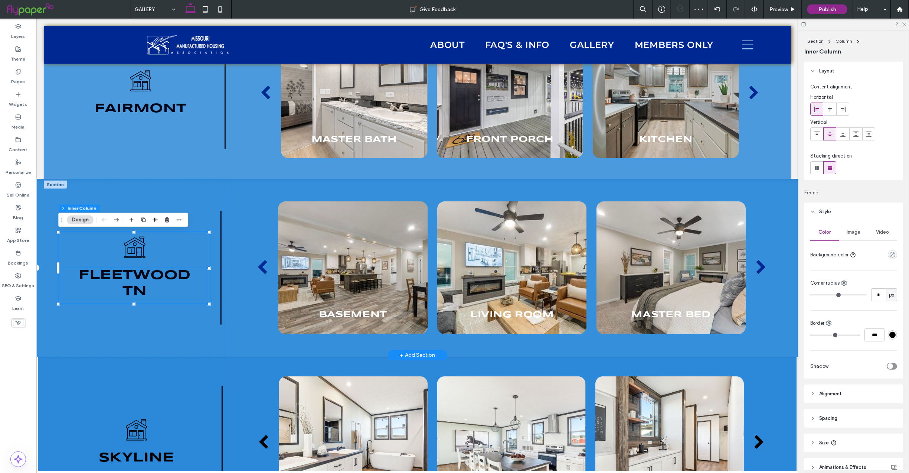
click at [126, 280] on span "Fleetwood" at bounding box center [134, 275] width 112 height 13
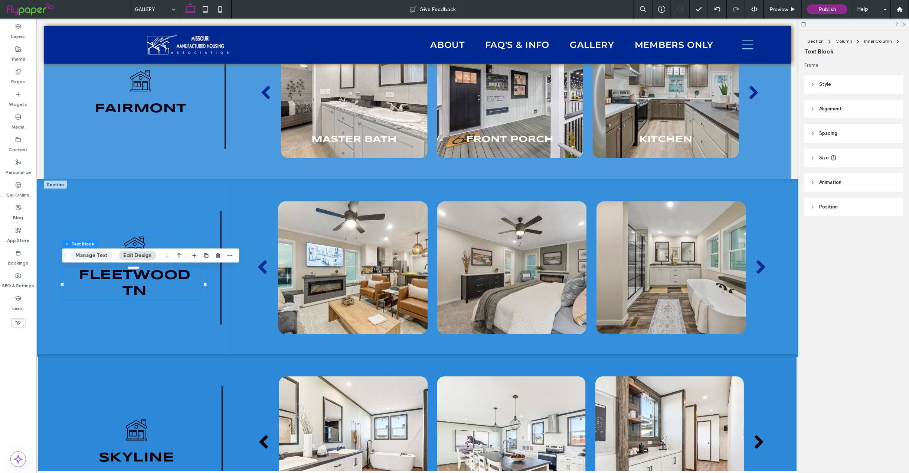
click at [96, 252] on button "Manage Text" at bounding box center [92, 255] width 42 height 9
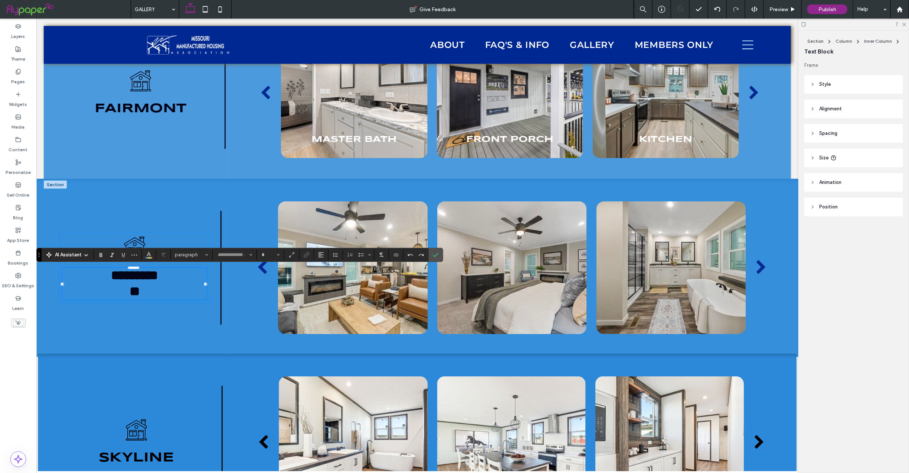
type input "*********"
type input "**"
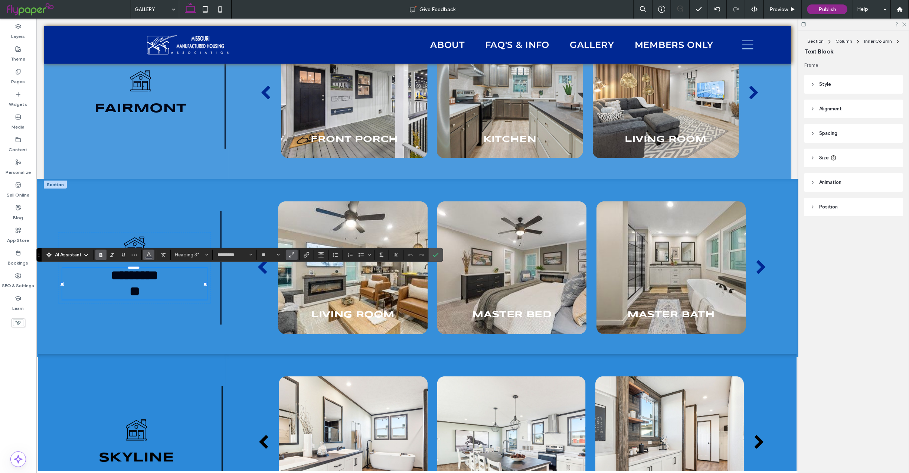
click at [148, 257] on span "Color" at bounding box center [149, 254] width 6 height 10
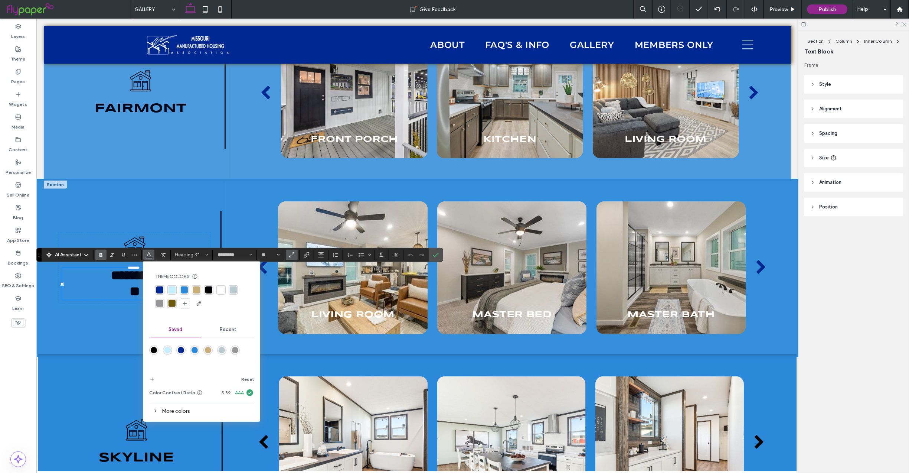
click at [173, 409] on div "More colors" at bounding box center [201, 411] width 105 height 10
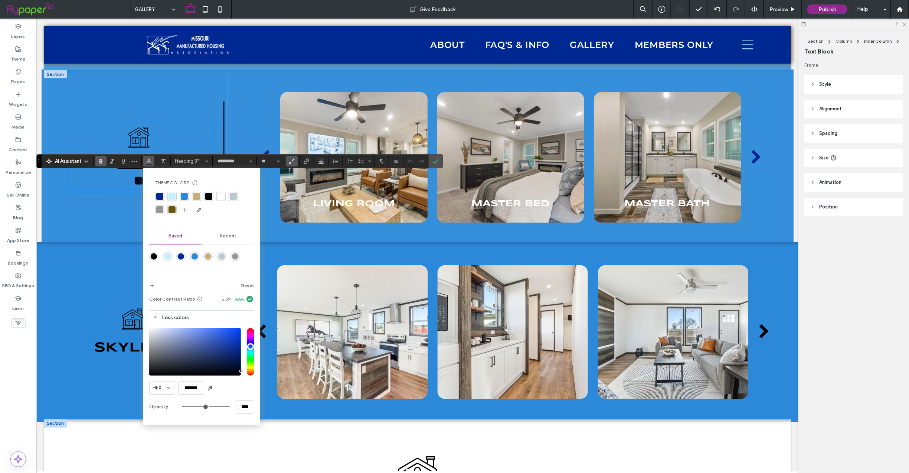
scroll to position [2425, 0]
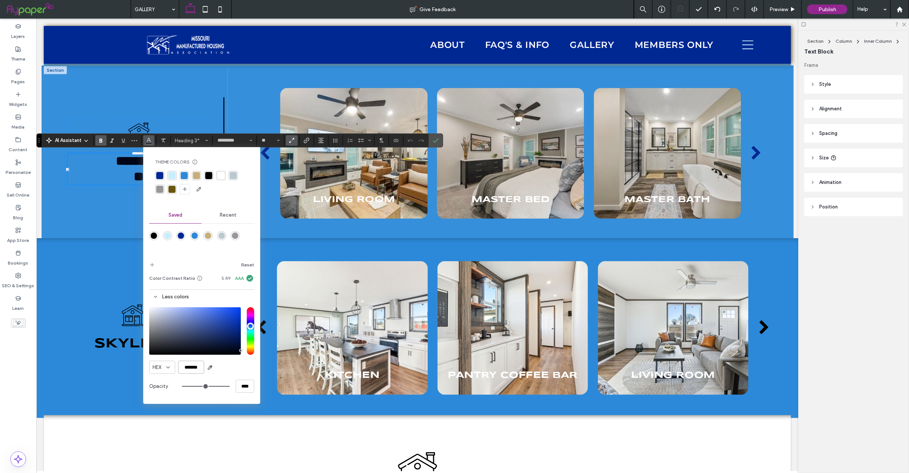
click at [226, 368] on div "HEX *******" at bounding box center [201, 366] width 105 height 13
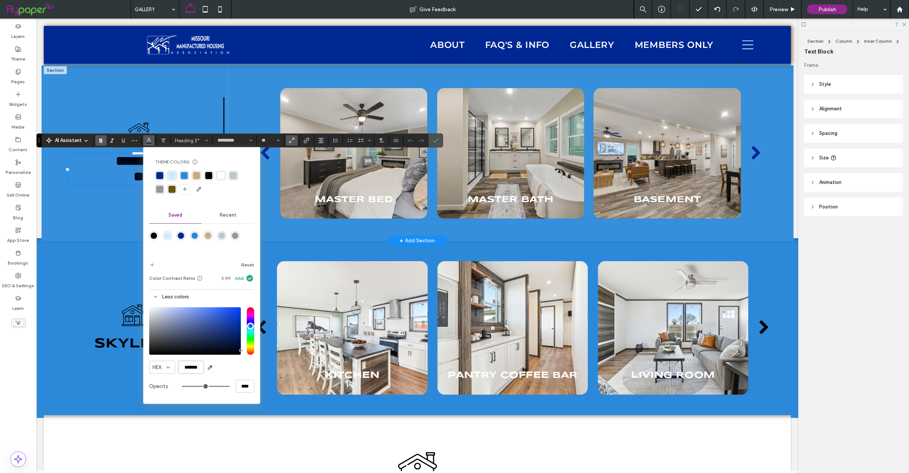
click at [686, 123] on div at bounding box center [666, 153] width 147 height 131
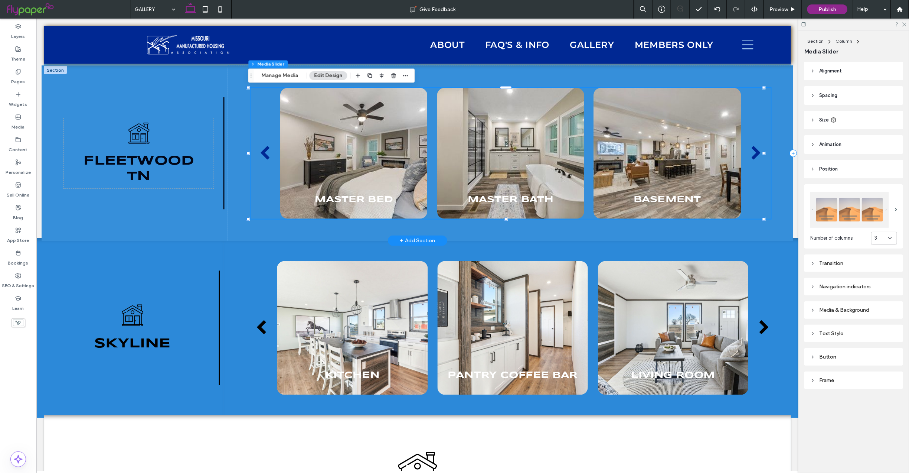
click at [689, 166] on div at bounding box center [666, 153] width 147 height 131
click at [813, 284] on icon at bounding box center [812, 286] width 5 height 5
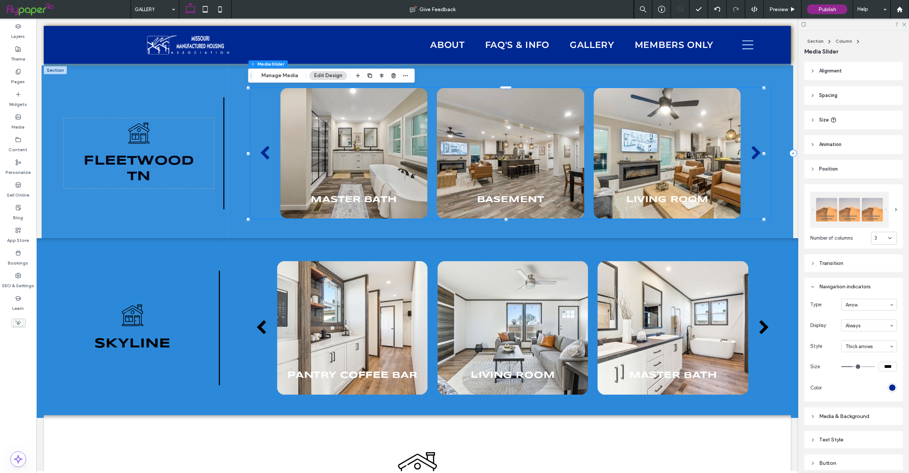
click at [889, 384] on div "rgb(0, 40, 147)" at bounding box center [892, 387] width 6 height 6
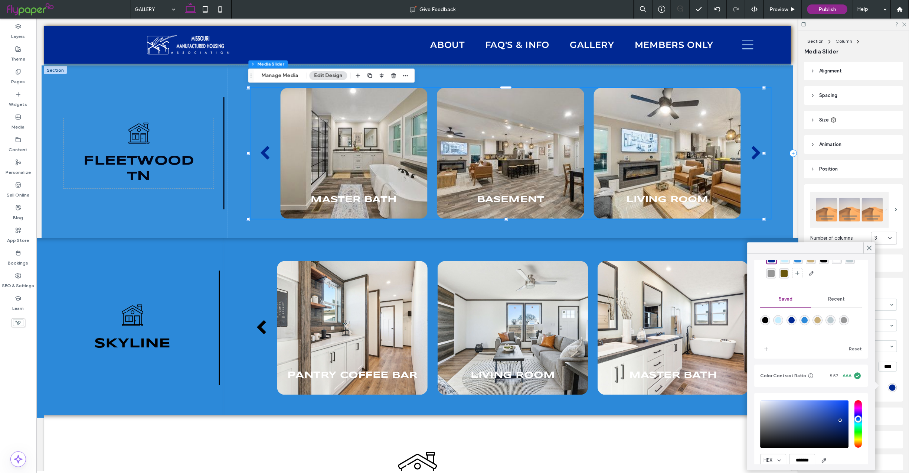
scroll to position [66, 0]
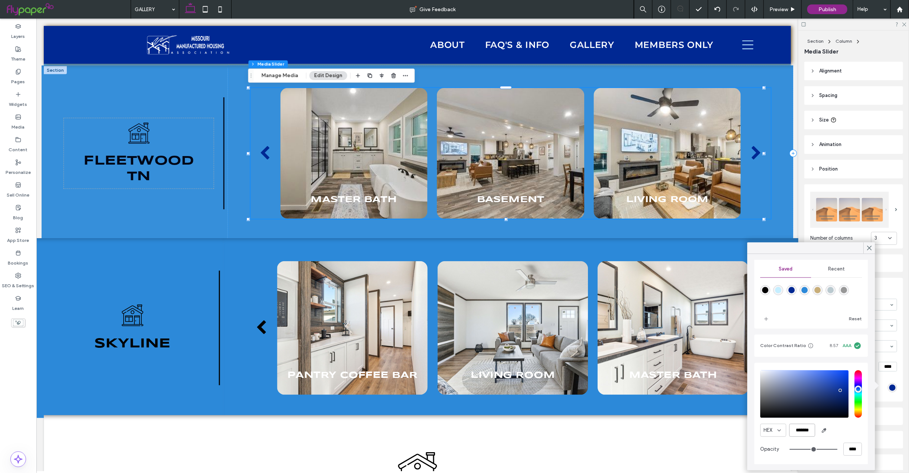
drag, startPoint x: 813, startPoint y: 430, endPoint x: 850, endPoint y: 433, distance: 36.8
click at [850, 433] on div "HEX *******" at bounding box center [812, 430] width 102 height 13
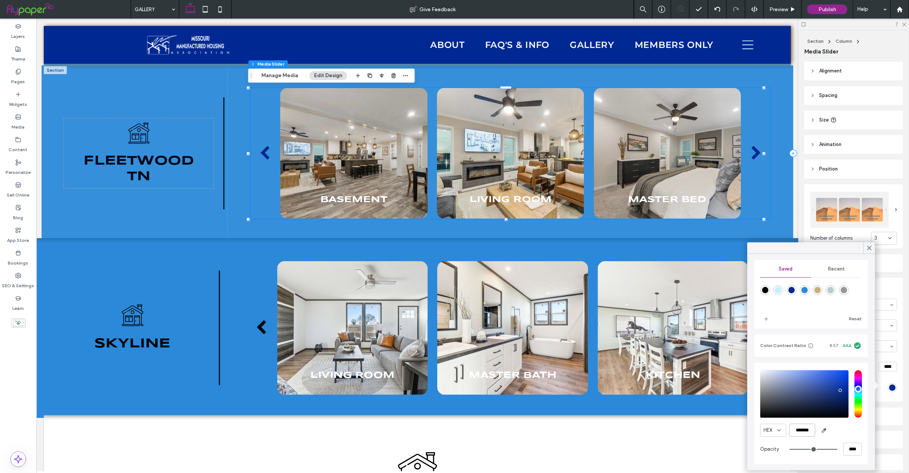
paste input "color picker textbox"
type input "*******"
click at [873, 249] on icon at bounding box center [869, 248] width 7 height 7
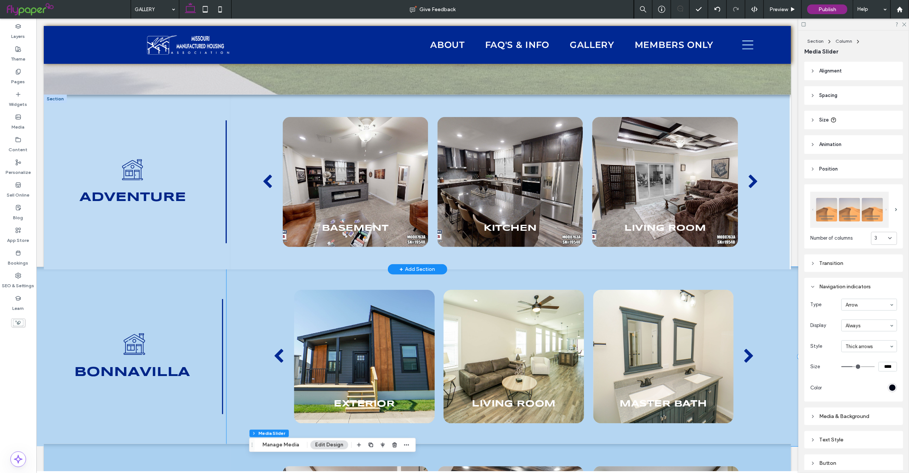
scroll to position [303, 0]
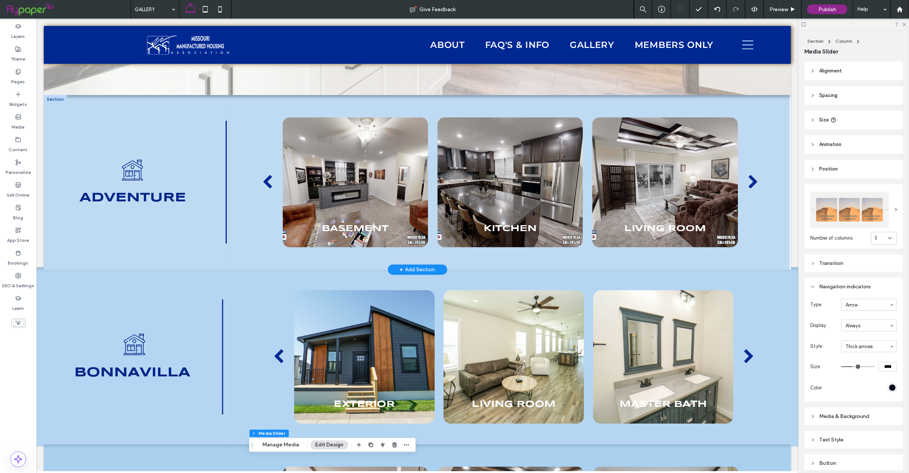
click at [52, 98] on div at bounding box center [54, 99] width 23 height 8
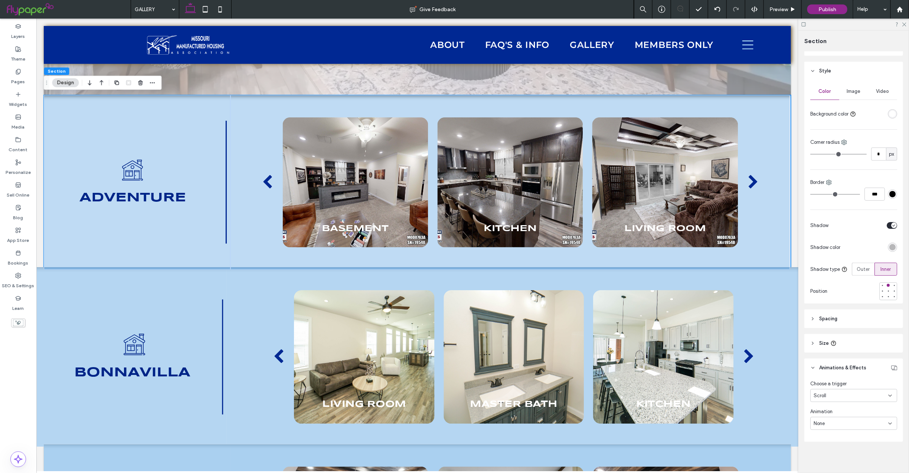
scroll to position [75, 0]
click at [879, 421] on div "None" at bounding box center [851, 421] width 75 height 7
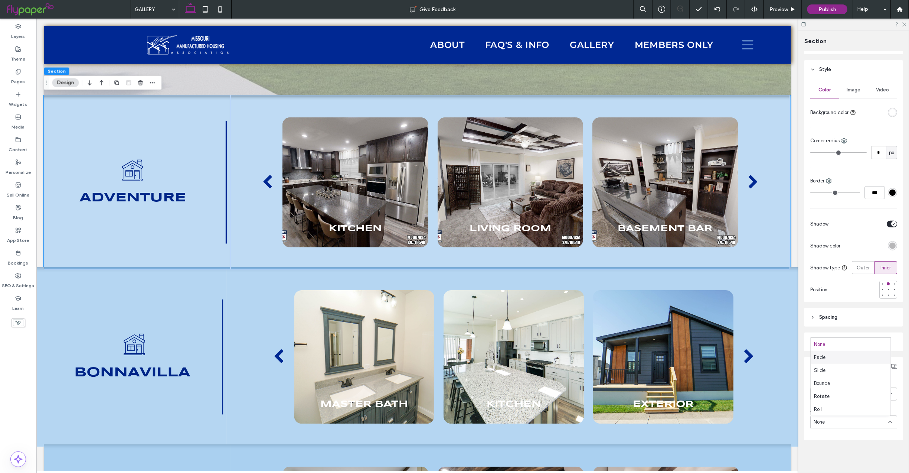
click at [847, 356] on div "Fade" at bounding box center [851, 356] width 80 height 13
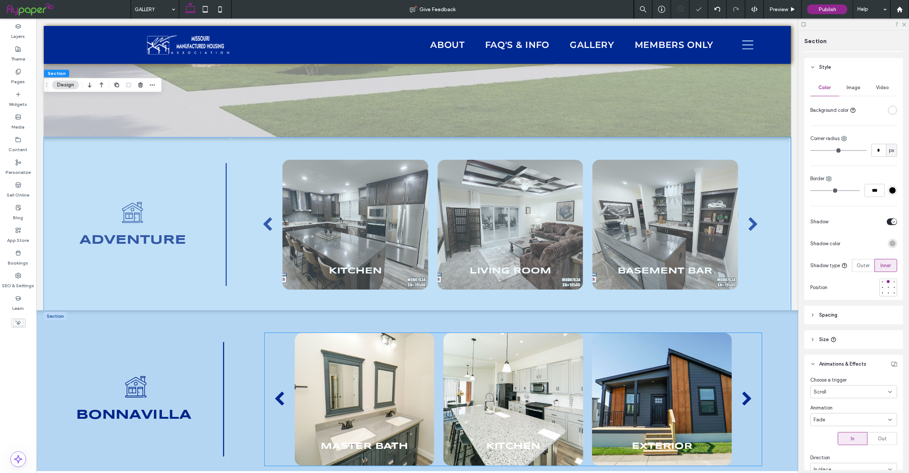
scroll to position [259, 0]
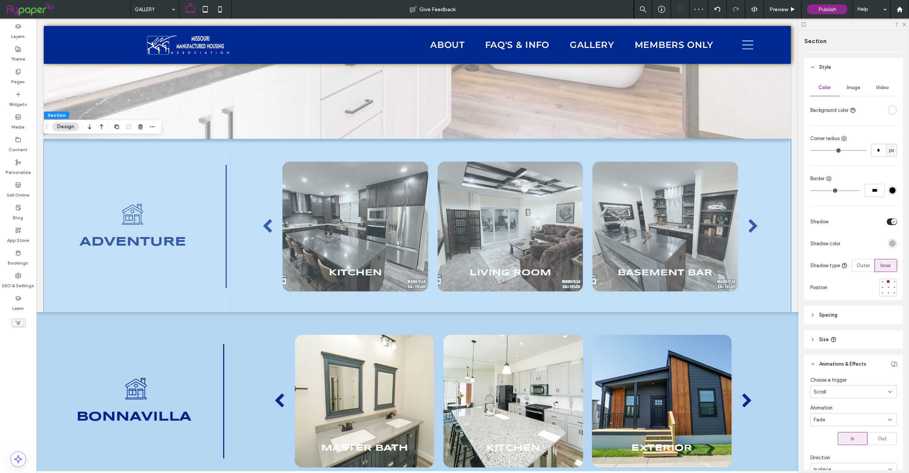
click at [879, 423] on div "Fade" at bounding box center [851, 419] width 75 height 7
click at [847, 372] on div "Slide" at bounding box center [851, 369] width 80 height 13
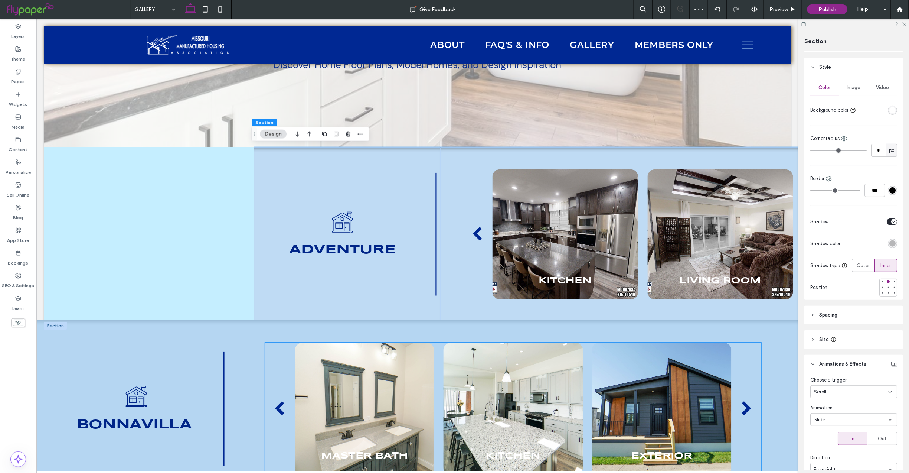
scroll to position [249, 0]
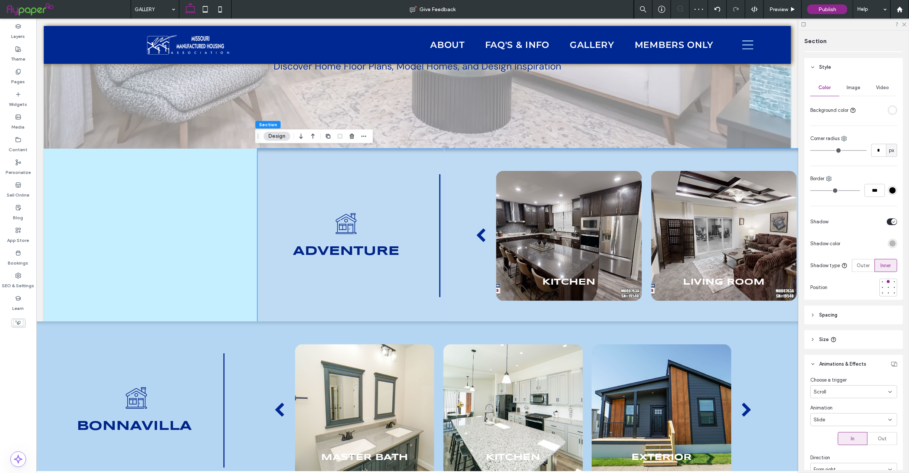
click at [866, 422] on div "Slide" at bounding box center [851, 419] width 75 height 7
click at [843, 384] on div "Bounce" at bounding box center [851, 382] width 80 height 13
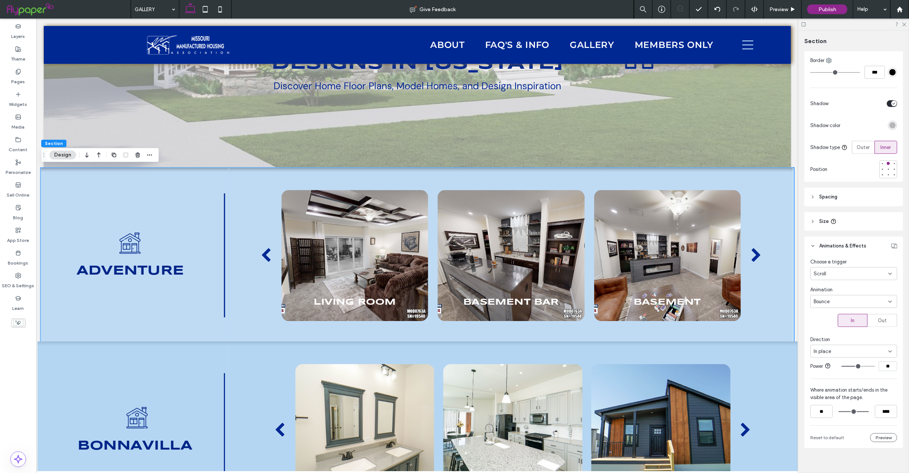
scroll to position [199, 0]
type input "**"
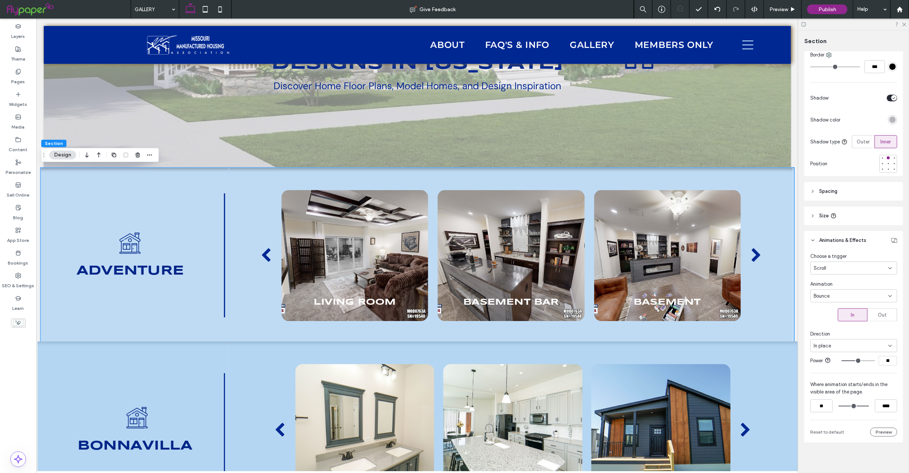
type input "**"
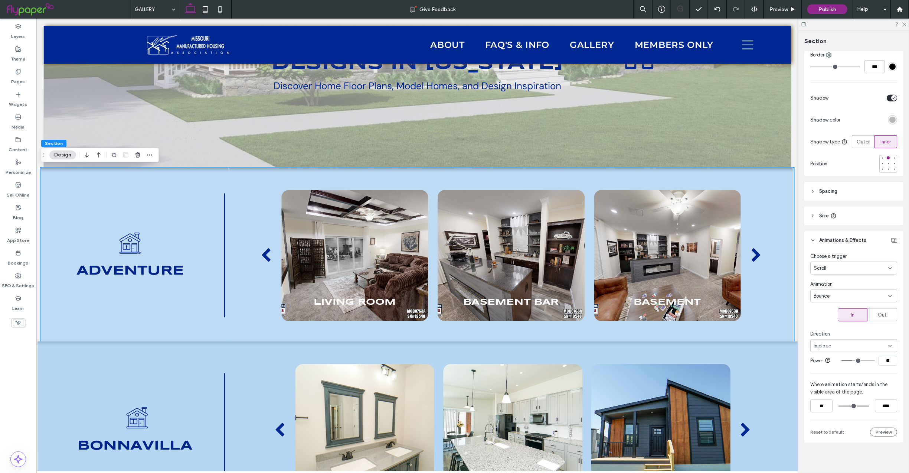
type input "**"
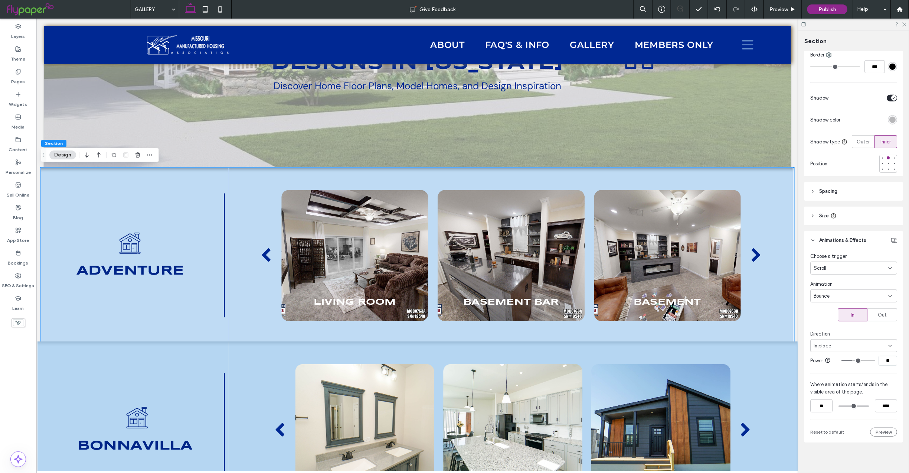
type input "**"
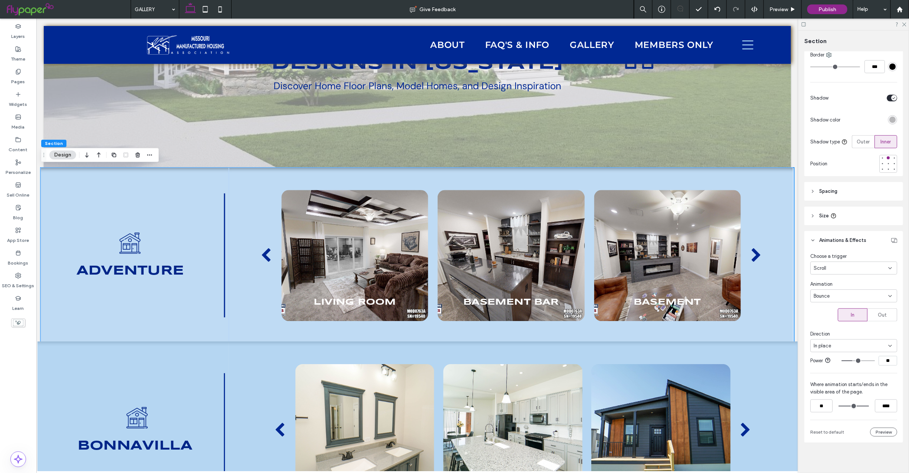
type input "**"
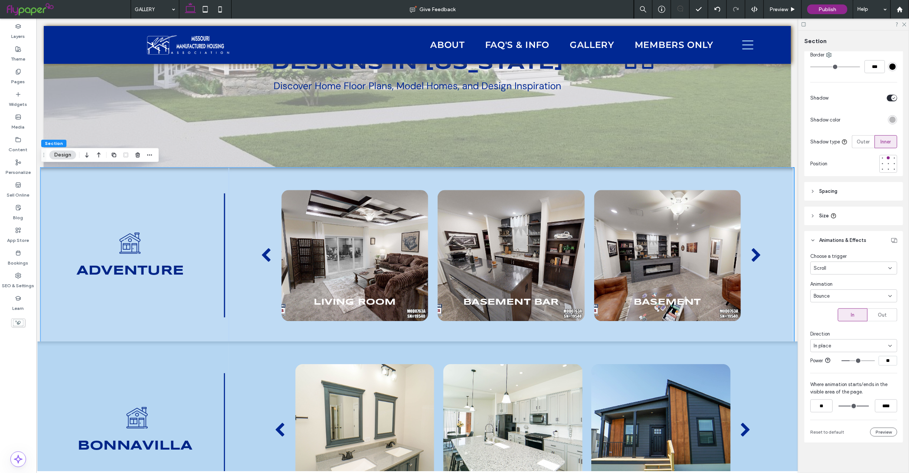
type input "**"
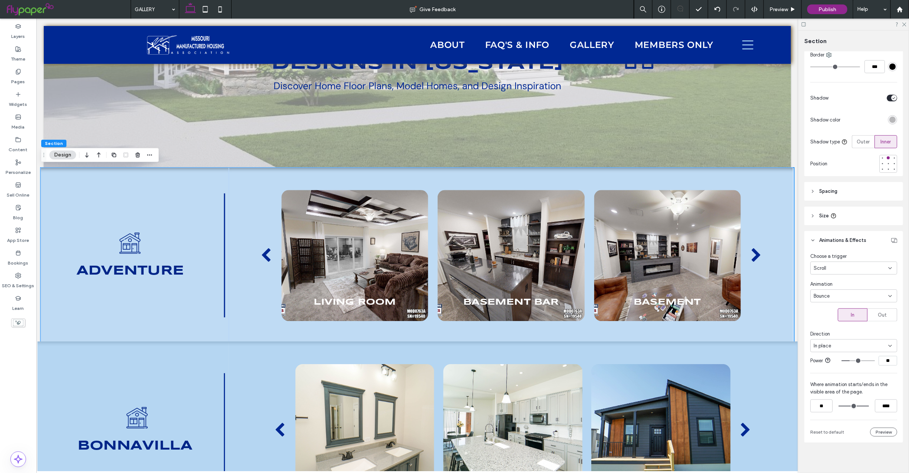
type input "**"
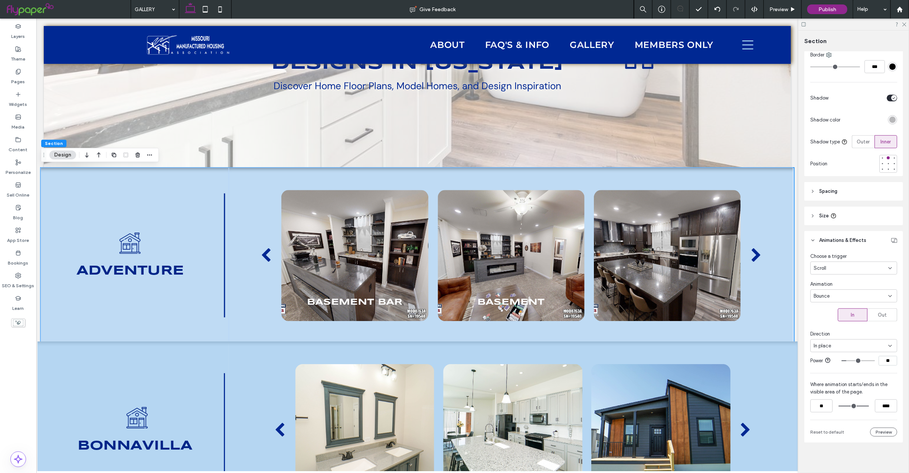
drag, startPoint x: 850, startPoint y: 363, endPoint x: 842, endPoint y: 363, distance: 8.2
type input "**"
click at [842, 361] on input "range" at bounding box center [858, 360] width 33 height 1
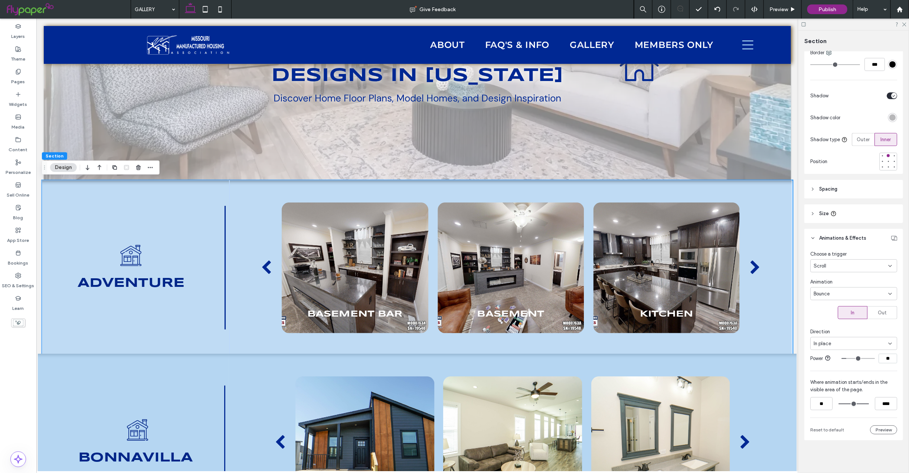
scroll to position [209, 0]
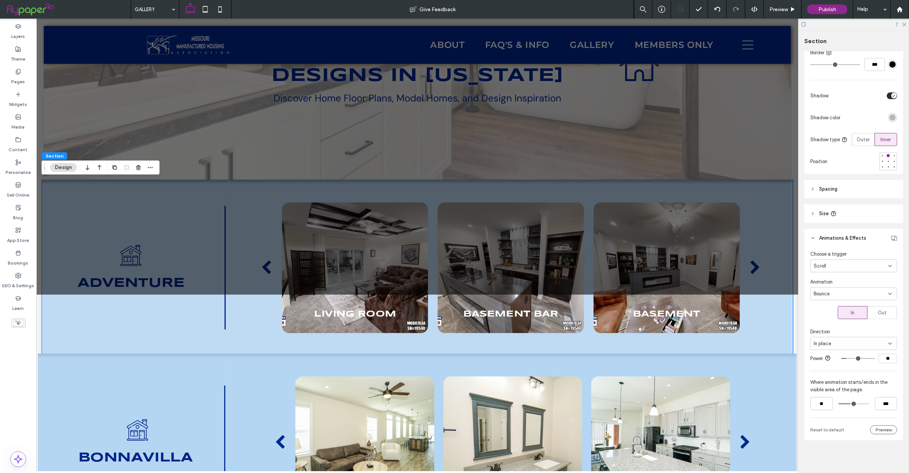
drag, startPoint x: 860, startPoint y: 404, endPoint x: 849, endPoint y: 403, distance: 11.1
click at [849, 403] on input "range" at bounding box center [854, 403] width 30 height 0
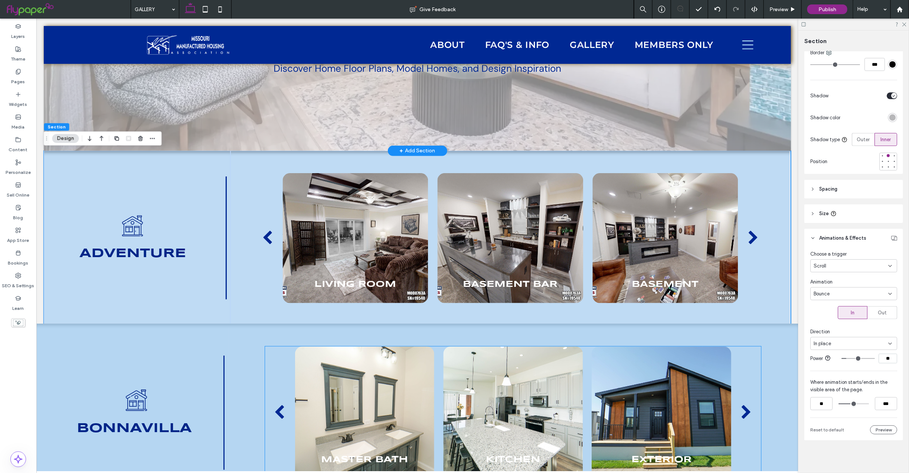
scroll to position [248, 0]
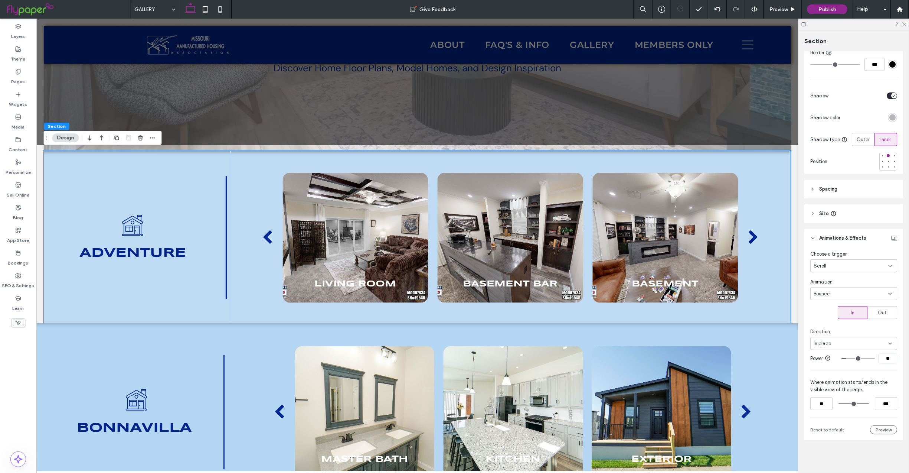
type input "****"
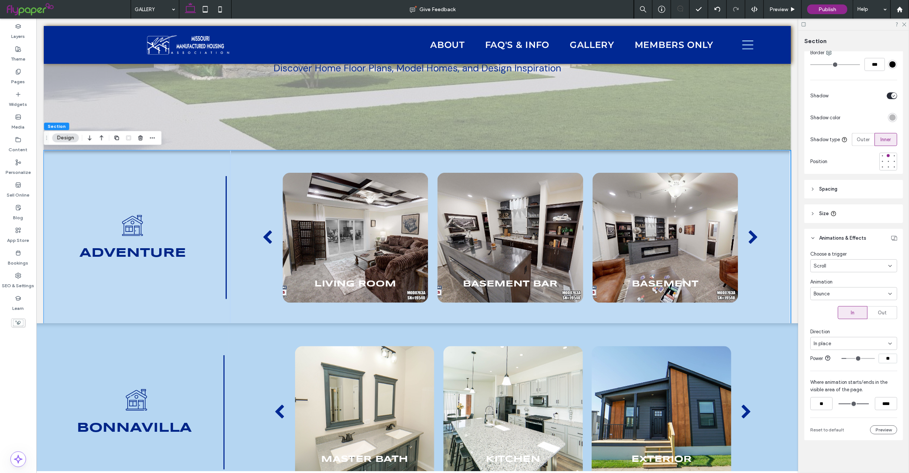
drag, startPoint x: 850, startPoint y: 404, endPoint x: 873, endPoint y: 405, distance: 23.4
click at [869, 403] on input "range" at bounding box center [854, 403] width 30 height 0
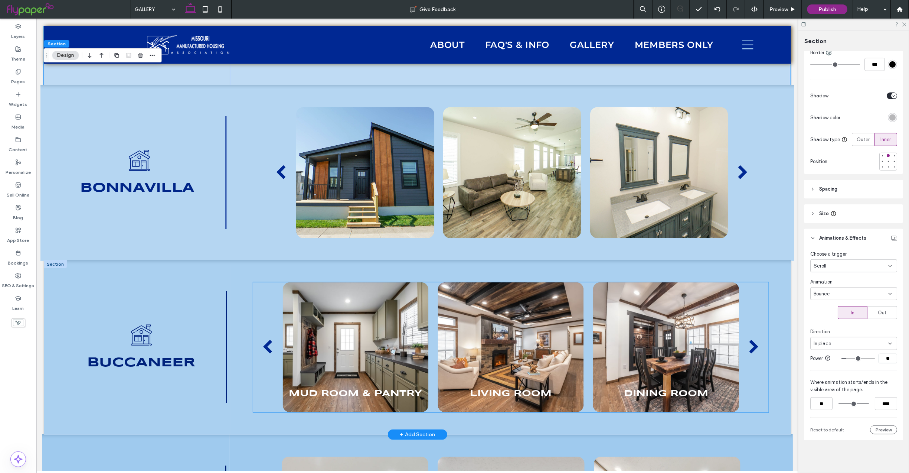
scroll to position [485, 0]
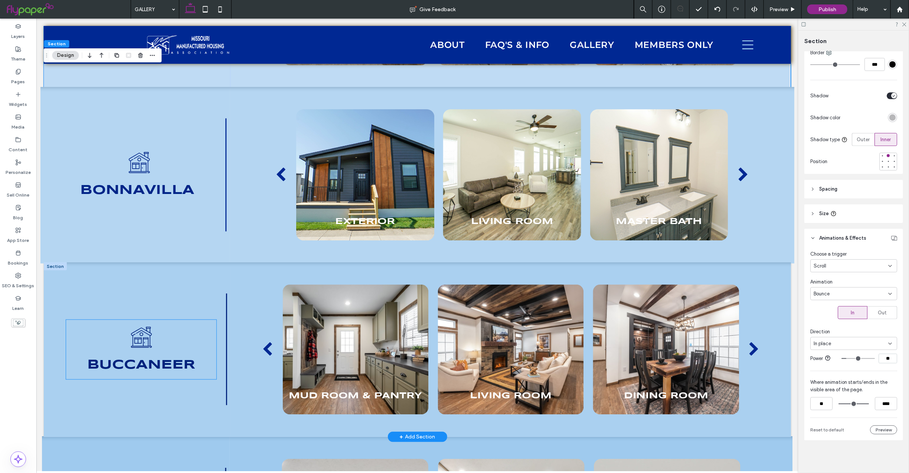
click at [160, 364] on span "buccaneer" at bounding box center [141, 364] width 108 height 12
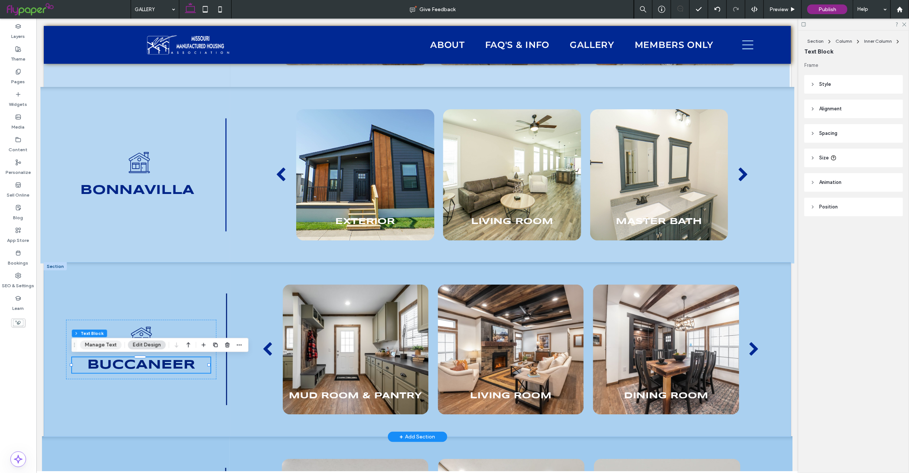
click at [101, 345] on button "Manage Text" at bounding box center [101, 344] width 42 height 9
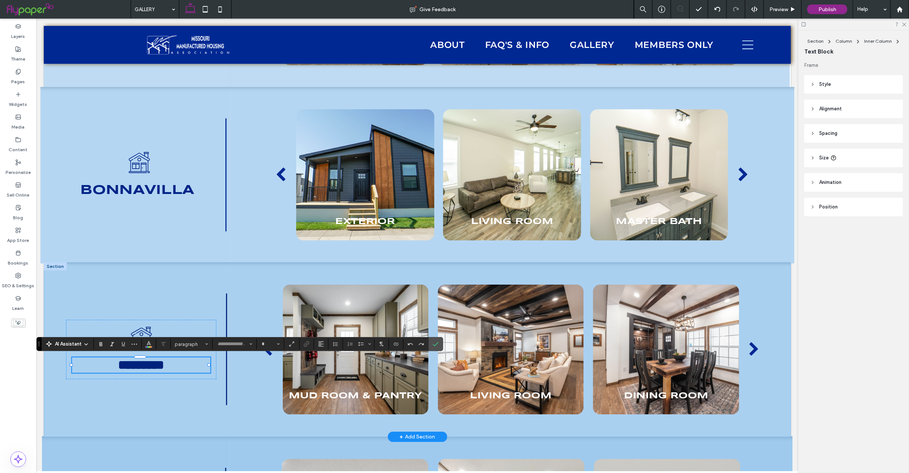
type input "*********"
type input "**"
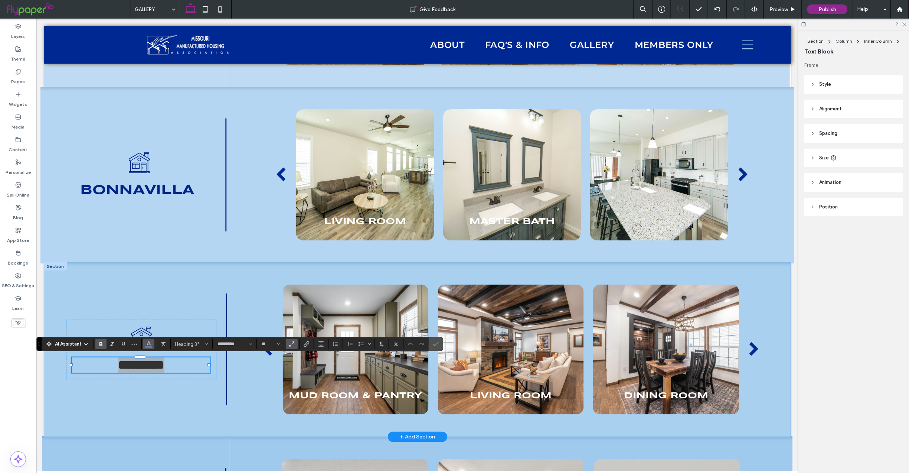
click at [147, 342] on icon "Color" at bounding box center [149, 343] width 6 height 6
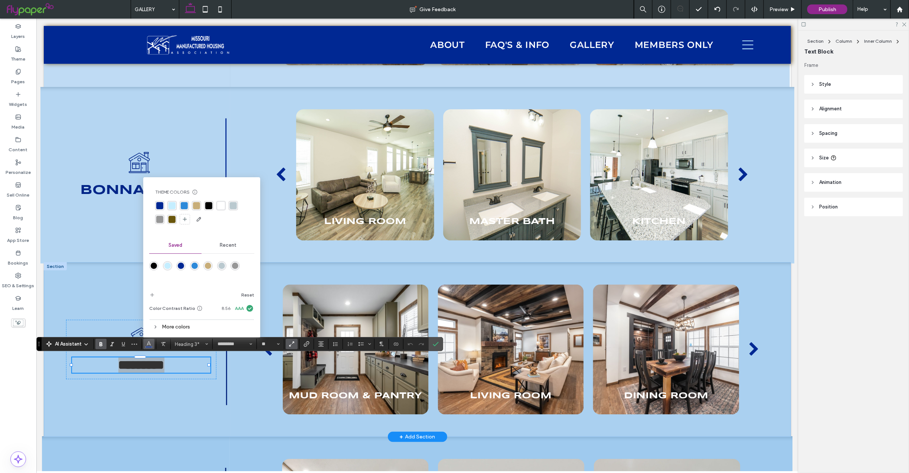
click at [171, 327] on div "More colors" at bounding box center [201, 326] width 105 height 10
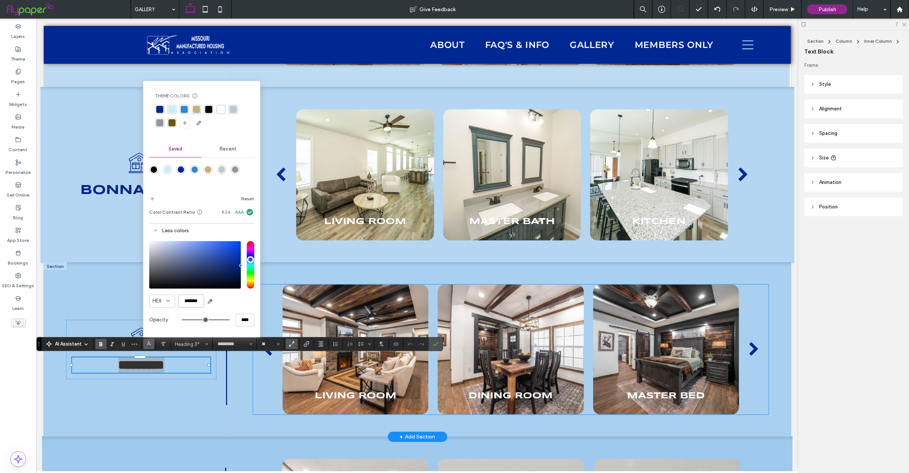
drag, startPoint x: 217, startPoint y: 318, endPoint x: 262, endPoint y: 300, distance: 49.1
click at [339, 396] on h3 "Living Room" at bounding box center [355, 395] width 82 height 9
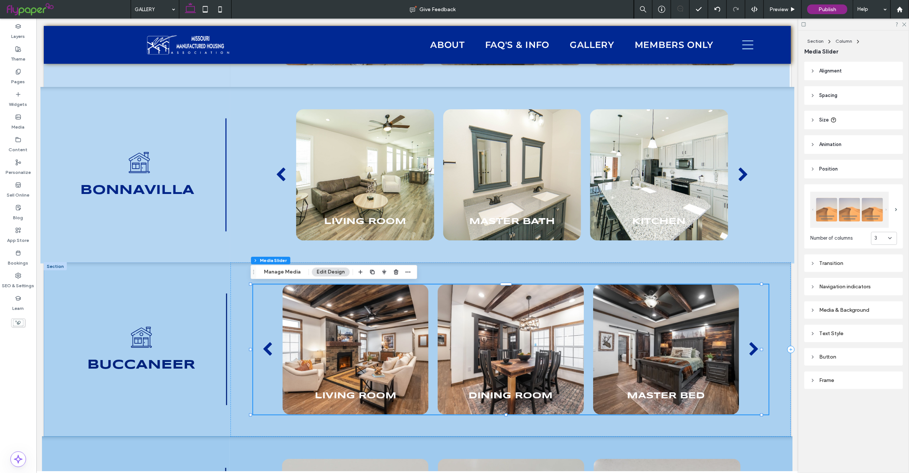
click at [816, 287] on div "Navigation indicators" at bounding box center [853, 286] width 87 height 6
click at [889, 386] on div "rgb(0, 40, 147)" at bounding box center [892, 387] width 6 height 6
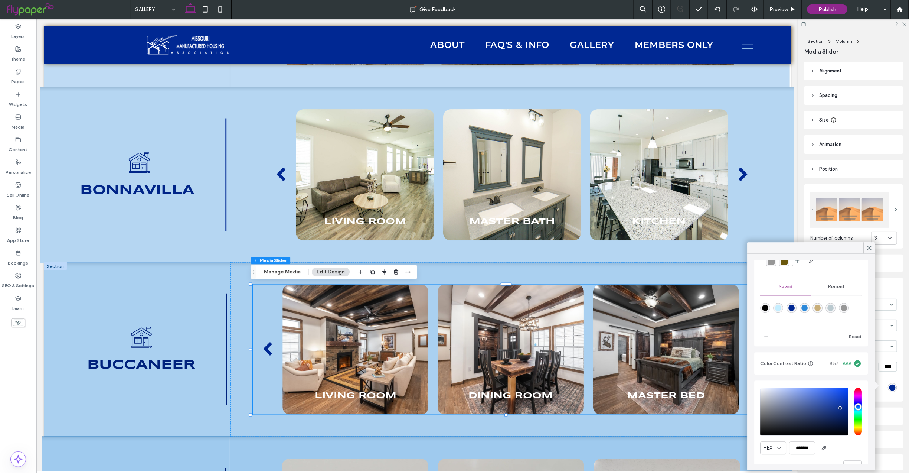
scroll to position [66, 0]
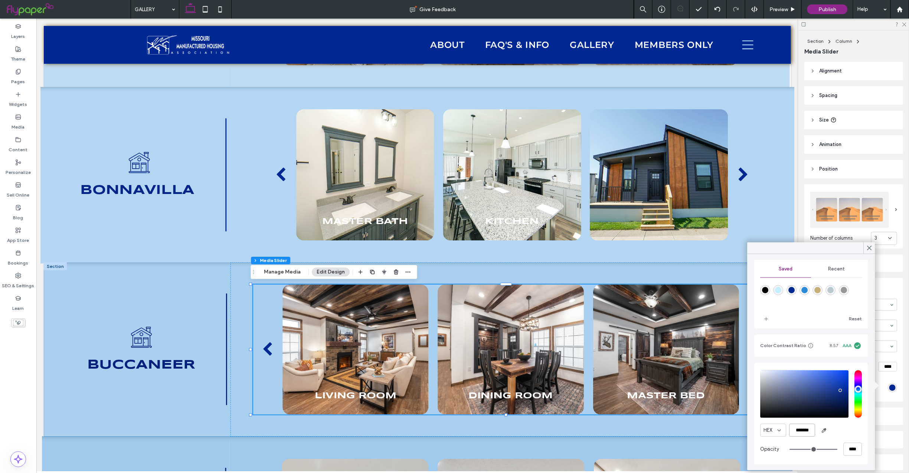
drag, startPoint x: 821, startPoint y: 429, endPoint x: 849, endPoint y: 429, distance: 27.8
click at [849, 429] on div "HEX *******" at bounding box center [812, 430] width 102 height 13
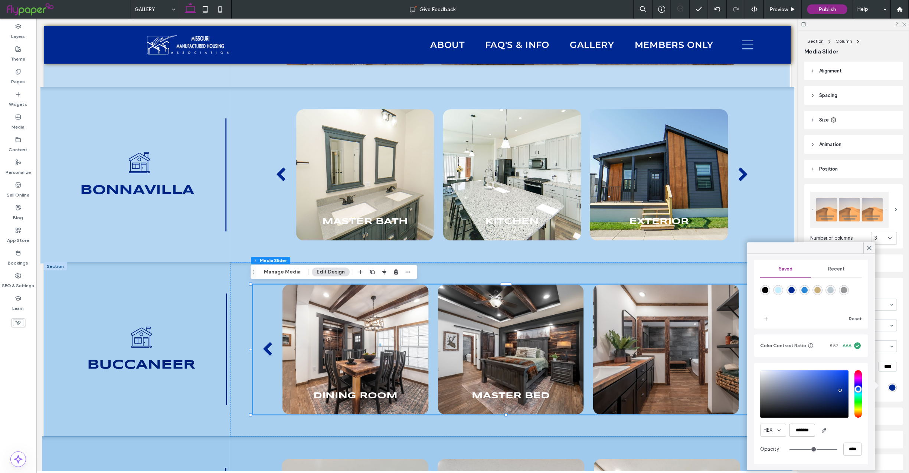
paste input "color picker textbox"
type input "*******"
click at [868, 250] on icon at bounding box center [869, 248] width 7 height 7
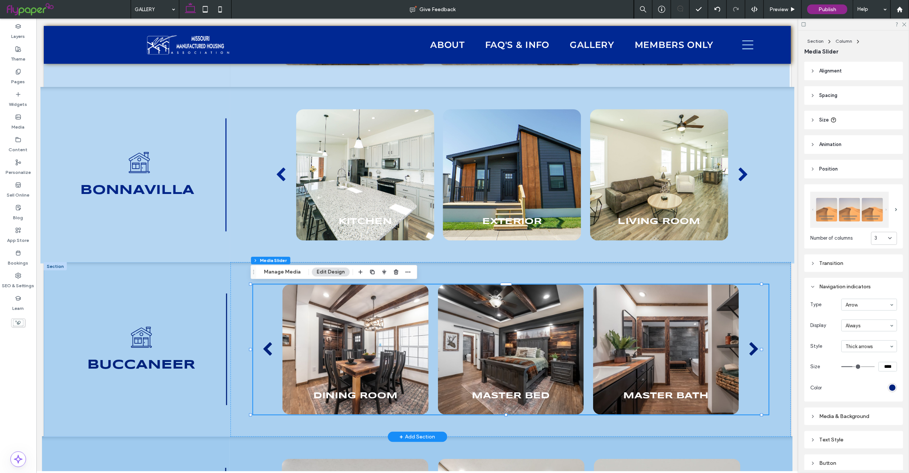
click at [56, 265] on div at bounding box center [54, 266] width 23 height 8
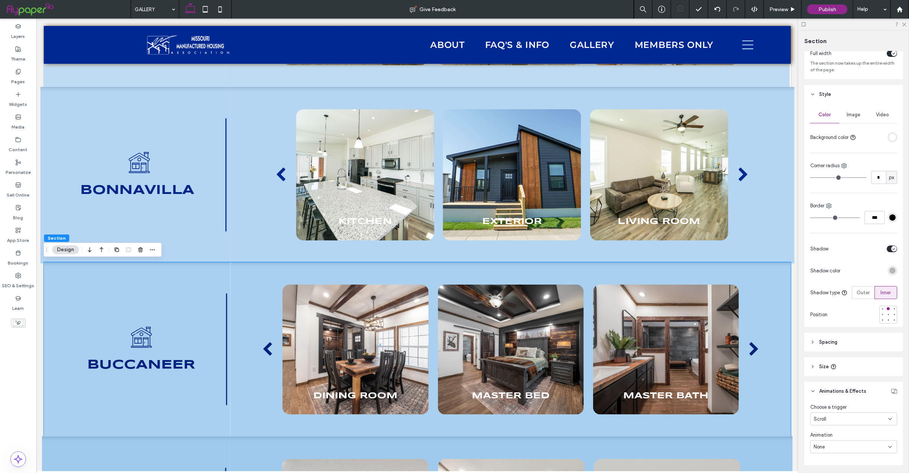
scroll to position [75, 0]
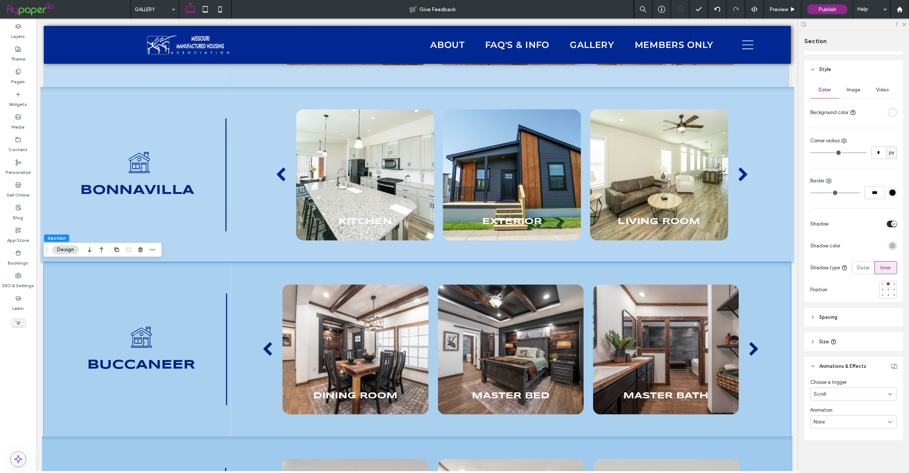
click at [888, 424] on div "None" at bounding box center [853, 421] width 87 height 13
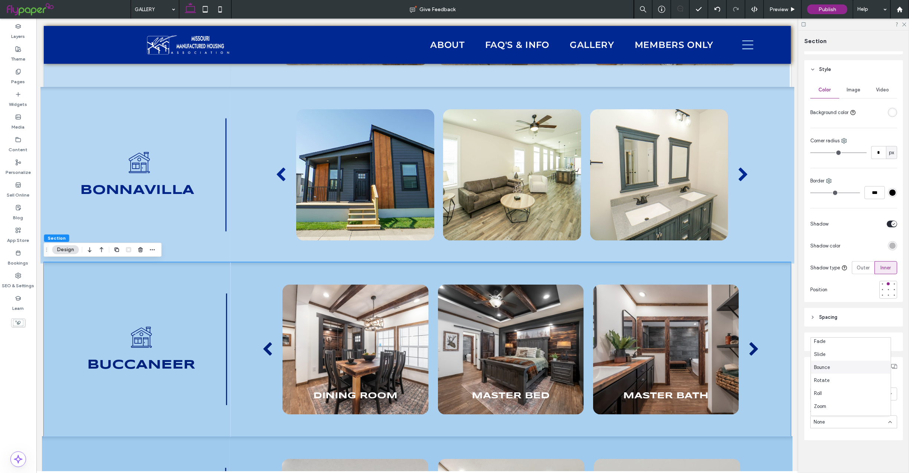
click at [845, 361] on div "Bounce" at bounding box center [851, 366] width 80 height 13
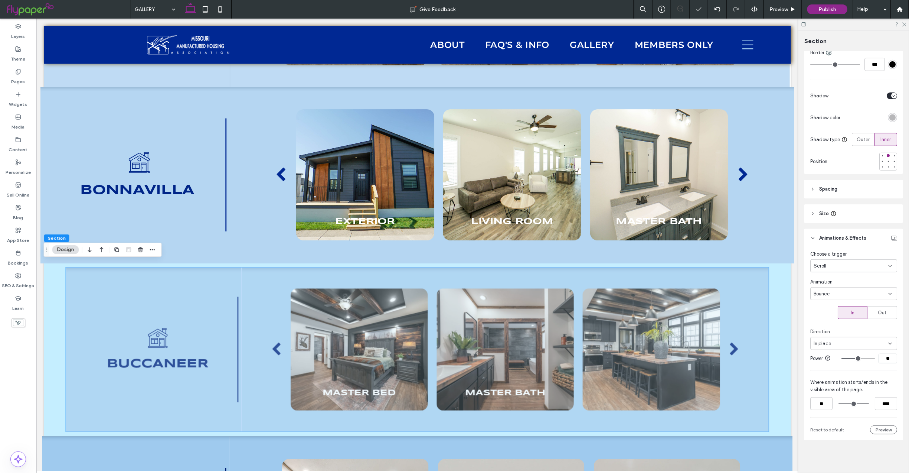
scroll to position [209, 0]
drag, startPoint x: 887, startPoint y: 356, endPoint x: 873, endPoint y: 355, distance: 14.5
click at [879, 355] on input "**" at bounding box center [888, 358] width 19 height 10
type input "**"
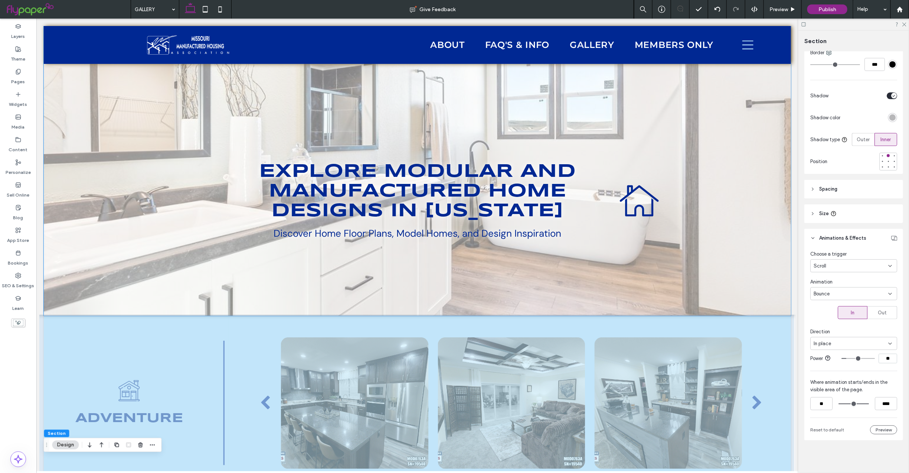
scroll to position [229, 0]
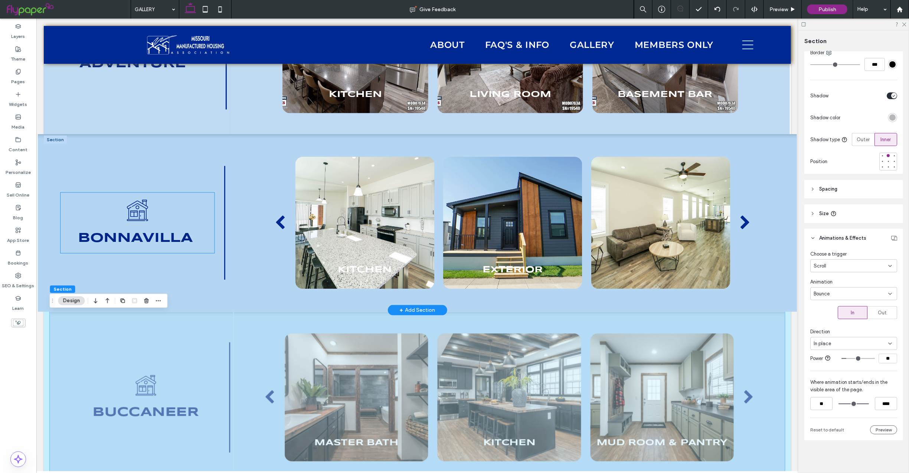
scroll to position [435, 0]
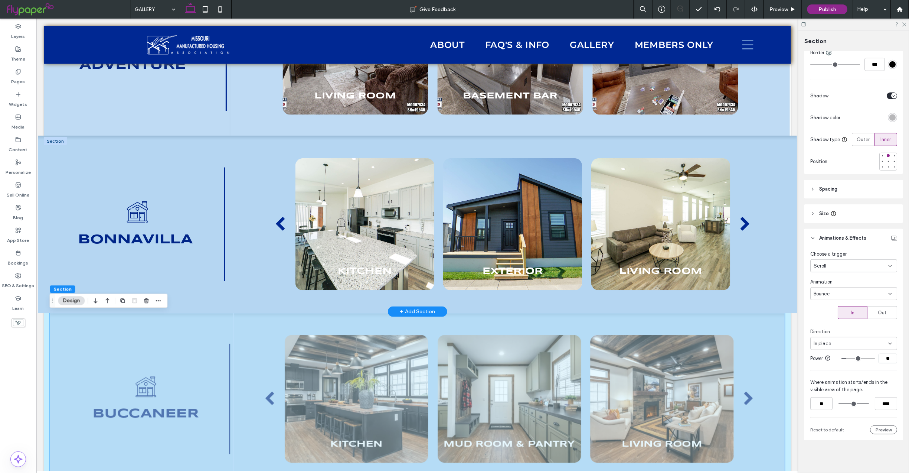
click at [55, 139] on div at bounding box center [54, 141] width 23 height 8
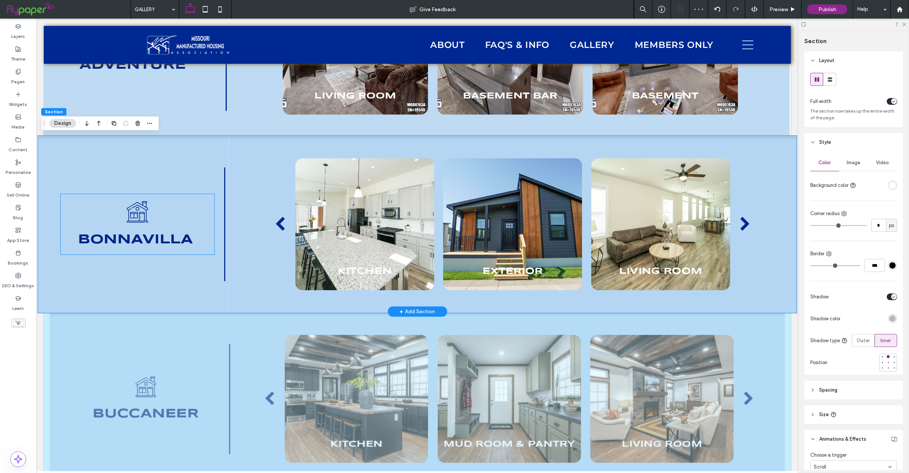
click at [144, 247] on div "Bonnavilla" at bounding box center [138, 224] width 154 height 61
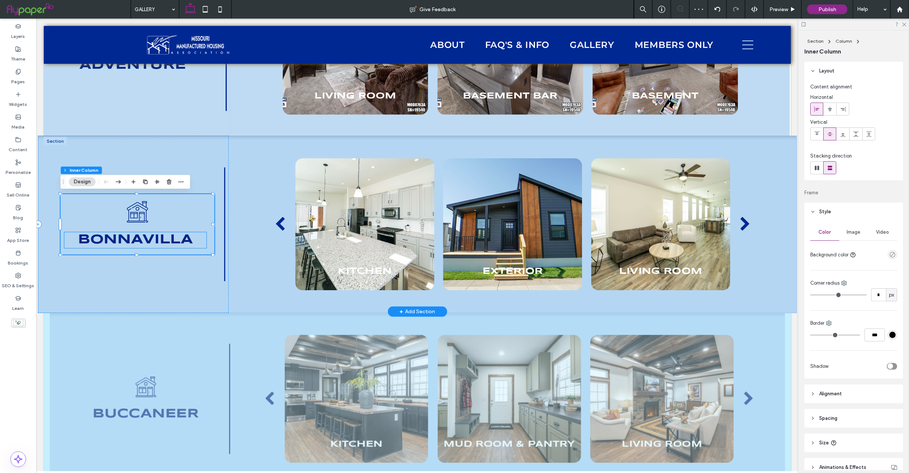
click at [144, 234] on span "Bonnavilla" at bounding box center [135, 239] width 115 height 13
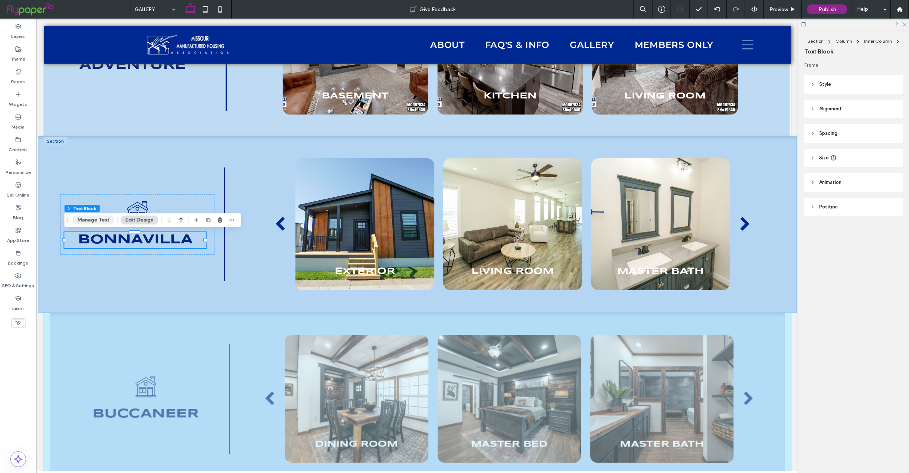
click at [96, 221] on button "Manage Text" at bounding box center [94, 219] width 42 height 9
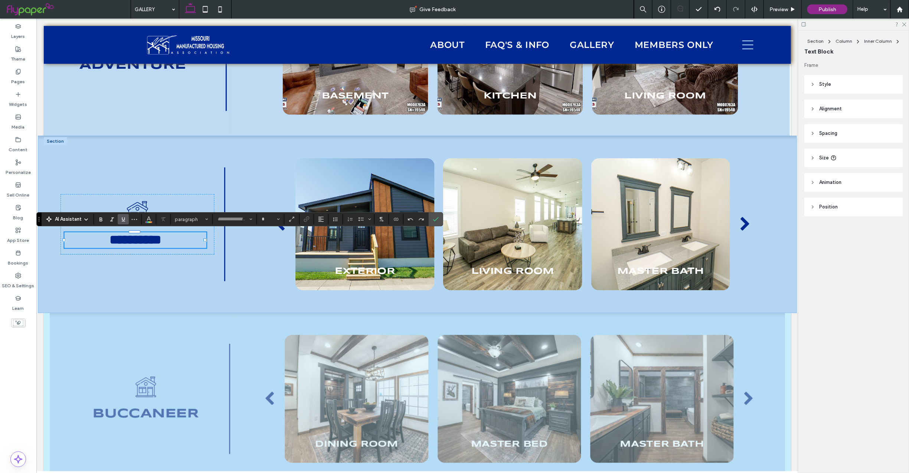
type input "*********"
type input "**"
click at [143, 222] on section at bounding box center [149, 219] width 14 height 10
click at [153, 222] on button "Color" at bounding box center [148, 219] width 11 height 10
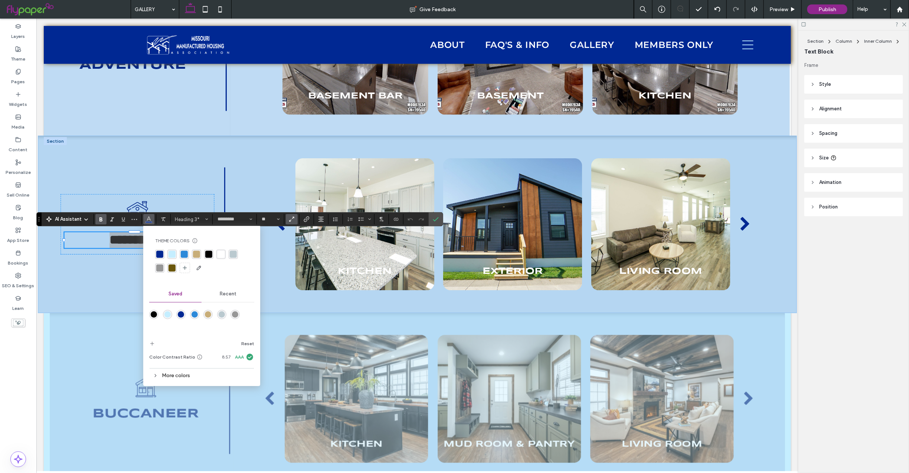
click at [161, 375] on div "More colors" at bounding box center [201, 375] width 105 height 10
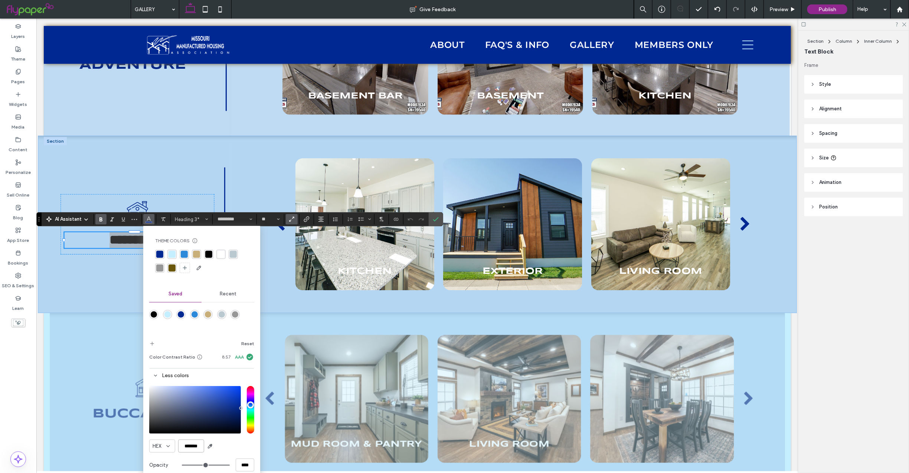
scroll to position [0, 0]
drag, startPoint x: 181, startPoint y: 444, endPoint x: 230, endPoint y: 445, distance: 49.4
click at [230, 445] on div "HEX *******" at bounding box center [201, 445] width 105 height 13
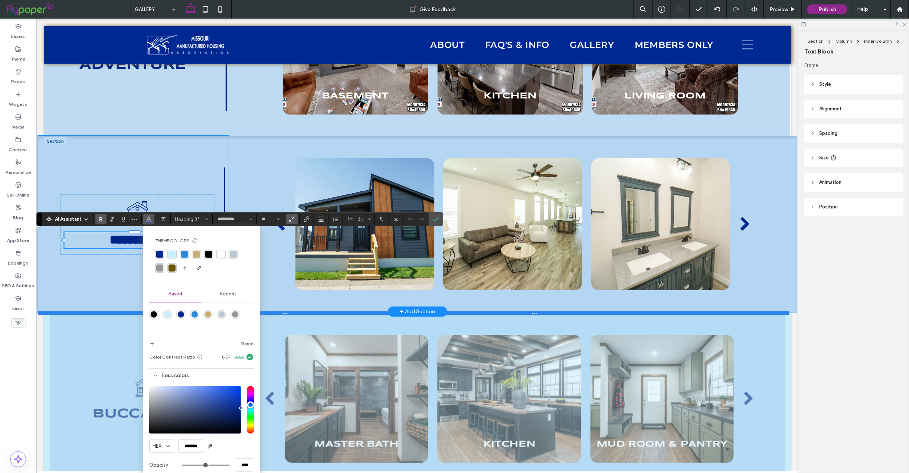
click at [95, 311] on div at bounding box center [412, 313] width 751 height 4
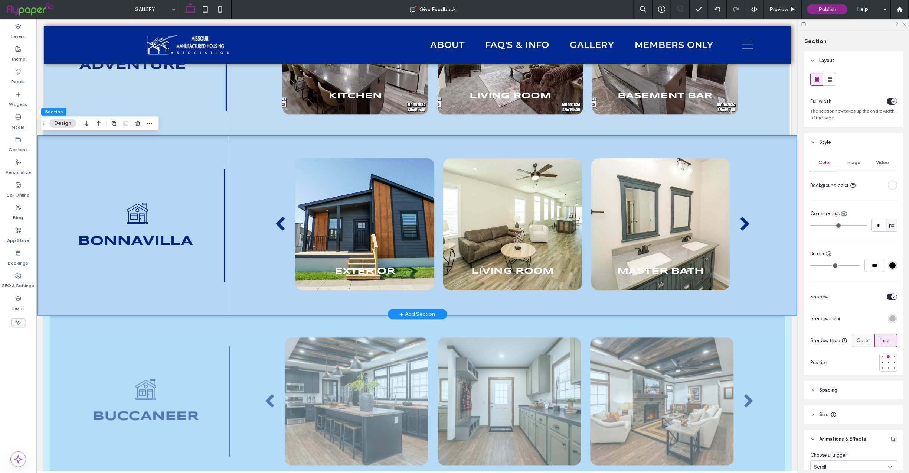
scroll to position [2, 0]
click at [615, 254] on div at bounding box center [660, 224] width 139 height 132
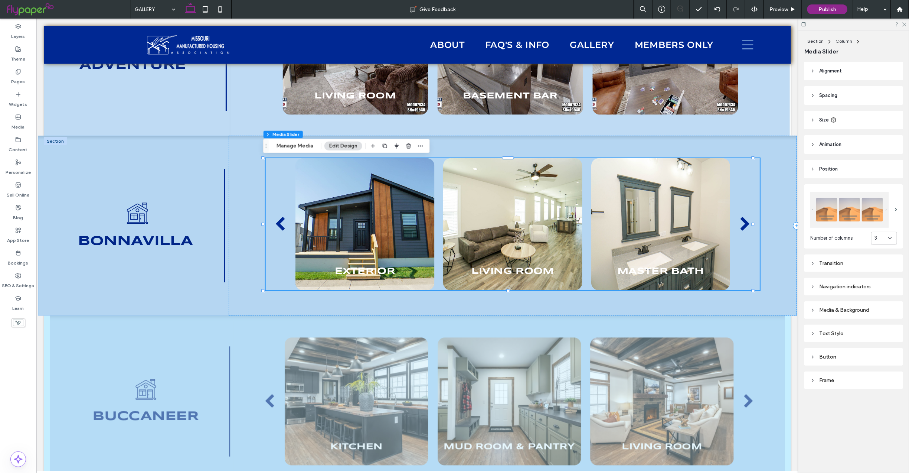
click at [831, 281] on div "Navigation indicators" at bounding box center [853, 286] width 87 height 10
click at [889, 385] on div "rgb(0, 40, 147)" at bounding box center [892, 387] width 6 height 6
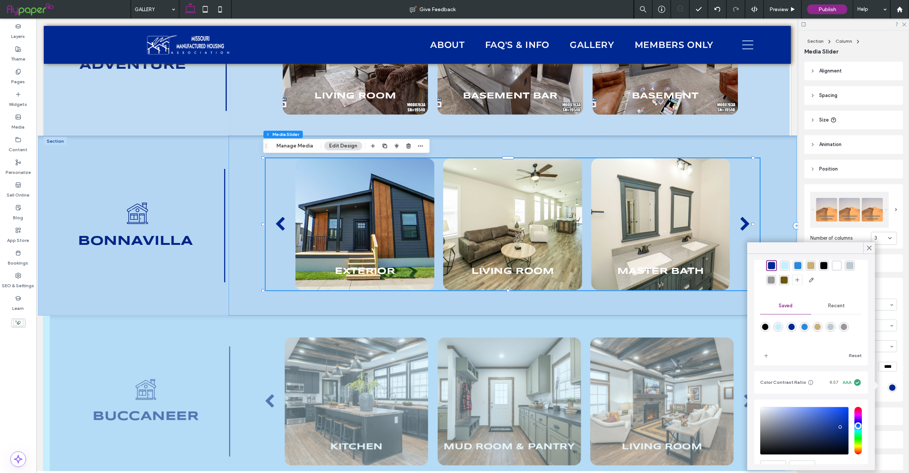
scroll to position [66, 0]
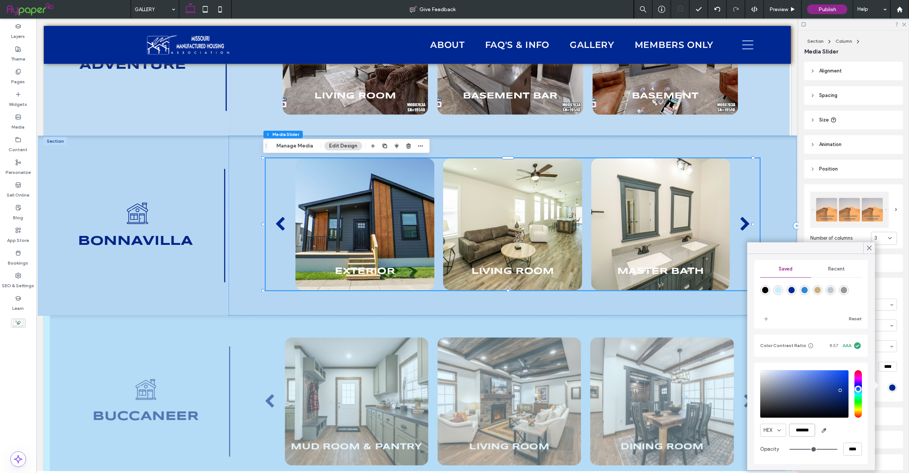
drag, startPoint x: 791, startPoint y: 429, endPoint x: 839, endPoint y: 429, distance: 48.3
click at [839, 429] on div "HEX *******" at bounding box center [812, 430] width 102 height 13
paste input "color picker textbox"
type input "*******"
click at [869, 248] on icon at bounding box center [869, 248] width 7 height 7
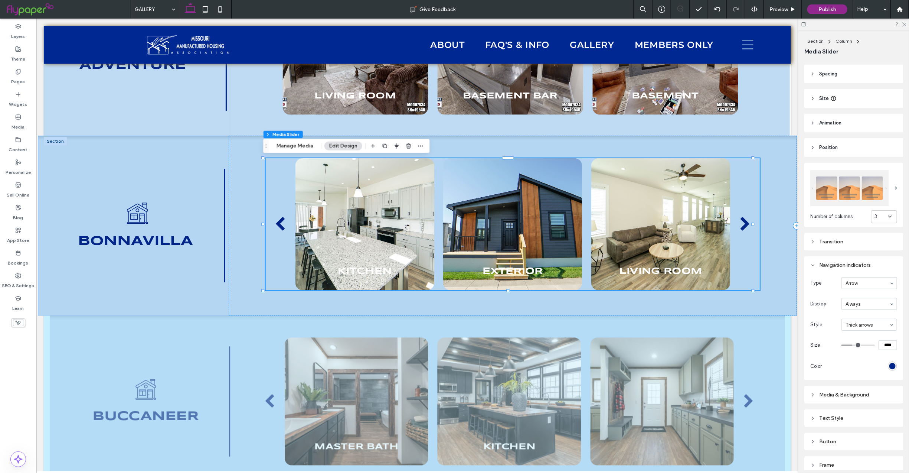
scroll to position [52, 0]
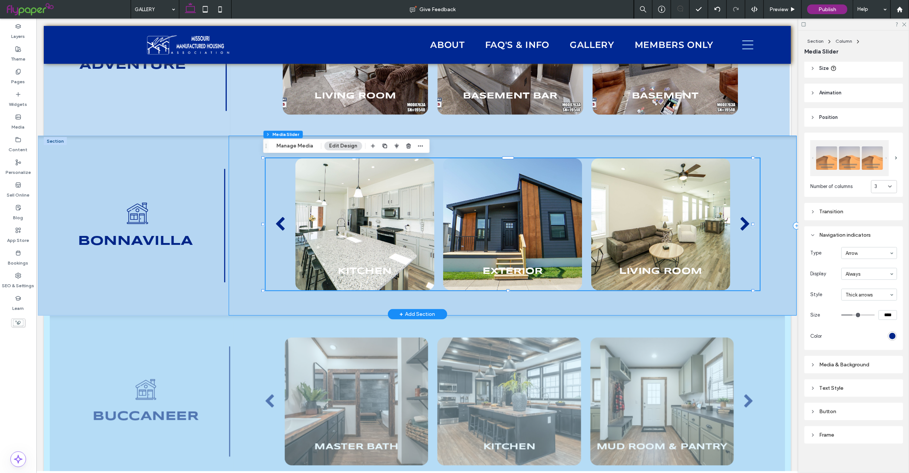
click at [755, 302] on div "Exterior Living Room Master Bath Kitchen Exterior Living Room a a a a" at bounding box center [512, 225] width 568 height 180
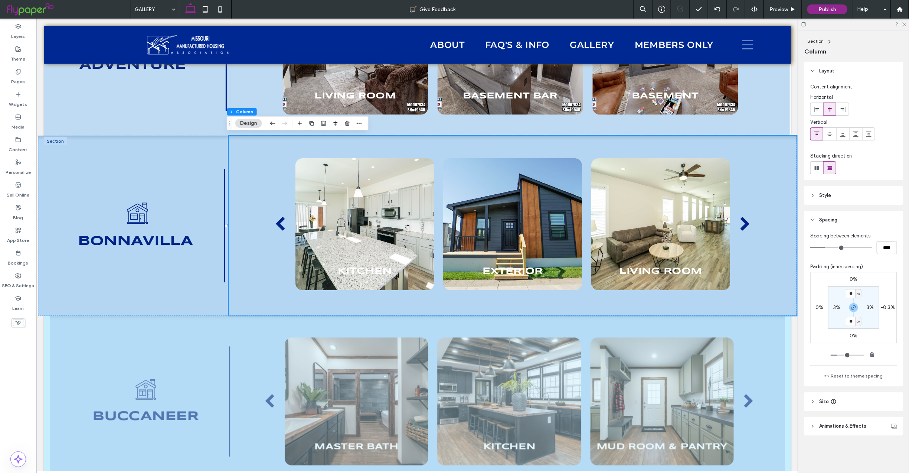
click at [828, 427] on span "Animations & Effects" at bounding box center [842, 425] width 47 height 7
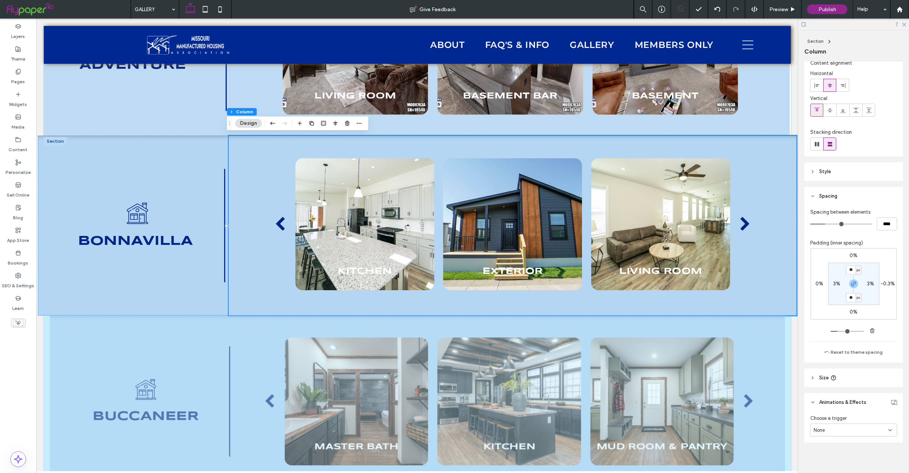
scroll to position [26, 0]
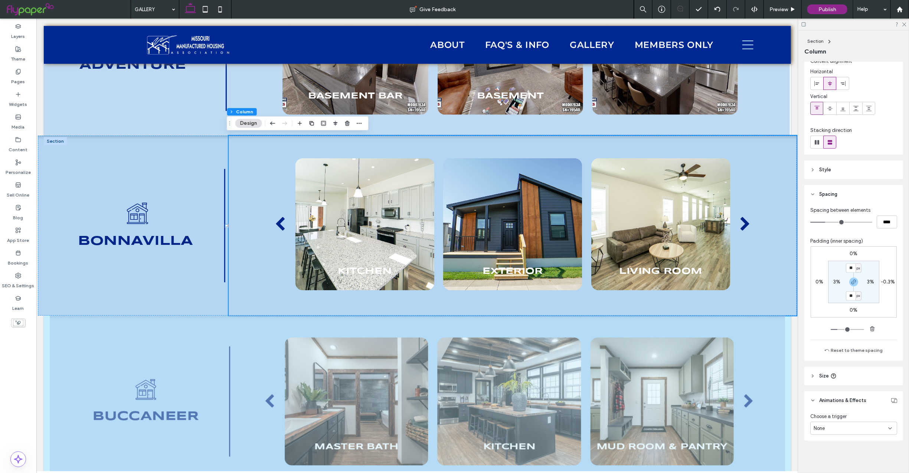
click at [876, 428] on div "None" at bounding box center [851, 427] width 75 height 7
click at [855, 409] on div "Scroll" at bounding box center [851, 415] width 80 height 13
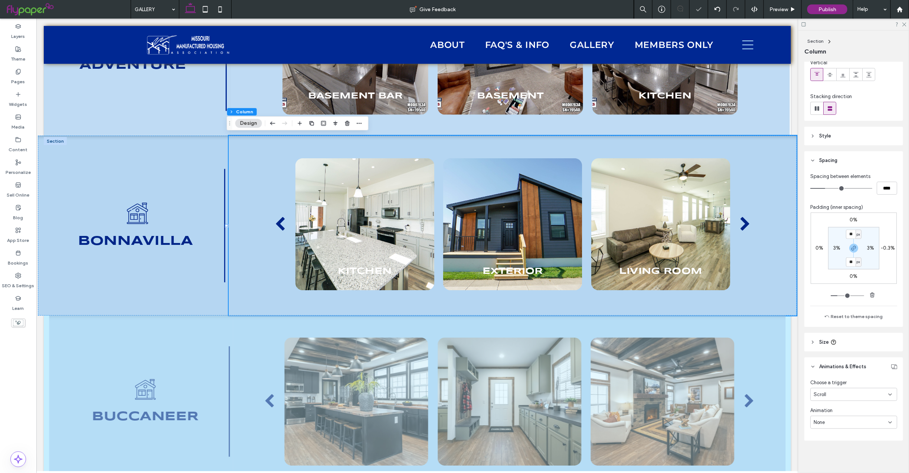
click at [856, 424] on div "None" at bounding box center [851, 421] width 75 height 7
click at [851, 378] on div "Bounce" at bounding box center [851, 382] width 80 height 13
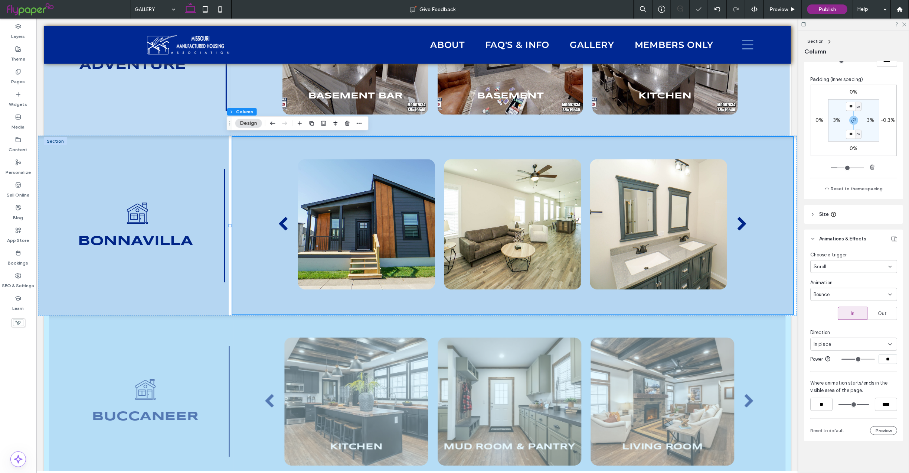
scroll to position [193, 0]
drag, startPoint x: 890, startPoint y: 356, endPoint x: 861, endPoint y: 356, distance: 29.3
click at [861, 356] on div "**" at bounding box center [870, 358] width 56 height 10
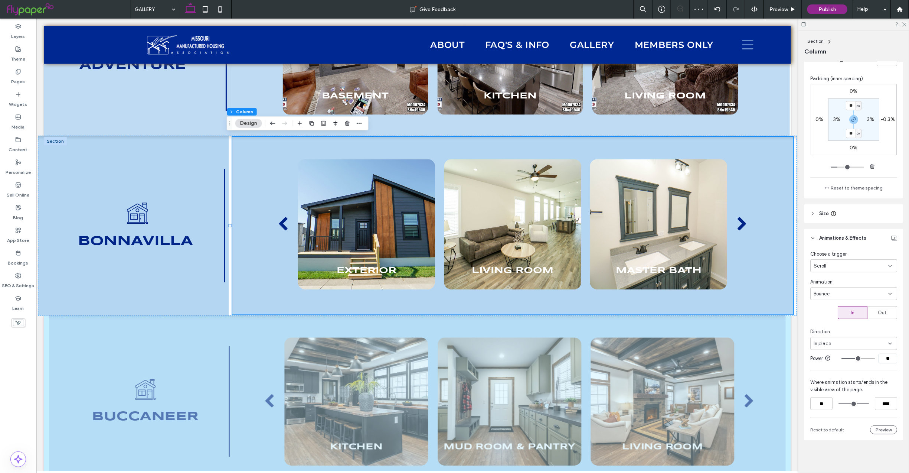
type input "**"
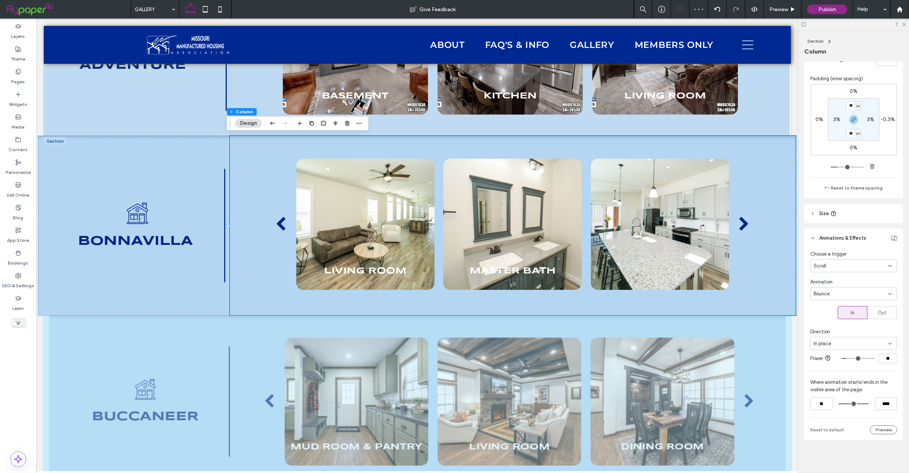
click at [874, 262] on div "Scroll" at bounding box center [851, 265] width 75 height 7
click at [844, 276] on div "None" at bounding box center [851, 273] width 80 height 13
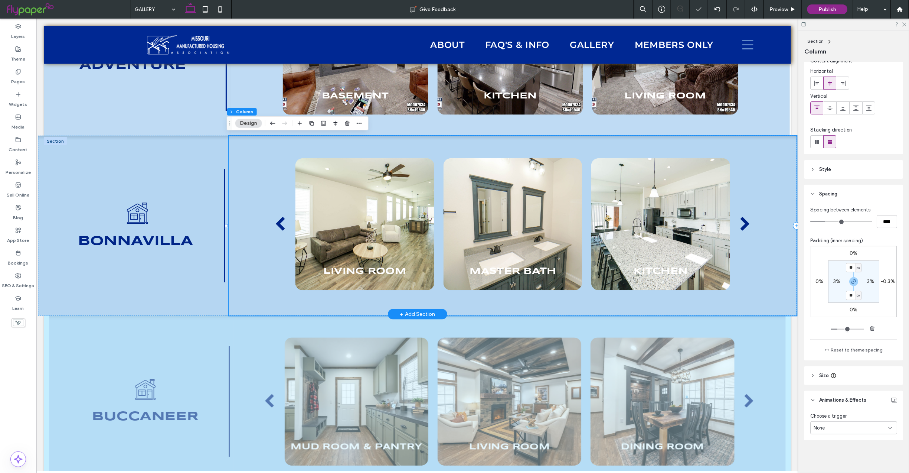
scroll to position [26, 0]
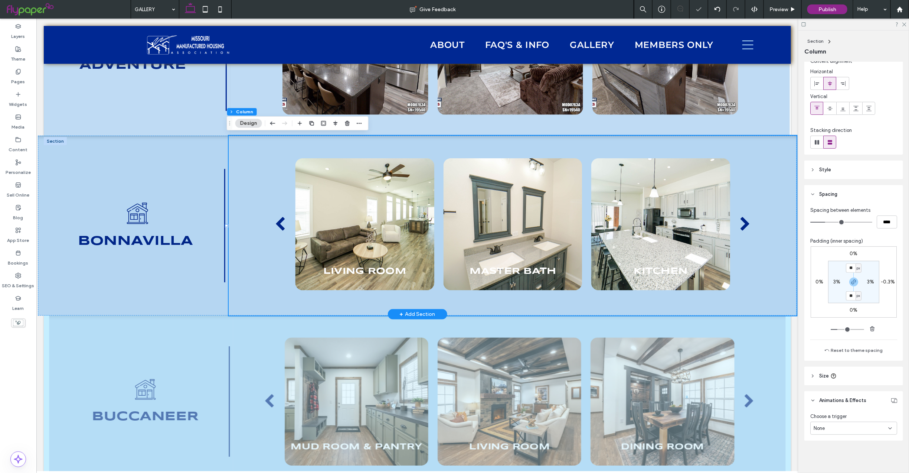
click at [53, 140] on div at bounding box center [54, 141] width 23 height 8
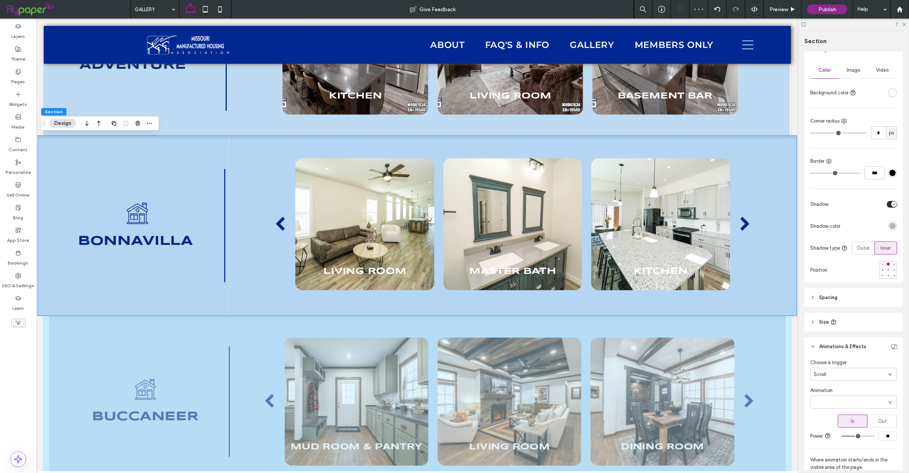
scroll to position [177, 0]
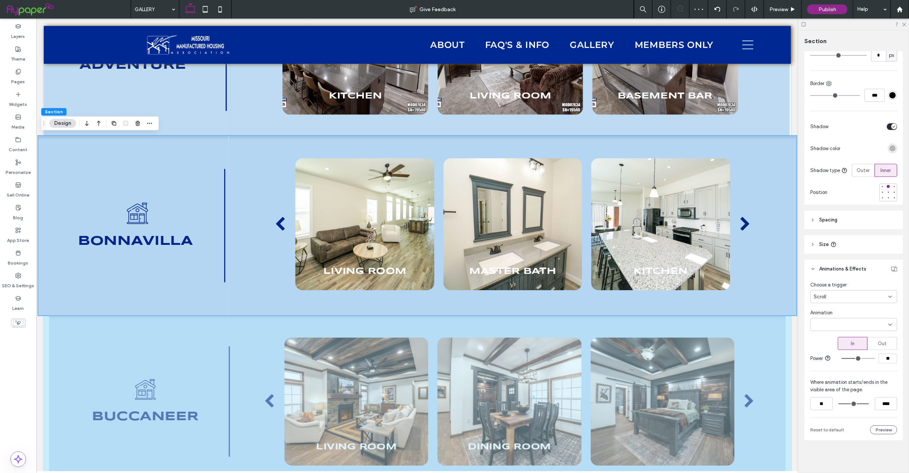
click at [870, 318] on div at bounding box center [853, 324] width 87 height 13
click at [836, 372] on div "Bounce" at bounding box center [851, 371] width 80 height 13
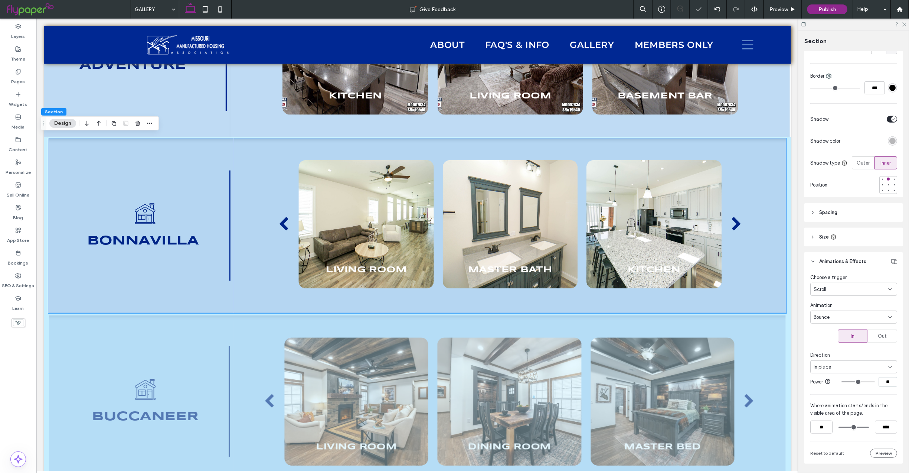
drag, startPoint x: 887, startPoint y: 385, endPoint x: 852, endPoint y: 384, distance: 34.5
click at [852, 384] on div "**" at bounding box center [870, 382] width 56 height 10
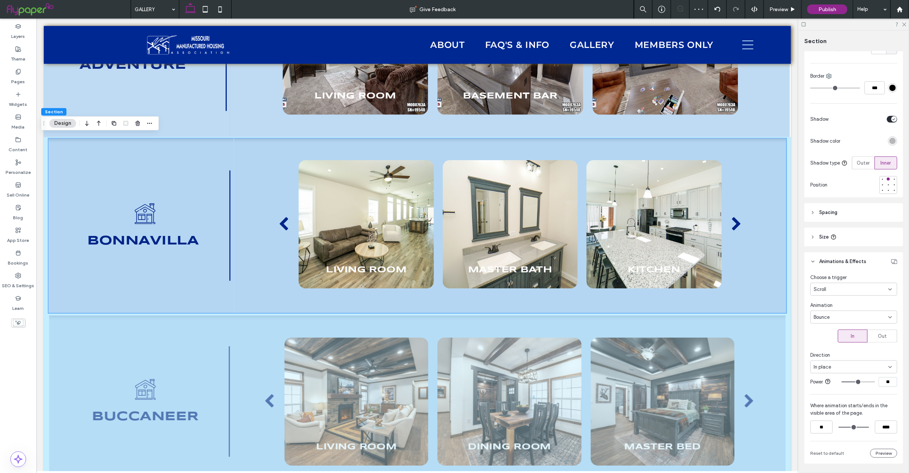
type input "**"
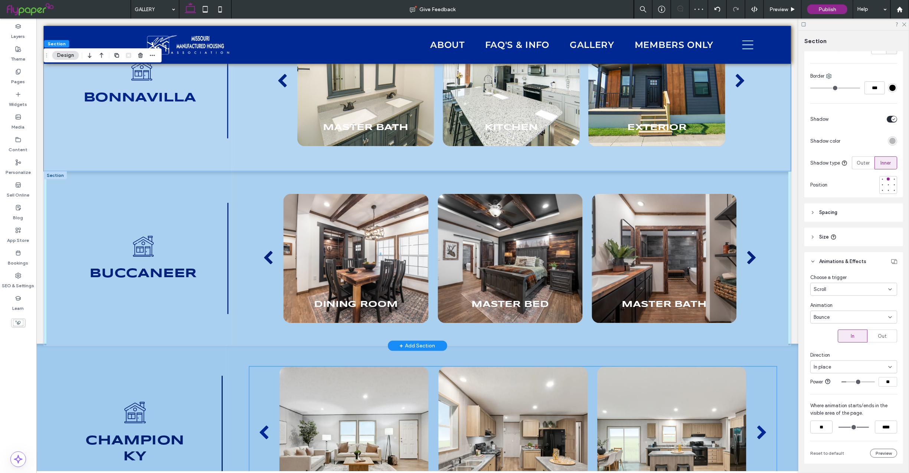
scroll to position [634, 0]
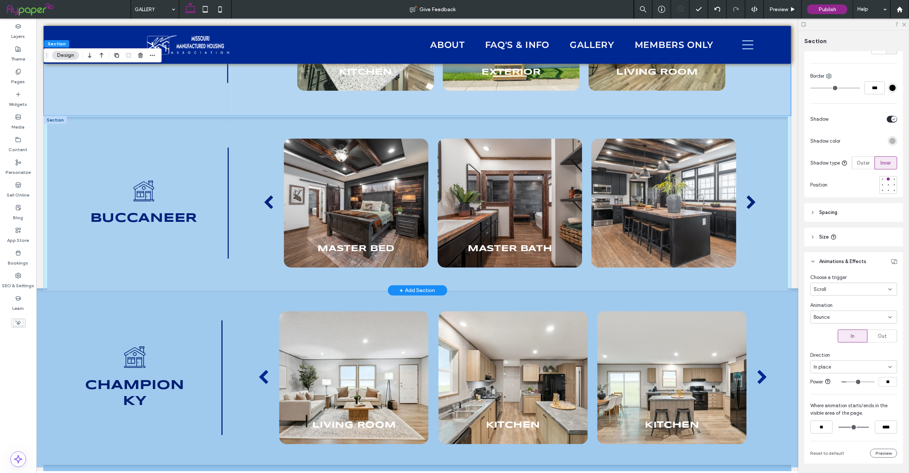
click at [54, 118] on div at bounding box center [54, 119] width 23 height 8
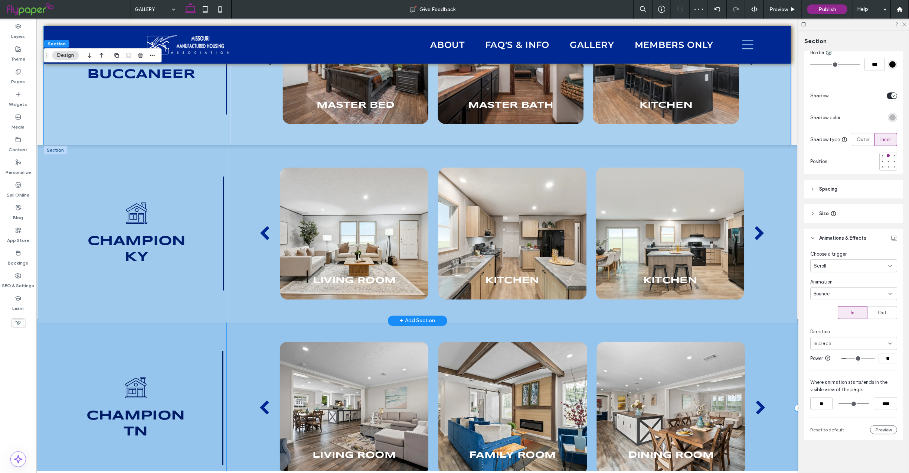
scroll to position [780, 0]
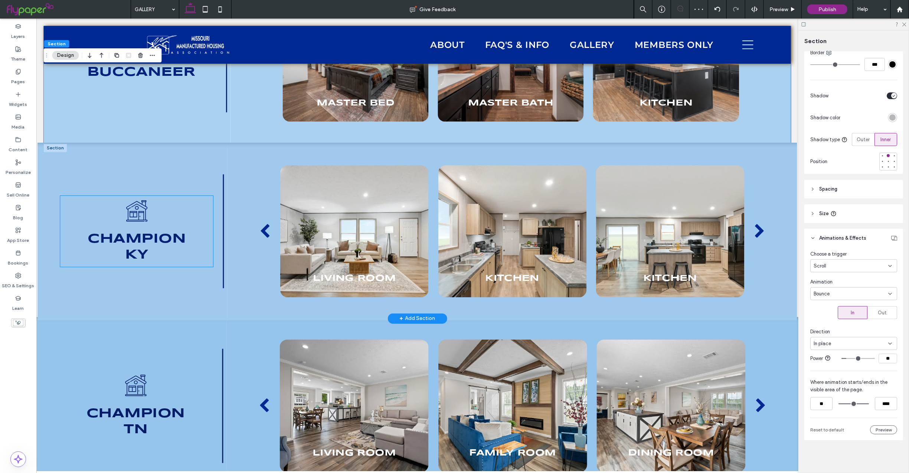
click at [140, 248] on span "ky" at bounding box center [136, 254] width 23 height 13
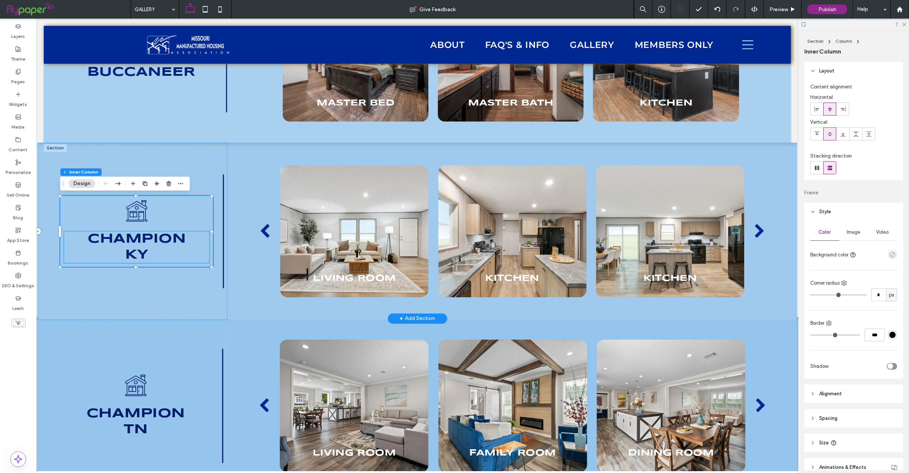
click at [149, 245] on h3 "champion" at bounding box center [136, 239] width 145 height 16
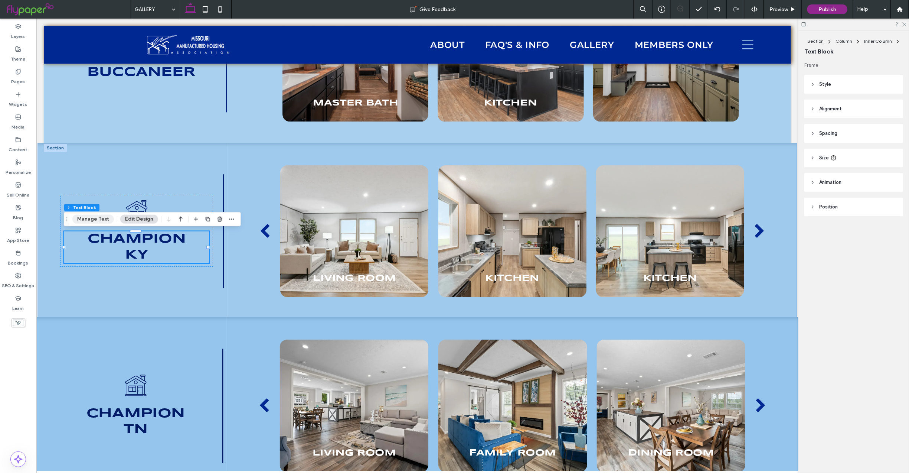
click at [104, 215] on button "Manage Text" at bounding box center [93, 219] width 42 height 9
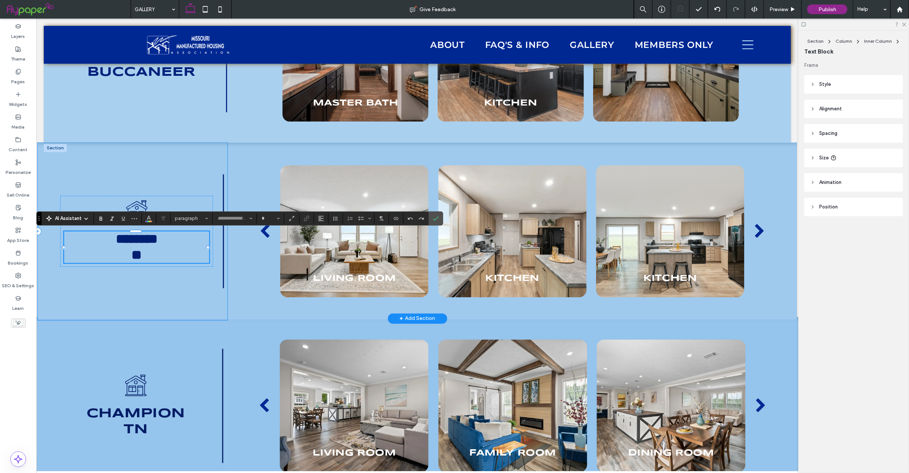
type input "*********"
type input "**"
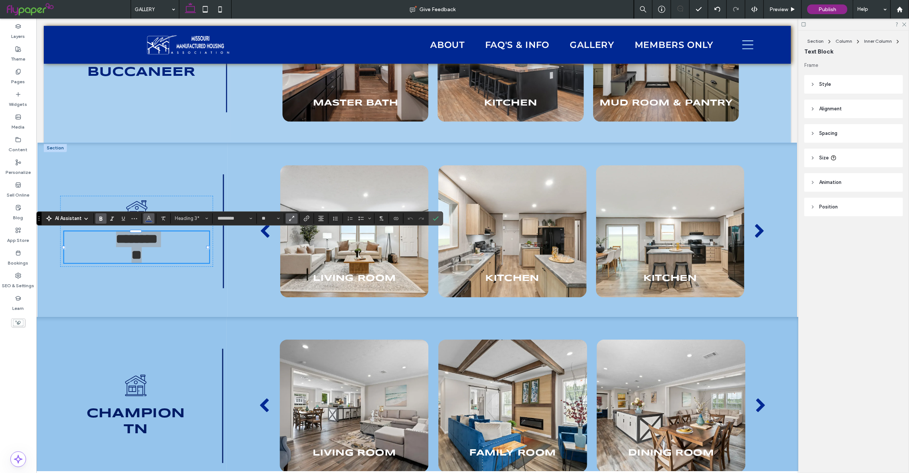
click at [151, 218] on icon "Color" at bounding box center [149, 218] width 6 height 6
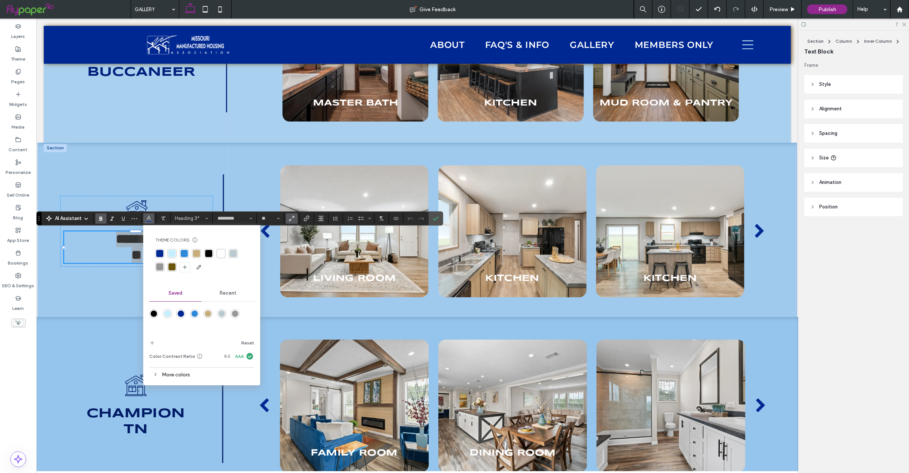
click at [183, 373] on div "More colors" at bounding box center [201, 374] width 105 height 10
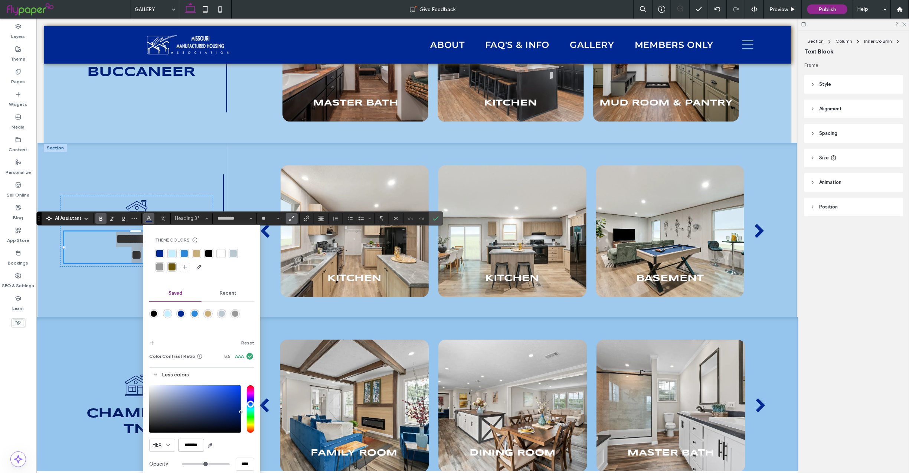
drag, startPoint x: 206, startPoint y: 443, endPoint x: 216, endPoint y: 444, distance: 10.4
click at [216, 444] on div "HEX *******" at bounding box center [201, 444] width 105 height 13
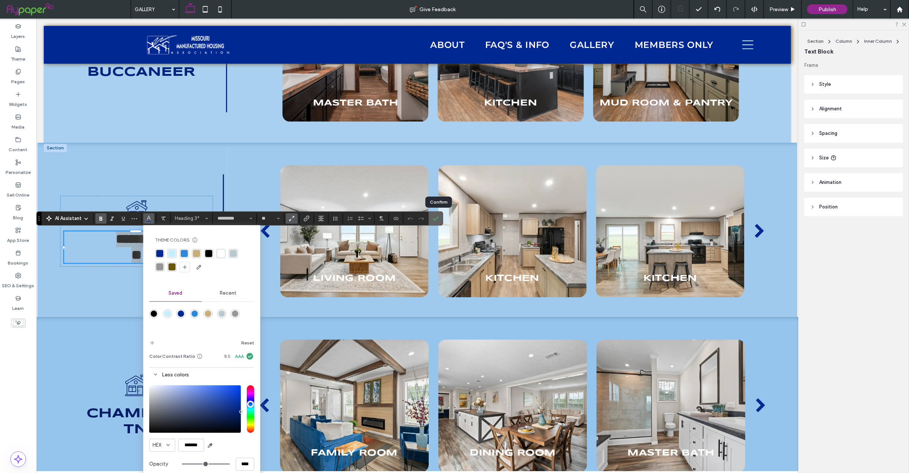
click at [441, 223] on label "Confirm" at bounding box center [435, 218] width 11 height 13
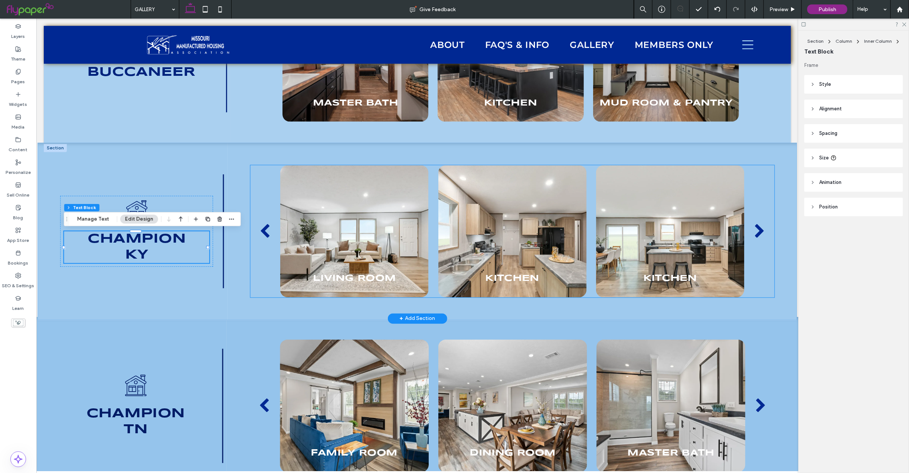
click at [306, 231] on div at bounding box center [354, 231] width 148 height 132
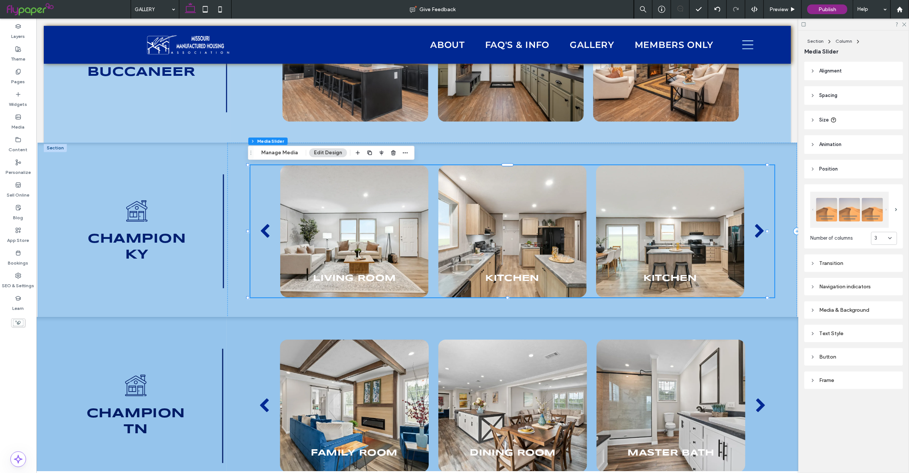
click at [845, 285] on div "Navigation indicators" at bounding box center [853, 286] width 87 height 6
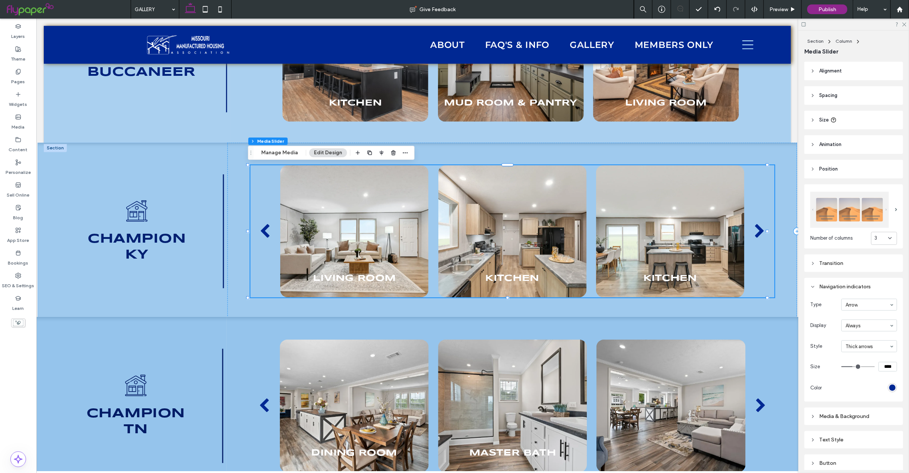
click at [890, 385] on div "rgb(0, 40, 147)" at bounding box center [892, 387] width 9 height 9
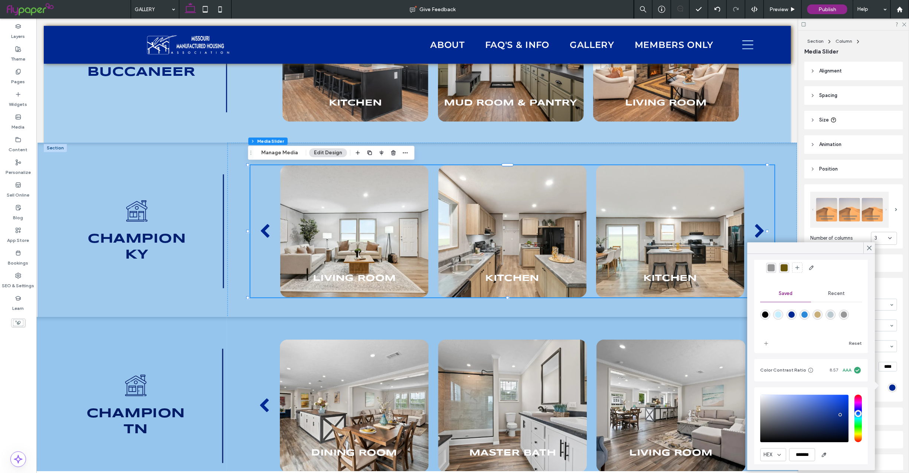
scroll to position [66, 0]
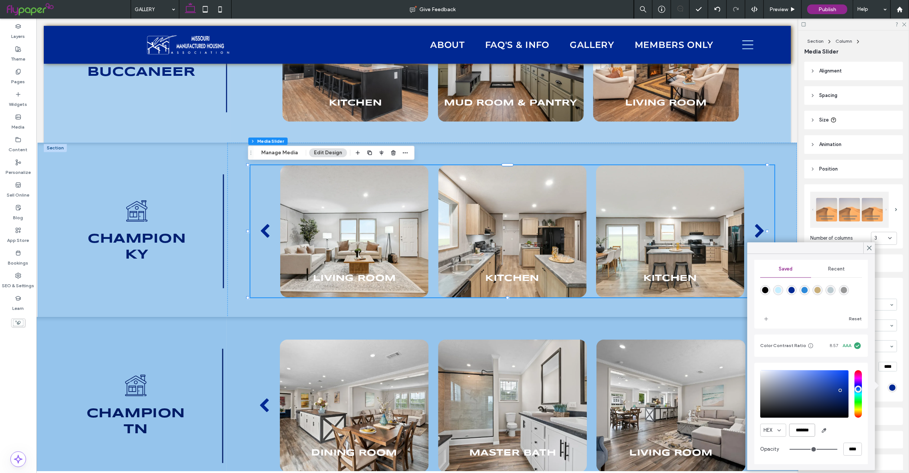
drag, startPoint x: 792, startPoint y: 428, endPoint x: 857, endPoint y: 429, distance: 64.6
click at [857, 429] on div "HEX ******* Opacity ****" at bounding box center [812, 414] width 114 height 102
paste input "color picker textbox"
type input "*******"
click at [870, 245] on icon at bounding box center [869, 248] width 7 height 7
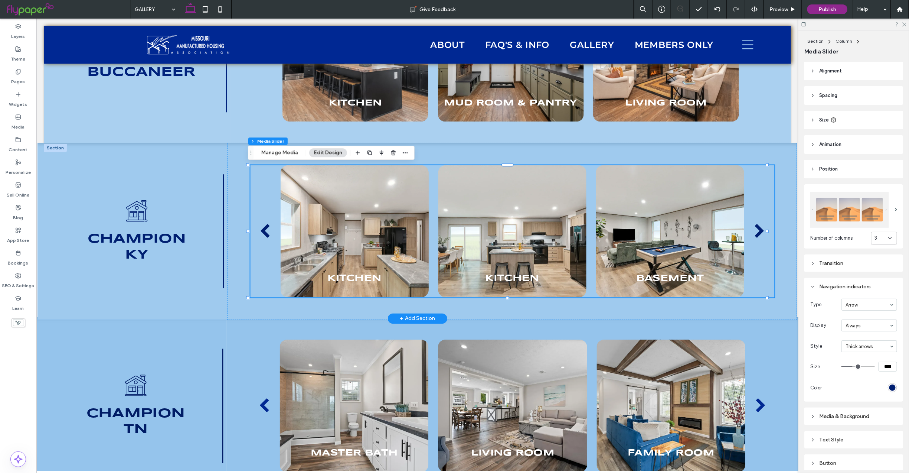
click at [55, 144] on div at bounding box center [54, 148] width 23 height 8
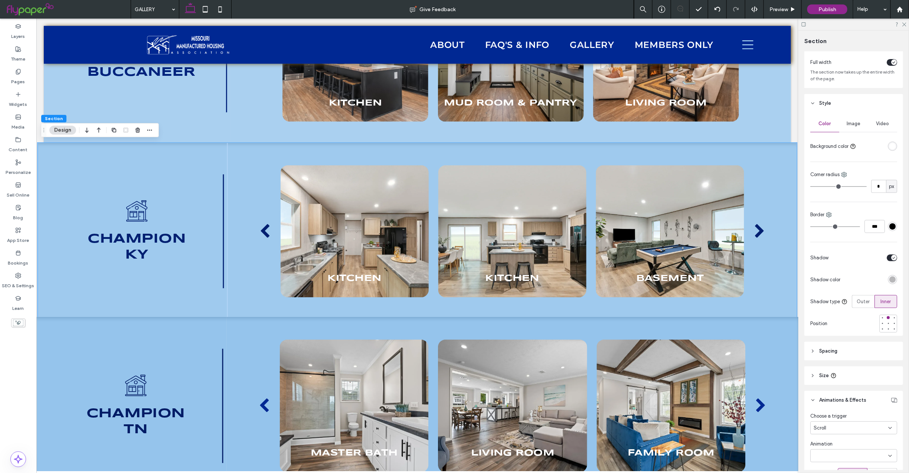
scroll to position [177, 0]
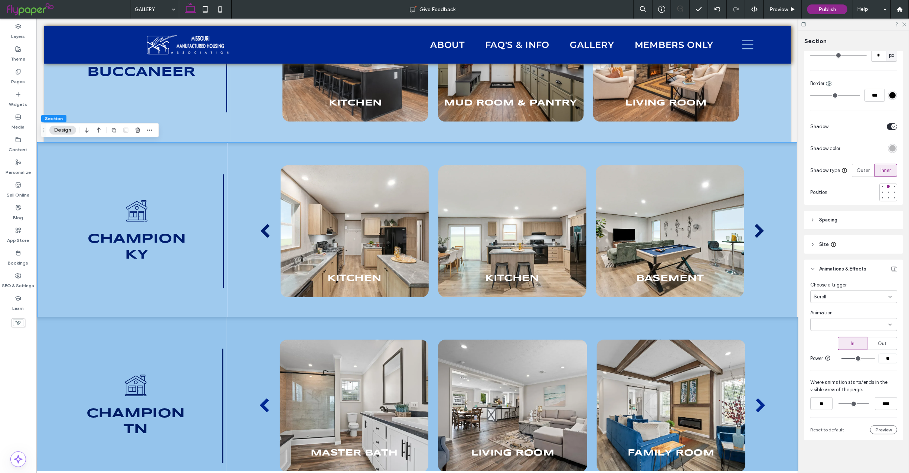
click at [887, 321] on icon at bounding box center [890, 324] width 6 height 6
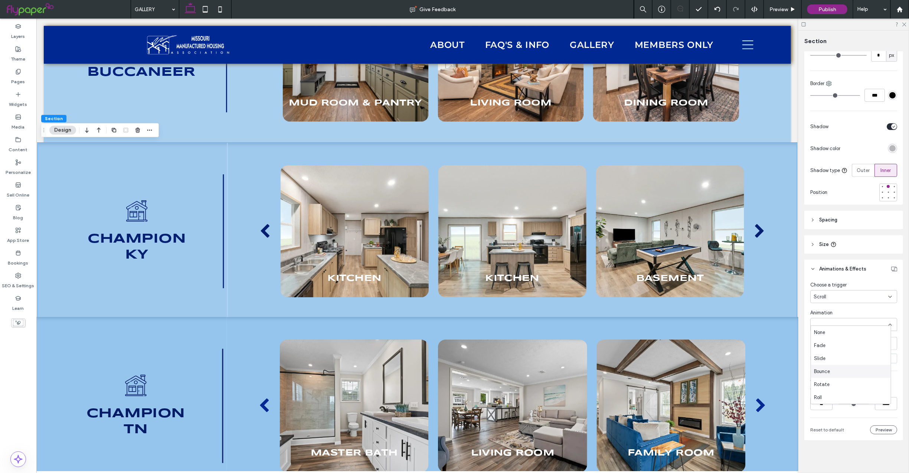
click at [841, 372] on div "Bounce" at bounding box center [851, 371] width 80 height 13
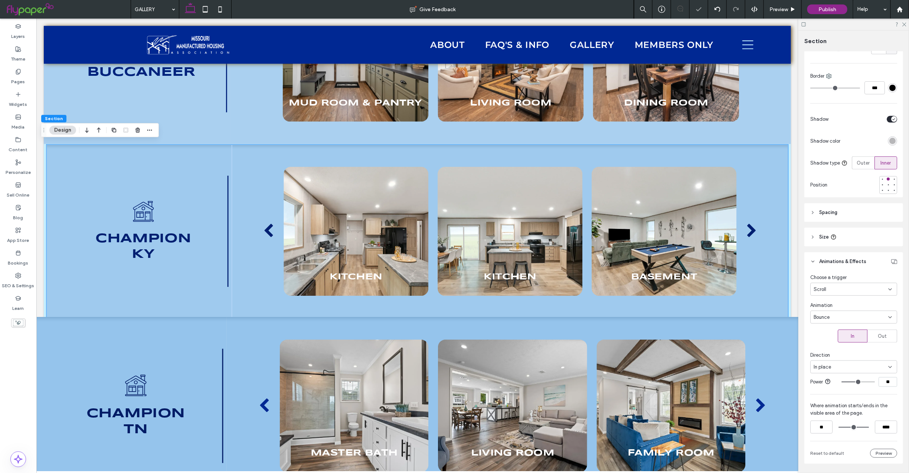
drag, startPoint x: 885, startPoint y: 388, endPoint x: 905, endPoint y: 386, distance: 20.1
click at [885, 386] on input "**" at bounding box center [888, 382] width 19 height 10
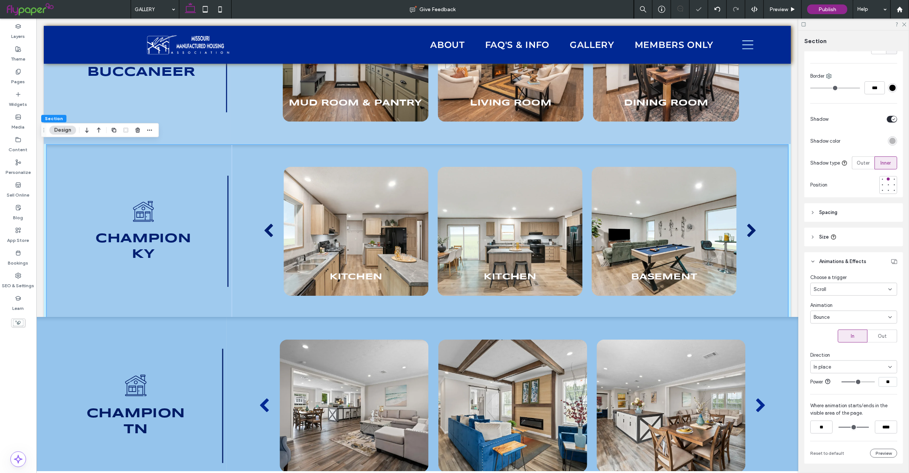
type input "*"
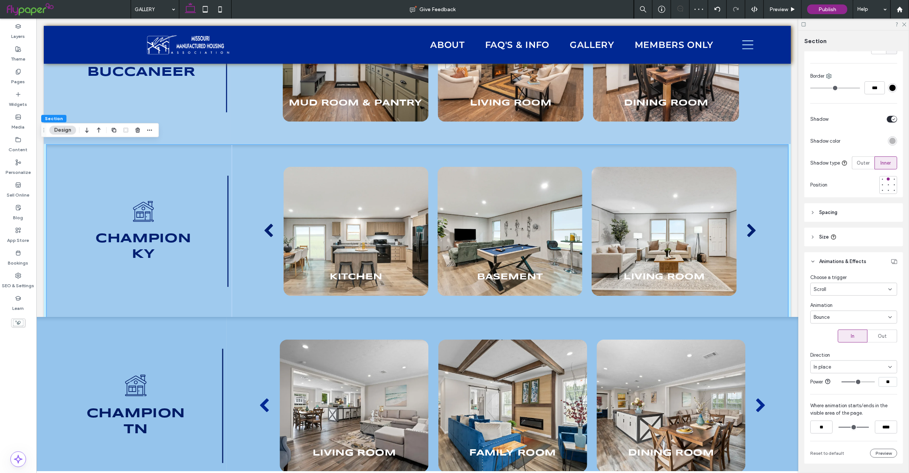
type input "**"
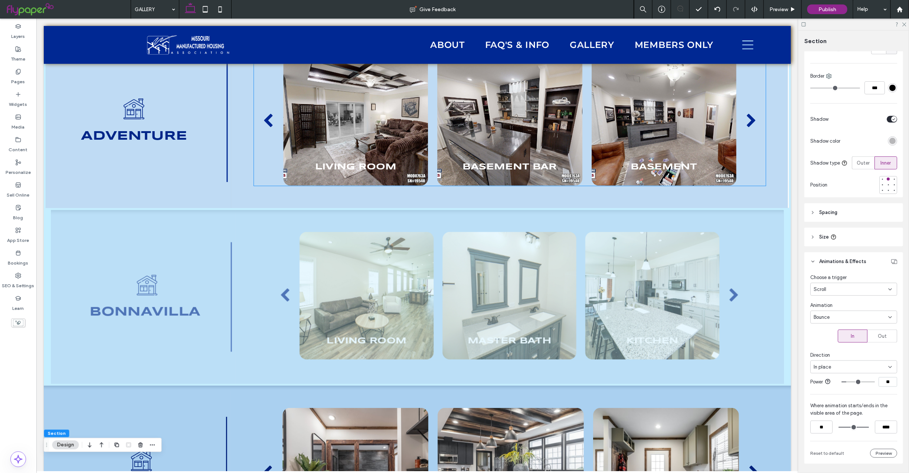
scroll to position [263, 0]
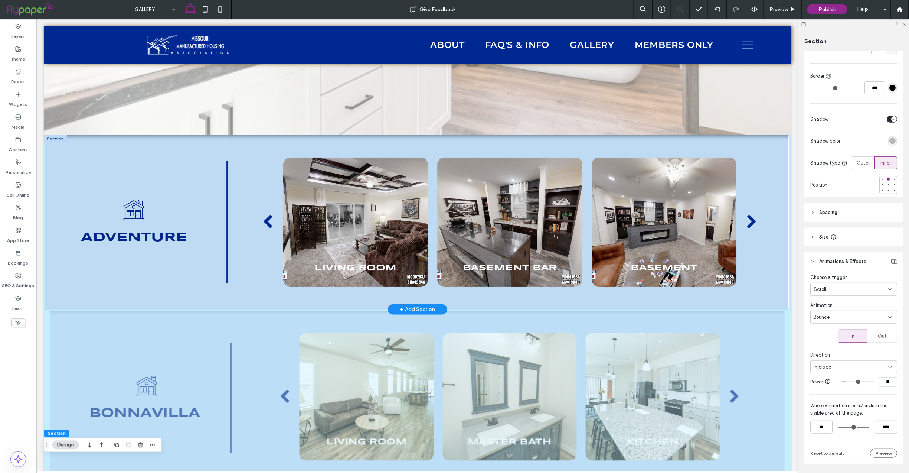
click at [56, 138] on div at bounding box center [54, 138] width 23 height 8
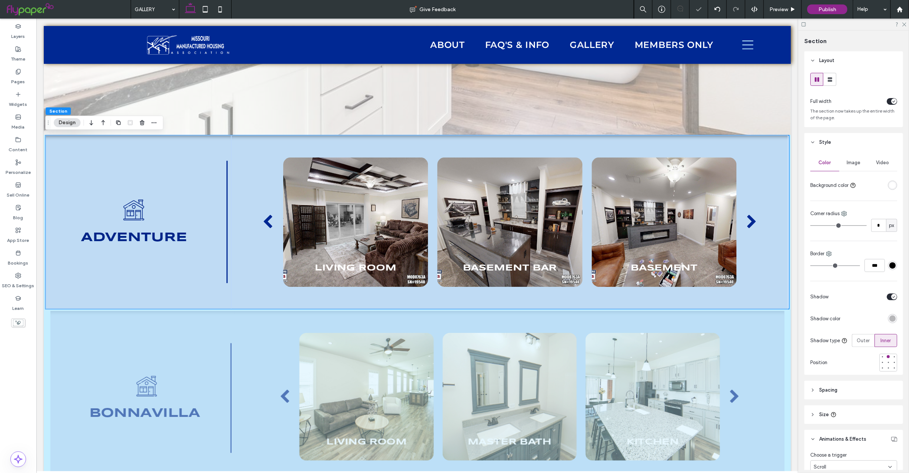
scroll to position [81, 0]
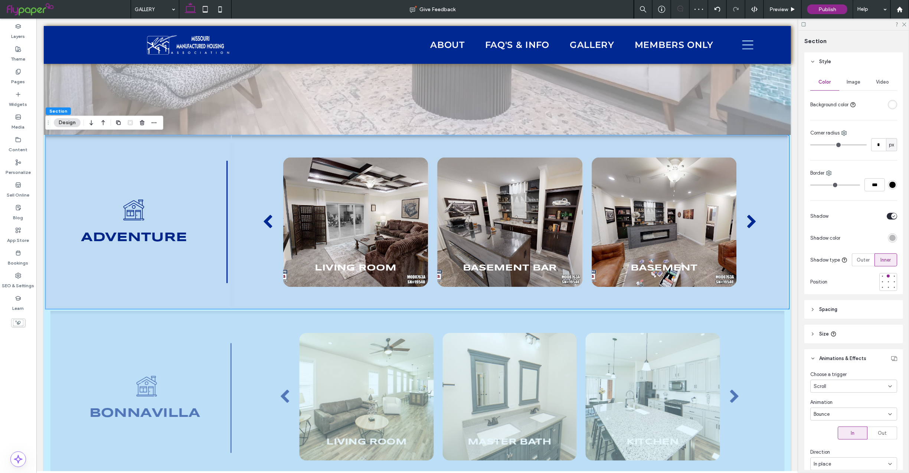
click at [878, 386] on div "Scroll" at bounding box center [851, 385] width 75 height 7
click at [831, 404] on div "None" at bounding box center [851, 401] width 80 height 13
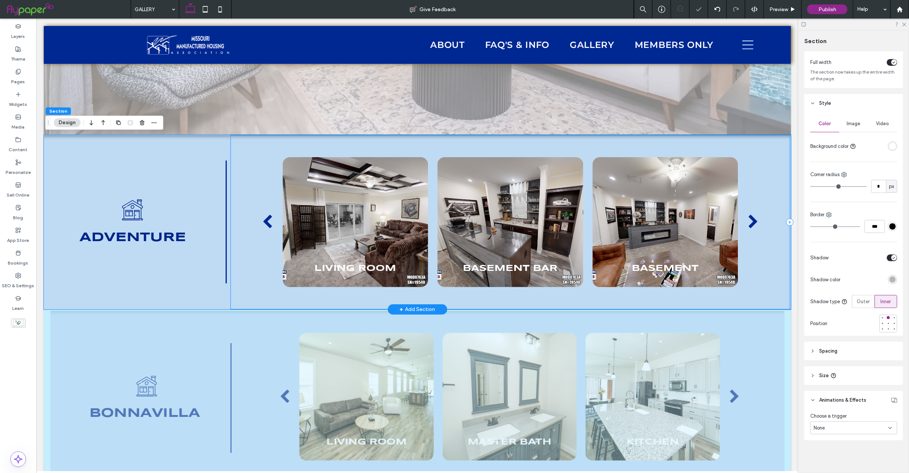
scroll to position [42, 0]
click at [50, 310] on div at bounding box center [54, 313] width 23 height 8
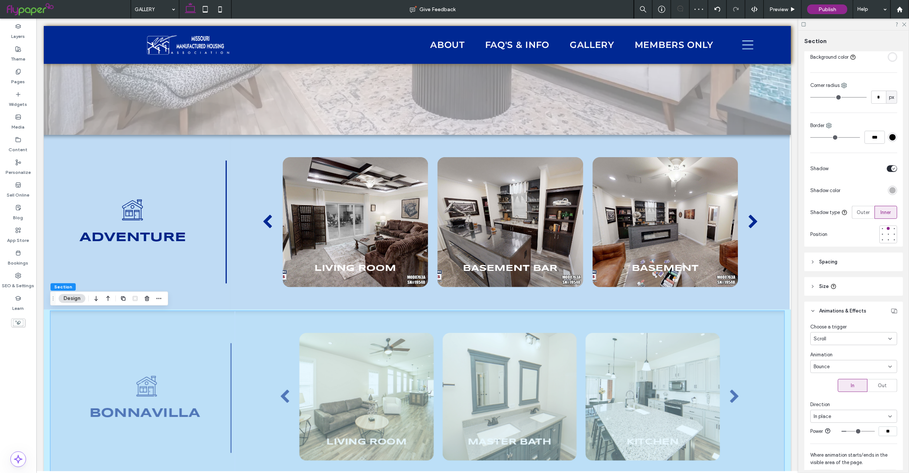
scroll to position [160, 0]
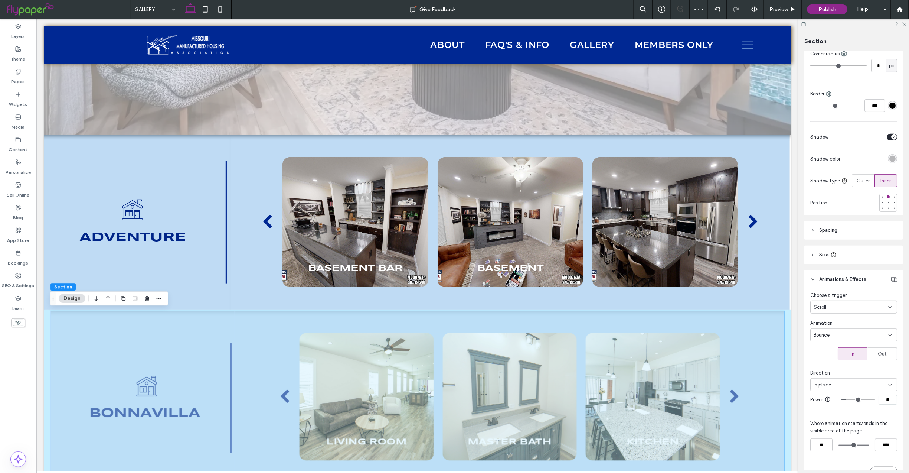
click at [887, 306] on icon at bounding box center [890, 307] width 6 height 6
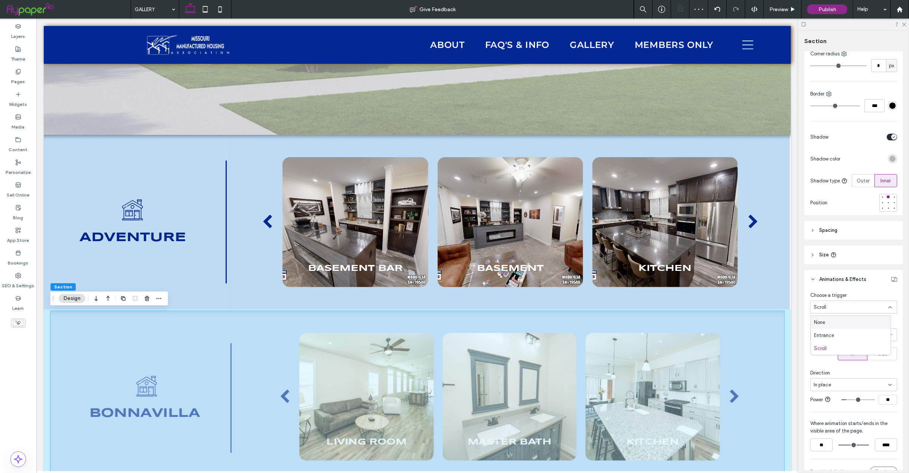
click at [846, 319] on div "None" at bounding box center [851, 322] width 80 height 13
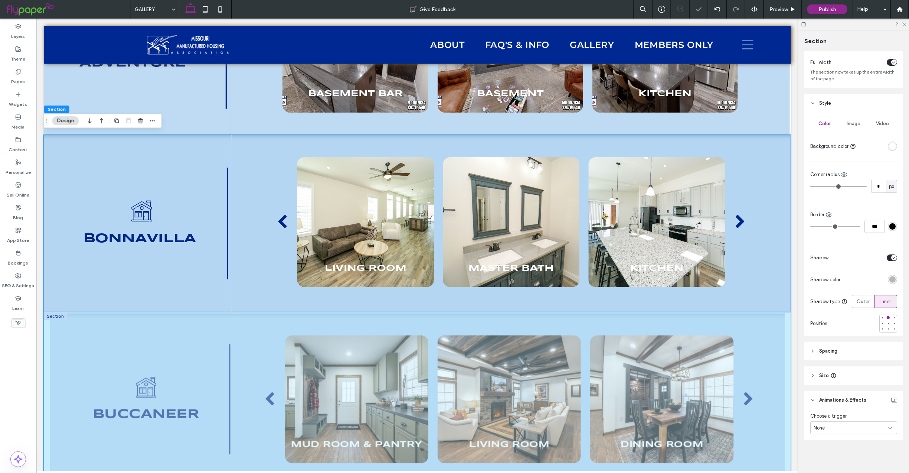
scroll to position [439, 0]
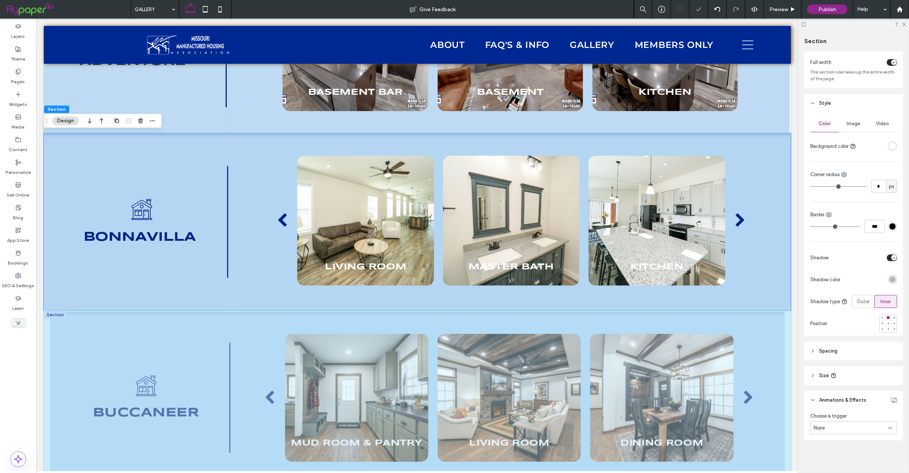
click at [57, 314] on div at bounding box center [54, 314] width 23 height 8
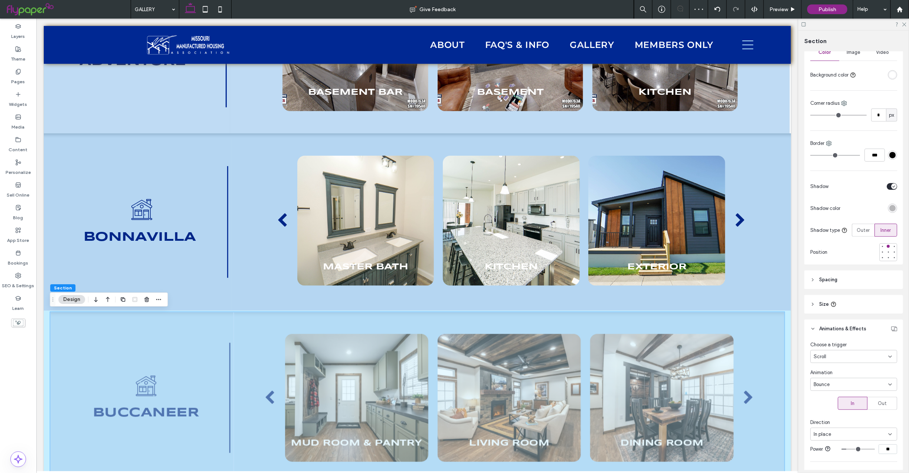
scroll to position [207, 0]
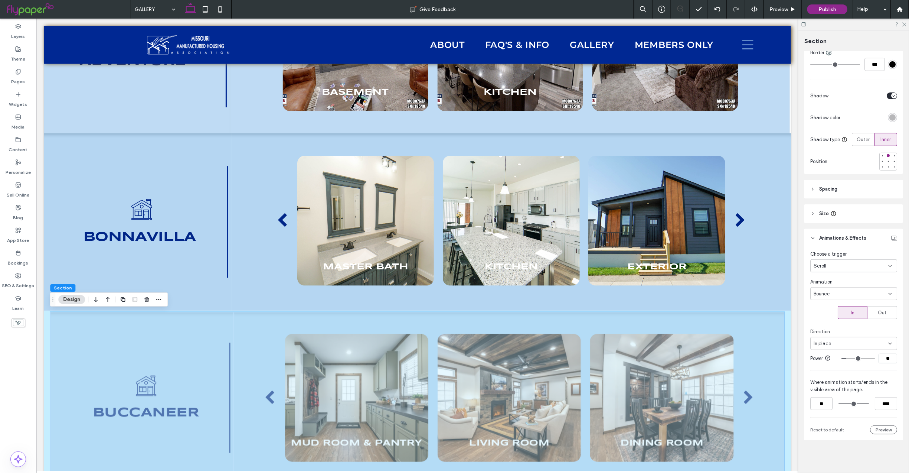
click at [875, 259] on div "Scroll" at bounding box center [853, 265] width 87 height 13
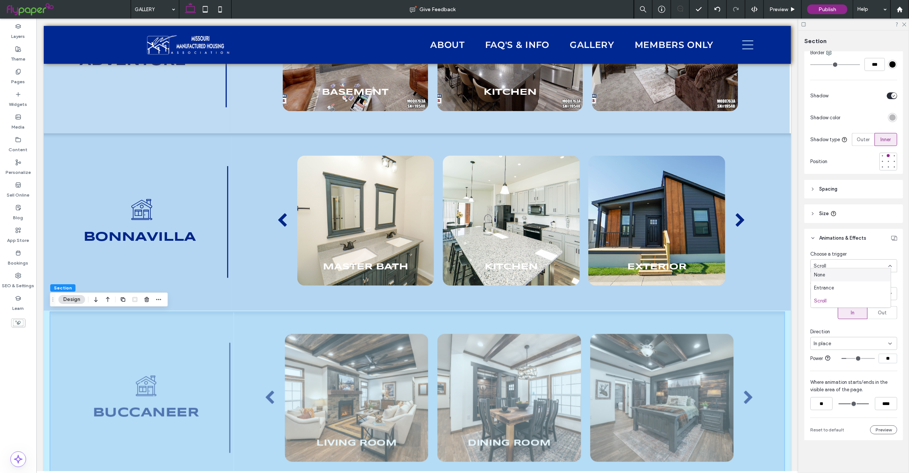
click at [832, 277] on div "None" at bounding box center [851, 274] width 80 height 13
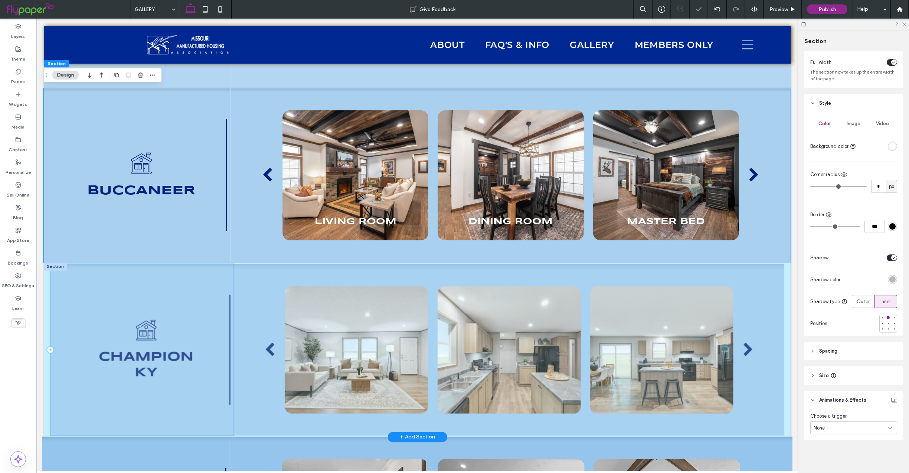
scroll to position [662, 0]
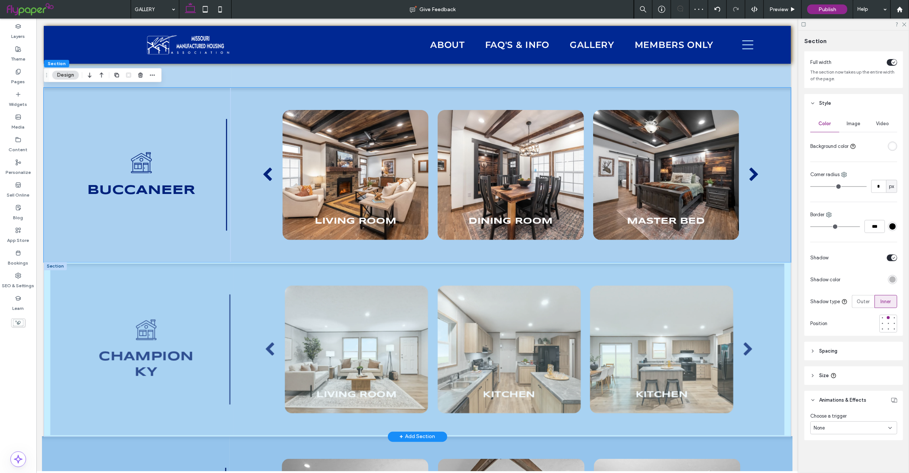
click at [56, 265] on div at bounding box center [54, 266] width 23 height 8
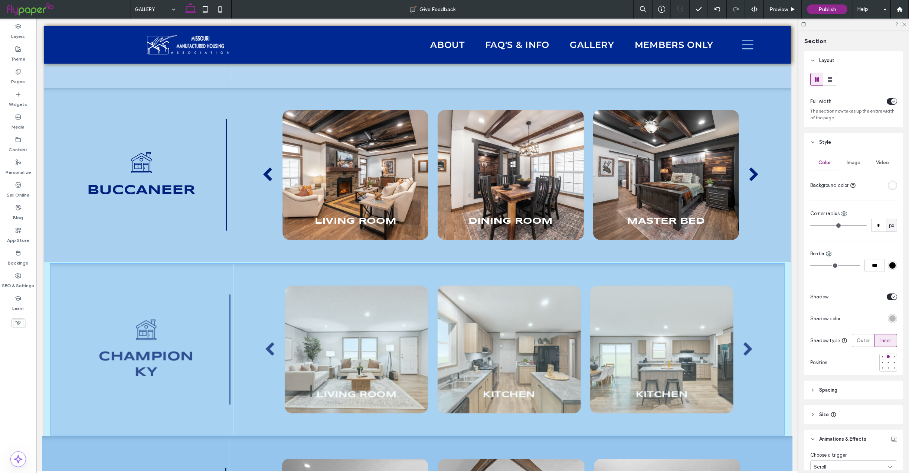
type input "**"
type input "****"
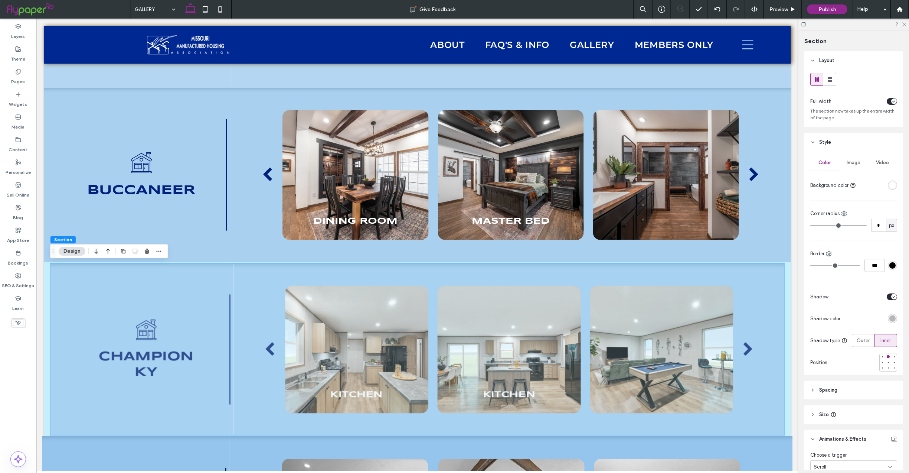
click at [879, 464] on div "Scroll" at bounding box center [853, 466] width 87 height 13
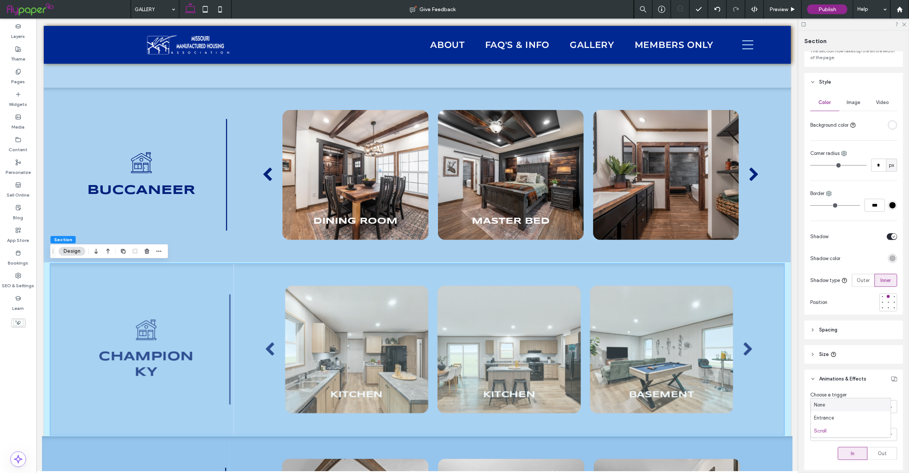
scroll to position [77, 0]
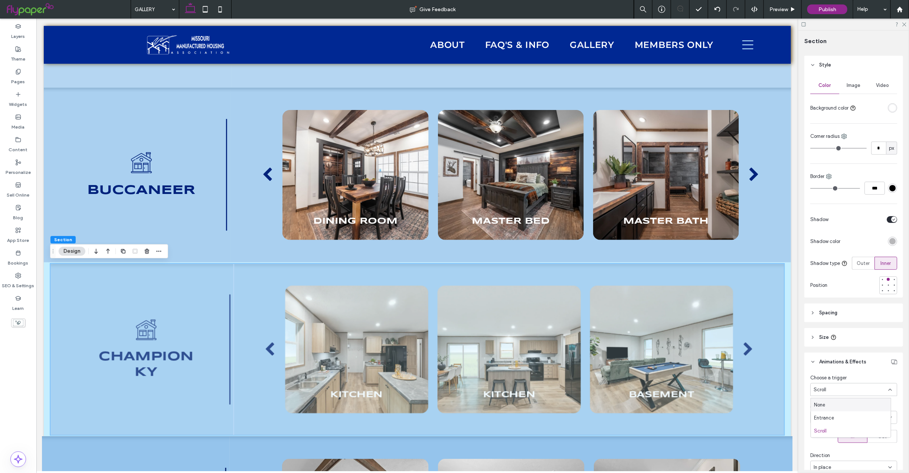
click at [830, 403] on div "None" at bounding box center [851, 404] width 80 height 13
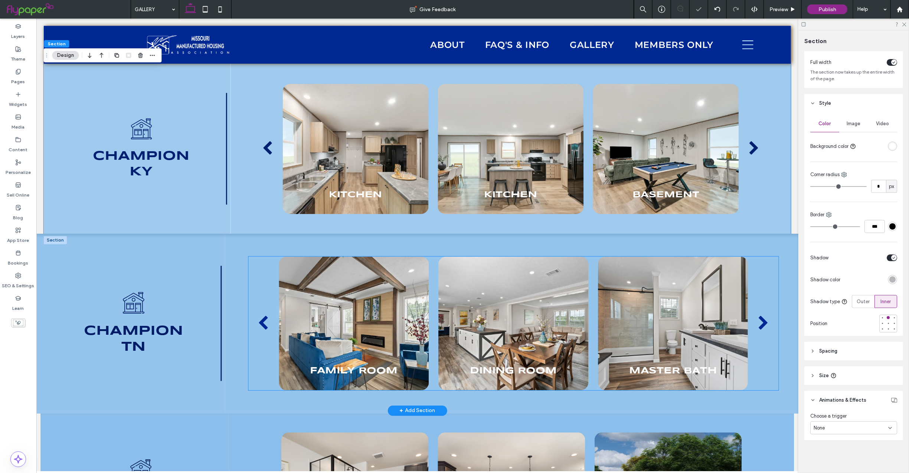
scroll to position [932, 0]
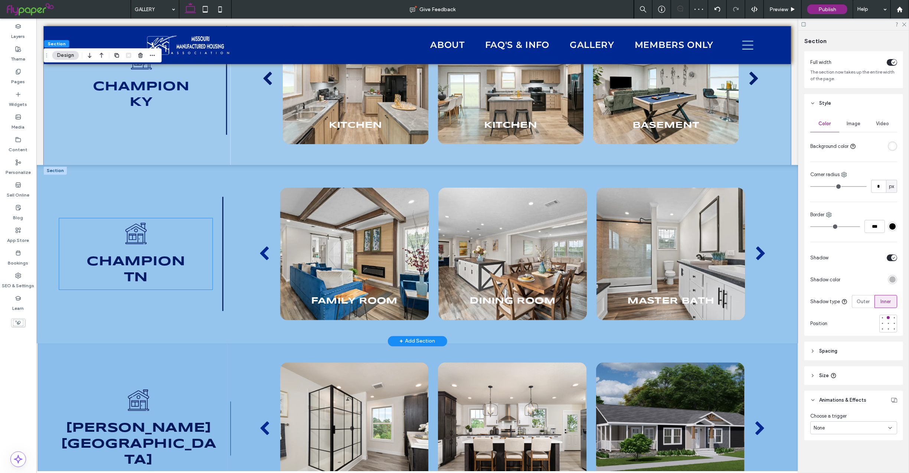
click at [117, 265] on span "champion" at bounding box center [135, 261] width 98 height 13
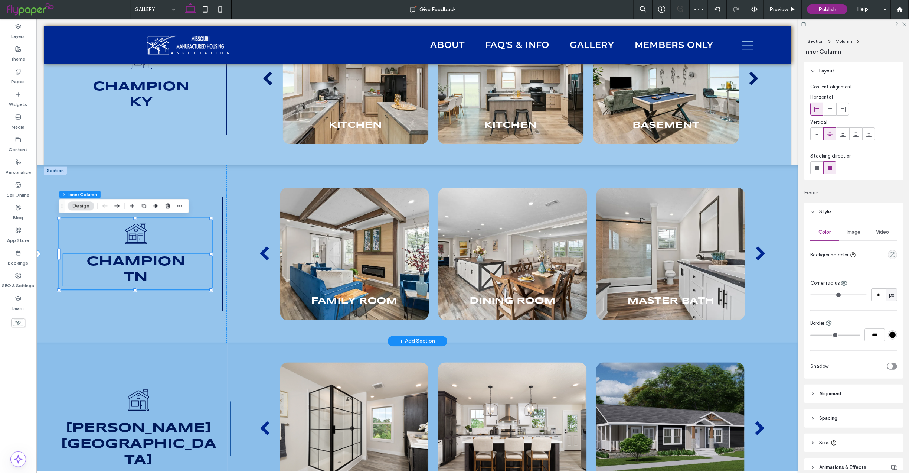
click at [135, 265] on span "champion" at bounding box center [135, 261] width 98 height 13
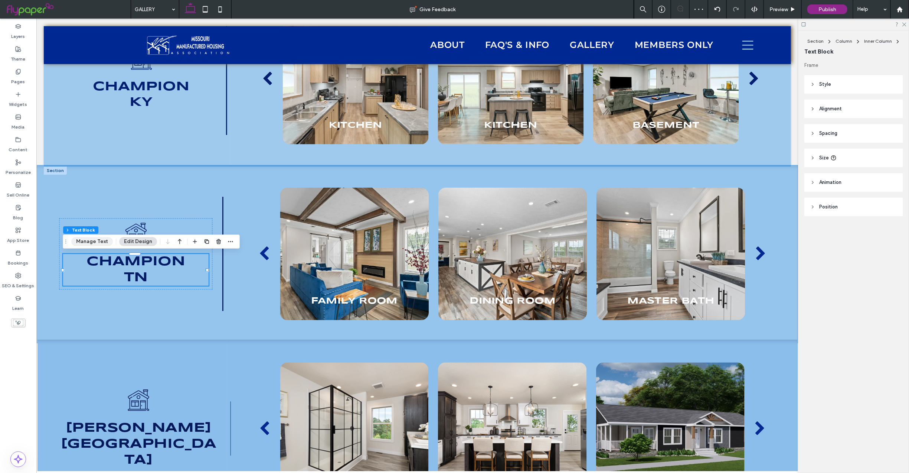
click at [94, 242] on button "Manage Text" at bounding box center [92, 241] width 42 height 9
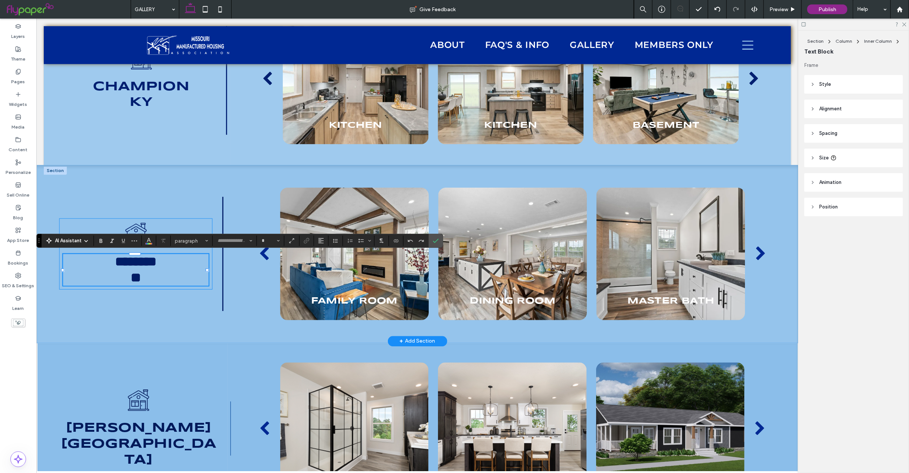
type input "*********"
type input "**"
click at [151, 244] on span "Color" at bounding box center [149, 240] width 6 height 10
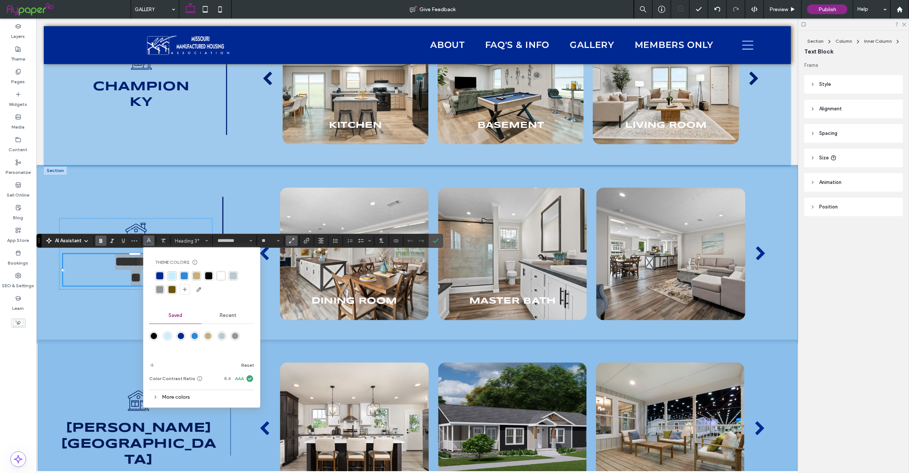
click at [173, 393] on div "More colors" at bounding box center [201, 397] width 105 height 10
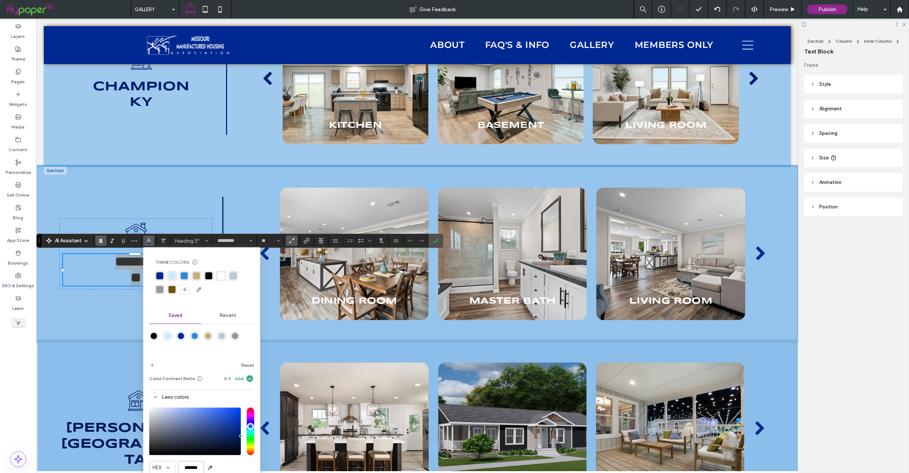
drag, startPoint x: 199, startPoint y: 467, endPoint x: 231, endPoint y: 468, distance: 32.3
click at [231, 468] on div "HEX *******" at bounding box center [201, 467] width 105 height 13
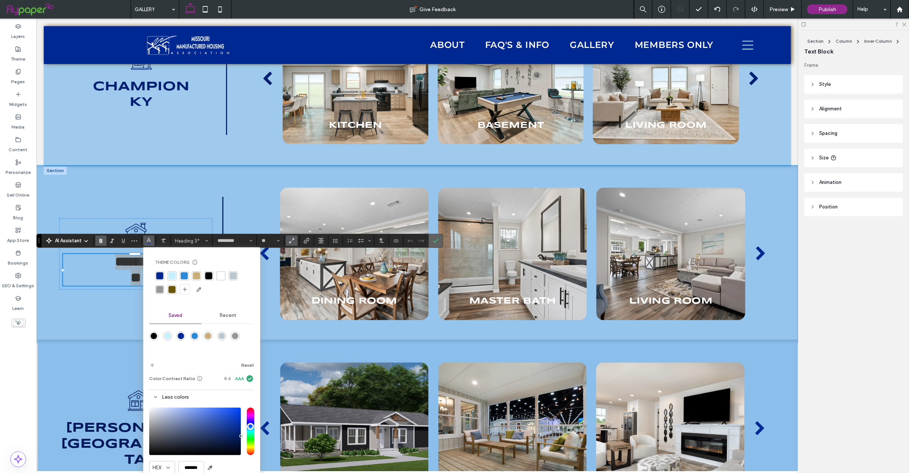
click at [439, 243] on icon "Confirm" at bounding box center [436, 241] width 6 height 6
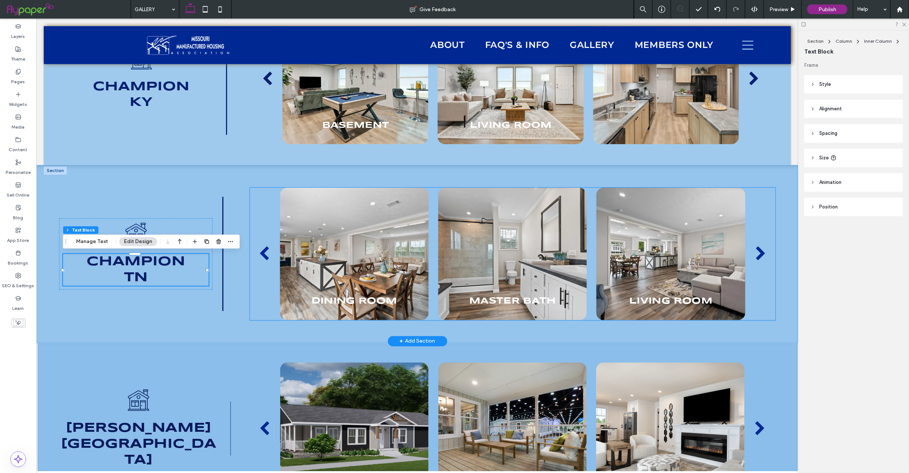
click at [750, 295] on div "Living Room Family Room Dining Room Master Bath Living Room Family Room" at bounding box center [512, 253] width 520 height 133
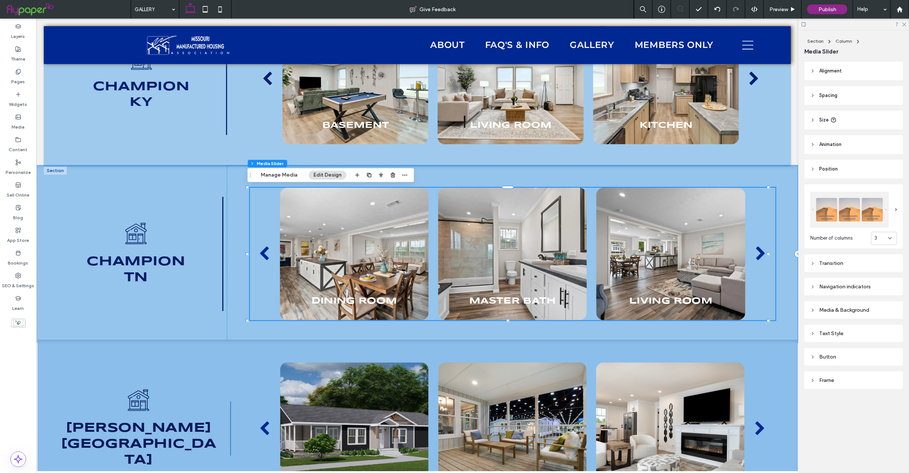
click at [836, 288] on div "Navigation indicators" at bounding box center [853, 286] width 87 height 6
click at [889, 384] on div "rgb(0, 40, 147)" at bounding box center [892, 387] width 6 height 6
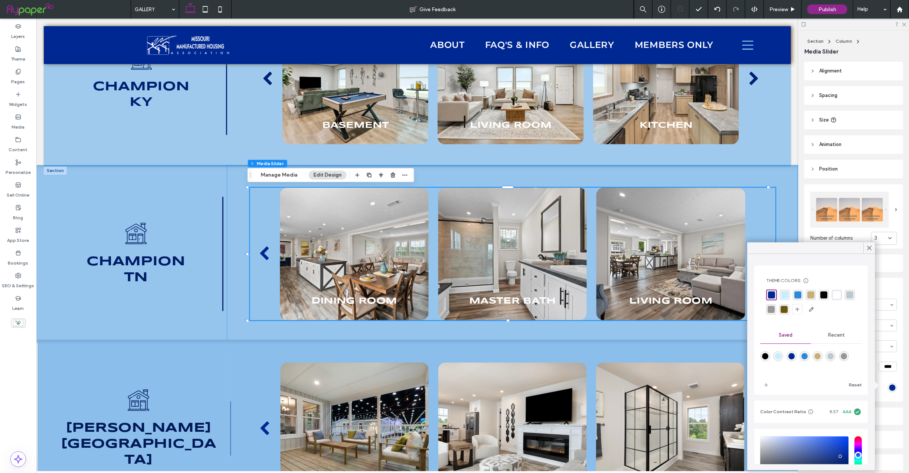
scroll to position [66, 0]
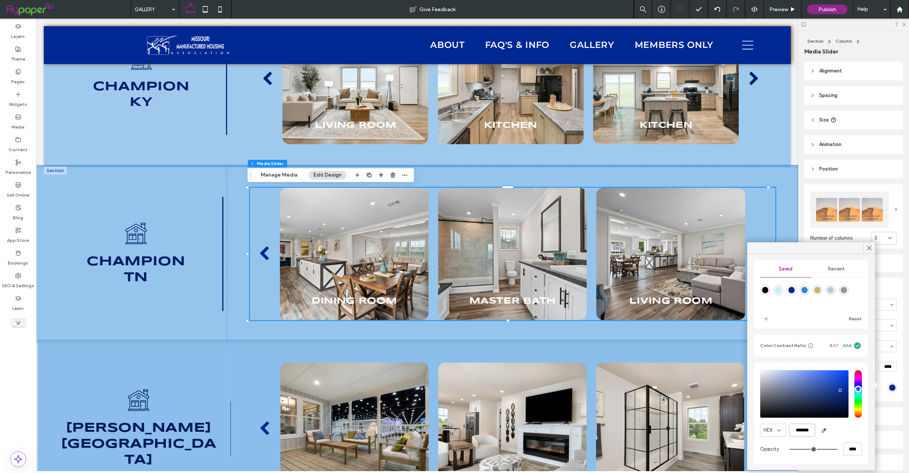
drag, startPoint x: 793, startPoint y: 429, endPoint x: 846, endPoint y: 431, distance: 53.1
click at [846, 431] on div "HEX *******" at bounding box center [812, 430] width 102 height 13
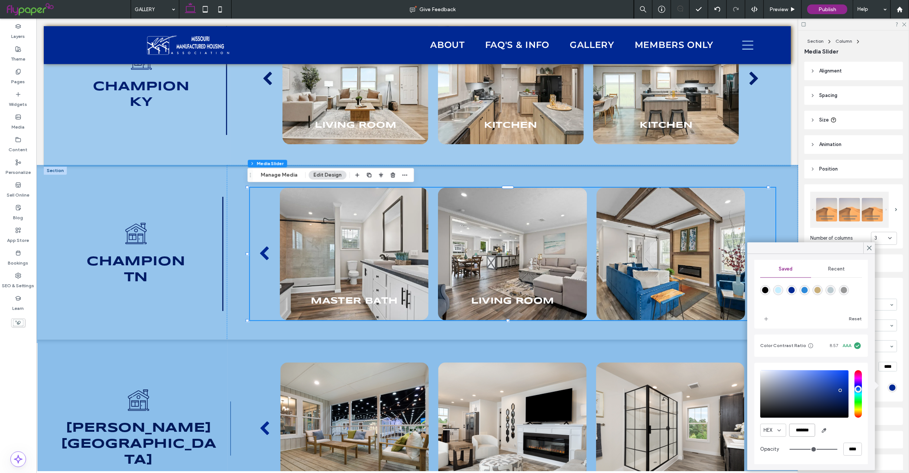
paste input "color picker textbox"
type input "*******"
click at [869, 247] on icon at bounding box center [869, 248] width 7 height 7
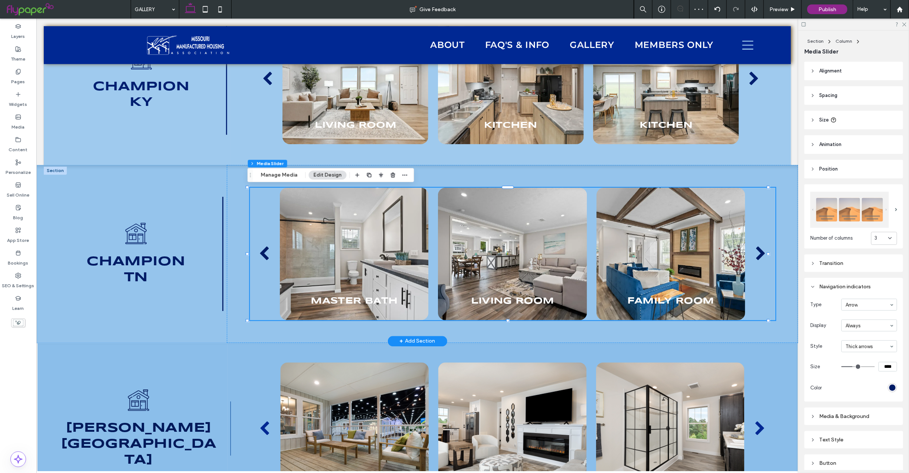
click at [57, 170] on div at bounding box center [54, 170] width 23 height 8
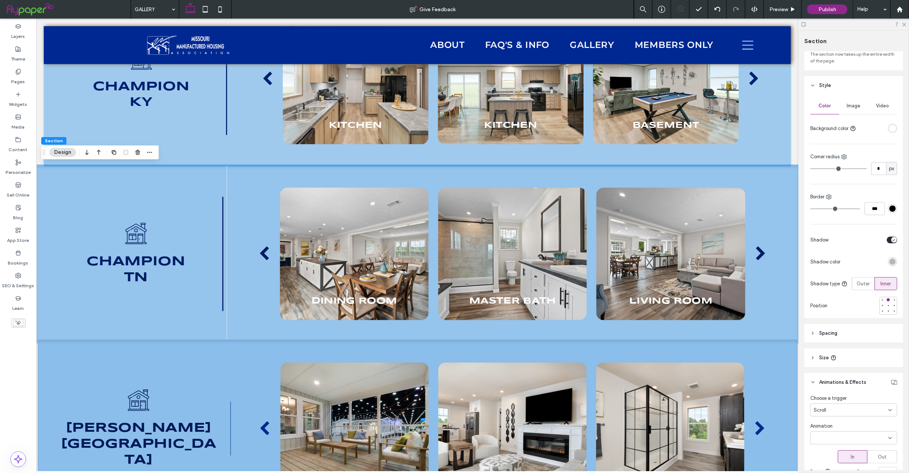
scroll to position [177, 0]
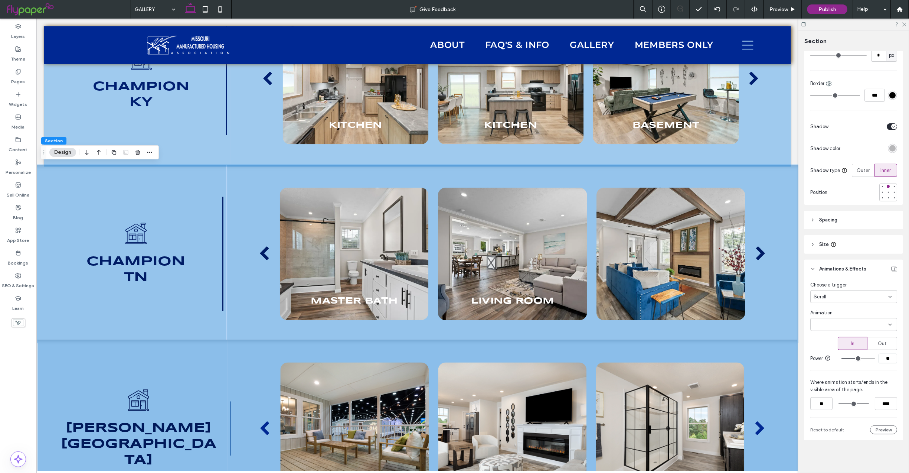
click at [870, 290] on div "Scroll" at bounding box center [853, 296] width 87 height 13
click at [860, 302] on div "None" at bounding box center [851, 304] width 80 height 13
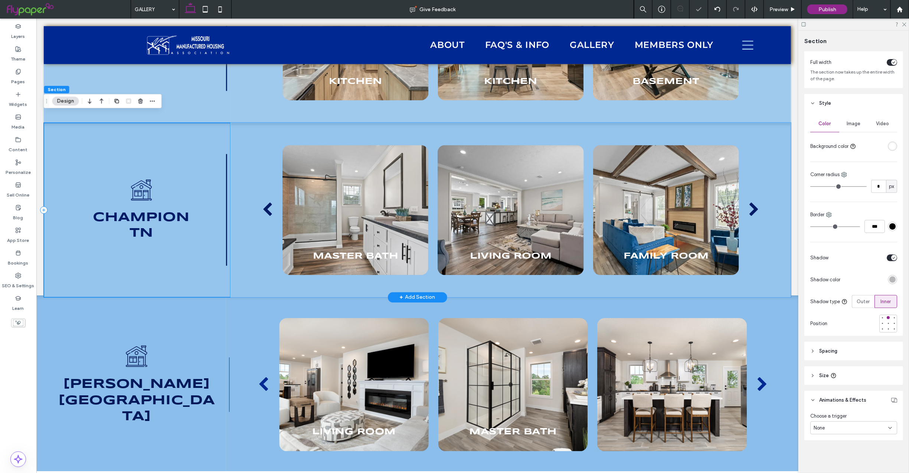
scroll to position [987, 0]
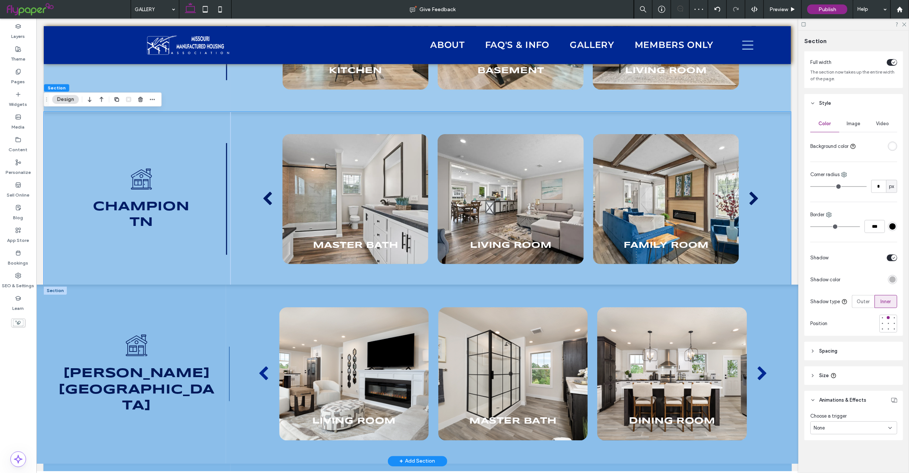
click at [51, 290] on div at bounding box center [54, 290] width 23 height 8
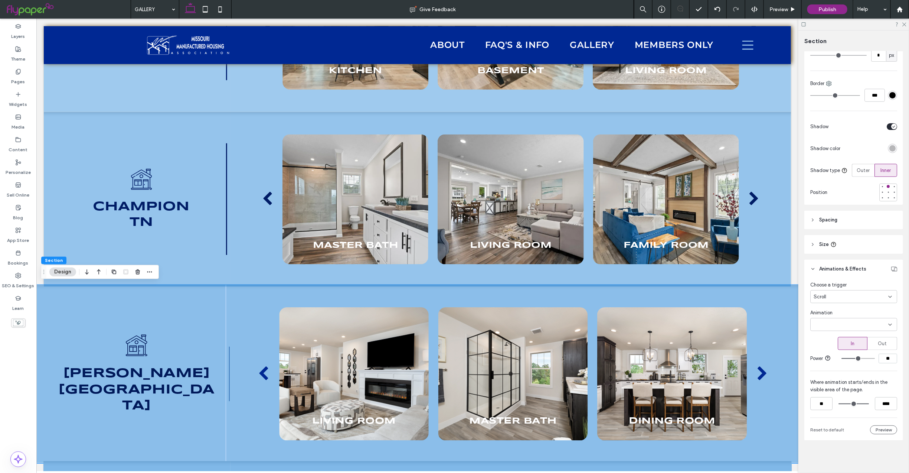
scroll to position [177, 0]
click at [887, 294] on icon at bounding box center [890, 297] width 6 height 6
click at [858, 304] on div "None" at bounding box center [851, 304] width 80 height 13
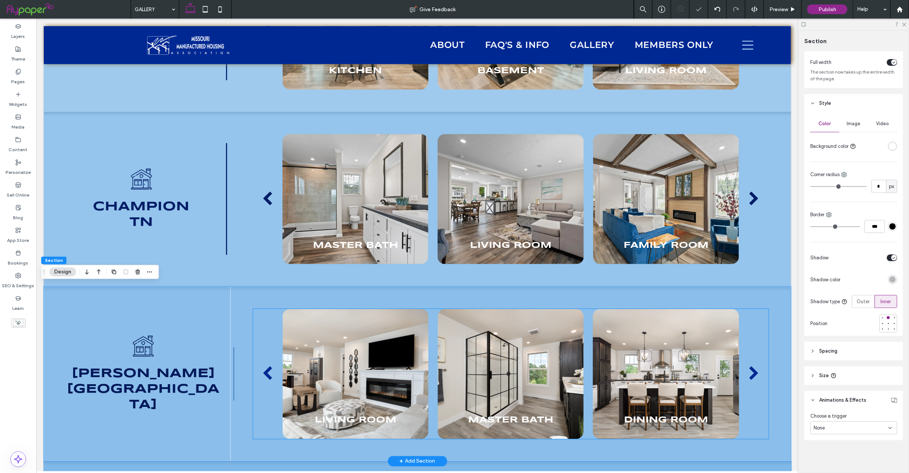
scroll to position [42, 0]
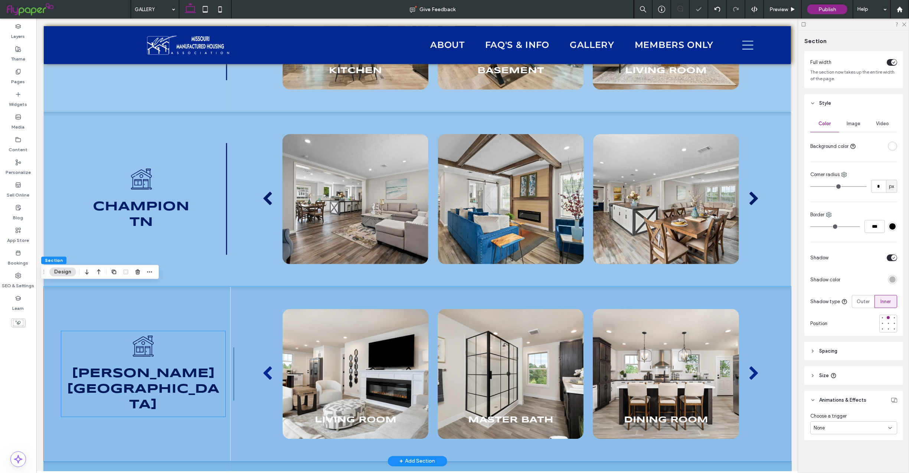
click at [137, 388] on h3 "[GEOGRAPHIC_DATA]" at bounding box center [143, 396] width 157 height 31
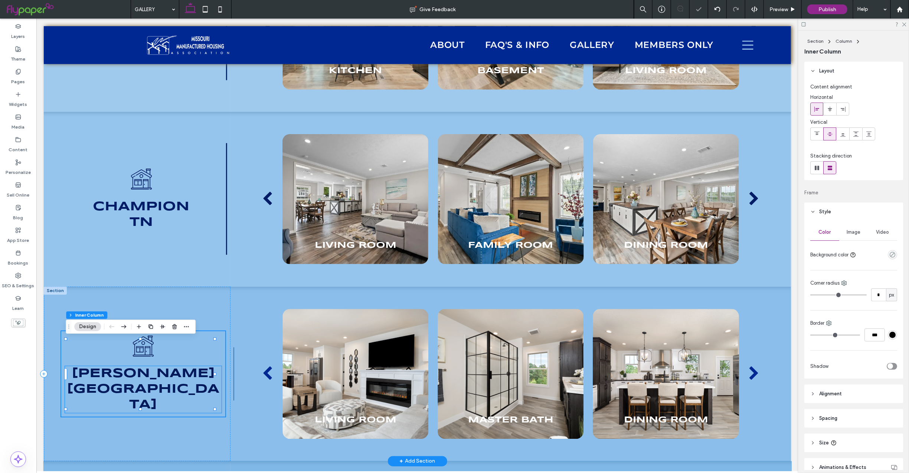
click at [151, 393] on span "[GEOGRAPHIC_DATA]" at bounding box center [142, 396] width 153 height 28
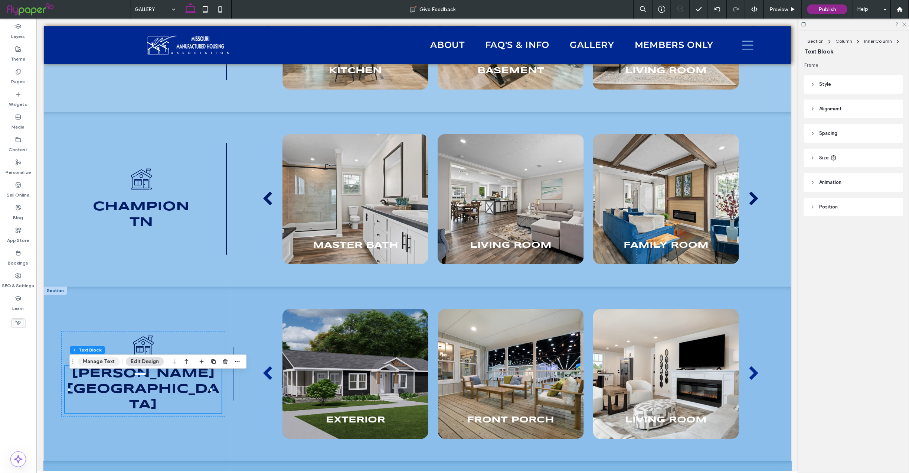
click at [100, 363] on button "Manage Text" at bounding box center [99, 361] width 42 height 9
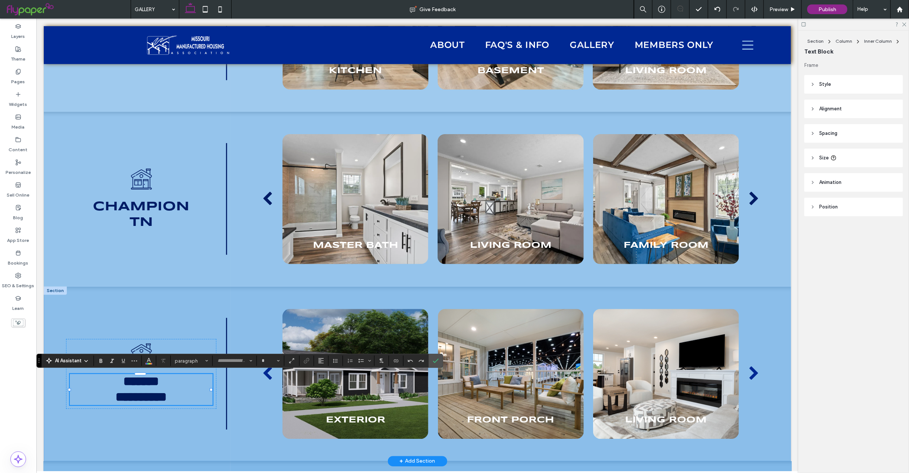
type input "*********"
type input "**"
click at [150, 358] on icon "Color" at bounding box center [149, 360] width 6 height 6
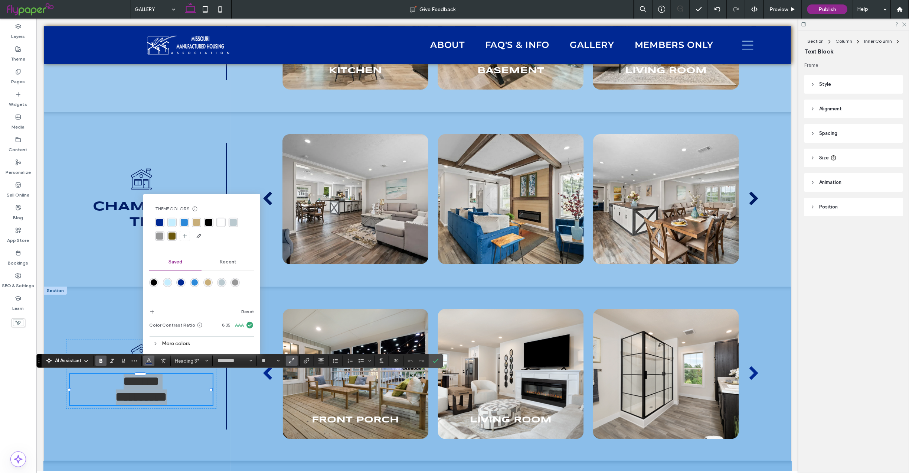
click at [186, 346] on div "More colors" at bounding box center [201, 343] width 105 height 10
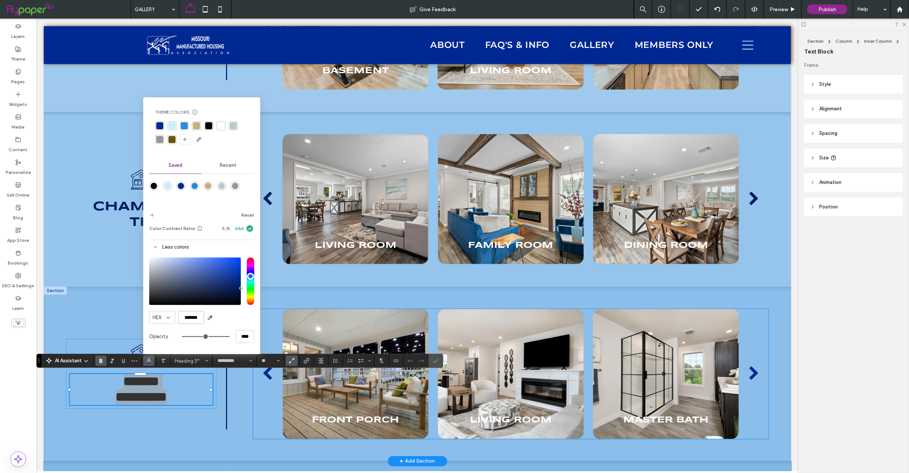
drag, startPoint x: 216, startPoint y: 336, endPoint x: 262, endPoint y: 325, distance: 46.8
click at [318, 398] on div at bounding box center [355, 373] width 146 height 130
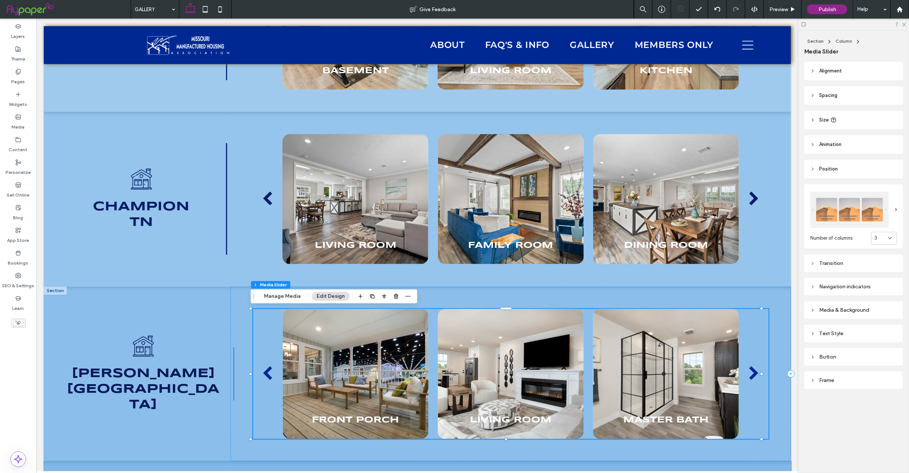
click at [816, 285] on icon at bounding box center [812, 286] width 5 height 5
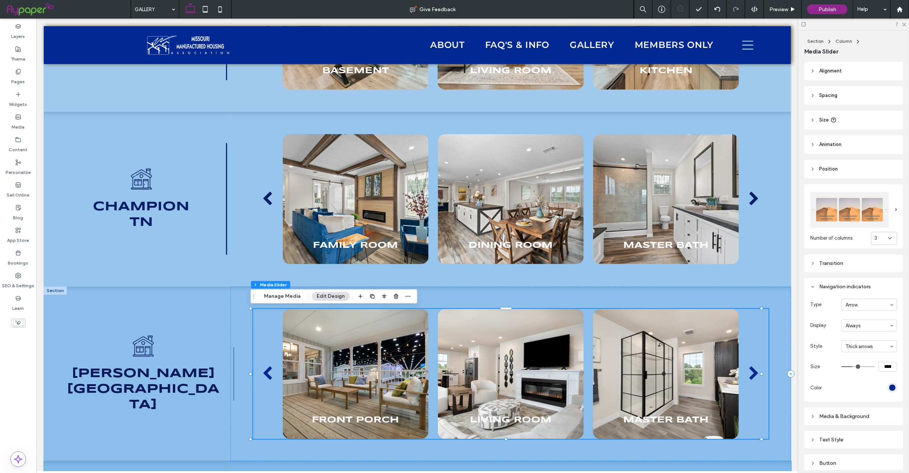
click at [889, 384] on div "rgb(0, 40, 147)" at bounding box center [892, 387] width 6 height 6
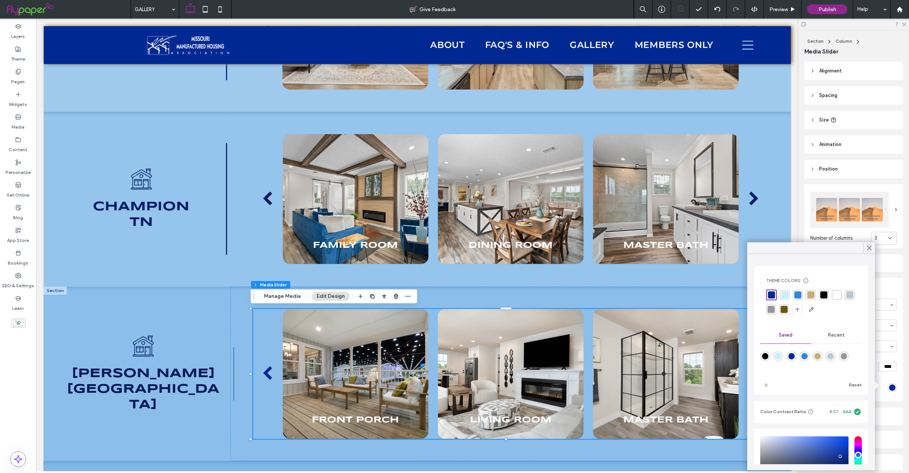
scroll to position [66, 0]
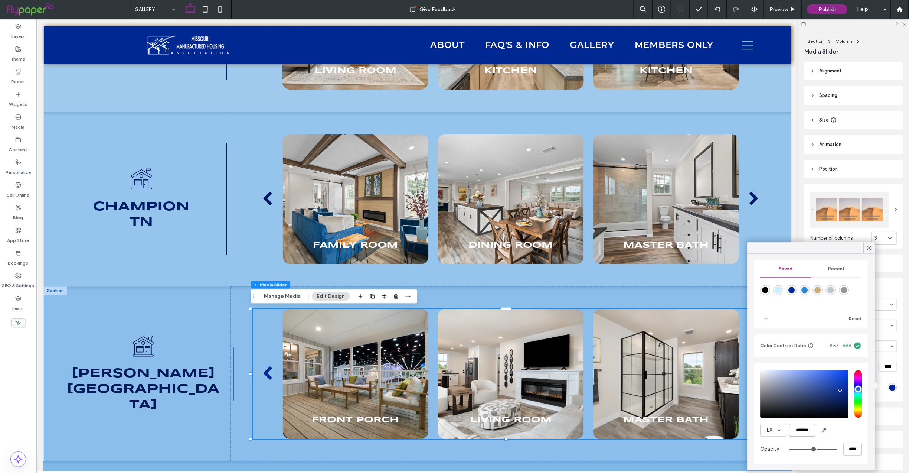
drag, startPoint x: 791, startPoint y: 430, endPoint x: 868, endPoint y: 434, distance: 77.0
click at [868, 434] on div "Theme Colors Save time with Theme Colors Create a color palette to instantly ad…" at bounding box center [812, 362] width 128 height 216
paste input "color picker textbox"
type input "*******"
click at [867, 249] on use at bounding box center [869, 248] width 4 height 4
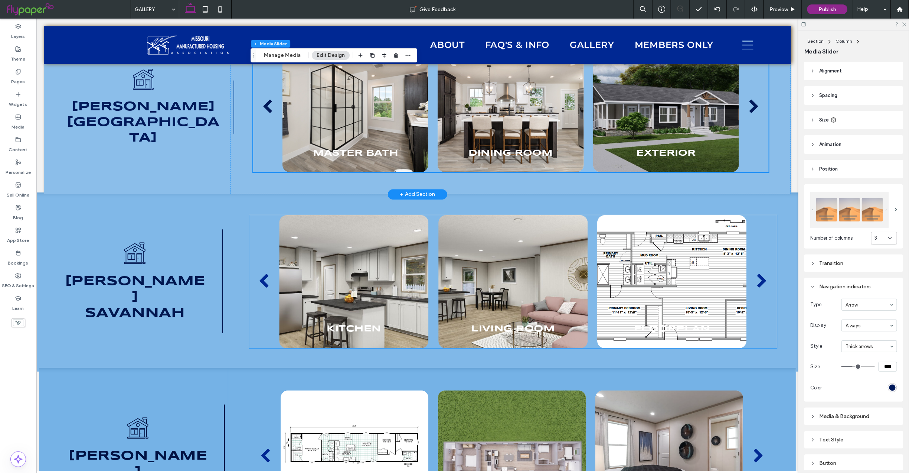
scroll to position [1288, 0]
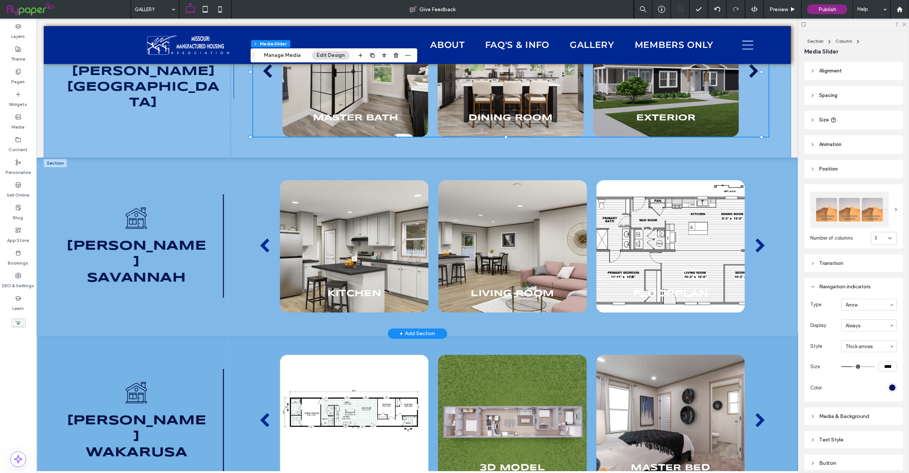
click at [56, 163] on div at bounding box center [54, 163] width 23 height 8
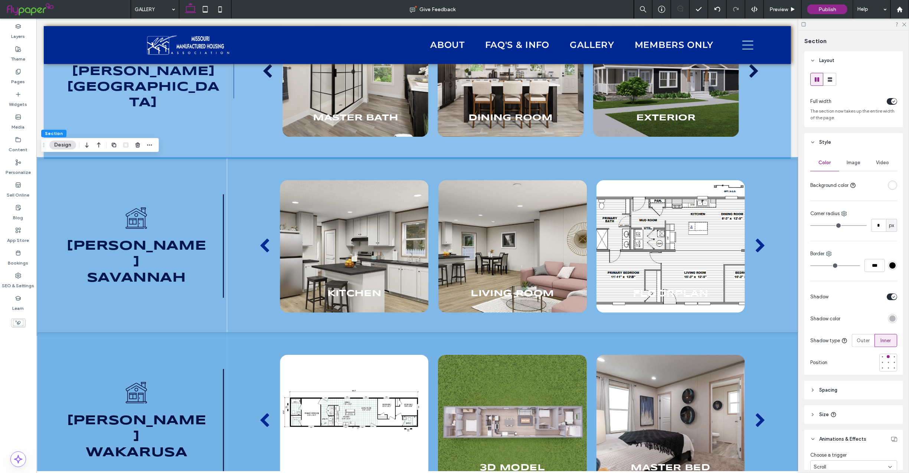
scroll to position [177, 0]
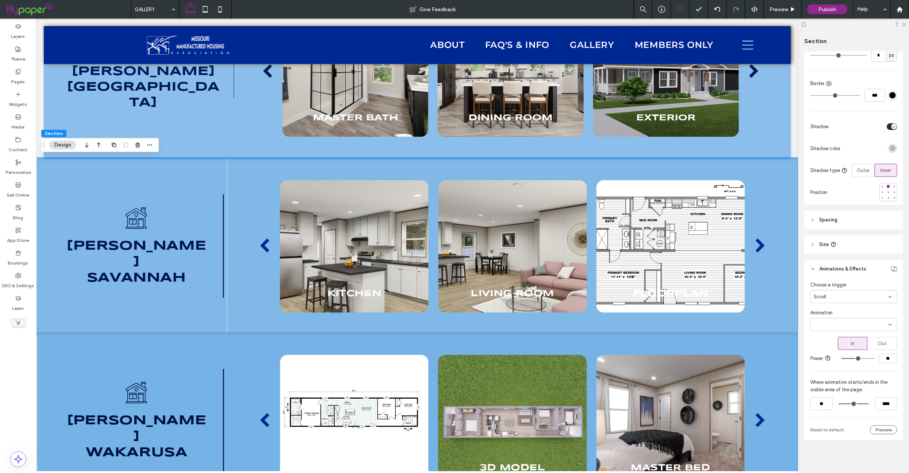
click at [875, 293] on div "Scroll" at bounding box center [851, 296] width 75 height 7
click at [833, 307] on div "None" at bounding box center [851, 304] width 80 height 13
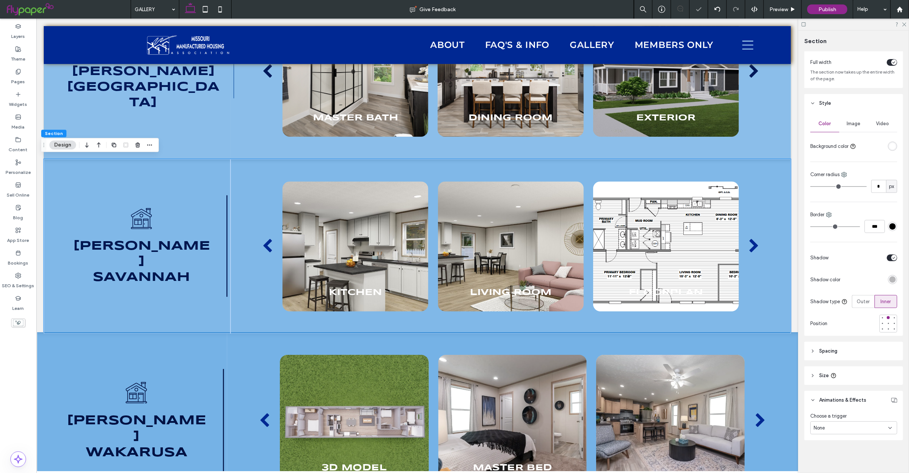
scroll to position [42, 0]
drag, startPoint x: 159, startPoint y: 270, endPoint x: 145, endPoint y: 269, distance: 13.4
click at [159, 271] on span "Savannah" at bounding box center [140, 277] width 97 height 12
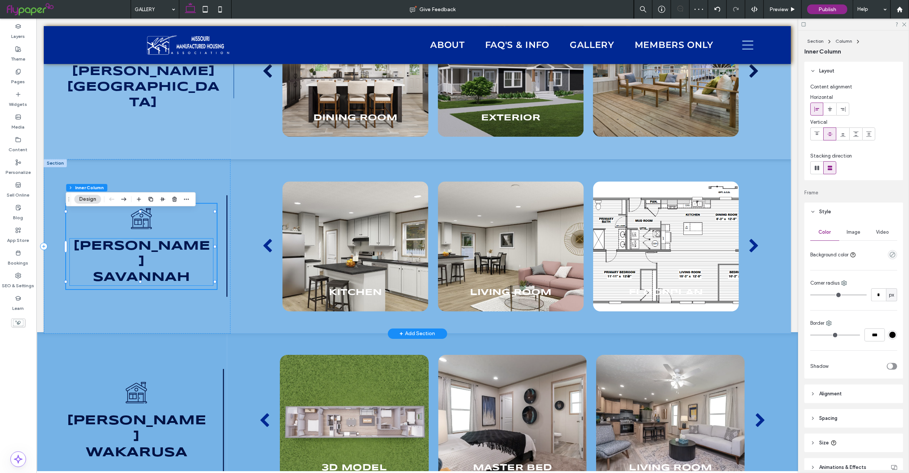
click at [143, 254] on span "[PERSON_NAME]" at bounding box center [141, 253] width 137 height 28
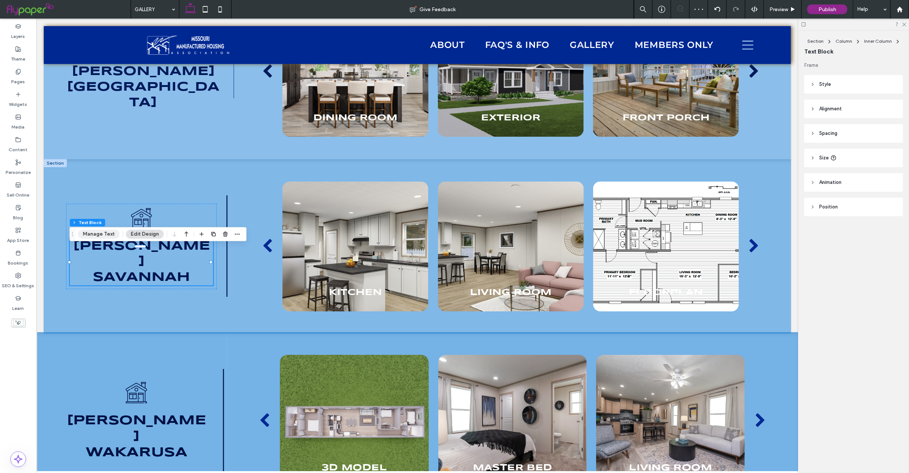
click at [104, 233] on button "Manage Text" at bounding box center [99, 233] width 42 height 9
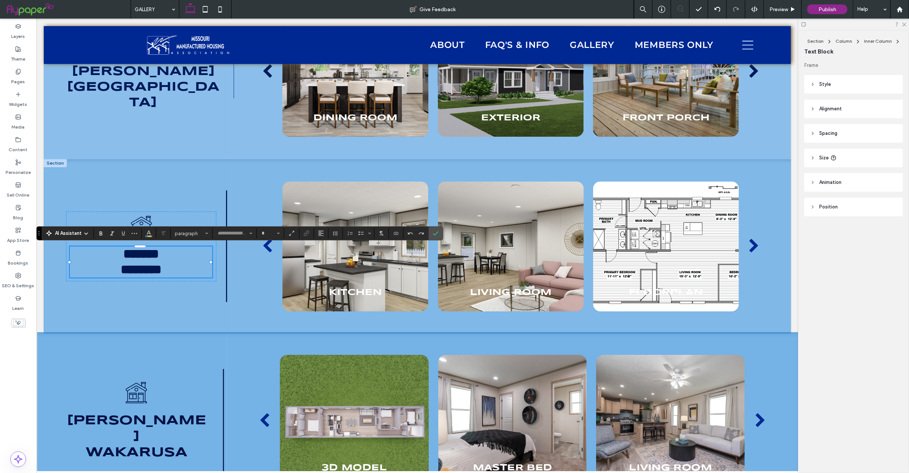
type input "*********"
type input "**"
click at [150, 229] on icon "Color" at bounding box center [149, 232] width 6 height 6
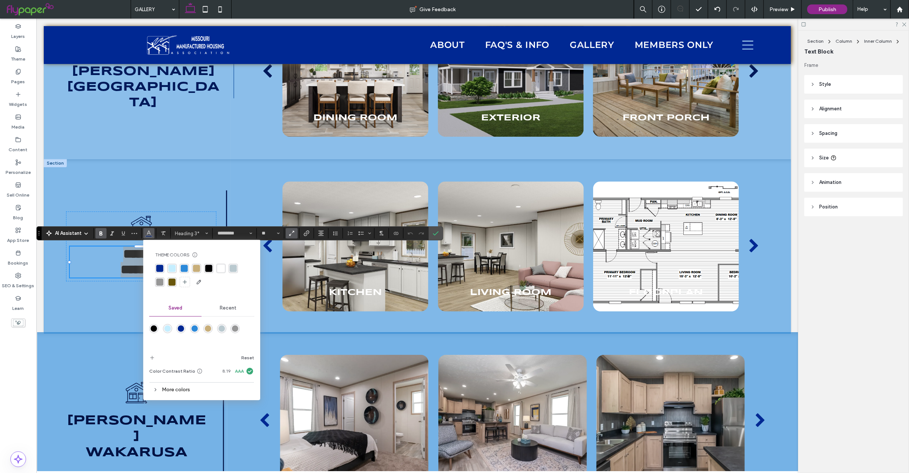
click at [171, 385] on div "More colors" at bounding box center [201, 389] width 105 height 14
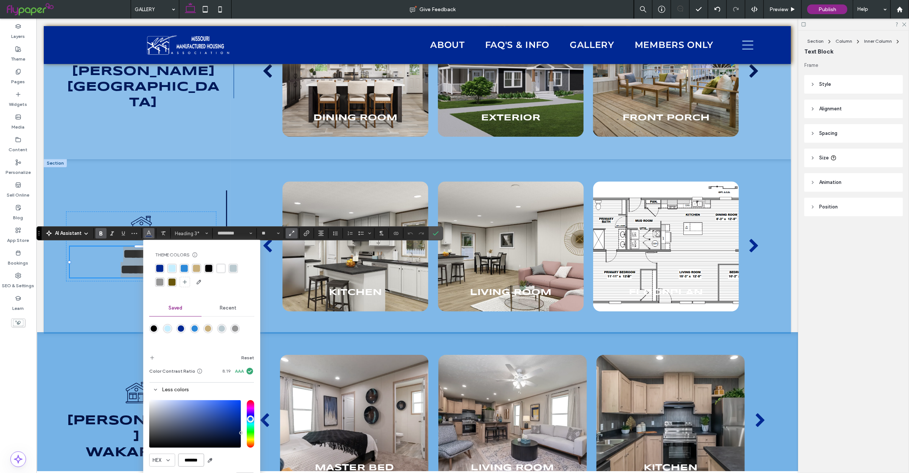
drag, startPoint x: 182, startPoint y: 460, endPoint x: 225, endPoint y: 461, distance: 43.1
click at [225, 461] on div "HEX *******" at bounding box center [201, 459] width 105 height 13
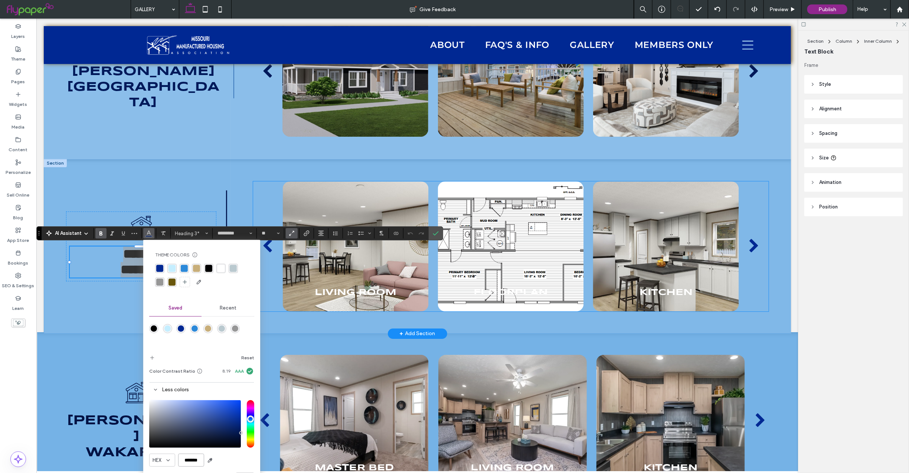
click at [350, 282] on div "Living Room" at bounding box center [355, 287] width 146 height 23
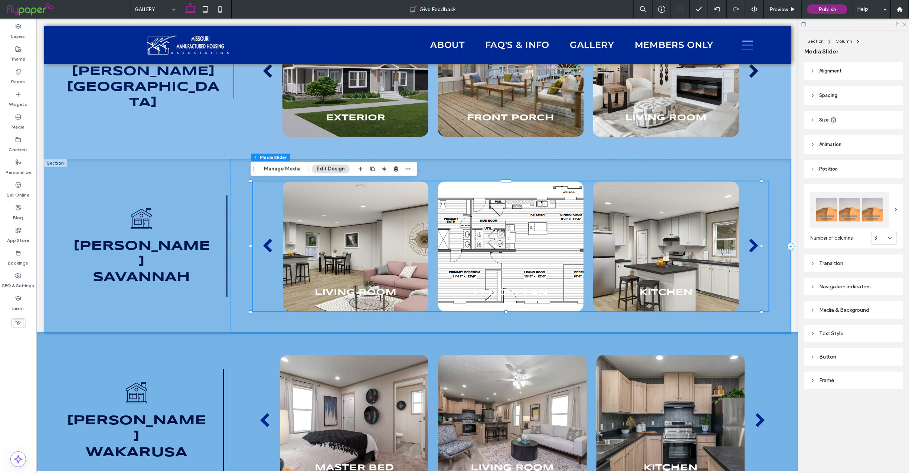
click at [823, 286] on div "Navigation indicators" at bounding box center [853, 286] width 87 height 6
click at [889, 384] on div "rgb(0, 40, 147)" at bounding box center [892, 387] width 6 height 6
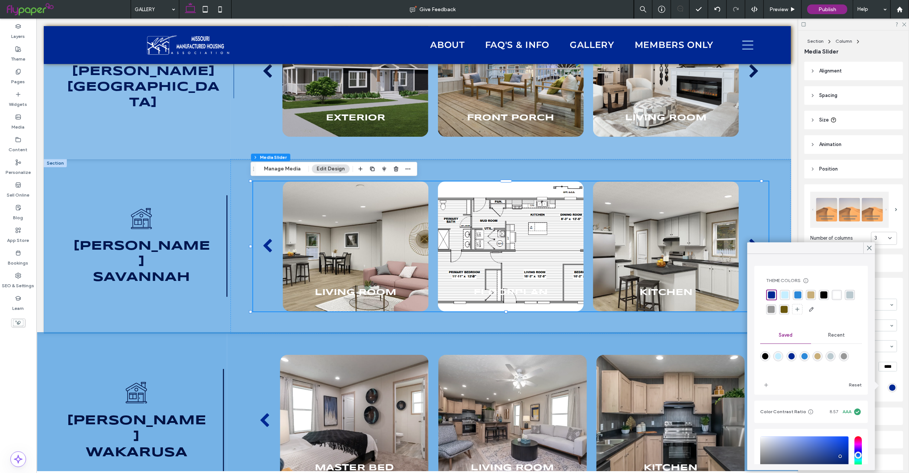
scroll to position [66, 0]
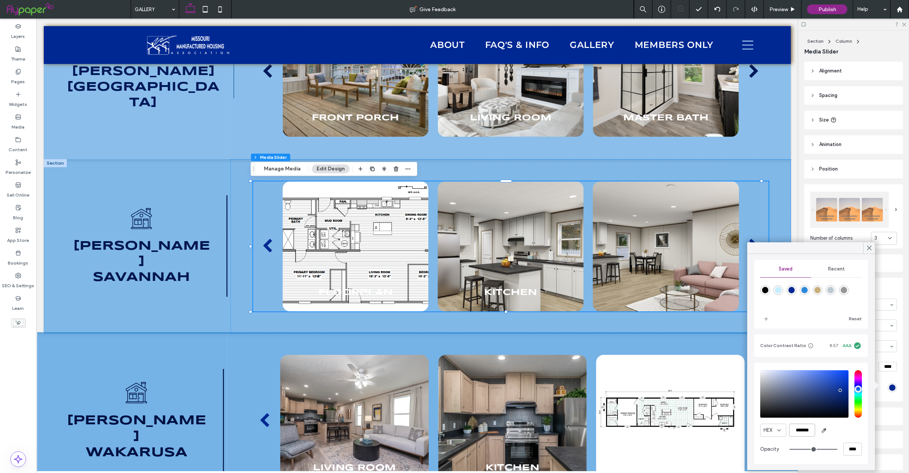
drag, startPoint x: 791, startPoint y: 431, endPoint x: 864, endPoint y: 431, distance: 72.8
click at [864, 431] on div "Theme Colors Save time with Theme Colors Create a color palette to instantly ad…" at bounding box center [812, 362] width 114 height 204
paste input "color picker textbox"
type input "*******"
click at [872, 246] on use at bounding box center [869, 248] width 4 height 4
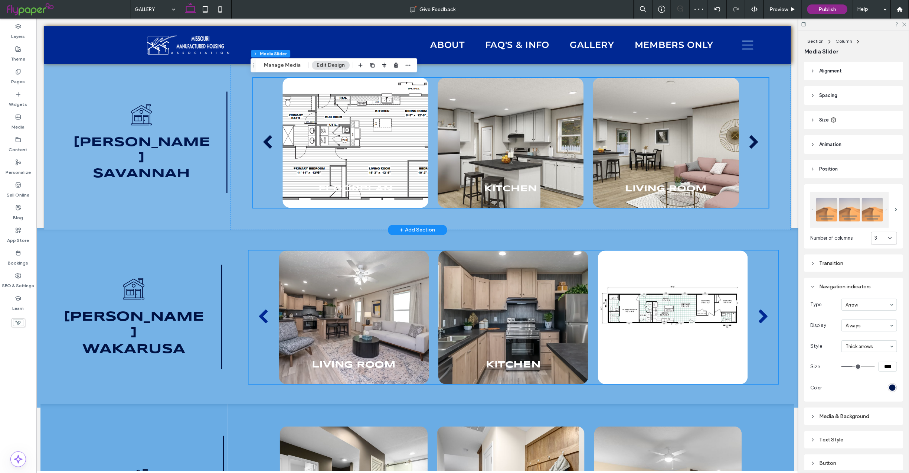
scroll to position [1468, 0]
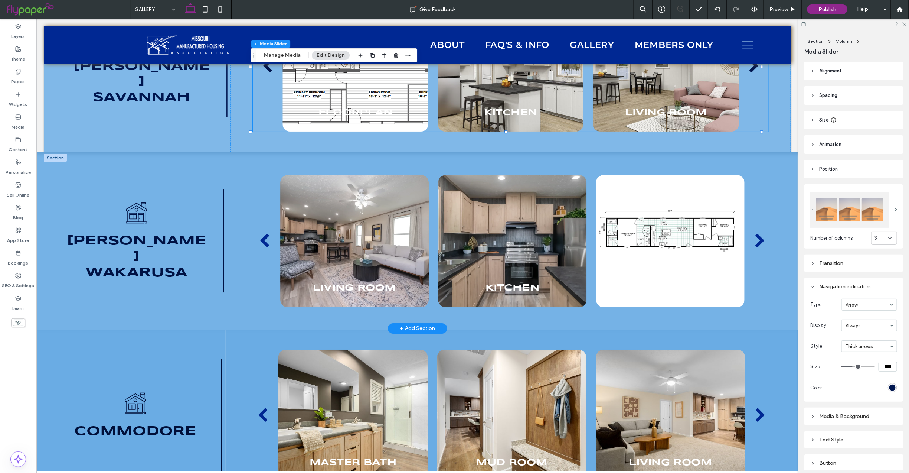
click at [52, 156] on div at bounding box center [54, 157] width 23 height 8
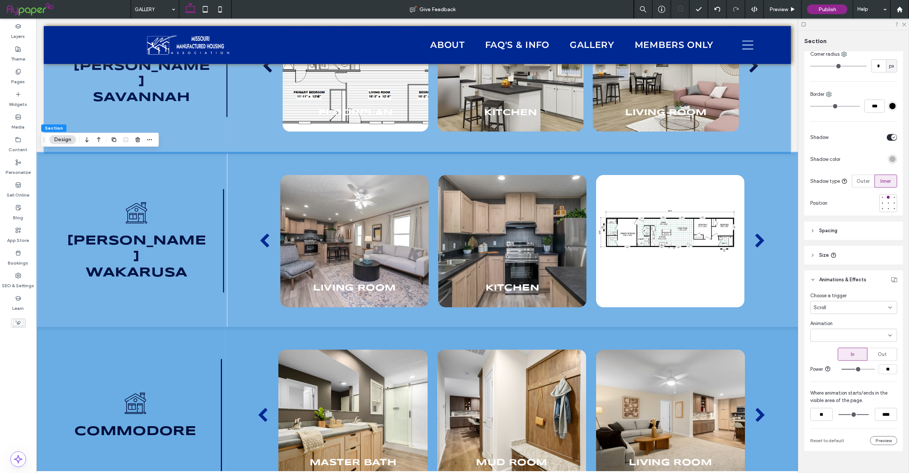
scroll to position [177, 0]
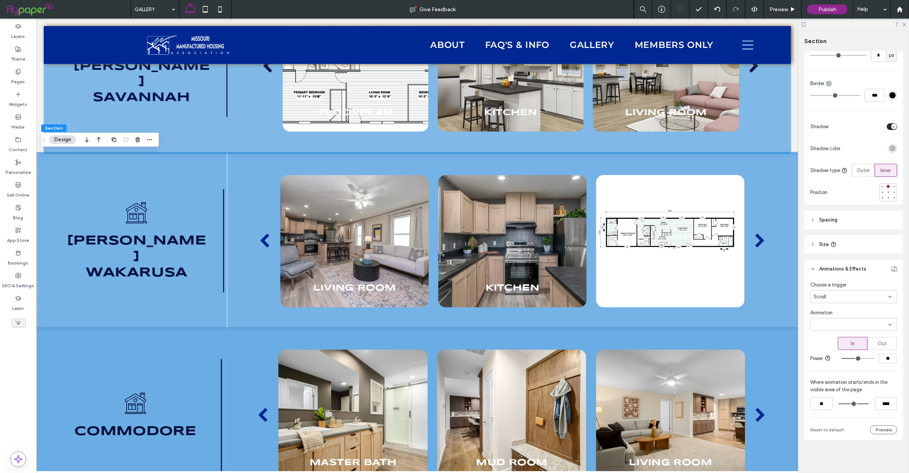
click at [867, 293] on div "Scroll" at bounding box center [851, 296] width 75 height 7
click at [839, 301] on div "None" at bounding box center [851, 304] width 80 height 13
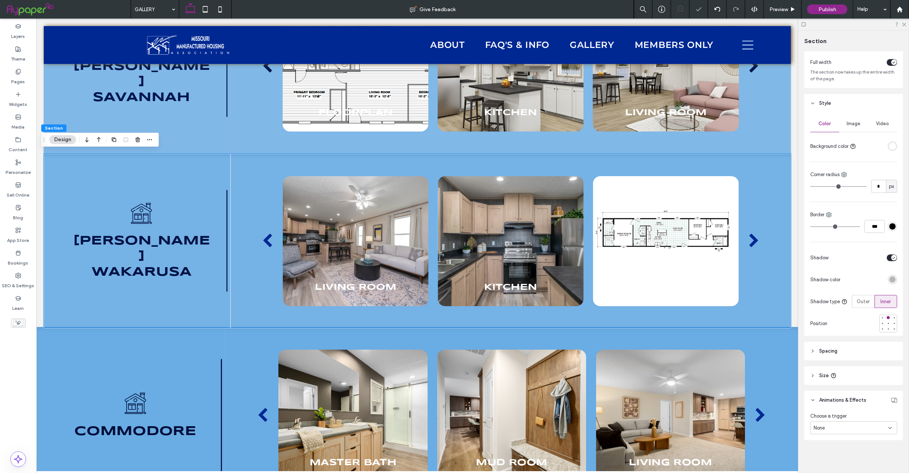
scroll to position [42, 0]
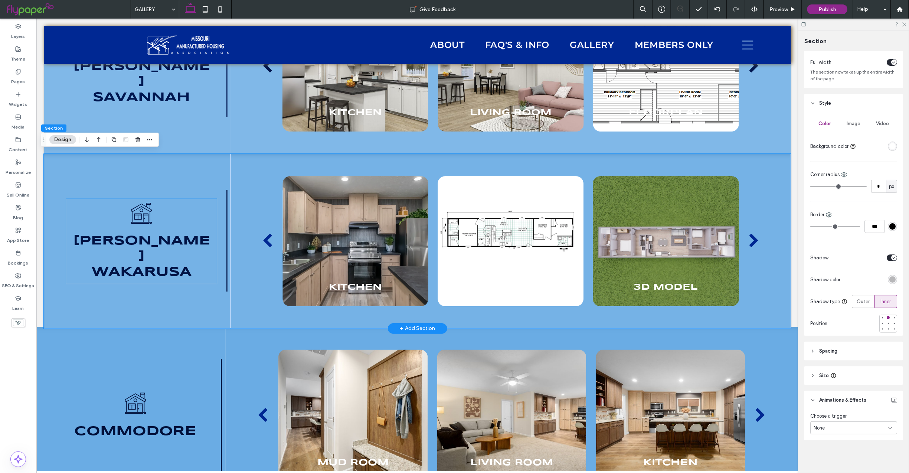
click at [145, 266] on span "Wakarusa" at bounding box center [141, 271] width 100 height 12
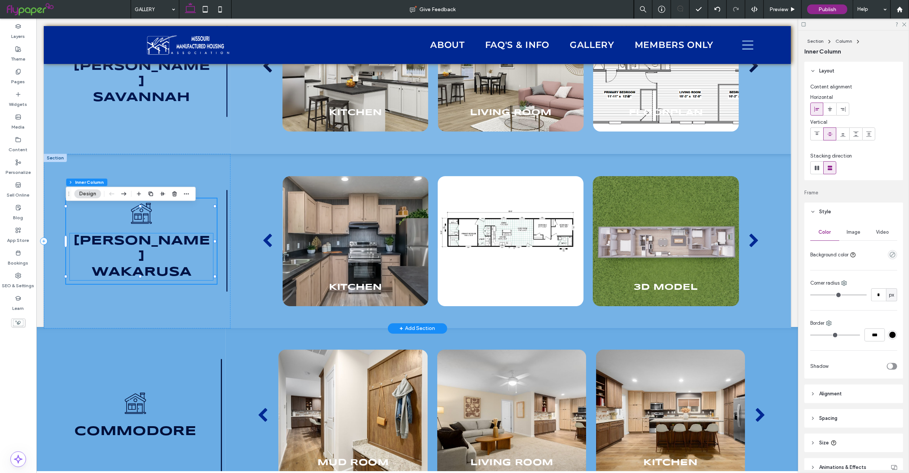
click at [135, 246] on span "[PERSON_NAME]" at bounding box center [141, 248] width 137 height 28
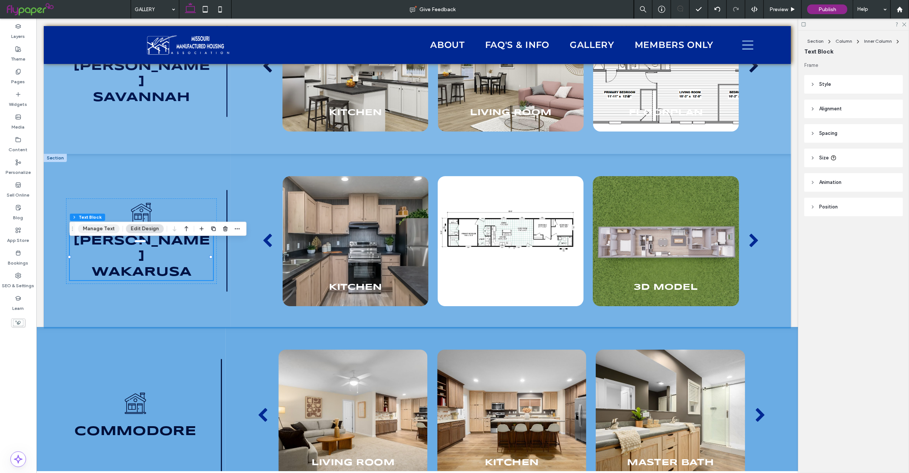
click at [105, 231] on button "Manage Text" at bounding box center [99, 228] width 42 height 9
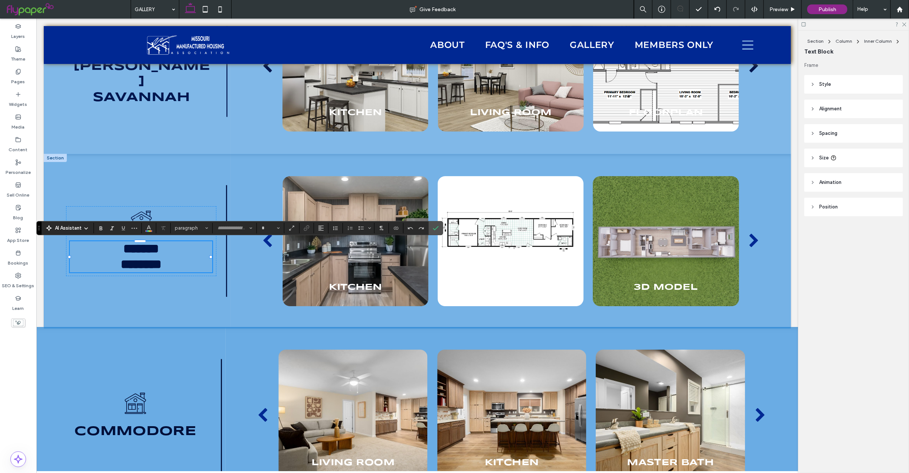
type input "*********"
type input "**"
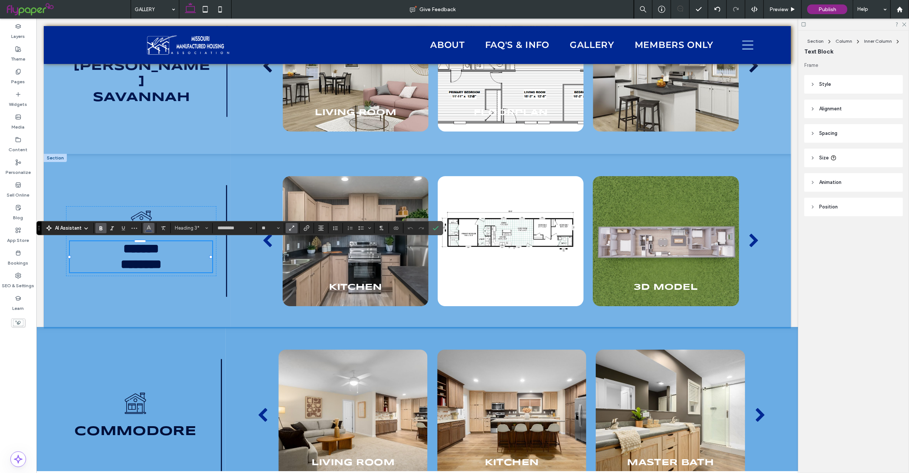
click at [152, 227] on button "Color" at bounding box center [148, 228] width 11 height 10
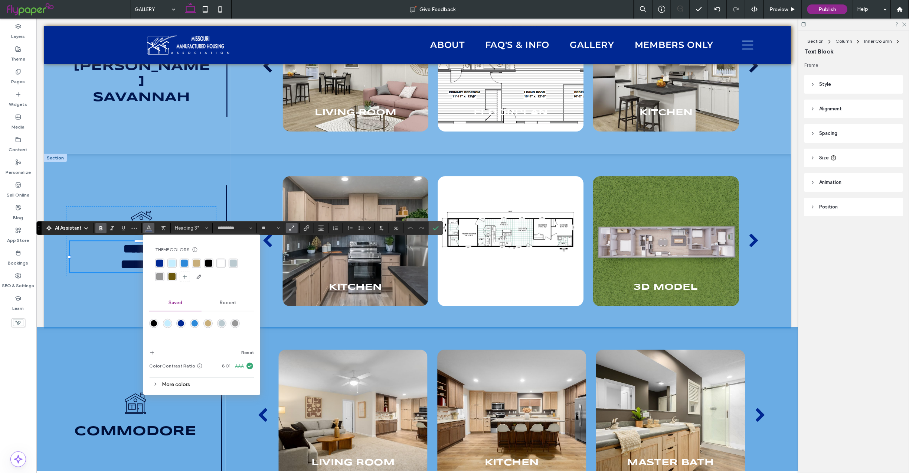
click at [179, 383] on div "More colors" at bounding box center [201, 384] width 105 height 10
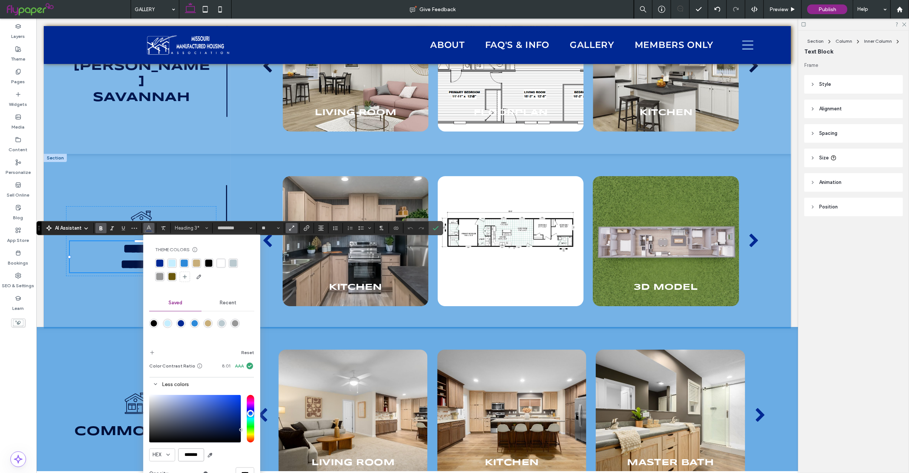
drag, startPoint x: 197, startPoint y: 459, endPoint x: 238, endPoint y: 460, distance: 40.8
click at [238, 460] on div "HEX *******" at bounding box center [201, 454] width 105 height 13
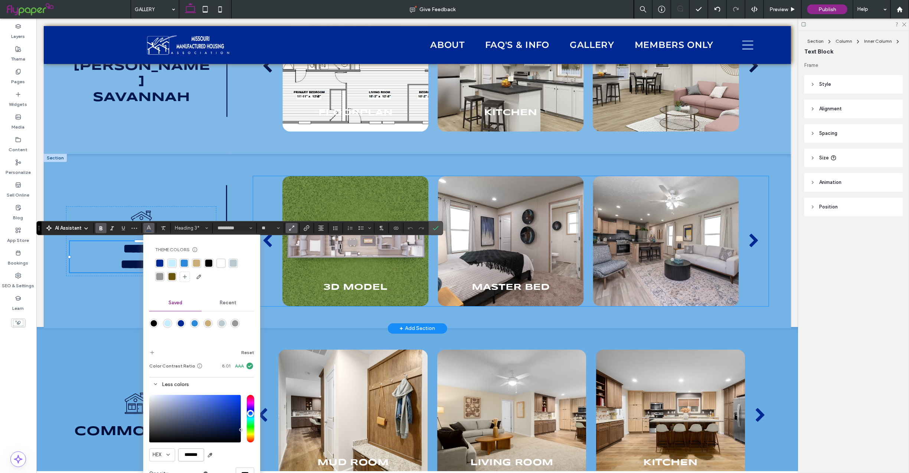
click at [683, 247] on div at bounding box center [666, 241] width 146 height 130
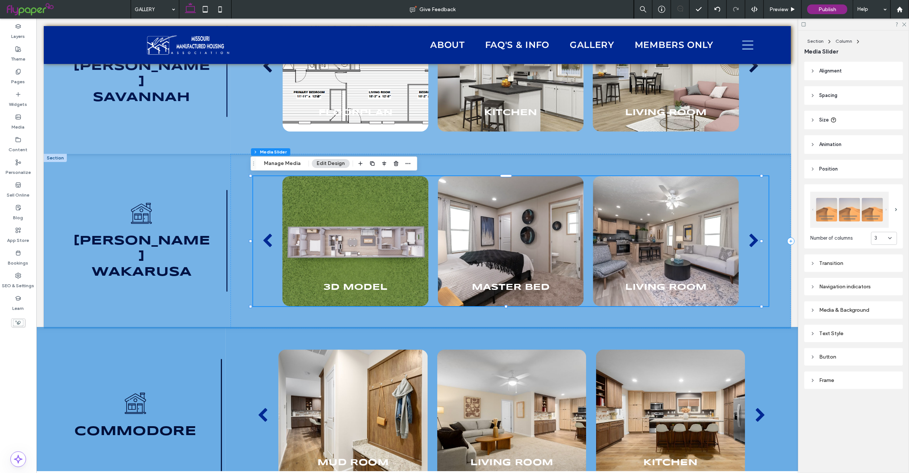
click at [823, 282] on div "Navigation indicators" at bounding box center [853, 286] width 87 height 10
click at [889, 386] on div "rgb(0, 40, 147)" at bounding box center [892, 387] width 6 height 6
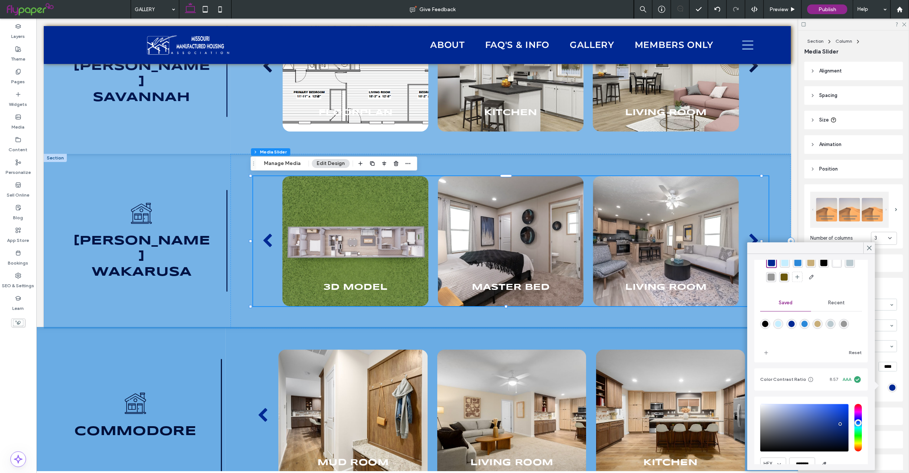
scroll to position [66, 0]
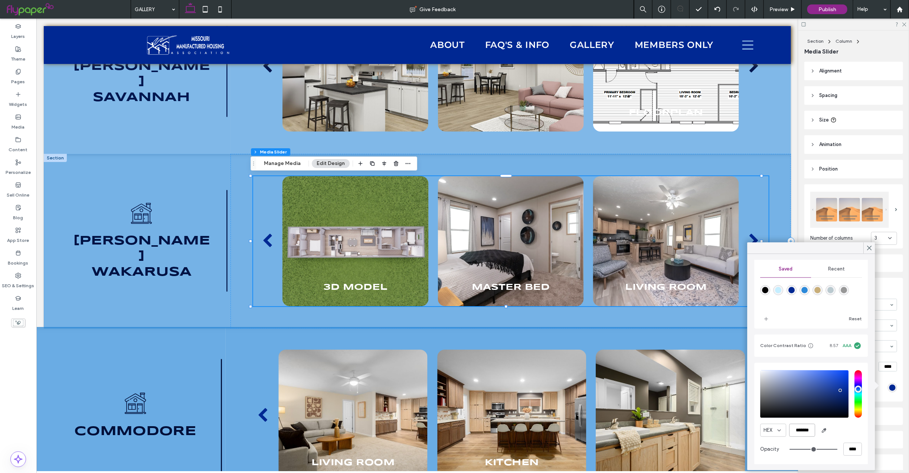
drag, startPoint x: 791, startPoint y: 428, endPoint x: 859, endPoint y: 429, distance: 67.2
click at [859, 429] on div "HEX ******* Opacity ****" at bounding box center [812, 414] width 114 height 102
paste input "color picker textbox"
type input "*******"
click at [867, 248] on icon at bounding box center [869, 248] width 7 height 7
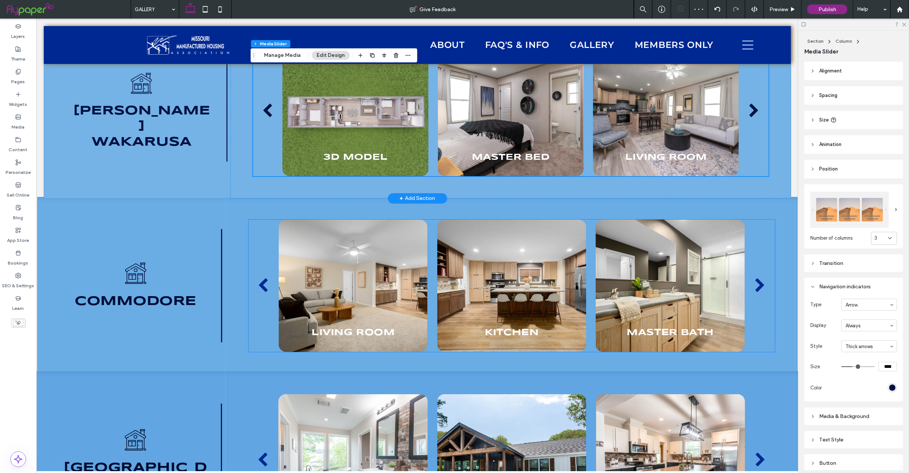
scroll to position [1642, 0]
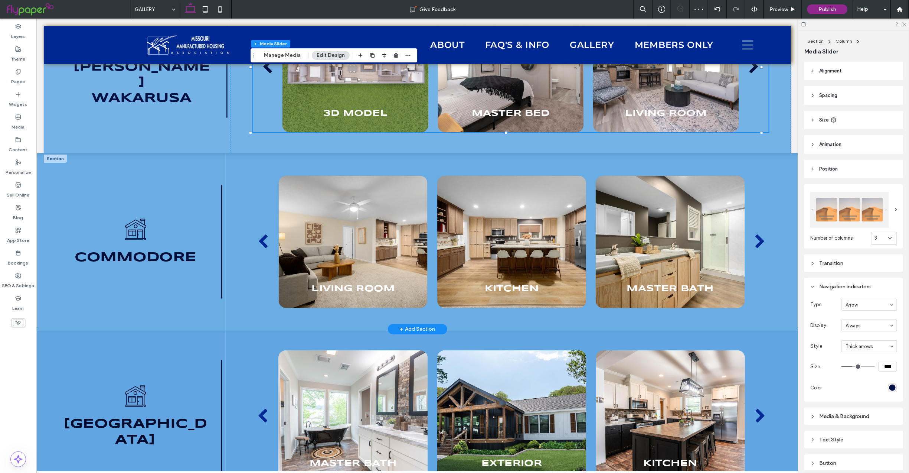
click at [59, 157] on div at bounding box center [54, 158] width 23 height 8
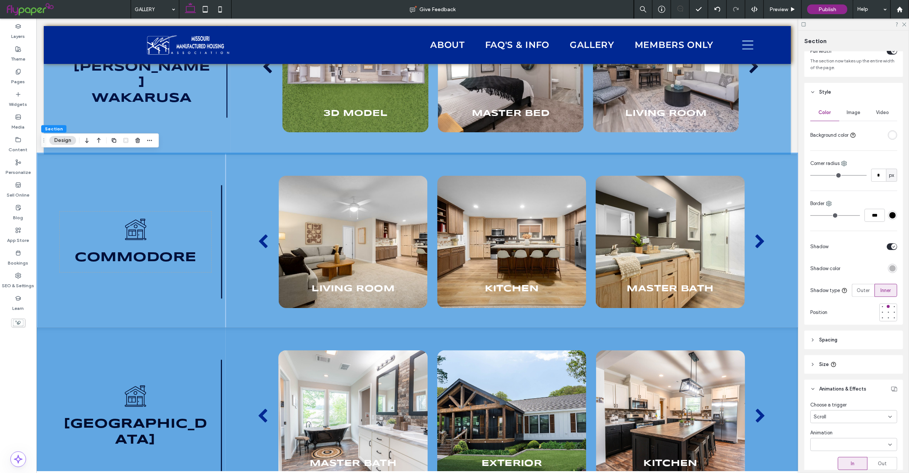
scroll to position [98, 0]
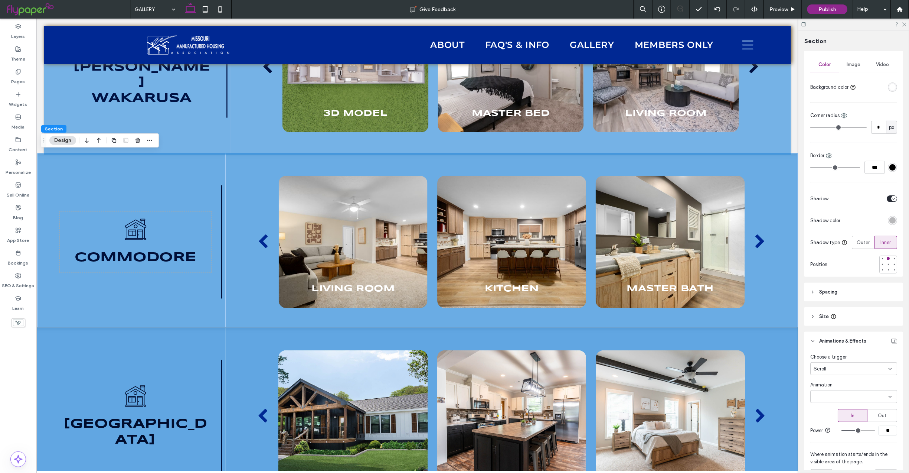
click at [848, 369] on div "Scroll" at bounding box center [851, 368] width 75 height 7
click at [836, 391] on div "Entrance" at bounding box center [851, 397] width 80 height 13
click at [837, 368] on div "Entrance" at bounding box center [851, 368] width 75 height 7
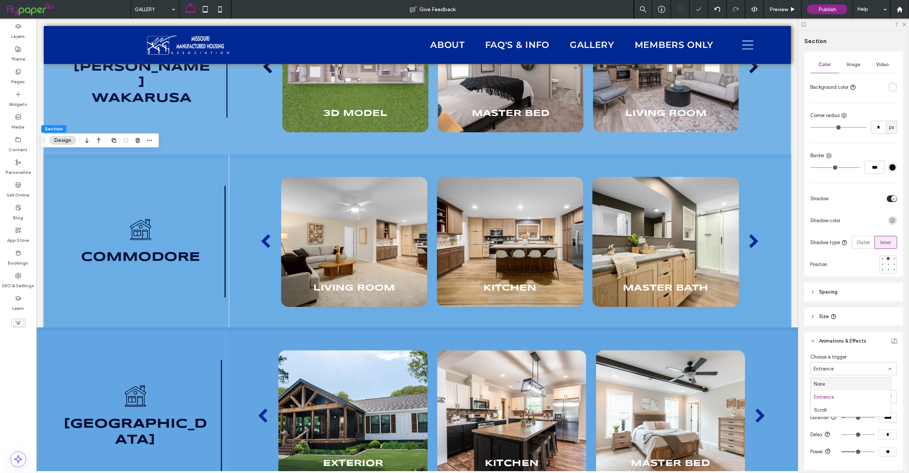
click at [831, 385] on div "None" at bounding box center [851, 384] width 80 height 13
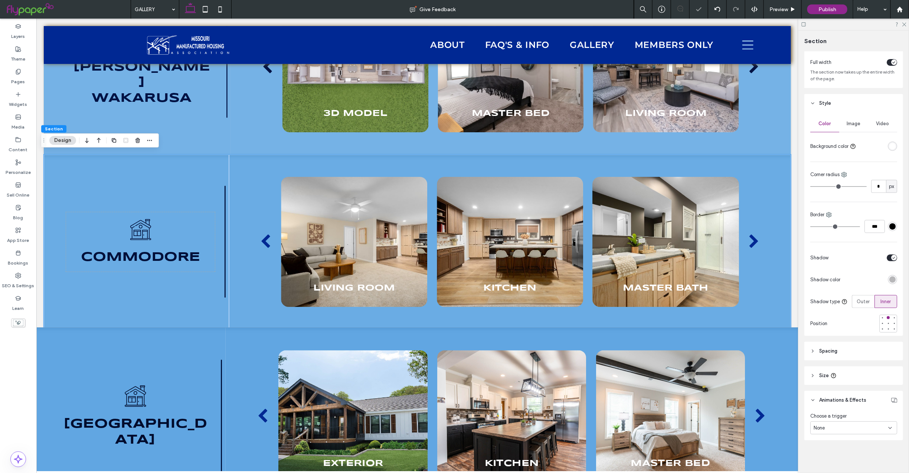
scroll to position [42, 0]
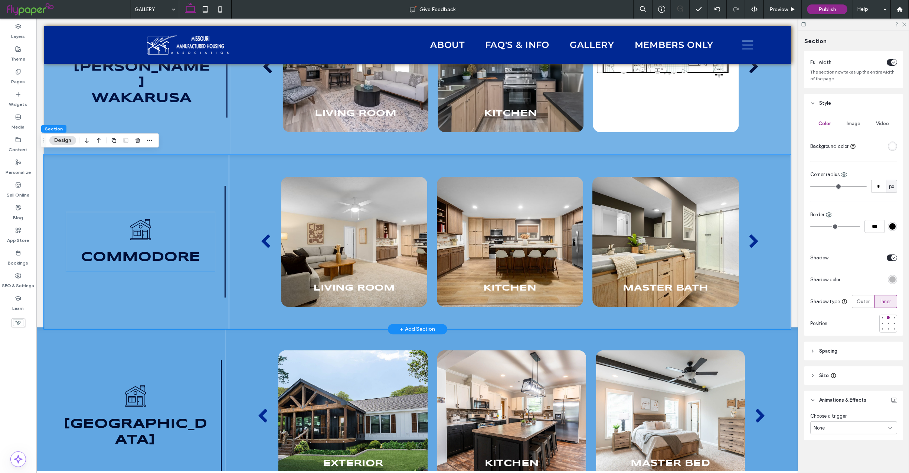
click at [155, 254] on span "Commodore" at bounding box center [141, 257] width 120 height 12
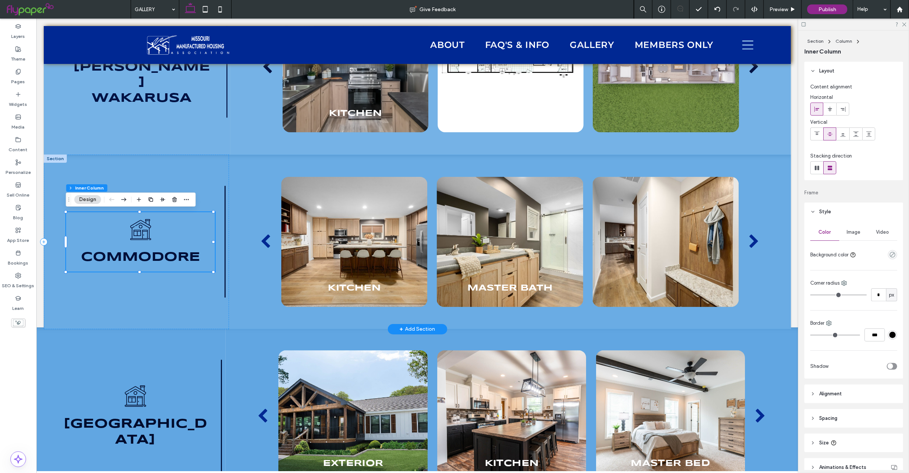
click at [146, 252] on span "Commodore" at bounding box center [141, 257] width 120 height 12
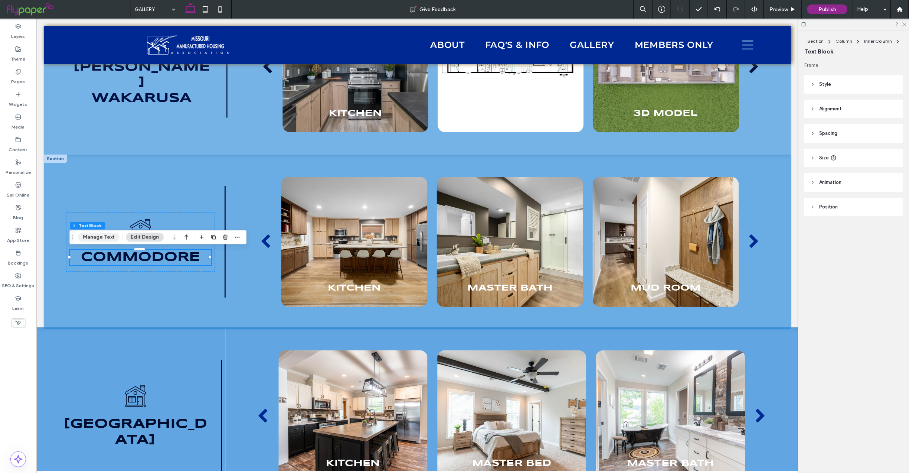
click at [95, 236] on button "Manage Text" at bounding box center [99, 236] width 42 height 9
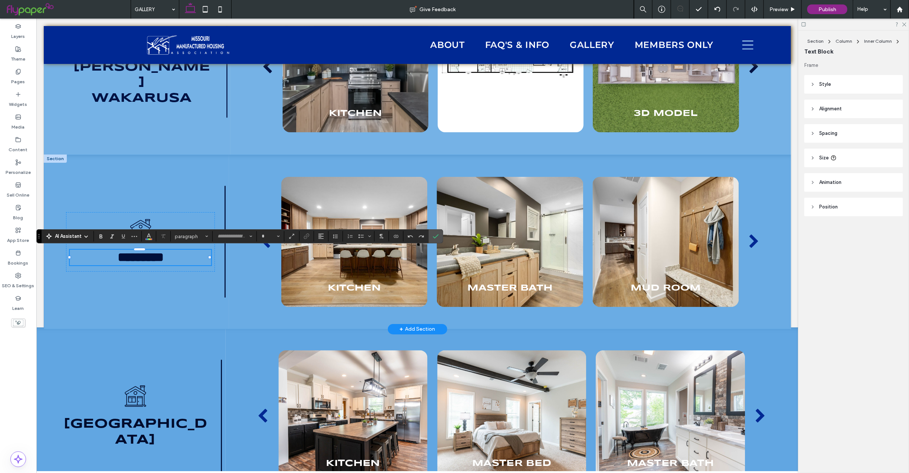
type input "*********"
type input "**"
click at [149, 237] on icon "Color" at bounding box center [149, 235] width 6 height 6
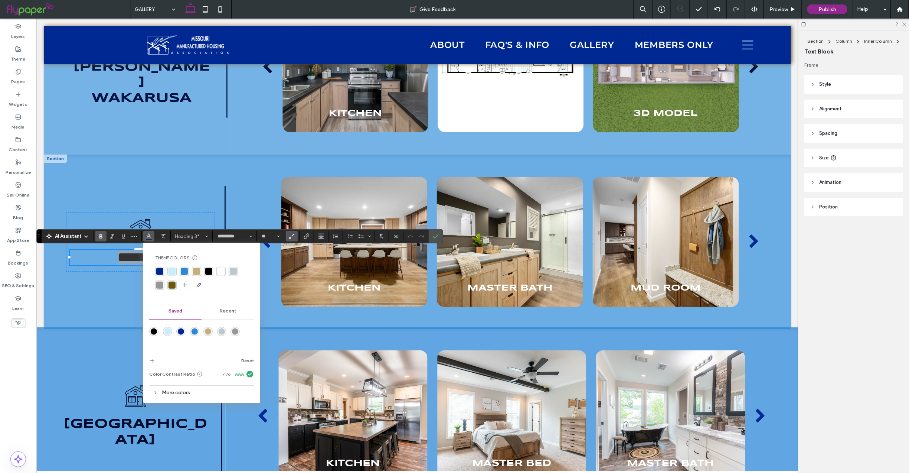
click at [158, 390] on icon at bounding box center [155, 392] width 5 height 5
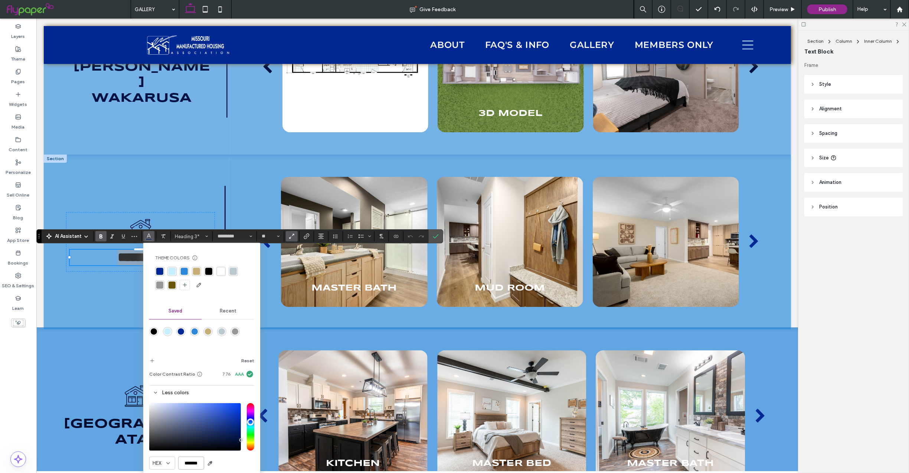
drag, startPoint x: 185, startPoint y: 463, endPoint x: 238, endPoint y: 464, distance: 53.1
click at [241, 466] on div "HEX *******" at bounding box center [201, 462] width 105 height 13
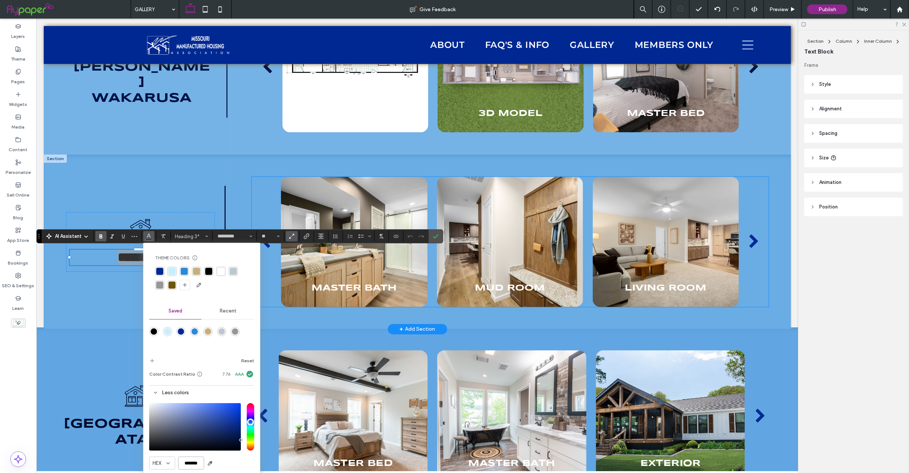
click at [356, 283] on h3 "Master Bath" at bounding box center [353, 287] width 85 height 9
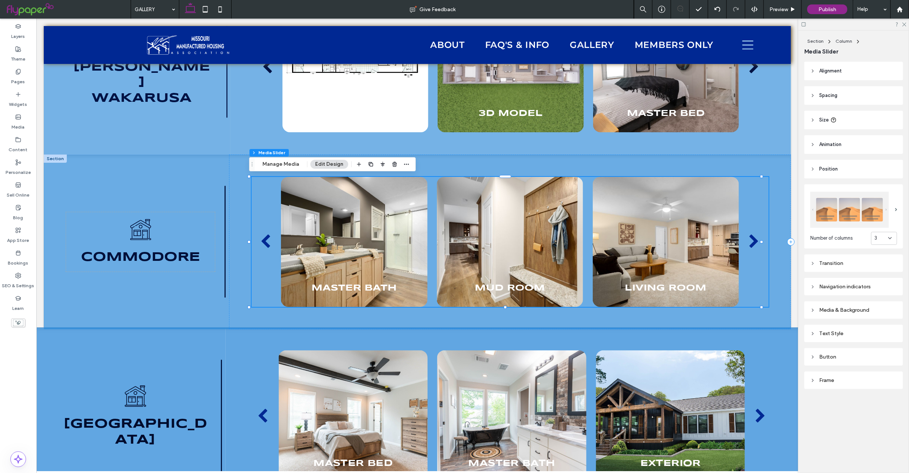
click at [828, 286] on div "Navigation indicators" at bounding box center [853, 286] width 87 height 6
click at [889, 385] on div "rgb(0, 40, 147)" at bounding box center [892, 387] width 6 height 6
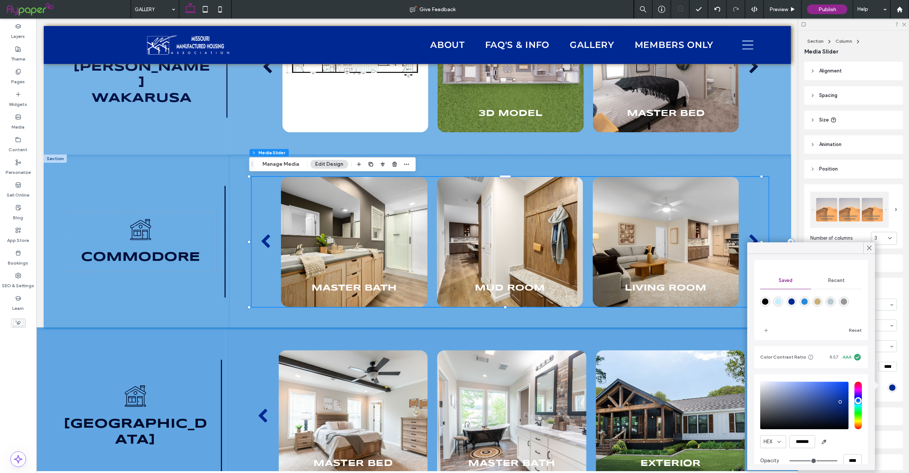
scroll to position [66, 0]
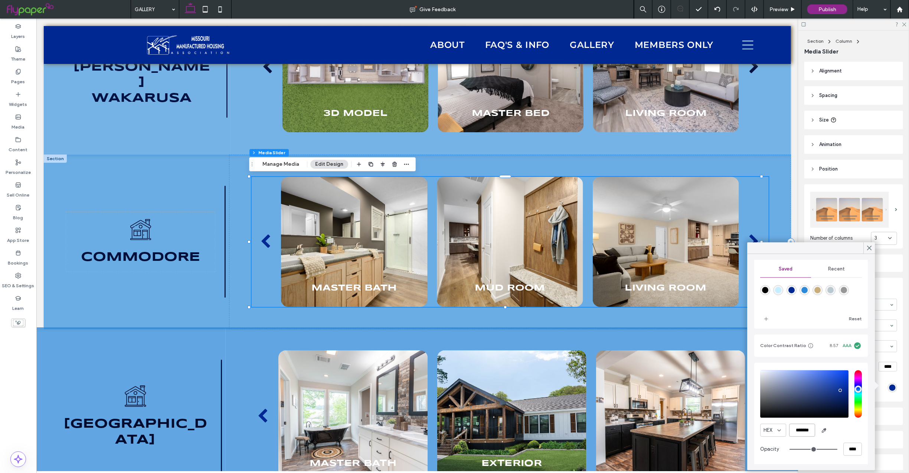
drag, startPoint x: 792, startPoint y: 429, endPoint x: 875, endPoint y: 429, distance: 83.1
click at [875, 429] on div "Theme Colors Save time with Theme Colors Create a color palette to instantly ad…" at bounding box center [812, 362] width 128 height 216
paste input "color picker textbox"
type input "*******"
click at [868, 248] on icon at bounding box center [869, 248] width 7 height 7
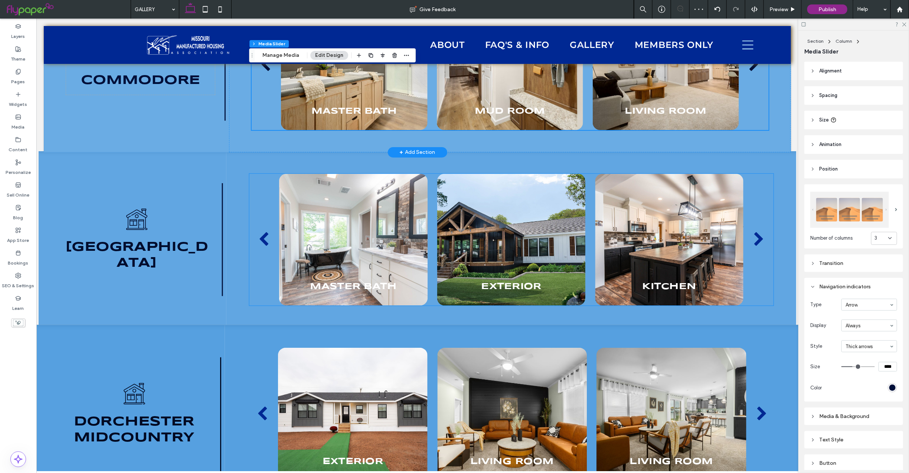
scroll to position [1847, 0]
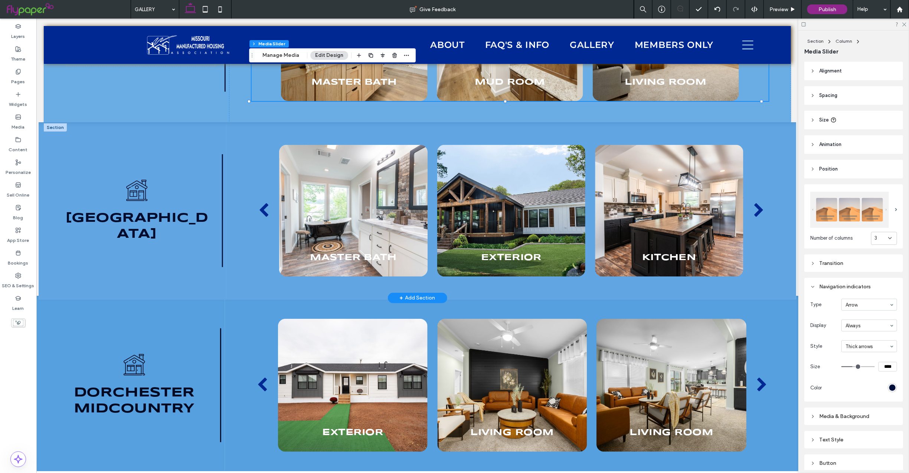
click at [50, 124] on div at bounding box center [54, 127] width 23 height 8
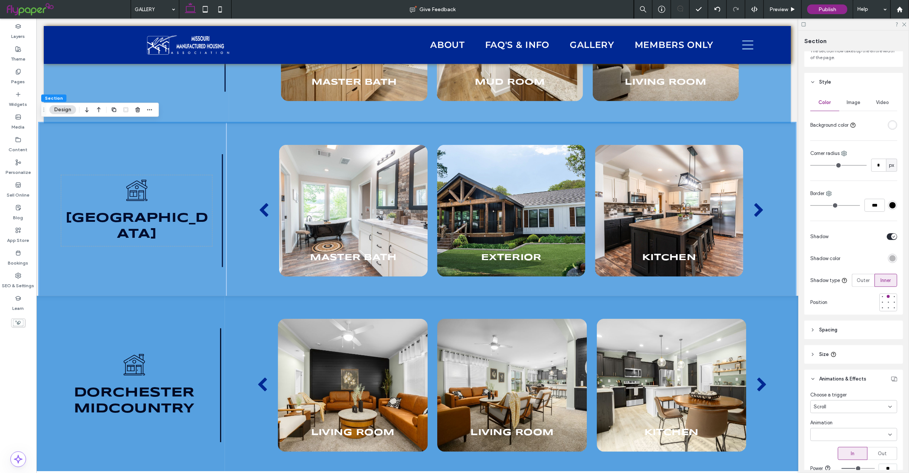
scroll to position [177, 0]
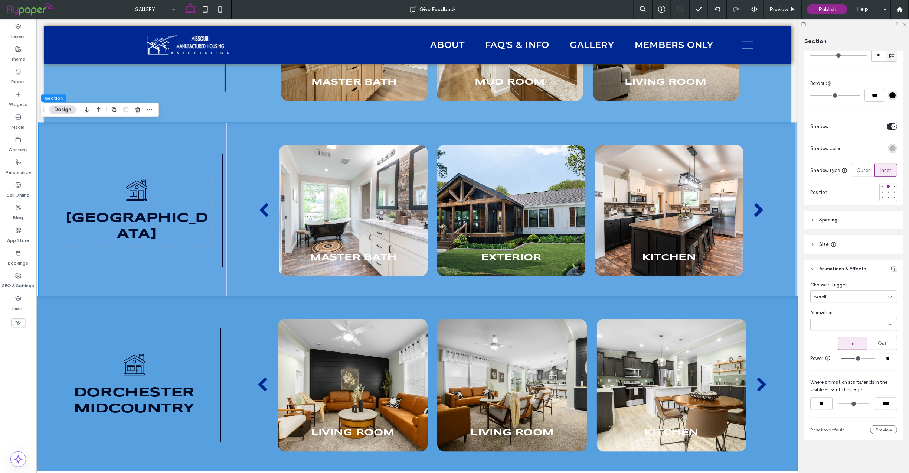
click at [856, 293] on div "Scroll" at bounding box center [851, 296] width 75 height 7
click at [830, 305] on div "None" at bounding box center [851, 304] width 80 height 13
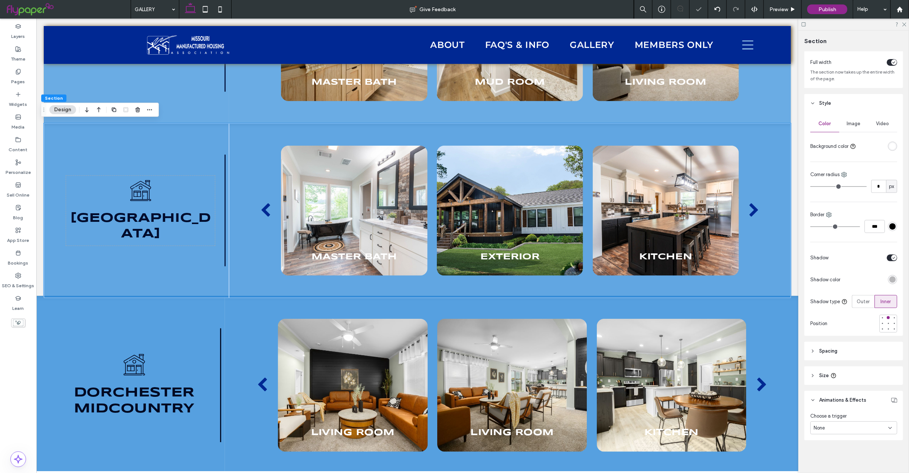
scroll to position [42, 0]
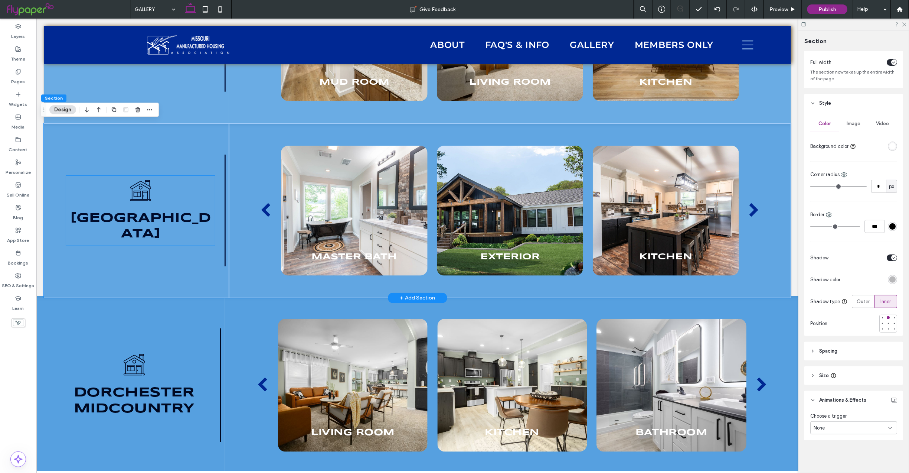
click at [164, 223] on span "[GEOGRAPHIC_DATA]" at bounding box center [140, 226] width 141 height 28
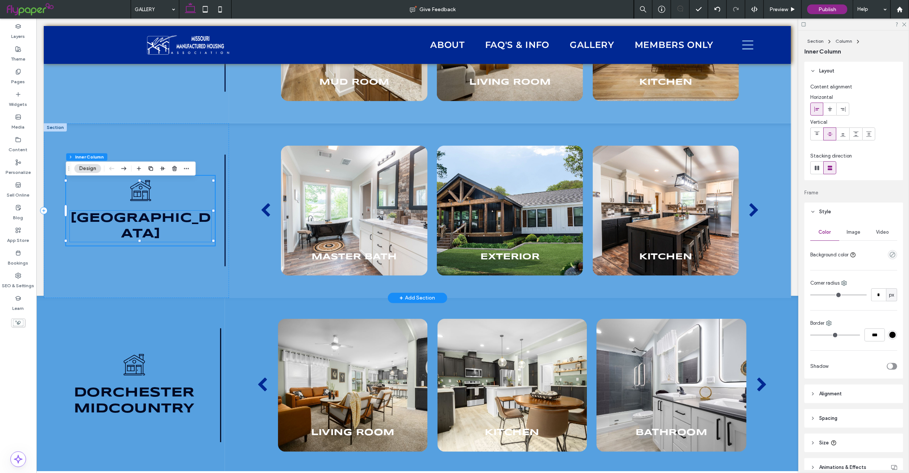
click at [129, 219] on span "[GEOGRAPHIC_DATA]" at bounding box center [140, 226] width 141 height 28
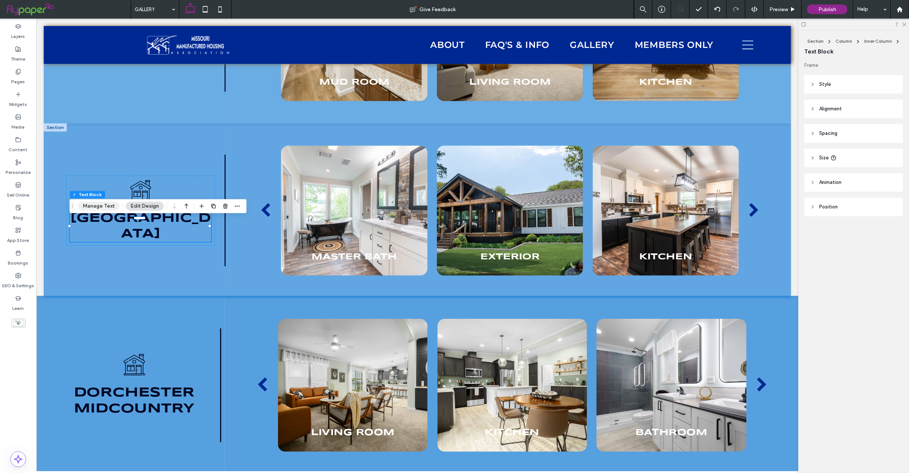
click at [108, 207] on button "Manage Text" at bounding box center [99, 206] width 42 height 9
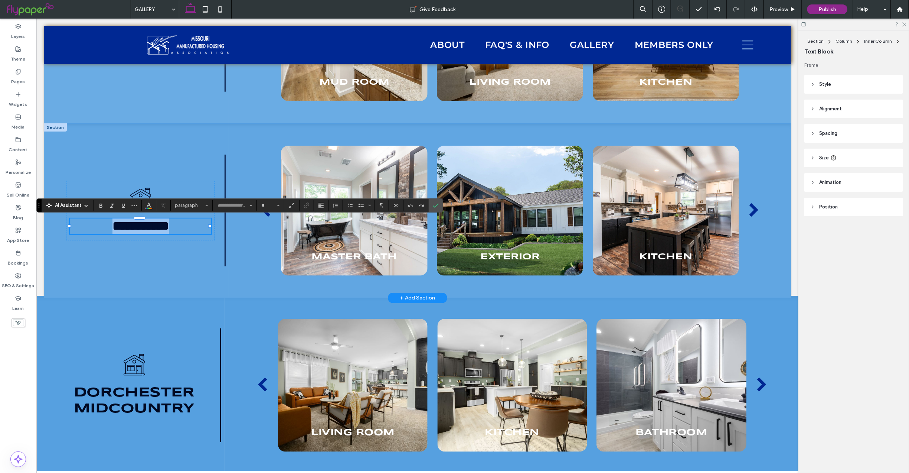
type input "*********"
type input "**"
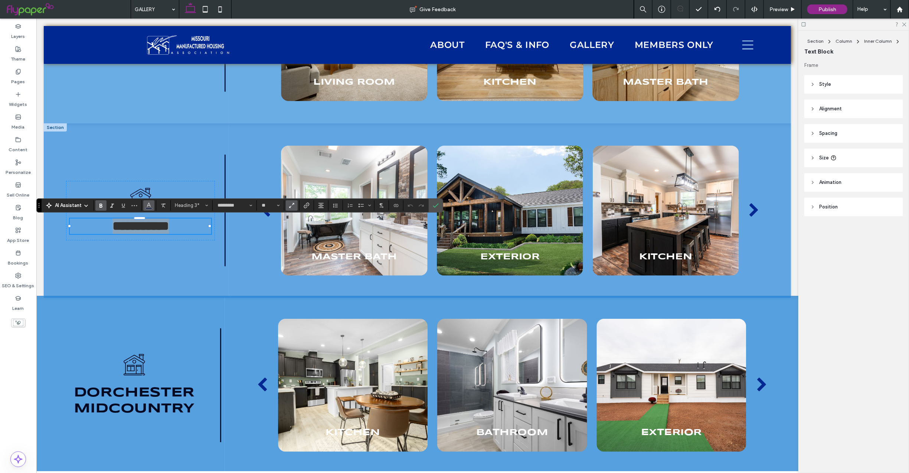
click at [150, 207] on span "Color" at bounding box center [149, 205] width 6 height 10
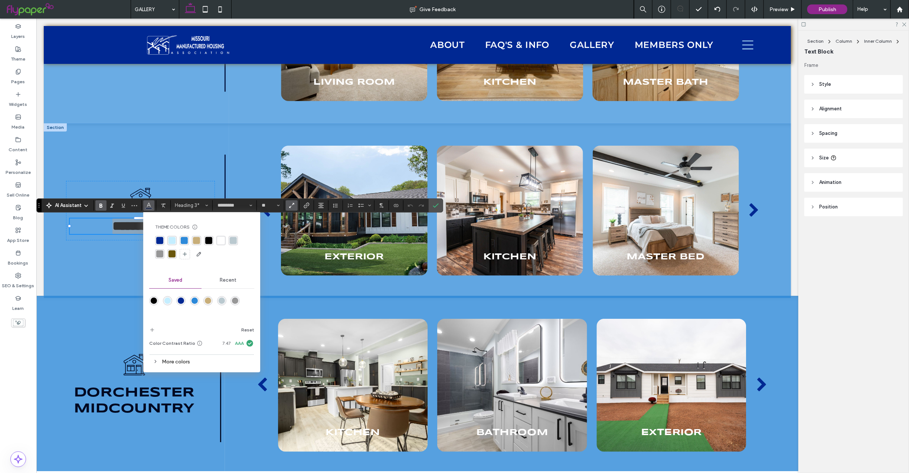
click at [172, 362] on div "More colors" at bounding box center [201, 361] width 105 height 10
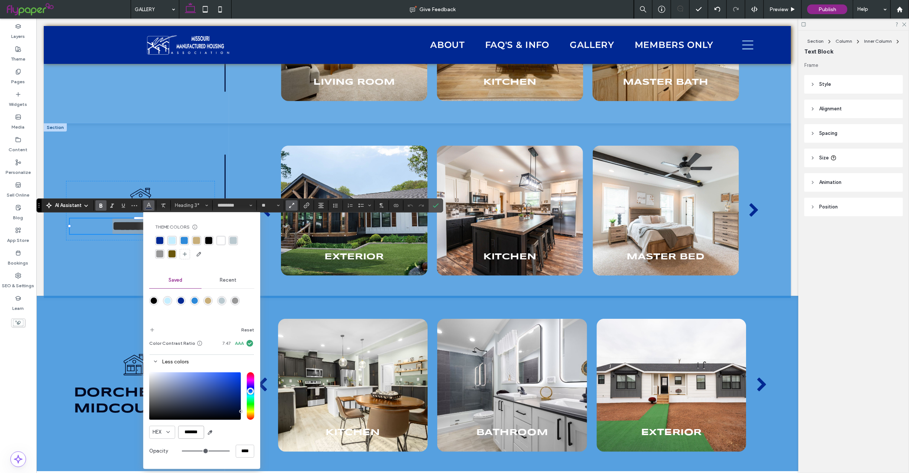
scroll to position [0, 1]
drag, startPoint x: 217, startPoint y: 447, endPoint x: 275, endPoint y: 439, distance: 59.1
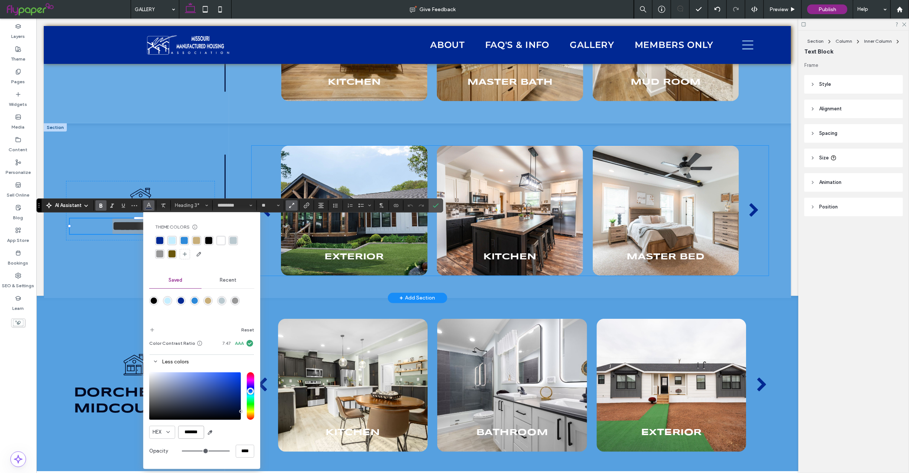
click at [475, 234] on div at bounding box center [510, 210] width 147 height 130
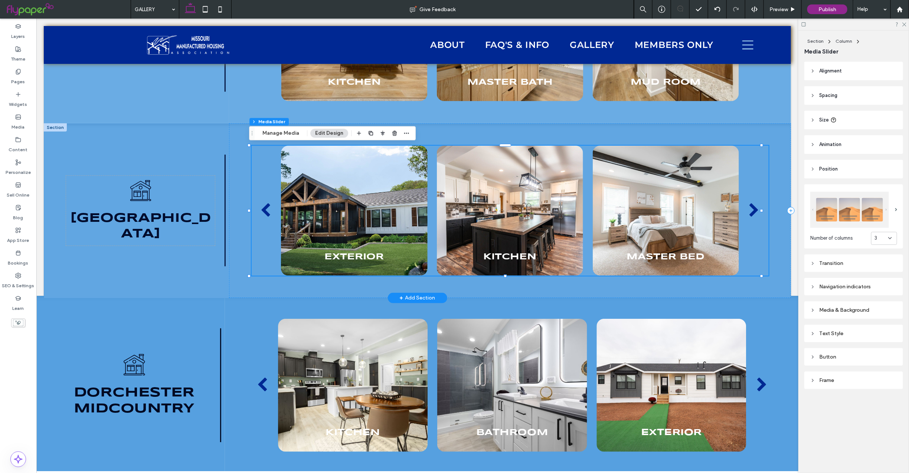
click at [494, 244] on div "Kitchen" at bounding box center [510, 252] width 147 height 23
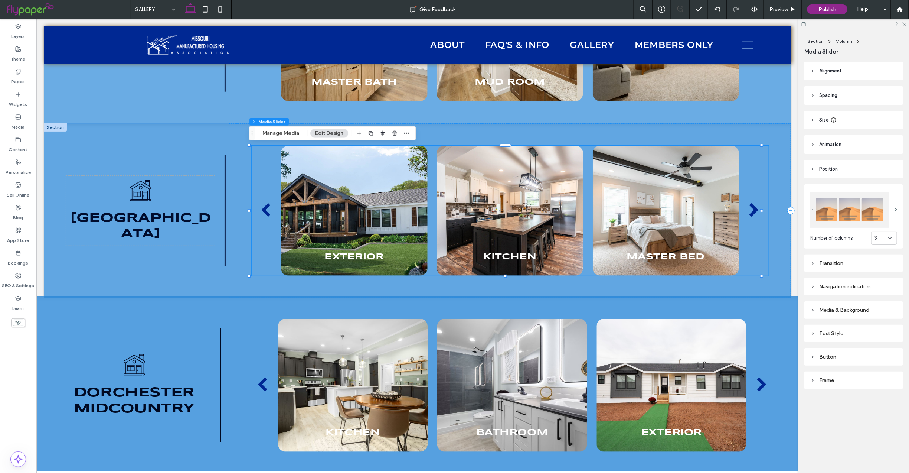
click at [812, 284] on icon at bounding box center [812, 286] width 5 height 5
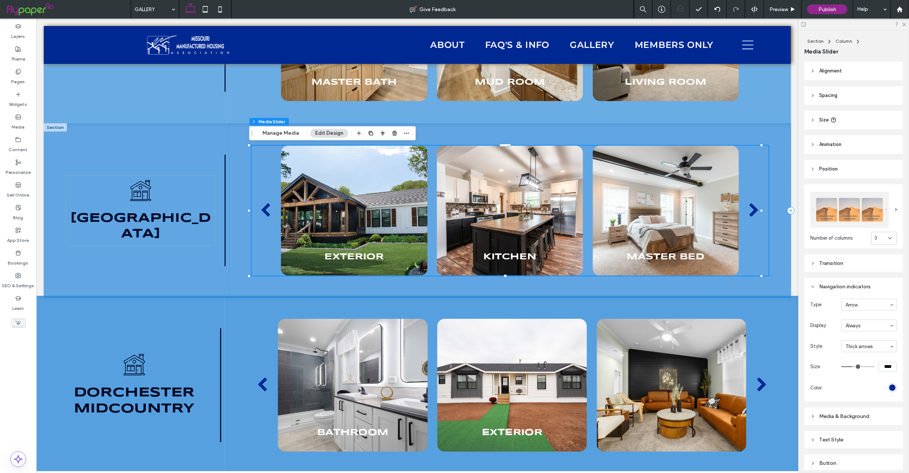
click at [889, 384] on div "rgb(0, 40, 147)" at bounding box center [892, 387] width 6 height 6
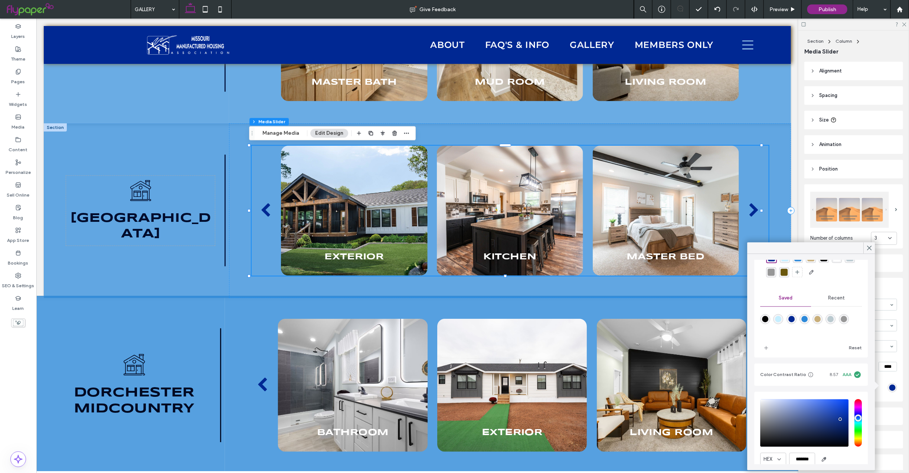
scroll to position [66, 0]
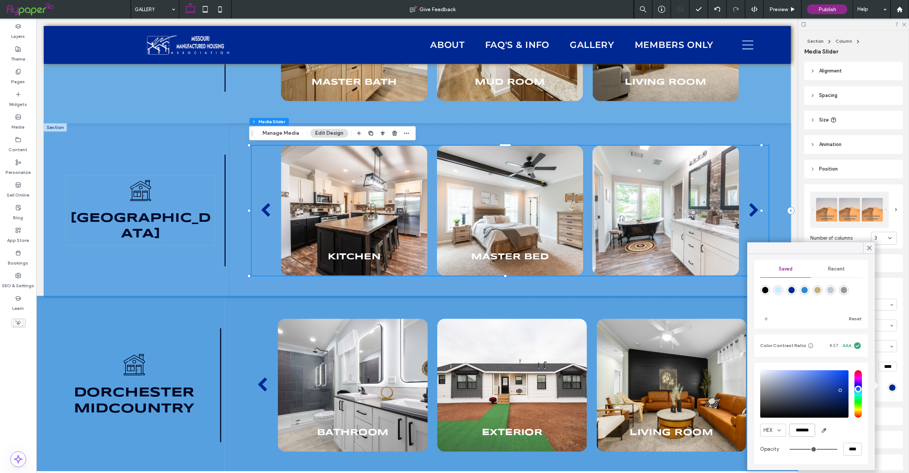
drag, startPoint x: 824, startPoint y: 429, endPoint x: 859, endPoint y: 430, distance: 34.2
click at [859, 430] on div "HEX ******* Opacity ****" at bounding box center [812, 414] width 114 height 102
paste input "color picker textbox"
type input "*******"
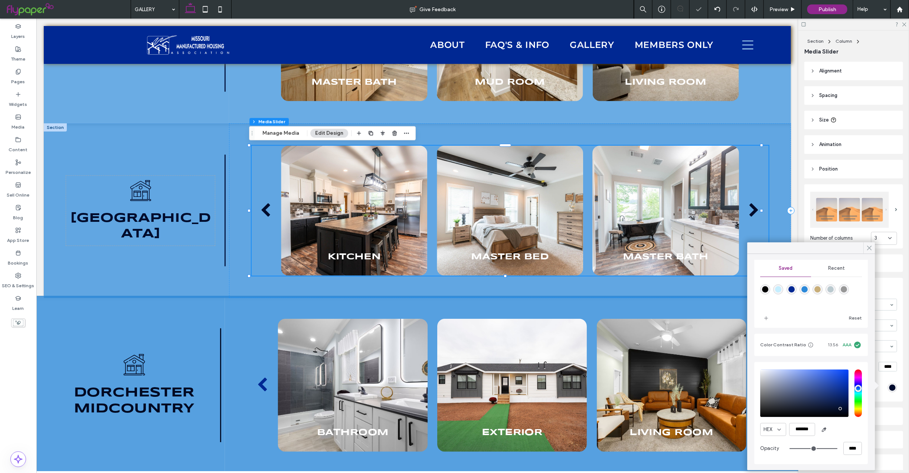
scroll to position [0, 0]
click at [870, 246] on icon at bounding box center [869, 248] width 7 height 7
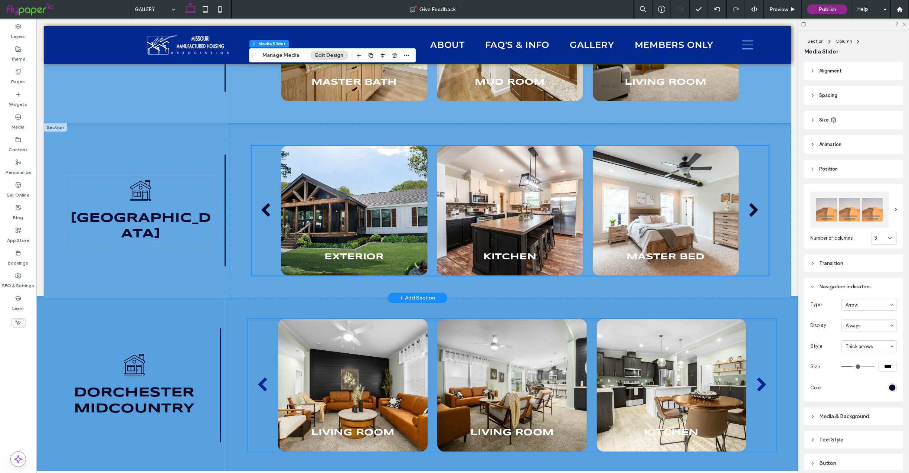
scroll to position [1957, 0]
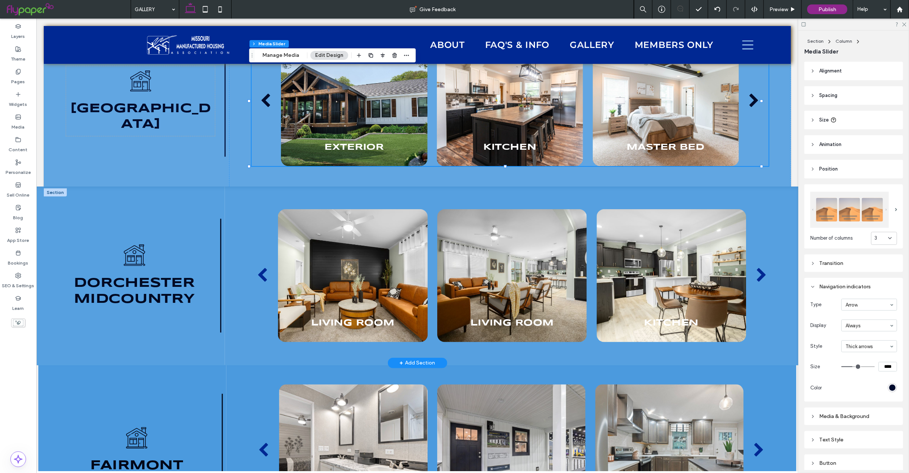
click at [54, 192] on div at bounding box center [54, 192] width 23 height 8
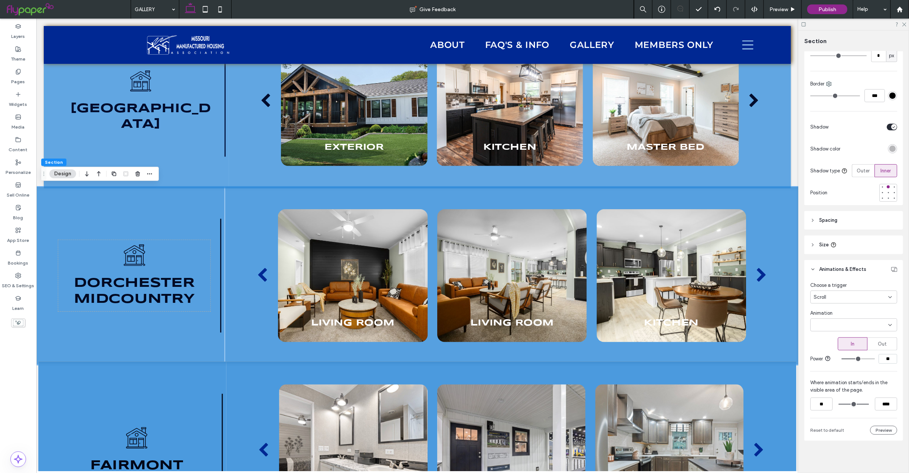
scroll to position [177, 0]
click at [851, 293] on div "Scroll" at bounding box center [851, 296] width 75 height 7
click at [843, 302] on div "None" at bounding box center [851, 304] width 80 height 13
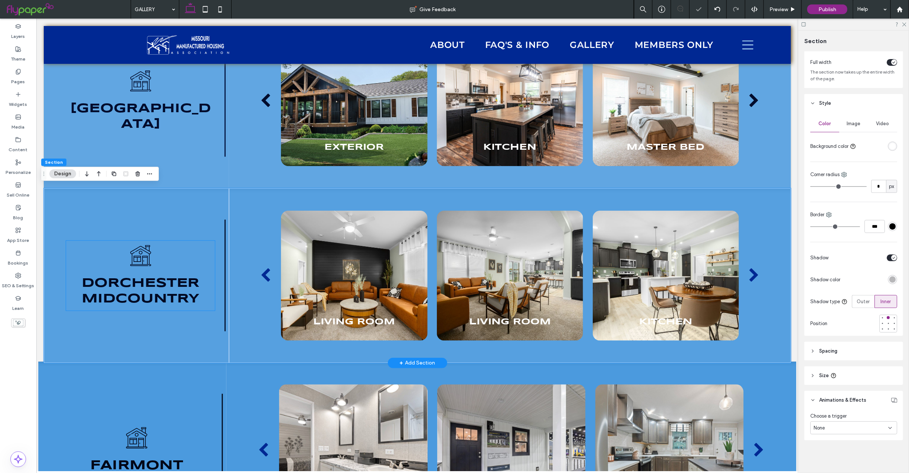
scroll to position [42, 0]
click at [127, 288] on span "Dorchester" at bounding box center [140, 283] width 118 height 12
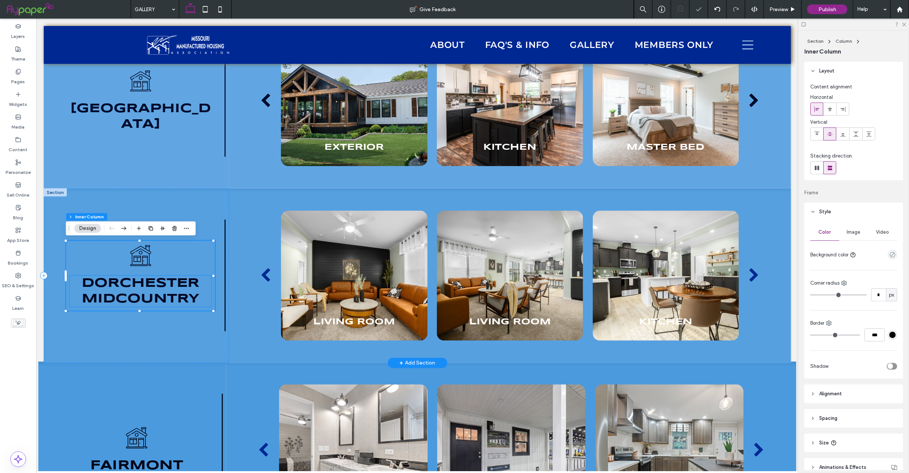
click at [127, 284] on span "Dorchester" at bounding box center [140, 283] width 118 height 12
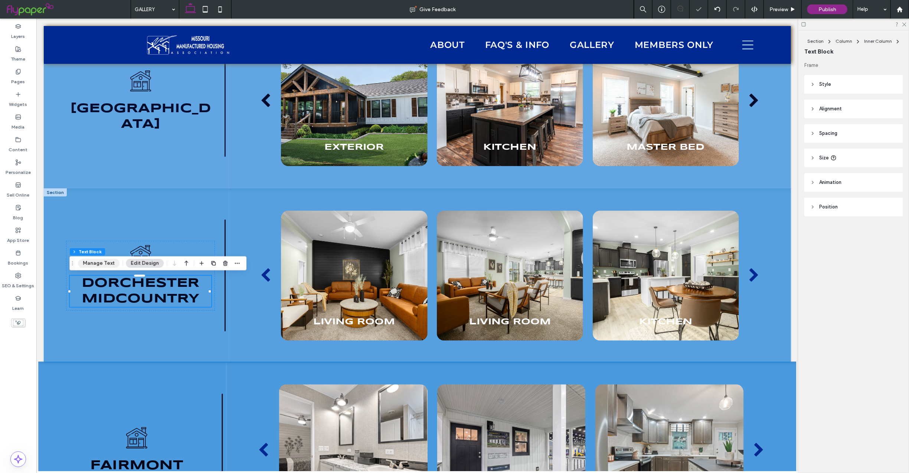
click at [97, 261] on button "Manage Text" at bounding box center [99, 263] width 42 height 9
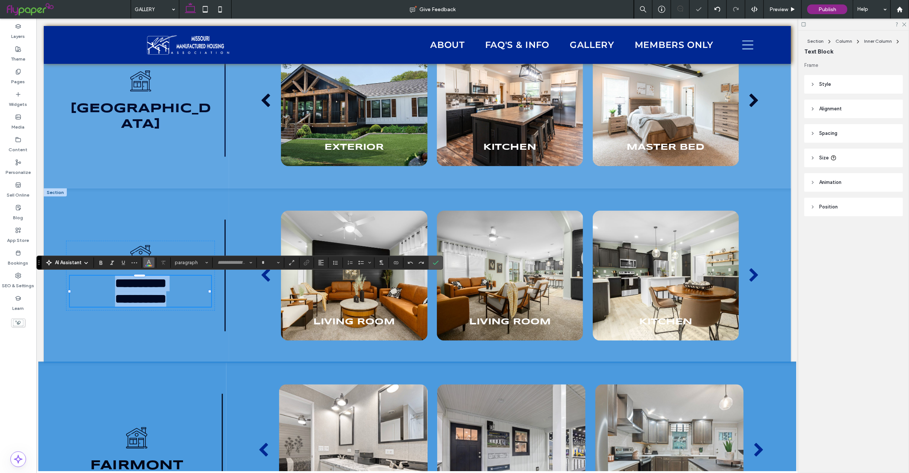
type input "*********"
type input "**"
click at [150, 262] on use "Color" at bounding box center [149, 261] width 4 height 4
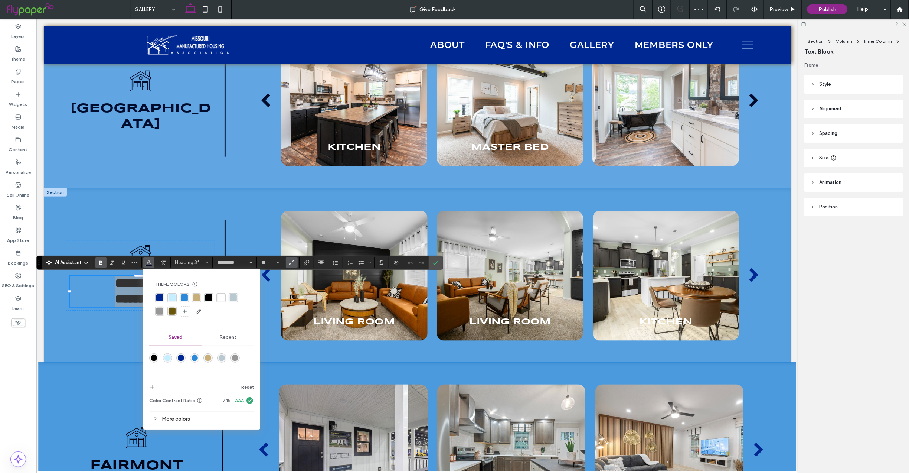
click at [176, 416] on div "More colors" at bounding box center [201, 419] width 105 height 10
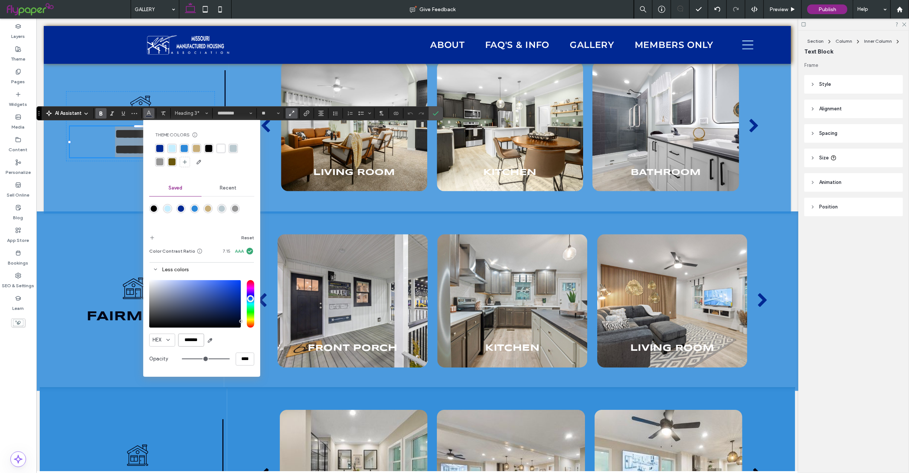
scroll to position [0, 0]
drag, startPoint x: 180, startPoint y: 341, endPoint x: 248, endPoint y: 342, distance: 67.6
click at [248, 342] on div "HEX *******" at bounding box center [201, 339] width 105 height 13
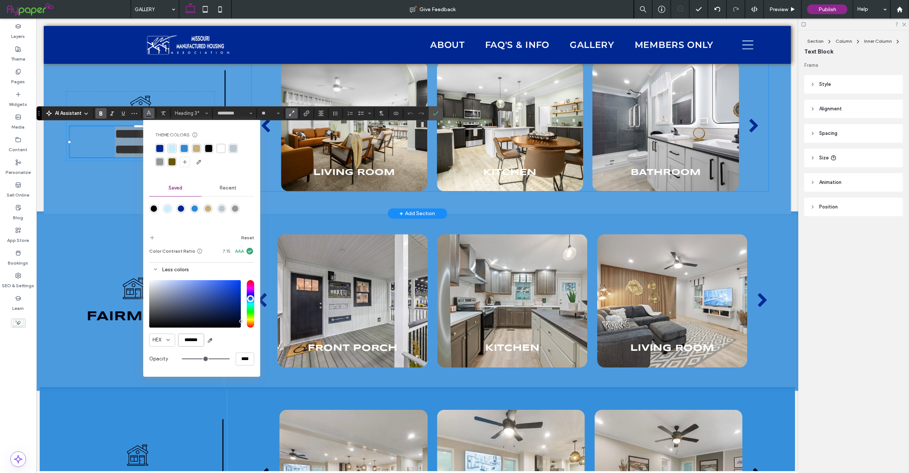
click at [699, 161] on div "Bathroom" at bounding box center [665, 167] width 147 height 23
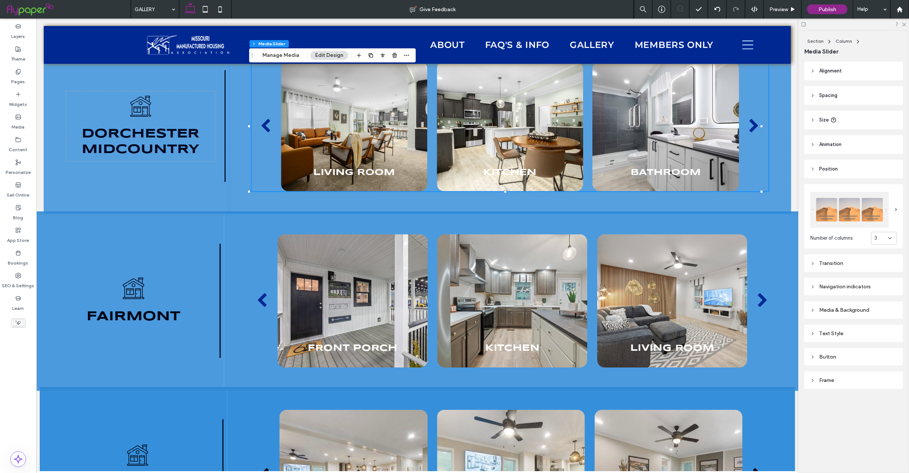
click at [815, 284] on icon at bounding box center [812, 286] width 5 height 5
click at [889, 384] on div "rgb(0, 40, 147)" at bounding box center [892, 387] width 6 height 6
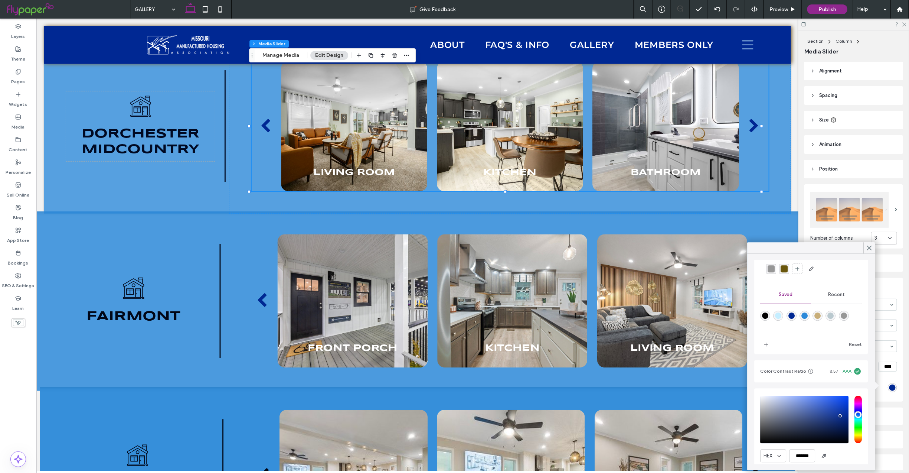
scroll to position [66, 0]
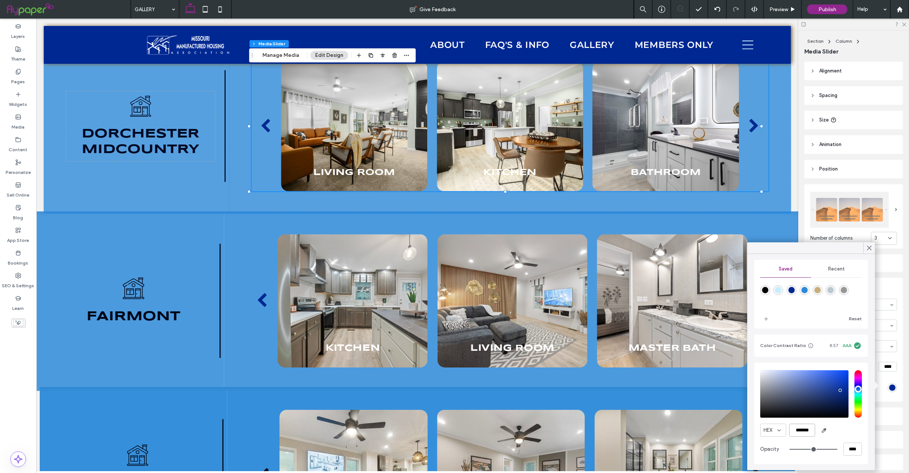
drag, startPoint x: 791, startPoint y: 430, endPoint x: 875, endPoint y: 434, distance: 84.3
click at [875, 434] on div "Theme Colors Save time with Theme Colors Create a color palette to instantly ad…" at bounding box center [812, 362] width 128 height 216
paste input "color picker textbox"
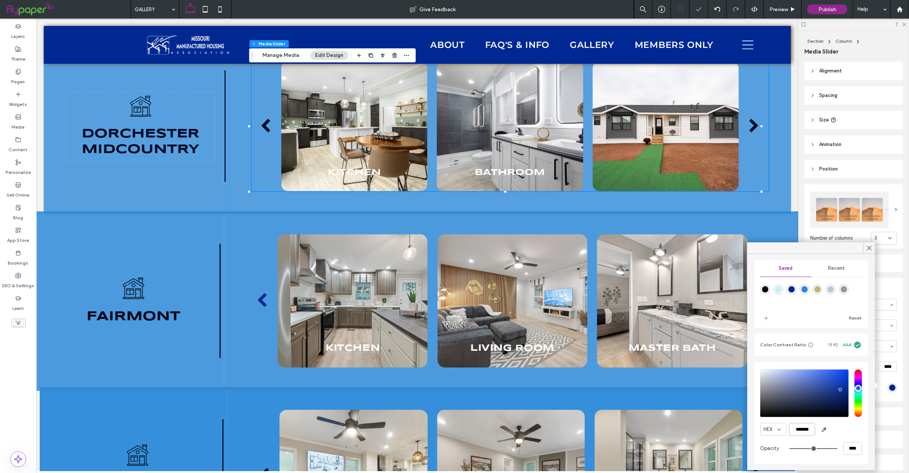
scroll to position [0, 0]
type input "*******"
click at [870, 247] on use at bounding box center [869, 248] width 4 height 4
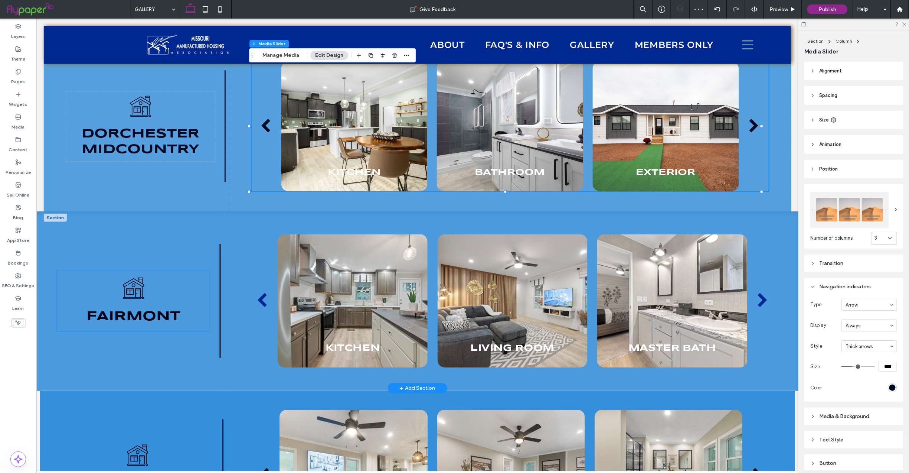
click at [137, 321] on span "Fairmont" at bounding box center [133, 316] width 94 height 13
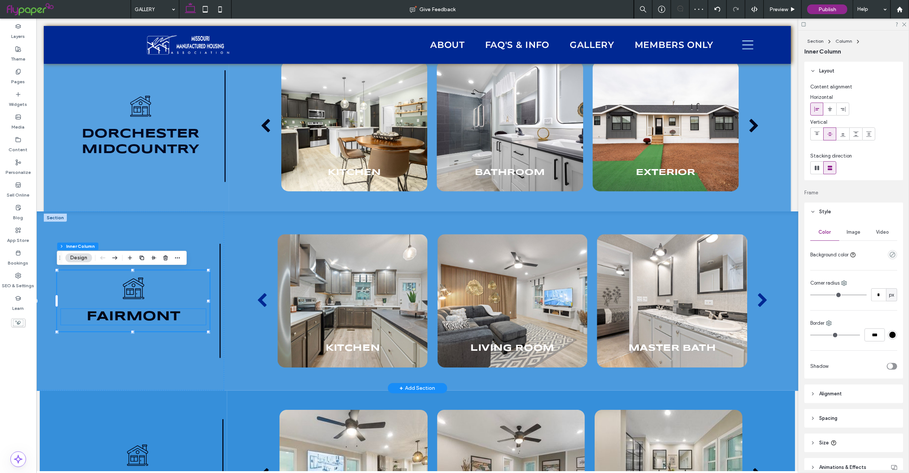
click at [135, 312] on span "Fairmont" at bounding box center [133, 316] width 94 height 13
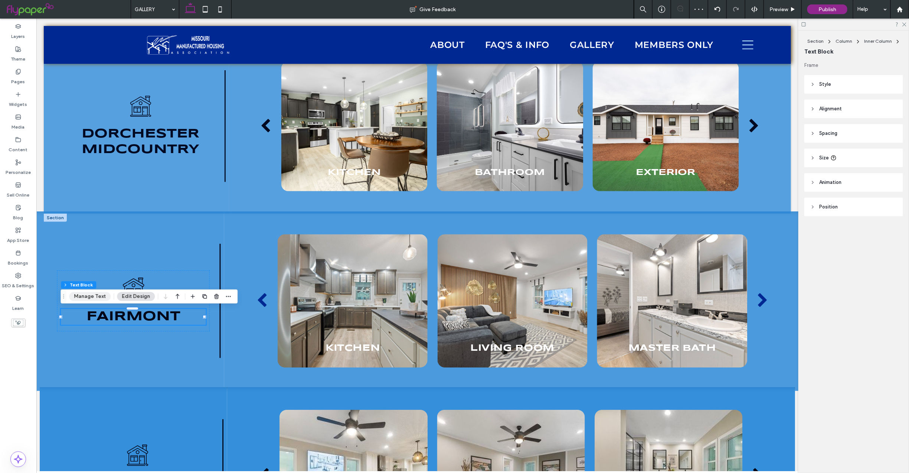
click at [92, 295] on button "Manage Text" at bounding box center [90, 296] width 42 height 9
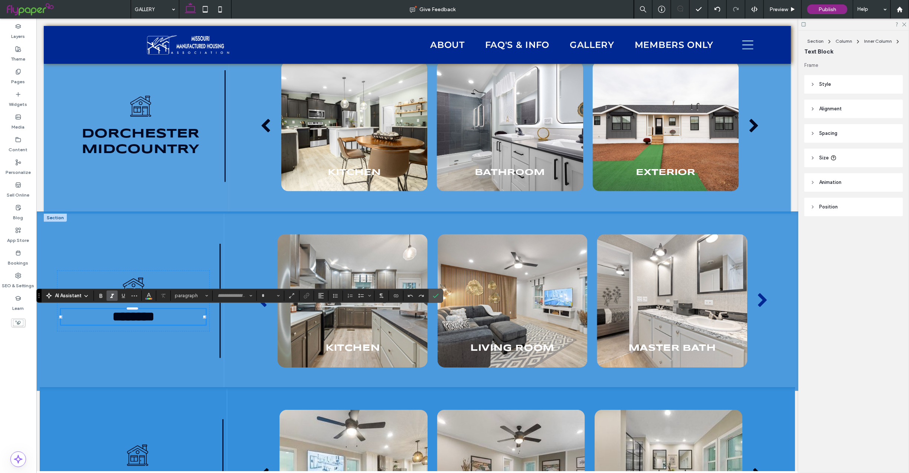
type input "*********"
type input "**"
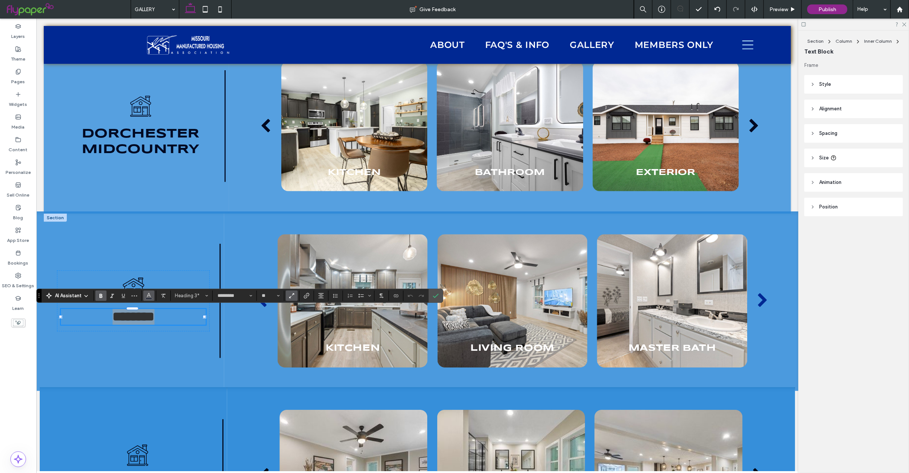
drag, startPoint x: 152, startPoint y: 294, endPoint x: 154, endPoint y: 290, distance: 4.3
click at [152, 294] on icon "Color" at bounding box center [149, 295] width 6 height 6
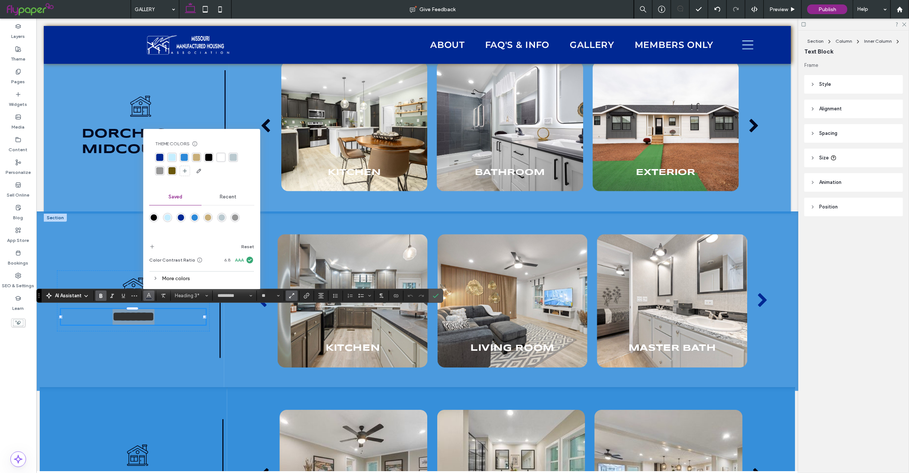
click at [171, 280] on div "More colors" at bounding box center [201, 278] width 105 height 10
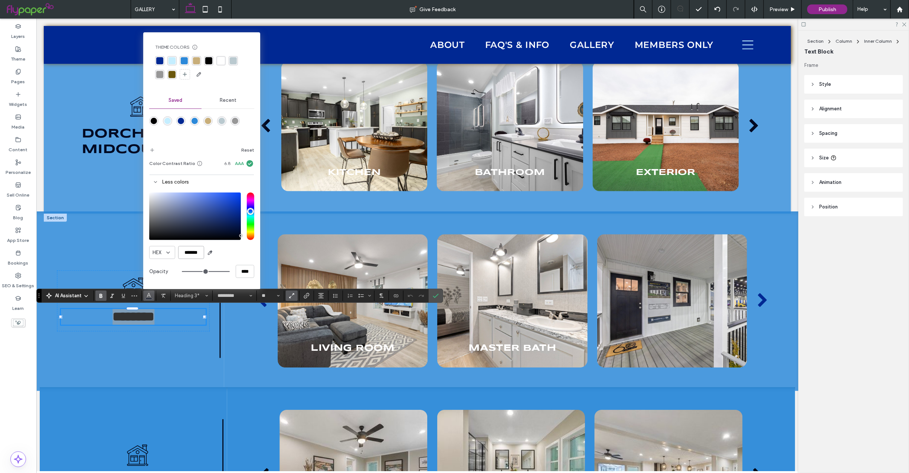
drag, startPoint x: 181, startPoint y: 252, endPoint x: 254, endPoint y: 254, distance: 72.8
click at [254, 254] on div "HEX *******" at bounding box center [201, 252] width 105 height 13
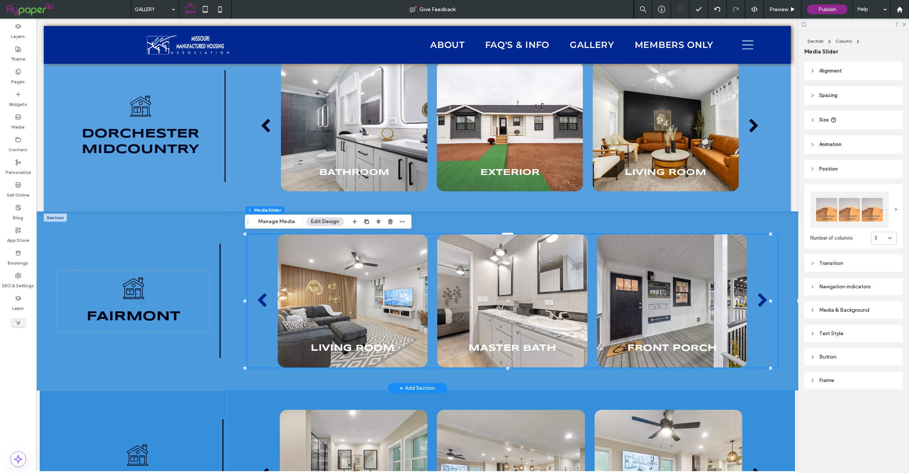
click at [835, 285] on div "Navigation indicators" at bounding box center [853, 286] width 87 height 6
click at [889, 385] on div "rgb(0, 40, 147)" at bounding box center [892, 387] width 6 height 6
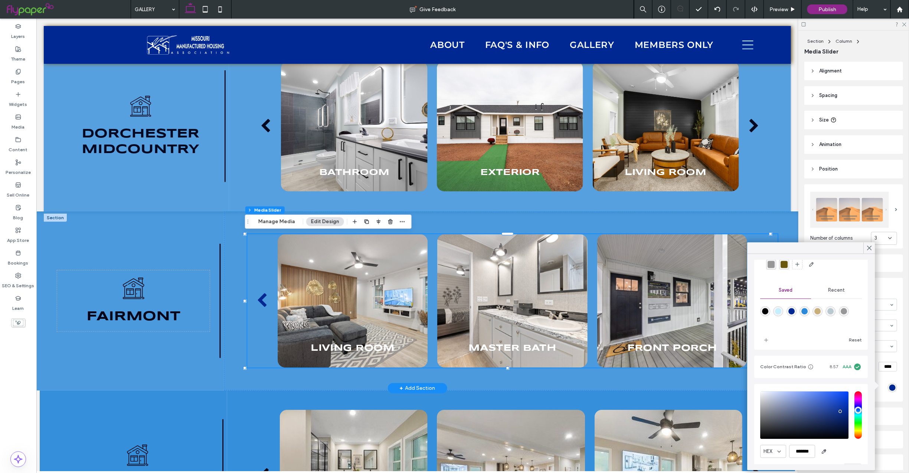
scroll to position [66, 0]
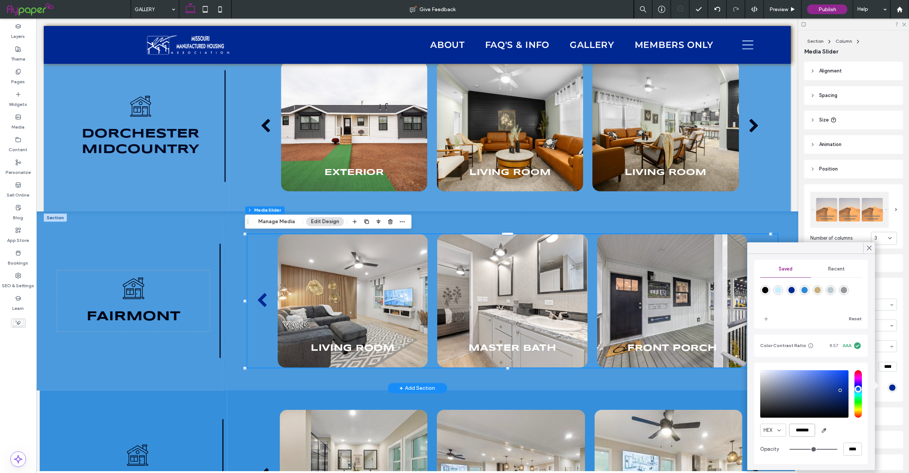
drag, startPoint x: 792, startPoint y: 428, endPoint x: 863, endPoint y: 430, distance: 71.3
click at [863, 430] on div "Theme Colors Save time with Theme Colors Create a color palette to instantly ad…" at bounding box center [812, 362] width 114 height 204
paste input "color picker textbox"
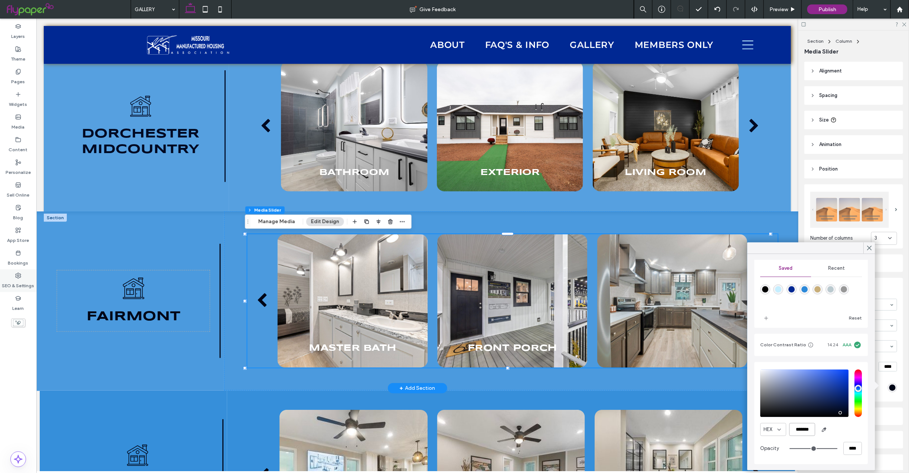
type input "*******"
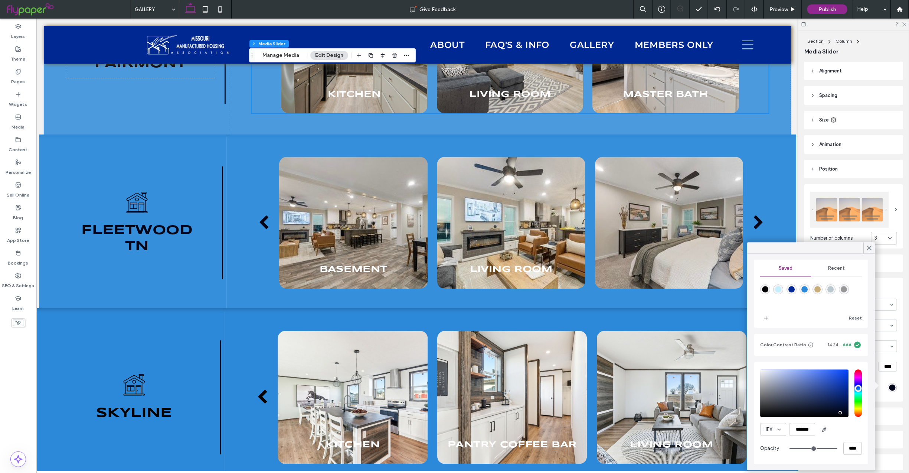
scroll to position [2375, 0]
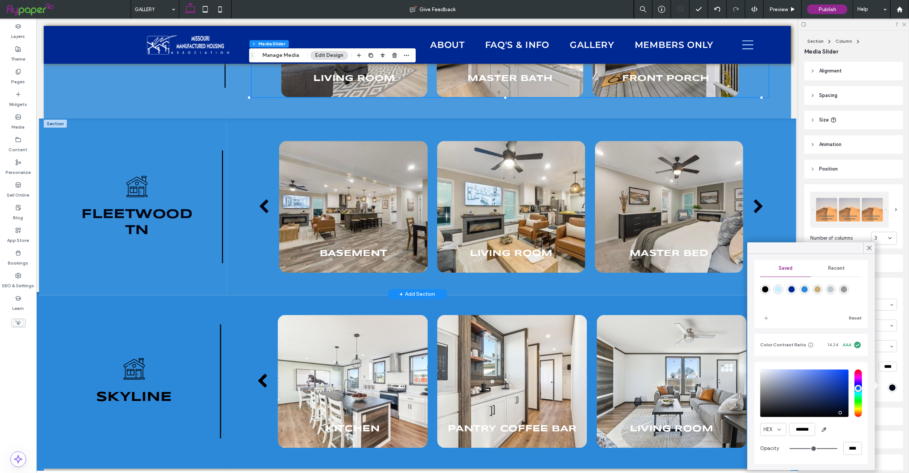
click at [50, 124] on div at bounding box center [54, 123] width 23 height 8
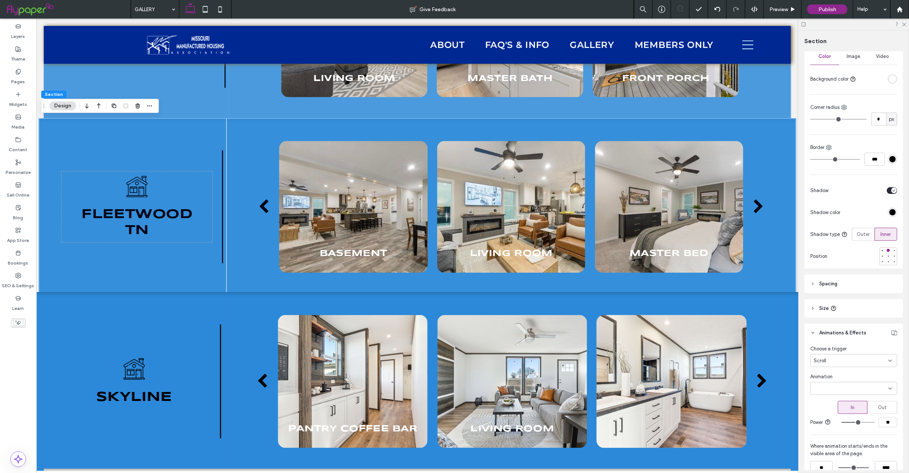
scroll to position [177, 0]
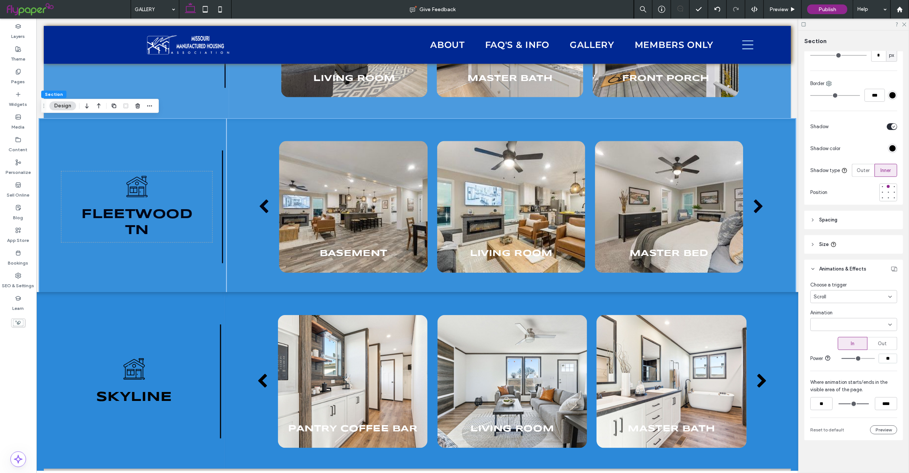
click at [887, 294] on icon at bounding box center [890, 297] width 6 height 6
click at [855, 301] on div "None" at bounding box center [851, 304] width 80 height 13
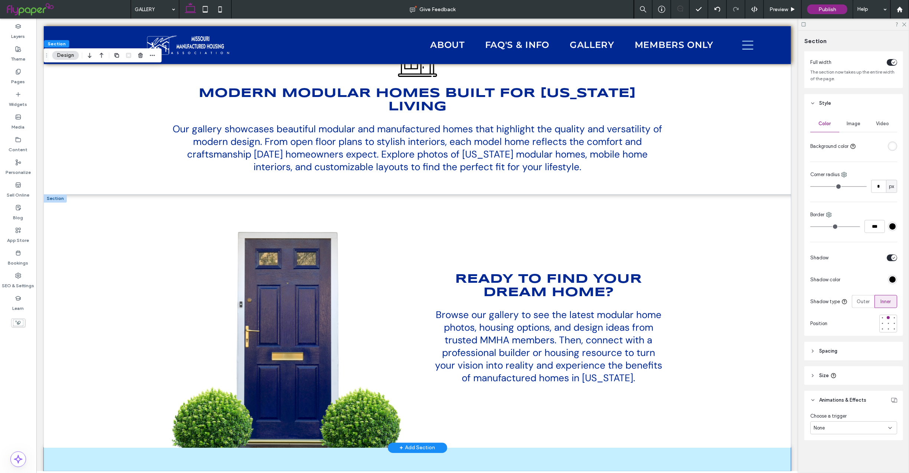
scroll to position [2969, 0]
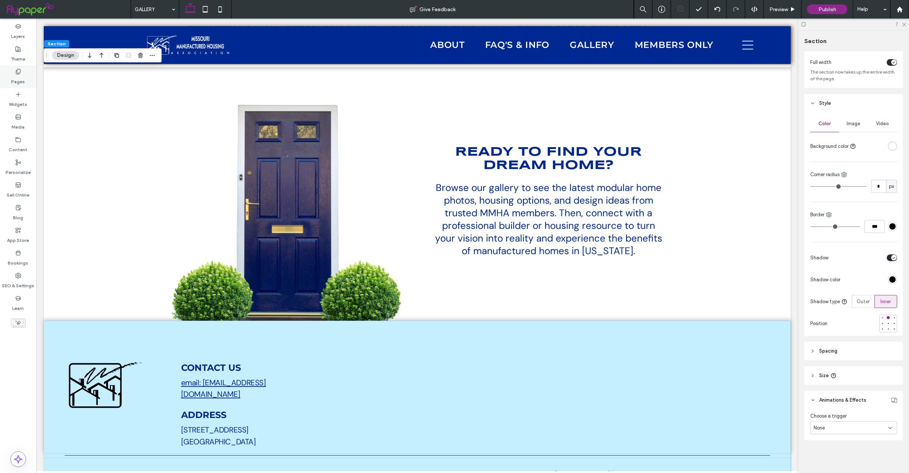
click at [22, 75] on label "Pages" at bounding box center [19, 80] width 14 height 10
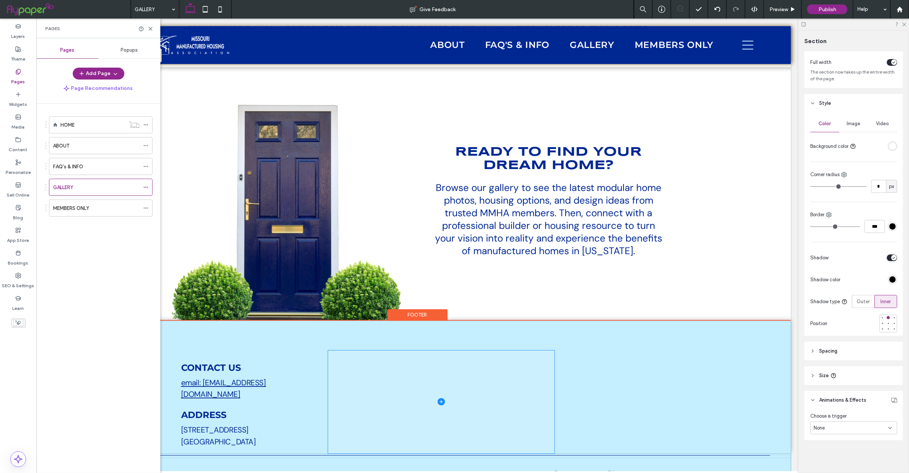
click at [502, 356] on span at bounding box center [441, 401] width 226 height 102
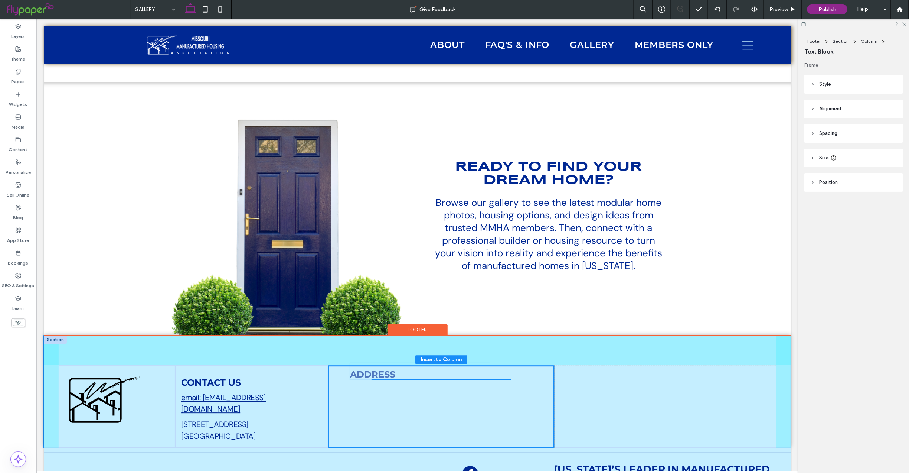
drag, startPoint x: 210, startPoint y: 384, endPoint x: 381, endPoint y: 372, distance: 171.2
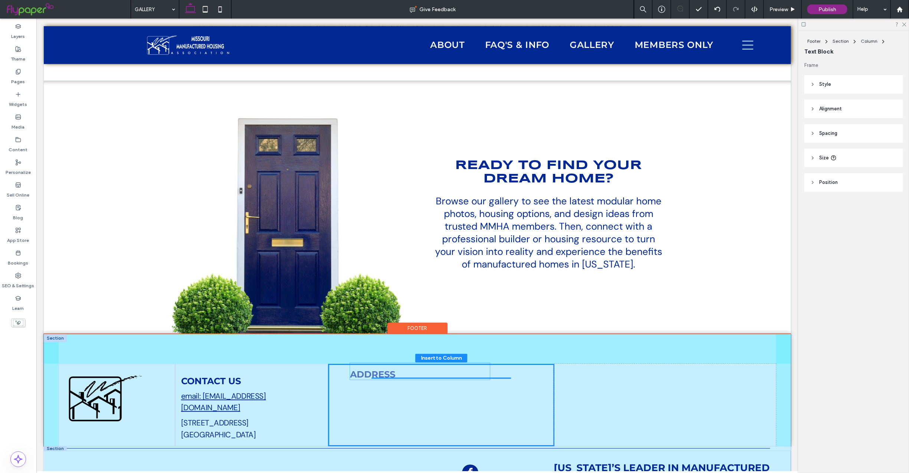
type input "**"
type input "****"
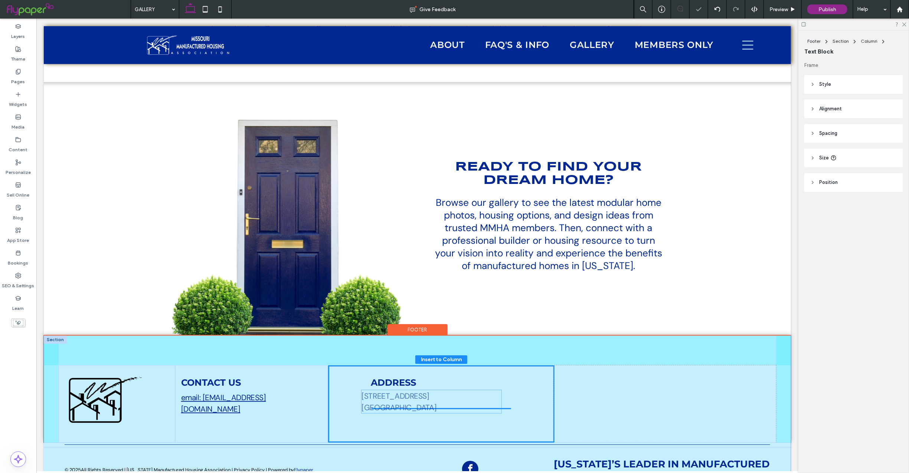
drag, startPoint x: 212, startPoint y: 392, endPoint x: 394, endPoint y: 393, distance: 182.3
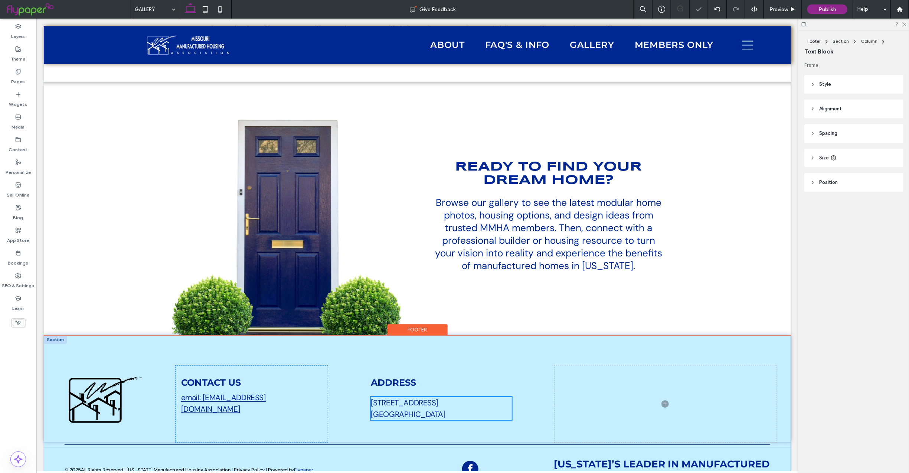
type input "**"
type input "****"
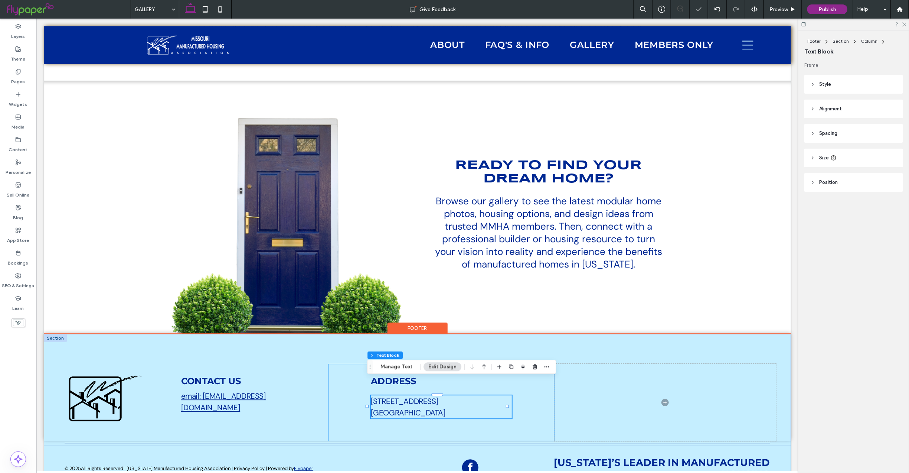
click at [337, 389] on div "Address ​[STREET_ADDRESS]" at bounding box center [441, 401] width 226 height 77
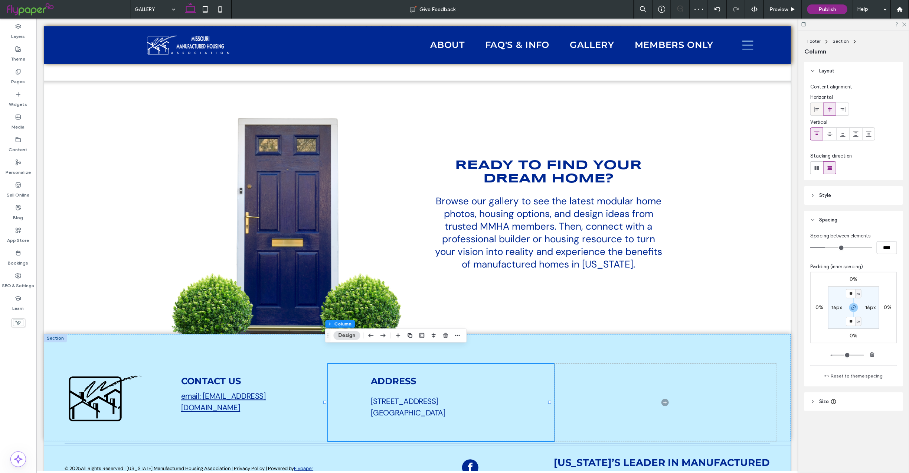
click at [813, 111] on div at bounding box center [817, 109] width 12 height 12
click at [856, 294] on div "px" at bounding box center [859, 293] width 6 height 9
click at [844, 292] on section "** px 16px ** px 16px" at bounding box center [853, 307] width 51 height 42
drag, startPoint x: 854, startPoint y: 293, endPoint x: 838, endPoint y: 294, distance: 16.0
click at [838, 294] on section "** px 16px ** px 16px" at bounding box center [853, 307] width 51 height 42
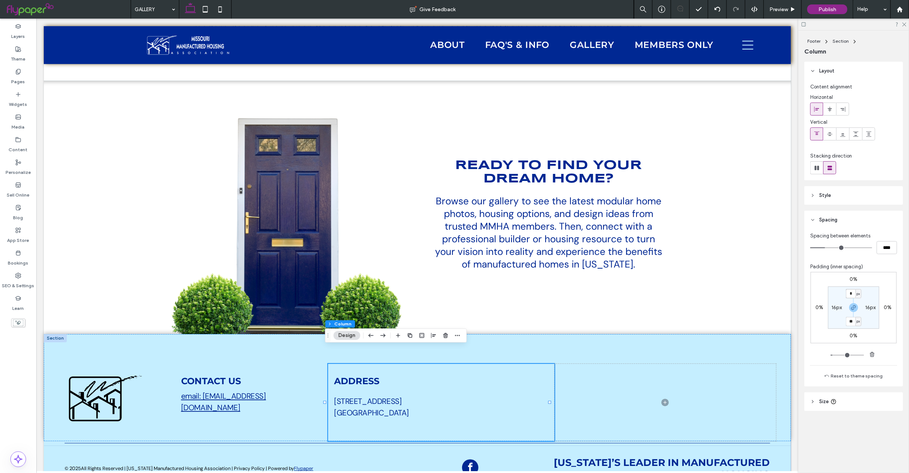
type input "*"
click at [835, 308] on label "16px" at bounding box center [837, 307] width 10 height 6
type input "**"
type input "*"
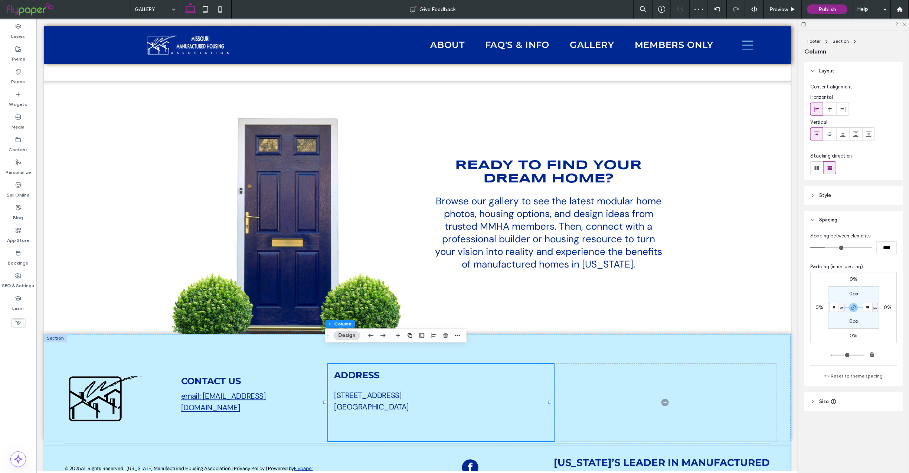
type input "*"
click at [281, 401] on div "CONTACT US email: [EMAIL_ADDRESS][DOMAIN_NAME]" at bounding box center [251, 401] width 153 height 77
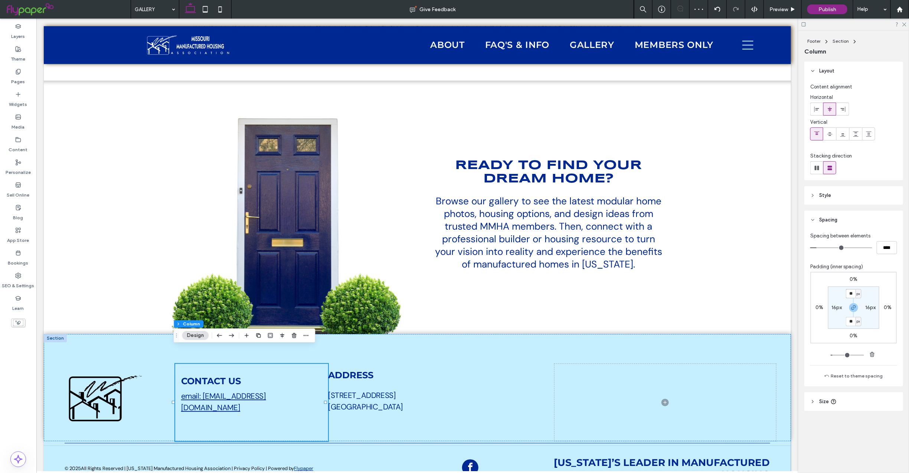
click at [850, 294] on input "**" at bounding box center [851, 293] width 10 height 9
type input "*"
click at [831, 307] on div "16px" at bounding box center [837, 307] width 17 height 7
click at [836, 307] on label "16px" at bounding box center [837, 307] width 10 height 6
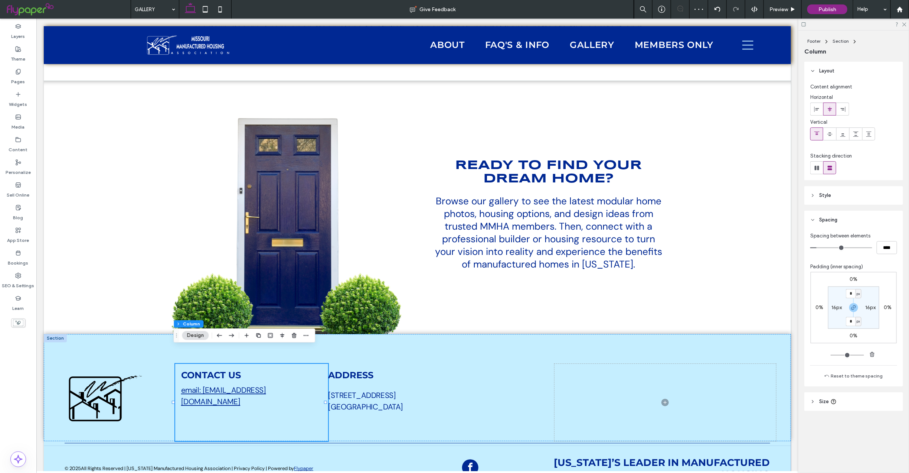
type input "**"
type input "*"
click at [288, 409] on div "CONTACT US email: [EMAIL_ADDRESS][DOMAIN_NAME]" at bounding box center [251, 401] width 153 height 77
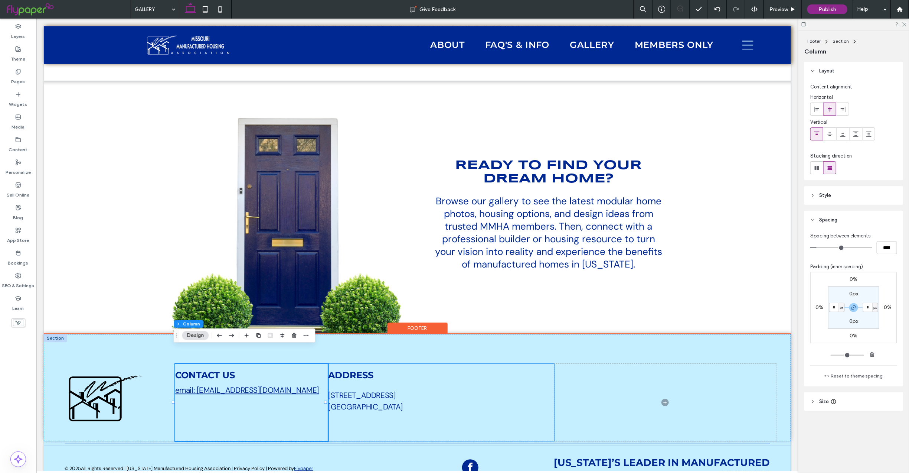
click at [511, 410] on div "Address ​[STREET_ADDRESS]" at bounding box center [441, 401] width 226 height 77
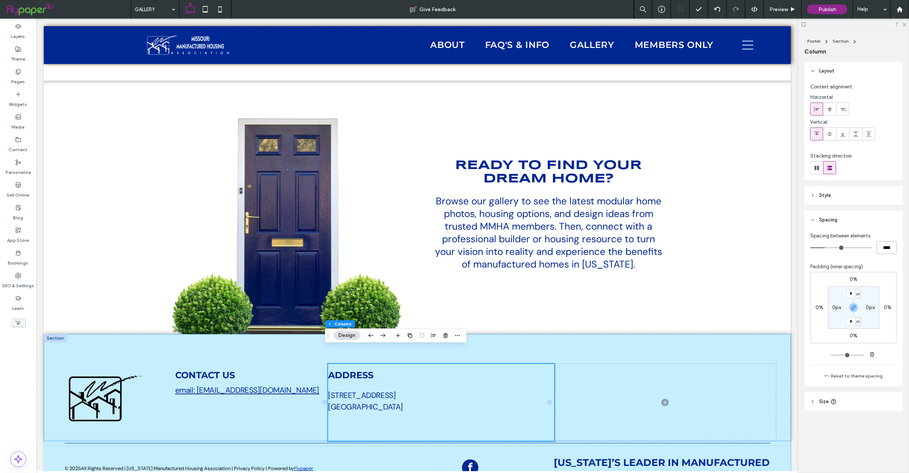
click at [888, 244] on input "****" at bounding box center [887, 247] width 20 height 13
type input "**"
type input "****"
click at [102, 333] on div "CONTACT US email: [EMAIL_ADDRESS][DOMAIN_NAME] Address ​[STREET_ADDRESS]" at bounding box center [416, 386] width 747 height 107
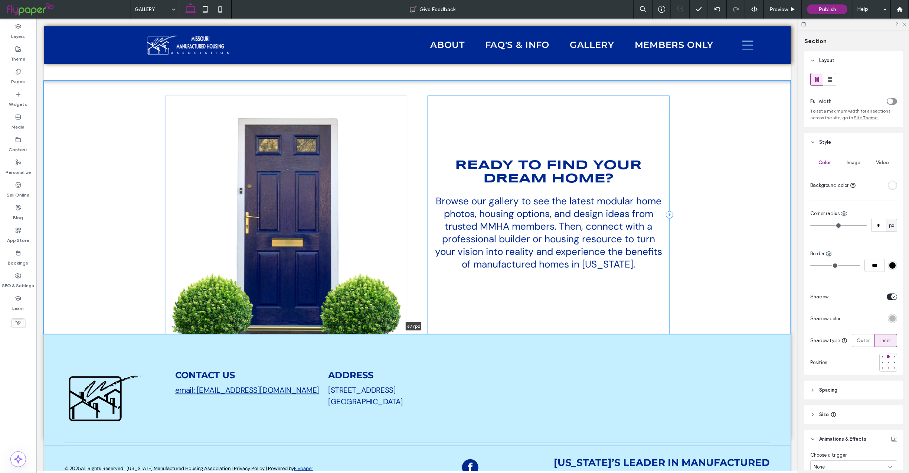
click at [541, 314] on div "Ready to find your dream home? Browse our gallery to see the latest modular hom…" at bounding box center [416, 206] width 747 height 253
type input "***"
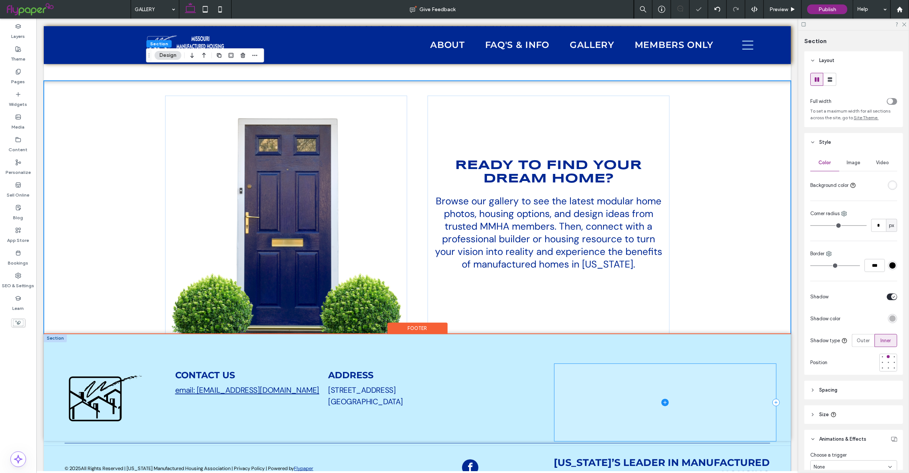
click at [563, 394] on span at bounding box center [665, 401] width 222 height 77
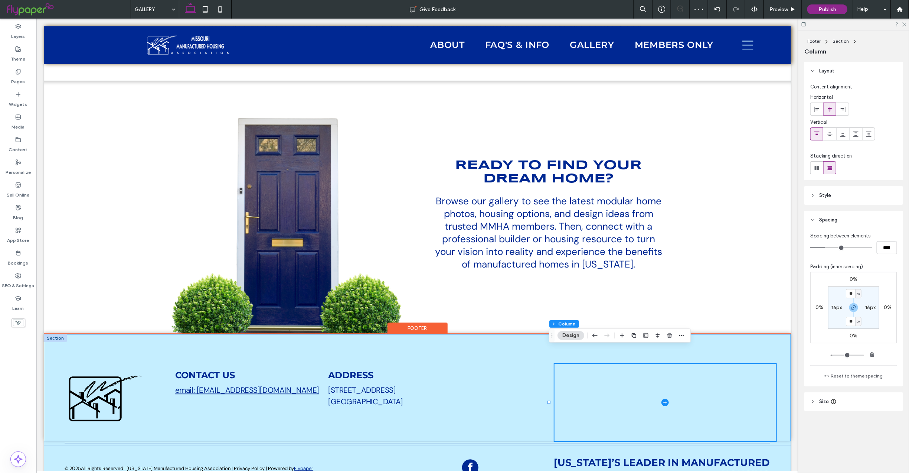
click at [57, 418] on div "CONTACT US email: [EMAIL_ADDRESS][DOMAIN_NAME] Address ​[STREET_ADDRESS]" at bounding box center [416, 386] width 747 height 107
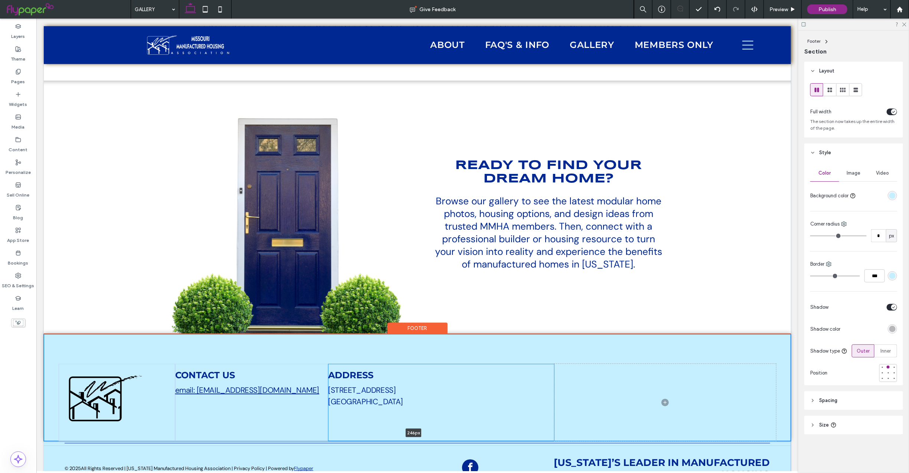
drag, startPoint x: 406, startPoint y: 424, endPoint x: 406, endPoint y: 409, distance: 14.9
click at [406, 409] on div "CONTACT US email: [EMAIL_ADDRESS][DOMAIN_NAME] Address ​[STREET_ADDRESS] 246px …" at bounding box center [416, 386] width 747 height 107
type input "***"
drag, startPoint x: 769, startPoint y: 335, endPoint x: 857, endPoint y: 354, distance: 89.8
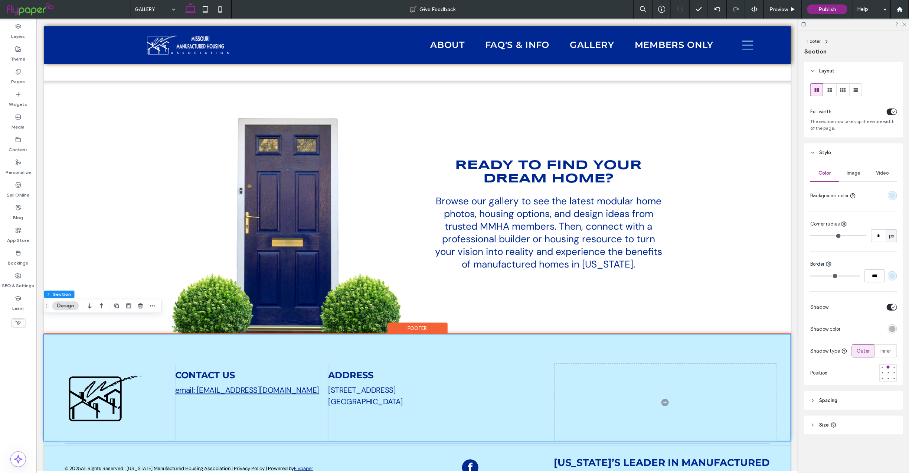
click at [769, 335] on div "CONTACT US email: [EMAIL_ADDRESS][DOMAIN_NAME] Address ​[STREET_ADDRESS]" at bounding box center [416, 386] width 747 height 107
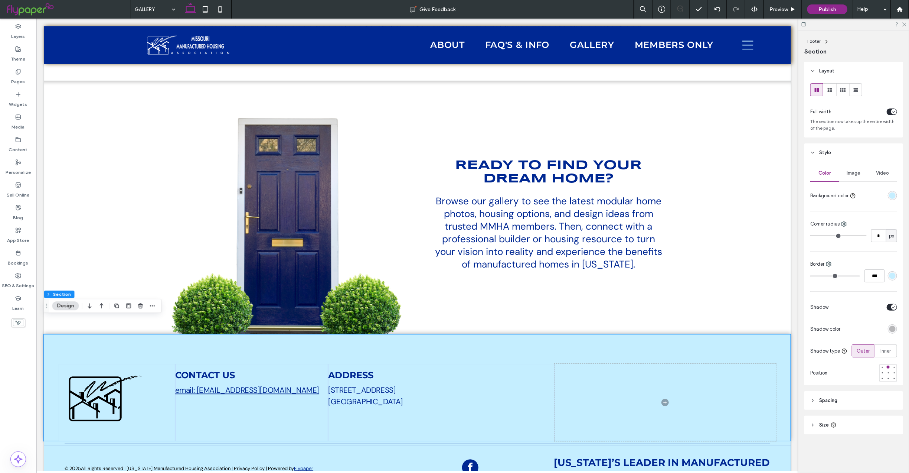
click at [823, 397] on span "Spacing" at bounding box center [828, 399] width 18 height 7
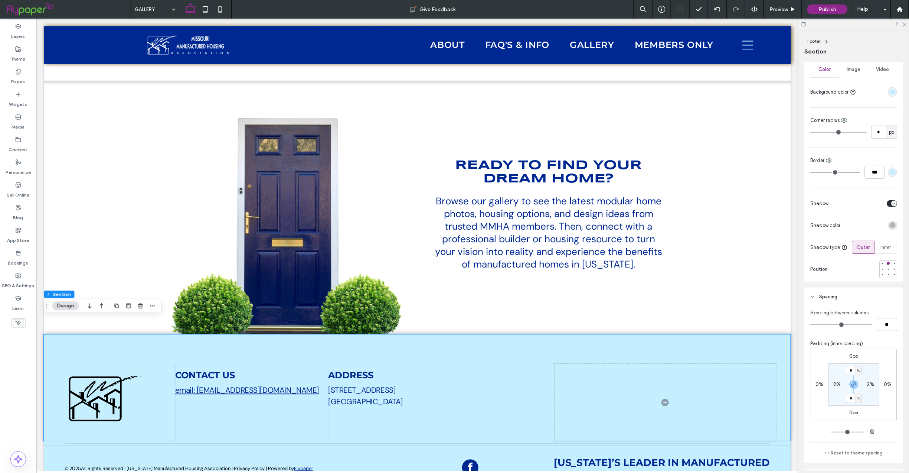
scroll to position [154, 0]
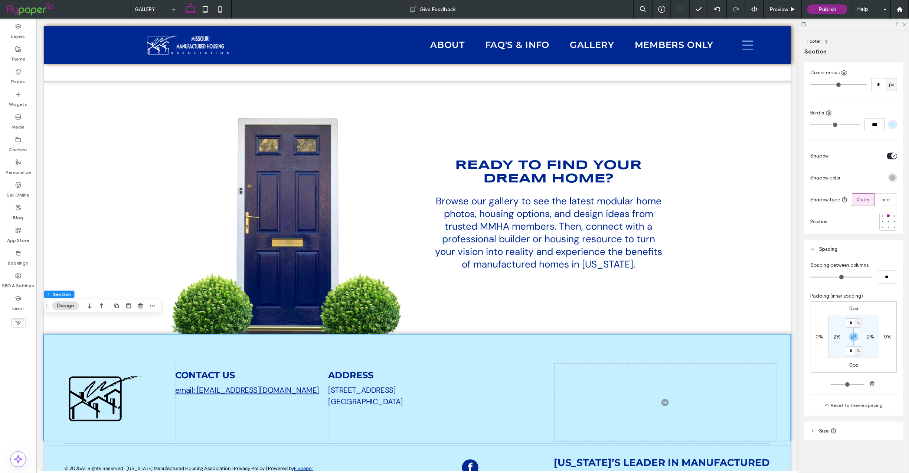
click at [848, 321] on input "*" at bounding box center [851, 322] width 10 height 9
type input "*"
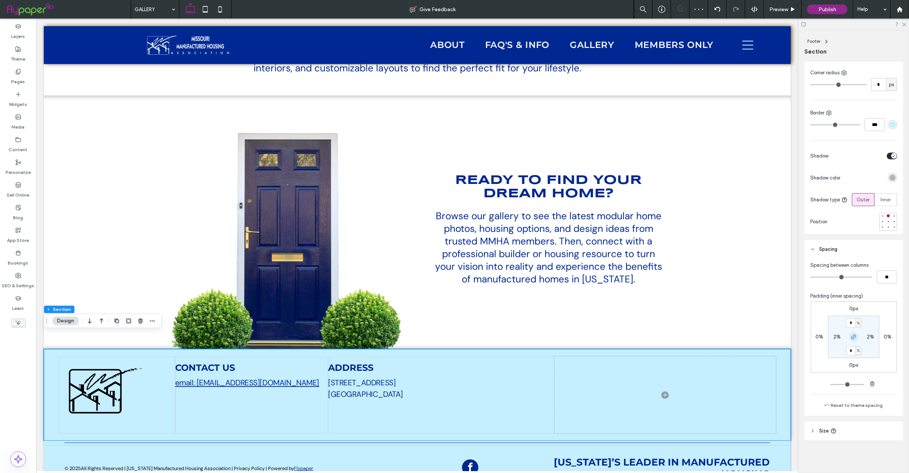
click at [853, 336] on icon "button" at bounding box center [854, 337] width 6 height 6
click at [850, 350] on label "1%" at bounding box center [853, 350] width 6 height 6
type input "*"
click at [613, 404] on span at bounding box center [665, 398] width 222 height 84
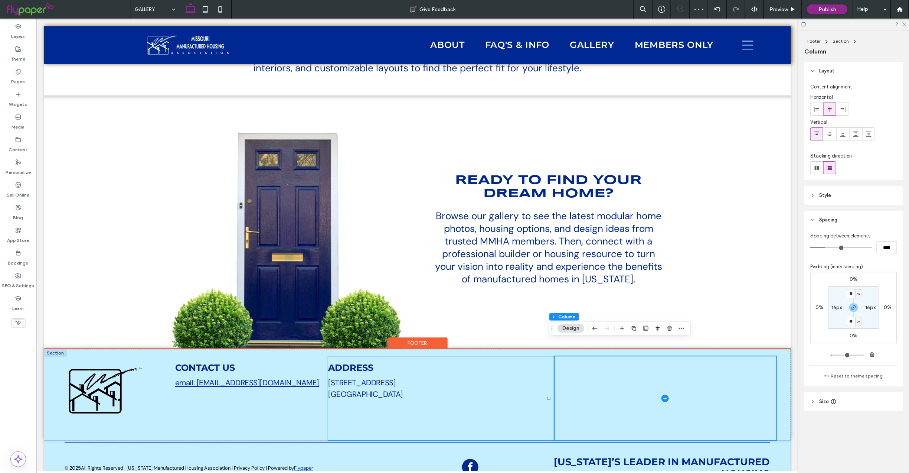
click at [477, 403] on div "Address ​[STREET_ADDRESS]" at bounding box center [441, 398] width 226 height 84
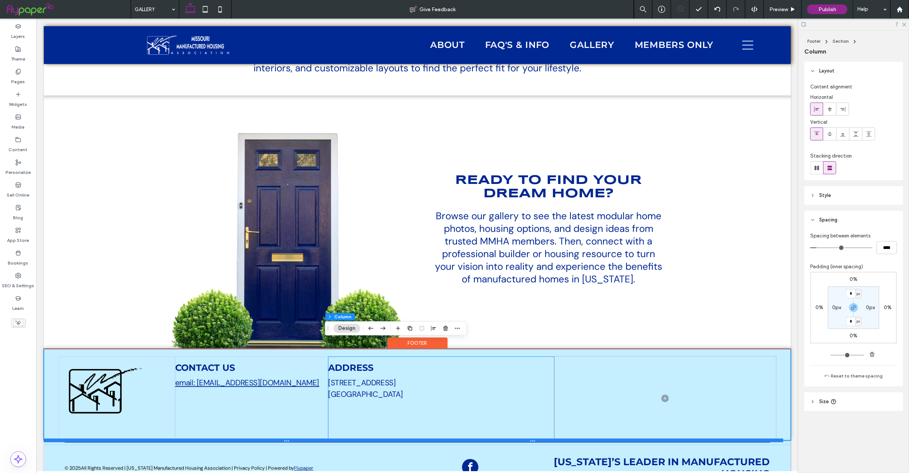
click at [522, 438] on div at bounding box center [412, 440] width 739 height 4
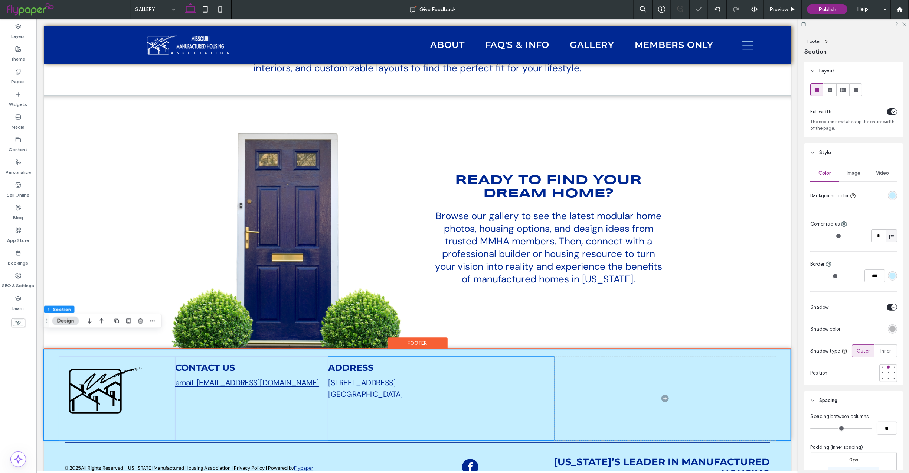
click at [522, 409] on div "Address ​[STREET_ADDRESS]" at bounding box center [441, 398] width 226 height 84
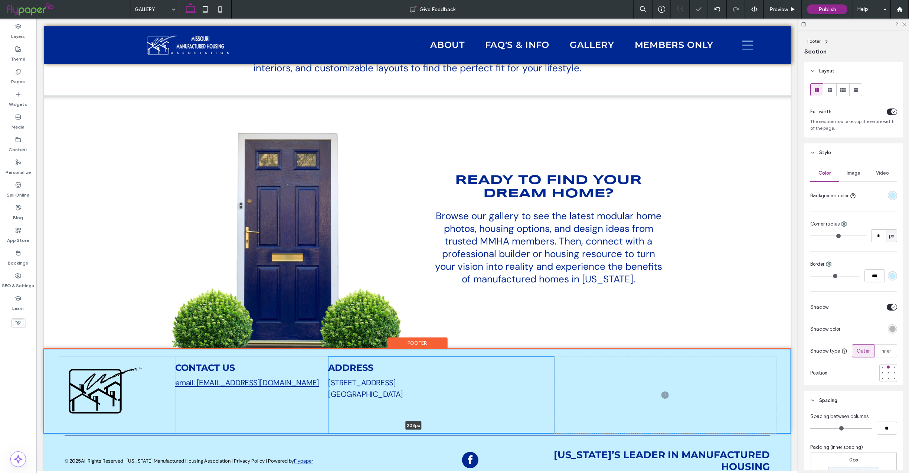
scroll to position [2934, 0]
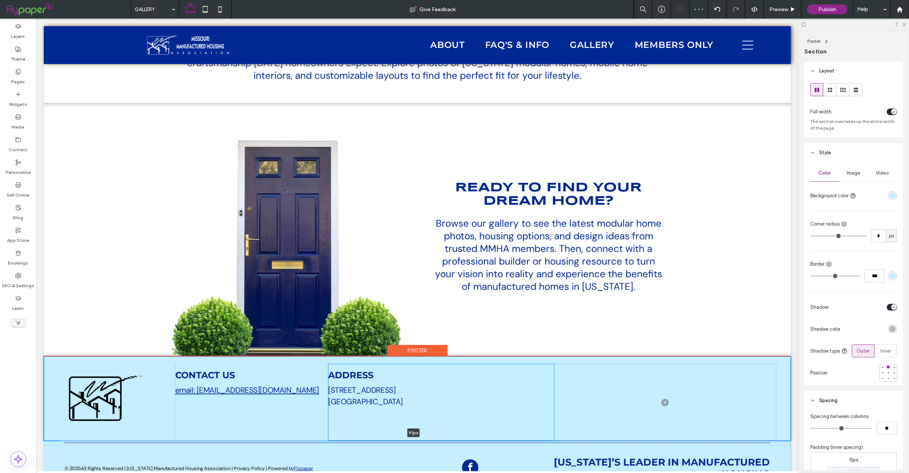
drag, startPoint x: 501, startPoint y: 422, endPoint x: 512, endPoint y: 365, distance: 58.5
click at [512, 365] on div "CONTACT US email: [EMAIL_ADDRESS][DOMAIN_NAME] Address ​[STREET_ADDRESS] 91px S…" at bounding box center [416, 398] width 747 height 84
type input "**"
click at [337, 401] on div "Address ​[STREET_ADDRESS]" at bounding box center [441, 401] width 226 height 77
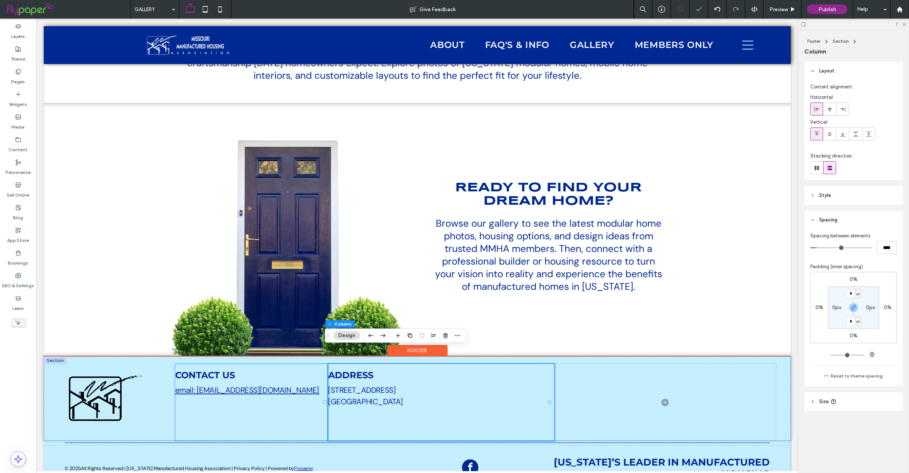
click at [269, 401] on div "CONTACT US email: [EMAIL_ADDRESS][DOMAIN_NAME]" at bounding box center [251, 401] width 153 height 77
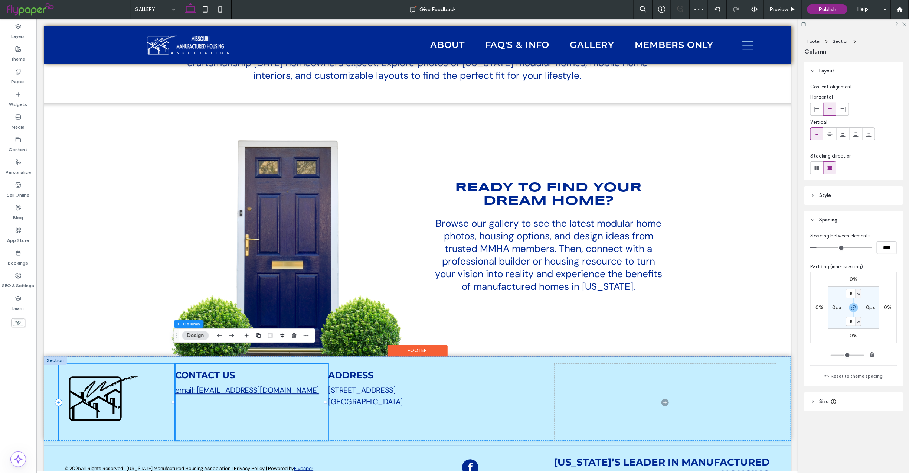
click at [163, 404] on div at bounding box center [116, 401] width 116 height 77
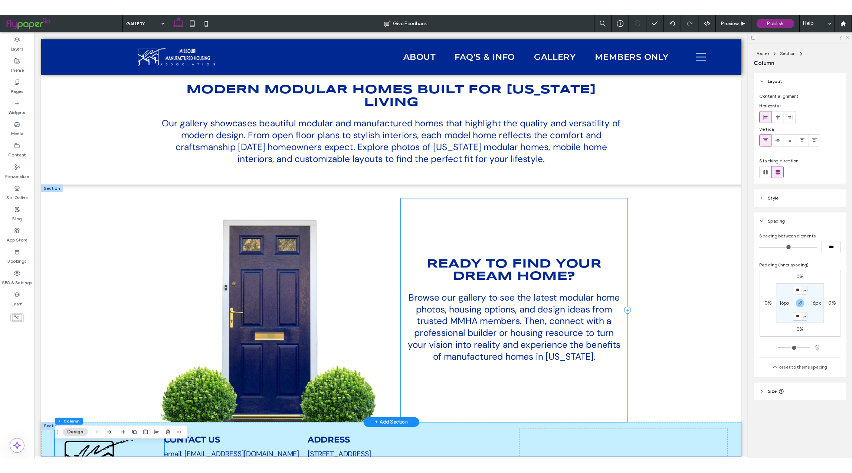
scroll to position [2363, 0]
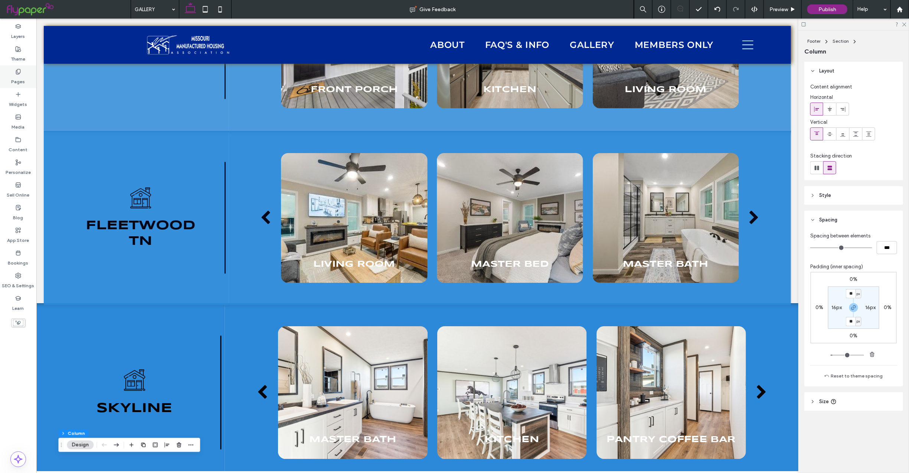
click at [14, 71] on div "Pages" at bounding box center [18, 76] width 36 height 23
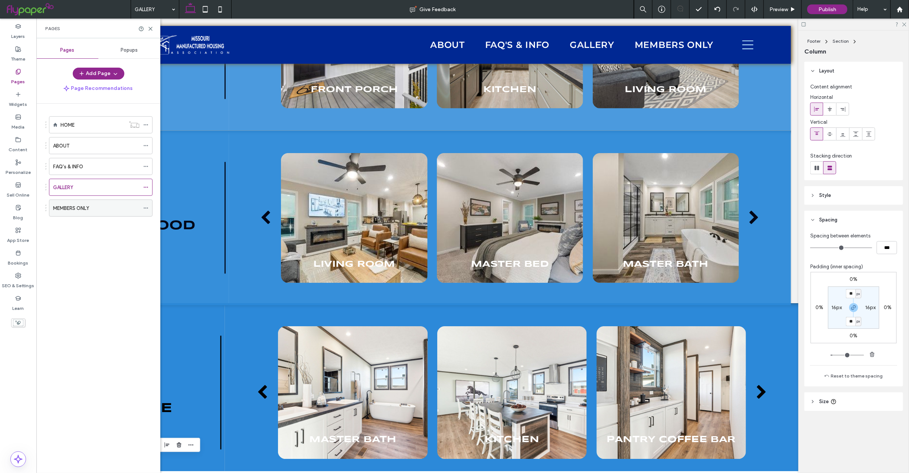
click at [111, 209] on div "MEMBERS ONLY" at bounding box center [96, 208] width 86 height 8
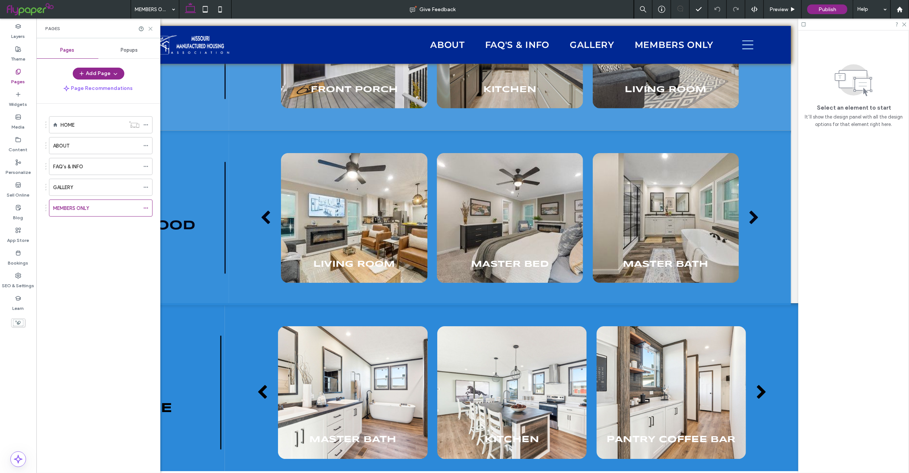
click at [148, 26] on icon at bounding box center [151, 29] width 6 height 6
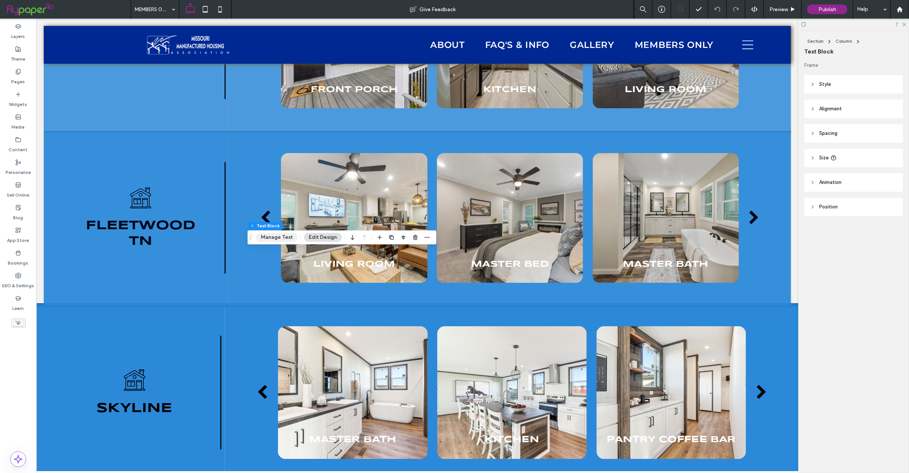
click at [281, 235] on button "Manage Text" at bounding box center [277, 237] width 42 height 9
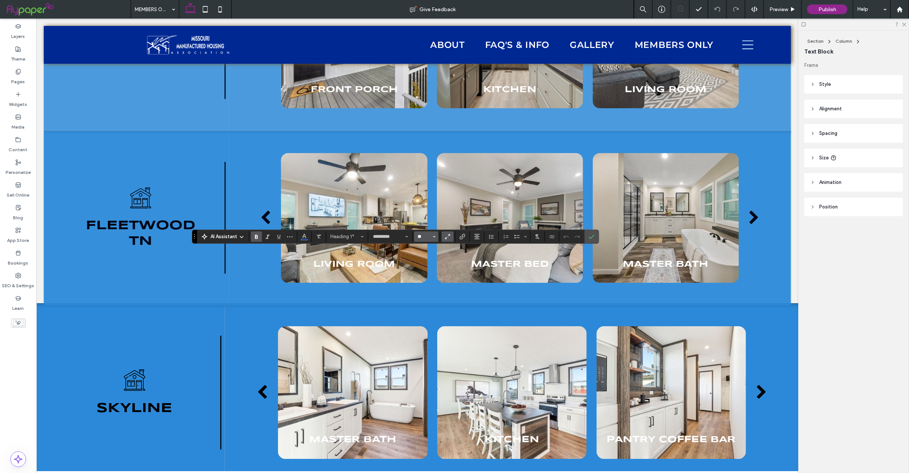
click at [424, 237] on input "**" at bounding box center [424, 236] width 14 height 6
type input "**"
click at [594, 237] on use "Confirm" at bounding box center [592, 236] width 6 height 4
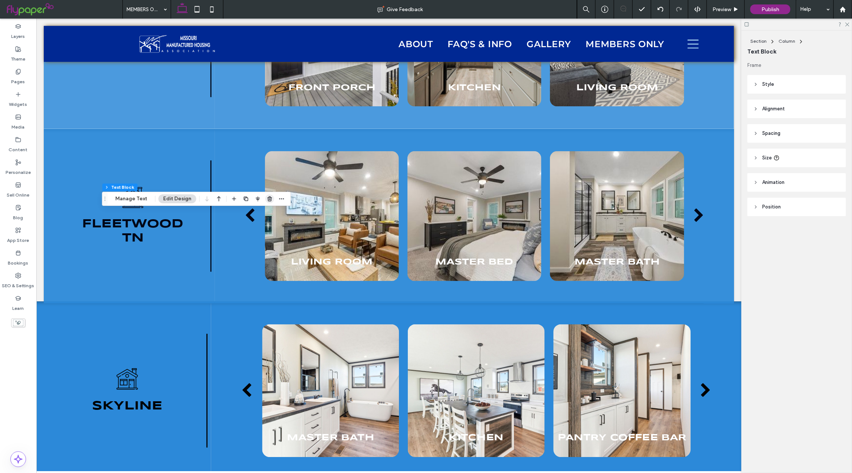
click at [268, 198] on icon "button" at bounding box center [270, 199] width 6 height 6
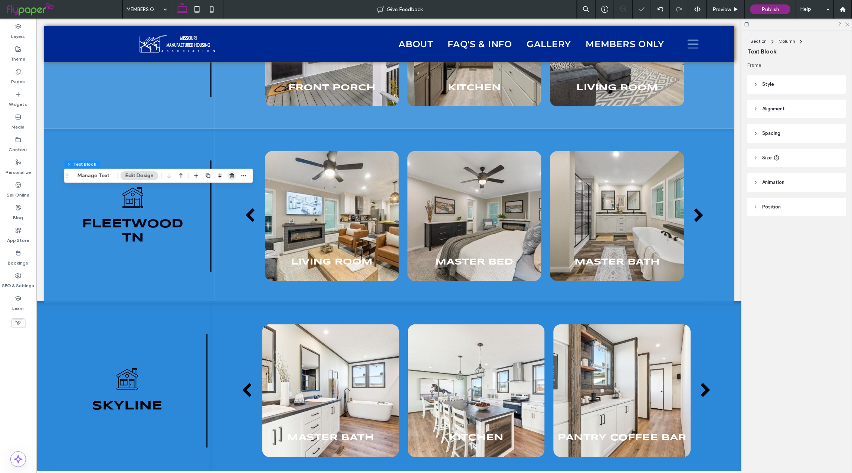
click at [230, 175] on use "button" at bounding box center [232, 175] width 4 height 5
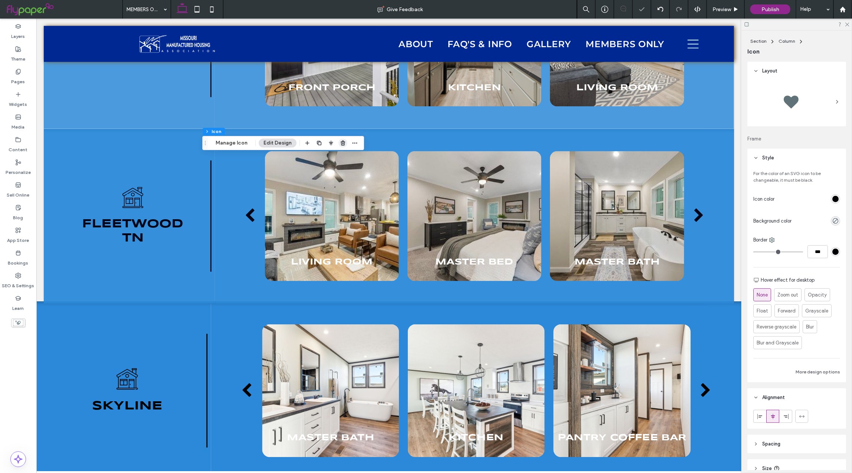
click at [342, 144] on icon "button" at bounding box center [343, 143] width 6 height 6
